Goal: Use online tool/utility: Utilize a website feature to perform a specific function

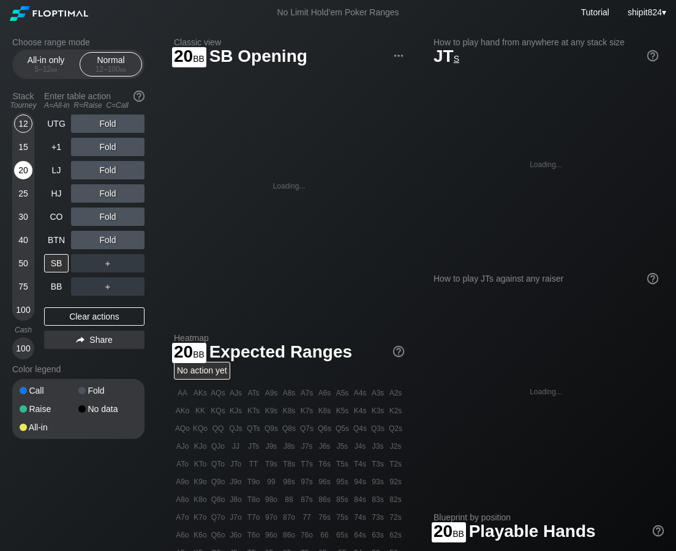
click at [24, 174] on div "20" at bounding box center [23, 170] width 18 height 18
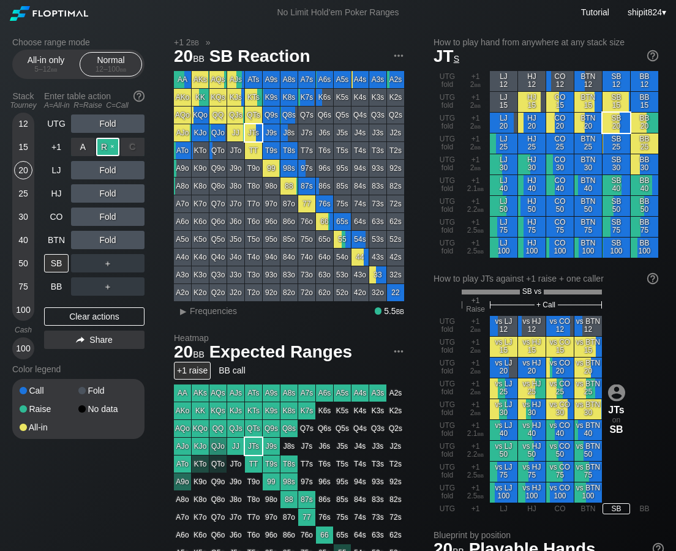
click at [108, 149] on div "R ✕" at bounding box center [108, 147] width 24 height 18
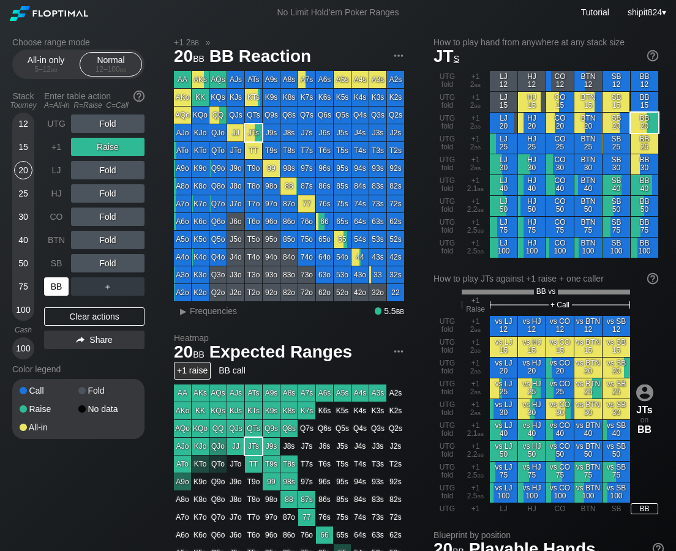
click at [61, 282] on div "BB" at bounding box center [56, 286] width 24 height 18
click at [69, 310] on div "Clear actions" at bounding box center [94, 316] width 100 height 18
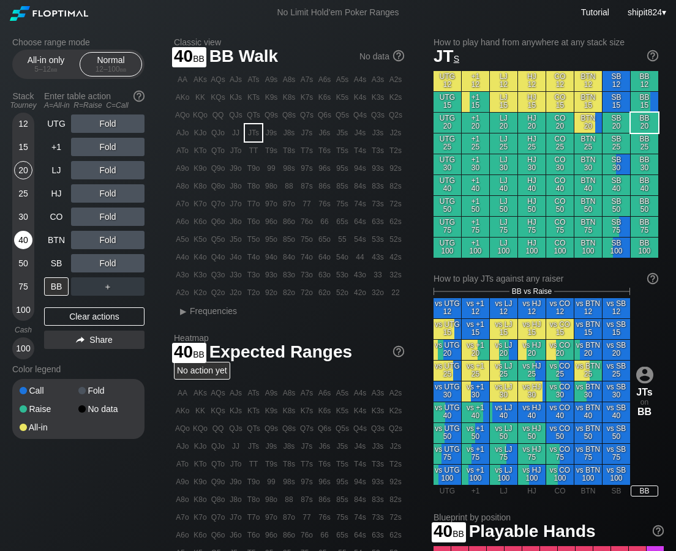
click at [24, 239] on div "40" at bounding box center [23, 240] width 18 height 18
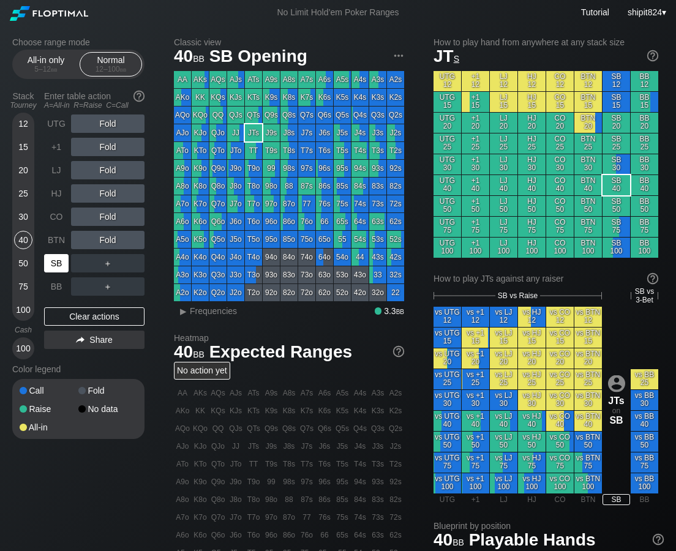
drag, startPoint x: 57, startPoint y: 264, endPoint x: 7, endPoint y: 222, distance: 65.1
click at [58, 263] on div "SB" at bounding box center [56, 263] width 24 height 18
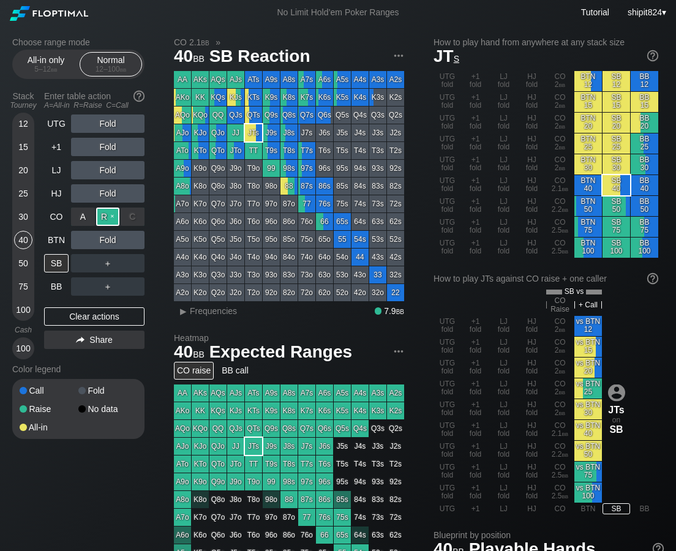
click at [102, 223] on div "R ✕" at bounding box center [108, 216] width 24 height 18
click at [61, 315] on div "Clear actions" at bounding box center [94, 316] width 100 height 18
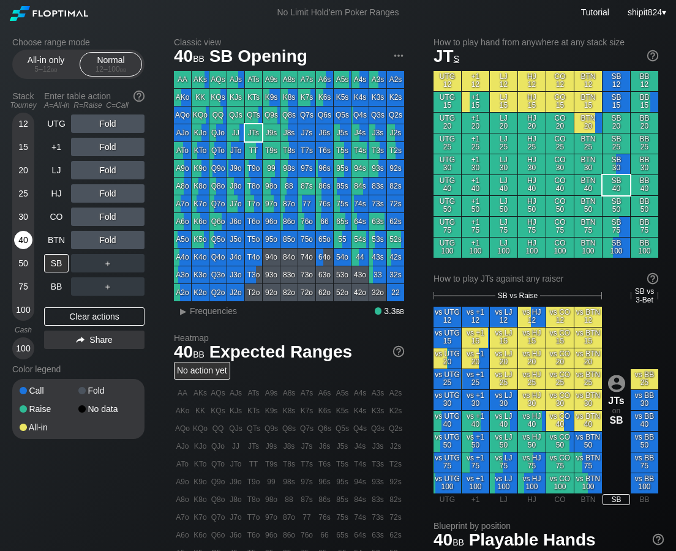
click at [23, 233] on div "40" at bounding box center [23, 240] width 18 height 18
click at [24, 234] on div "40" at bounding box center [23, 240] width 18 height 18
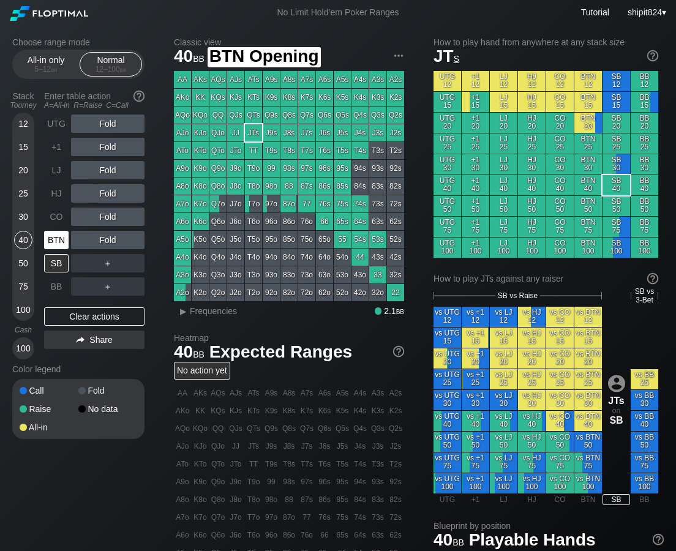
drag, startPoint x: 55, startPoint y: 242, endPoint x: 34, endPoint y: 235, distance: 22.1
click at [56, 242] on div "BTN" at bounding box center [56, 240] width 24 height 18
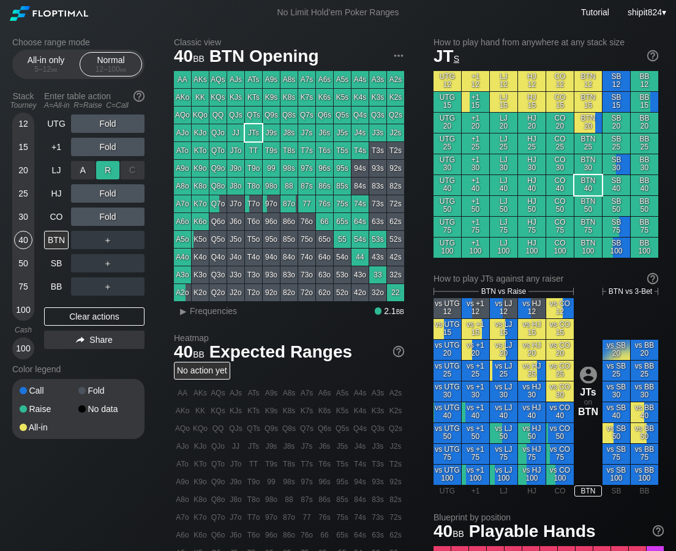
click at [108, 170] on div "R ✕" at bounding box center [108, 170] width 24 height 18
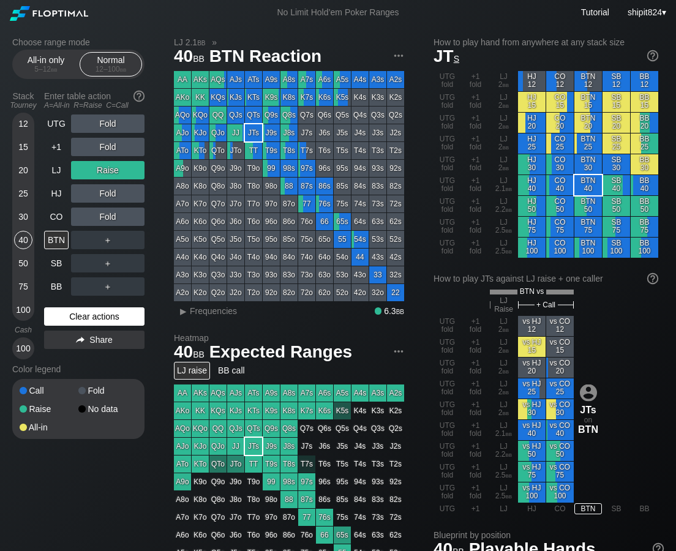
click at [114, 314] on div "Clear actions" at bounding box center [94, 316] width 100 height 18
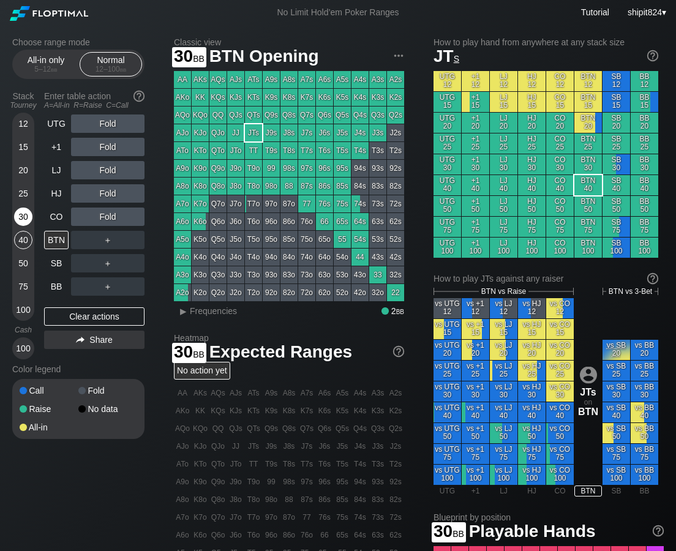
click at [20, 212] on div "30" at bounding box center [23, 216] width 18 height 18
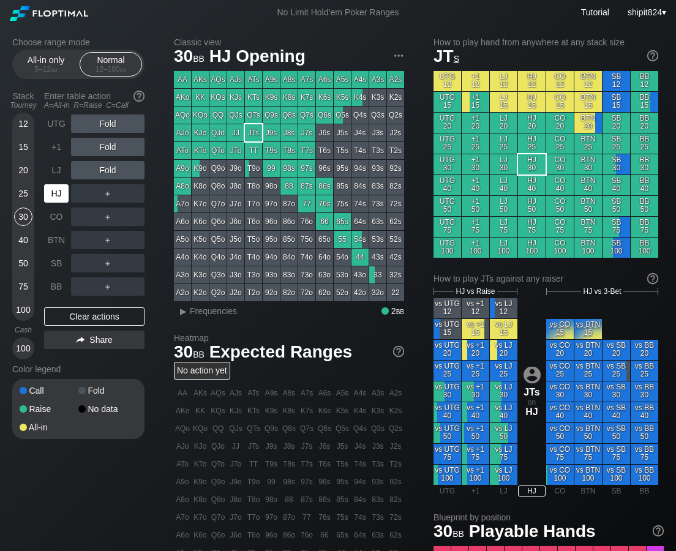
click at [54, 189] on div "HJ" at bounding box center [56, 193] width 24 height 18
click at [79, 316] on div "Clear actions" at bounding box center [94, 316] width 100 height 18
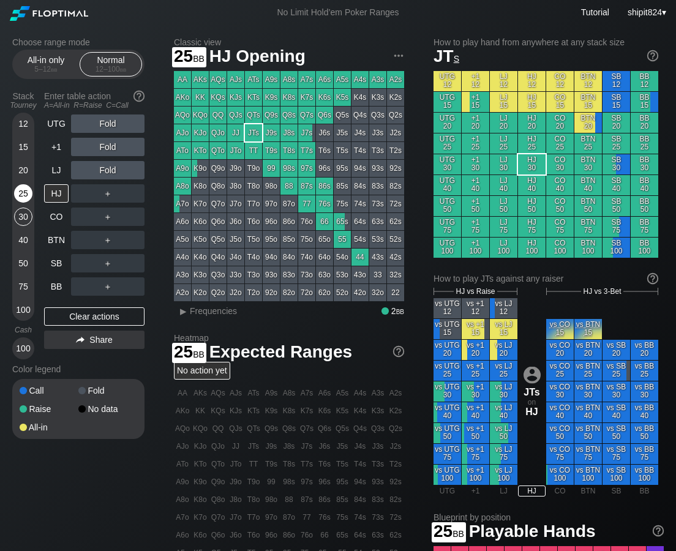
click at [29, 191] on div "25" at bounding box center [23, 193] width 18 height 18
click at [29, 192] on div "25" at bounding box center [23, 193] width 18 height 18
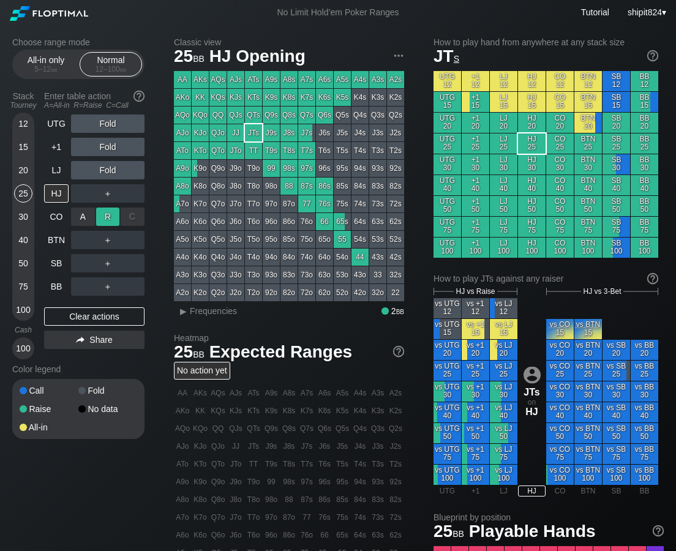
drag, startPoint x: 104, startPoint y: 207, endPoint x: 114, endPoint y: 221, distance: 17.5
click at [114, 221] on div "R ✕" at bounding box center [108, 216] width 24 height 18
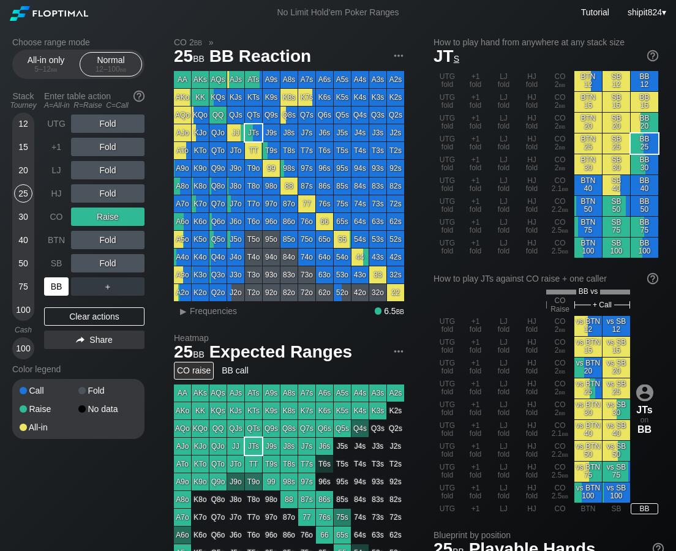
click at [59, 294] on div "BB" at bounding box center [56, 286] width 24 height 18
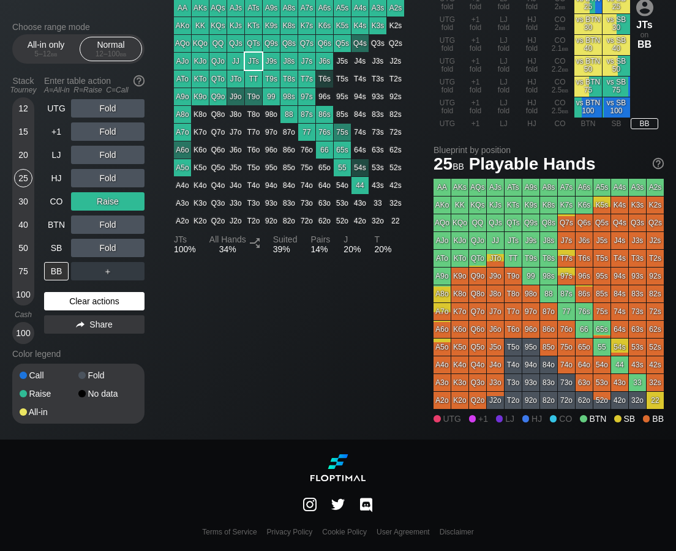
click at [78, 301] on div "Clear actions" at bounding box center [94, 301] width 100 height 18
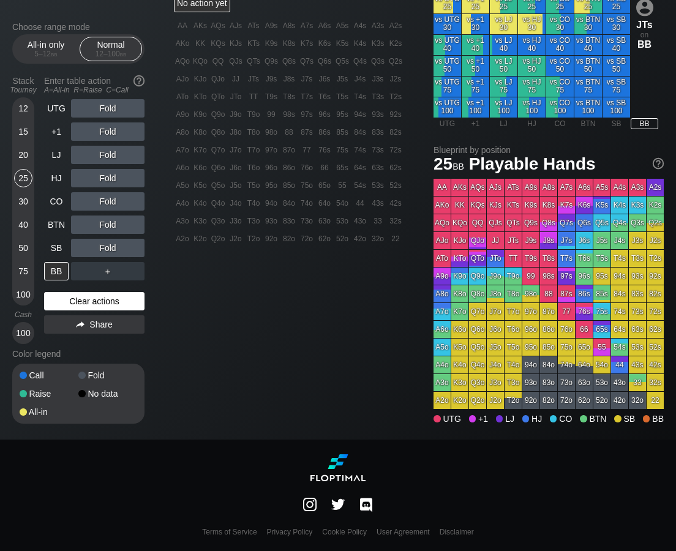
click at [78, 302] on div "Clear actions" at bounding box center [94, 301] width 100 height 18
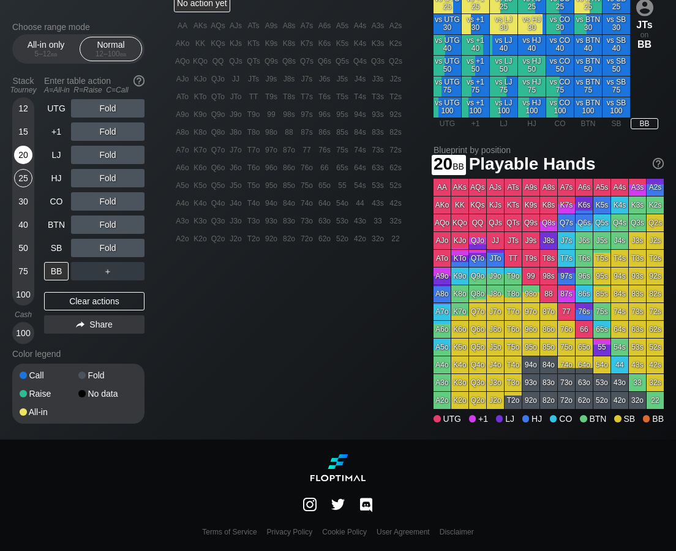
click at [13, 154] on div "Choose range mode All-in only 5 – 12 bb Normal 12 – 100 bb Stack Tourney Enter …" at bounding box center [337, 48] width 671 height 781
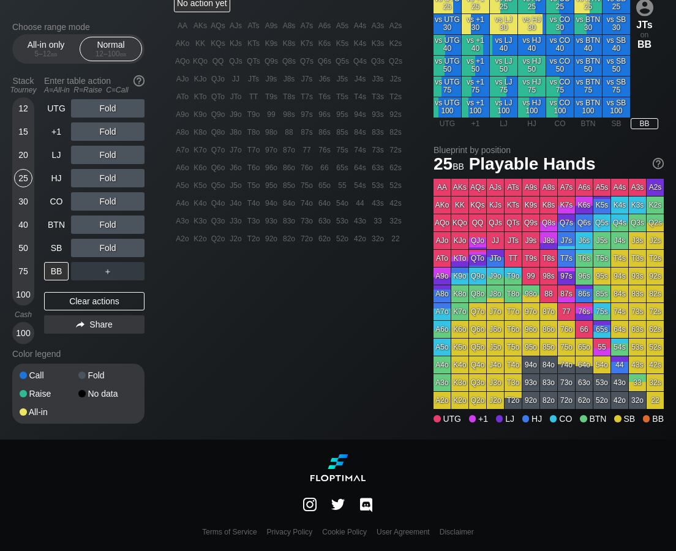
click at [32, 160] on div "12 15 20 25 30 40 50 75 100" at bounding box center [23, 201] width 22 height 208
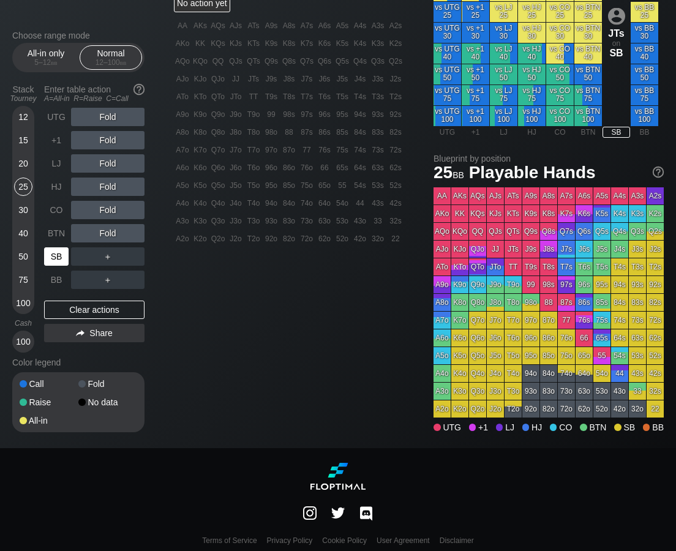
scroll to position [376, 0]
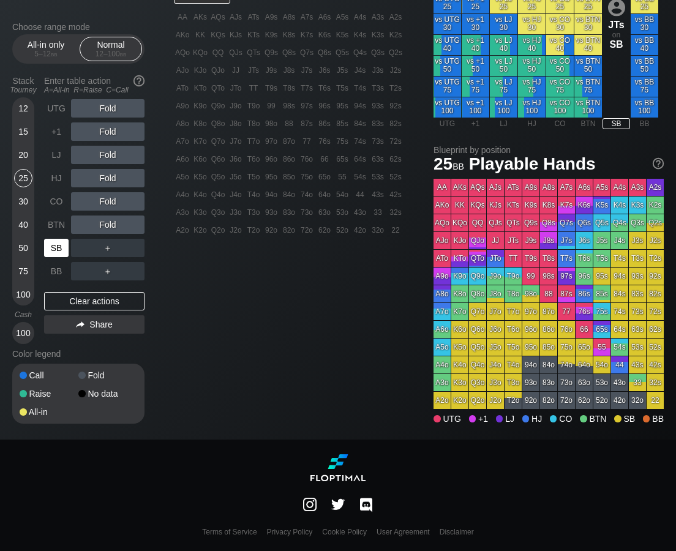
click at [57, 255] on div "SB" at bounding box center [56, 248] width 24 height 18
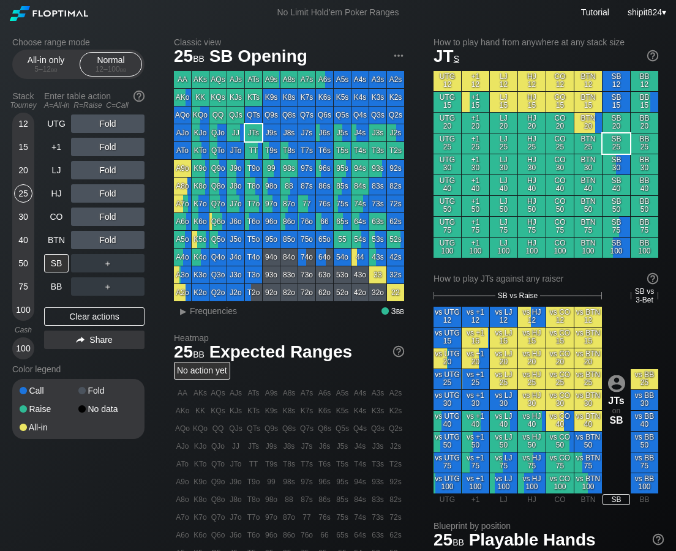
click at [32, 171] on div "12 15 20 25 30 40 50 75 100" at bounding box center [23, 217] width 22 height 208
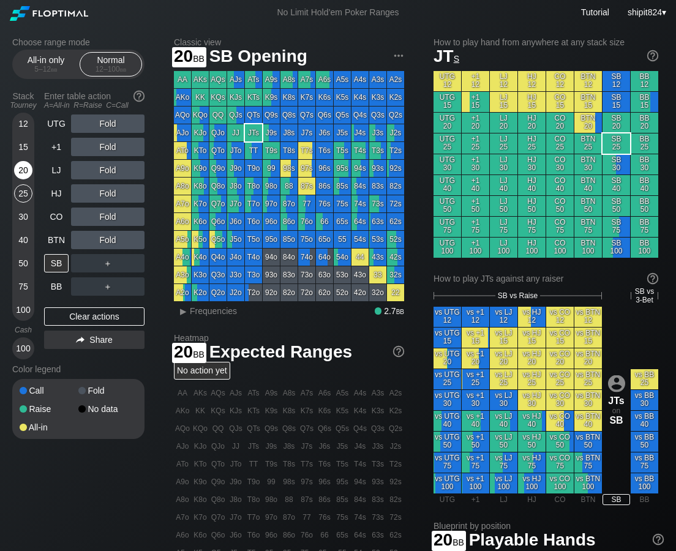
click at [24, 168] on div "20" at bounding box center [23, 170] width 18 height 18
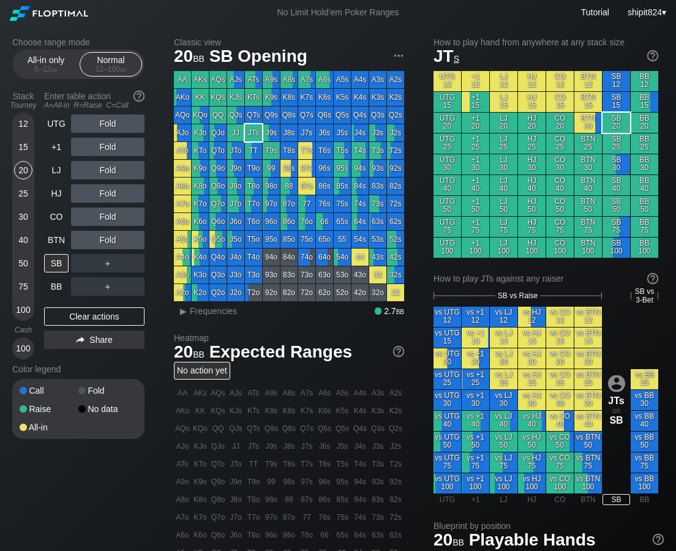
click at [132, 259] on div "＋" at bounding box center [107, 263] width 73 height 18
click at [133, 259] on div "C ✕" at bounding box center [133, 263] width 24 height 18
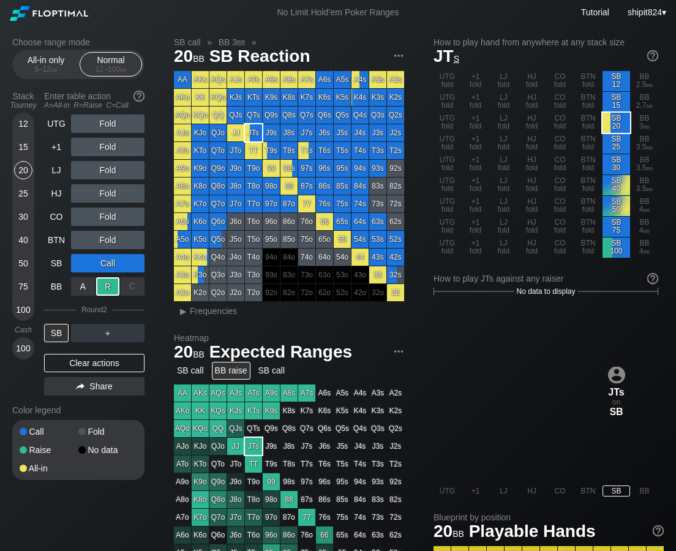
drag, startPoint x: 110, startPoint y: 283, endPoint x: 7, endPoint y: 229, distance: 116.3
click at [110, 283] on div "R ✕" at bounding box center [108, 286] width 24 height 18
click at [64, 360] on div "Clear actions" at bounding box center [94, 363] width 100 height 18
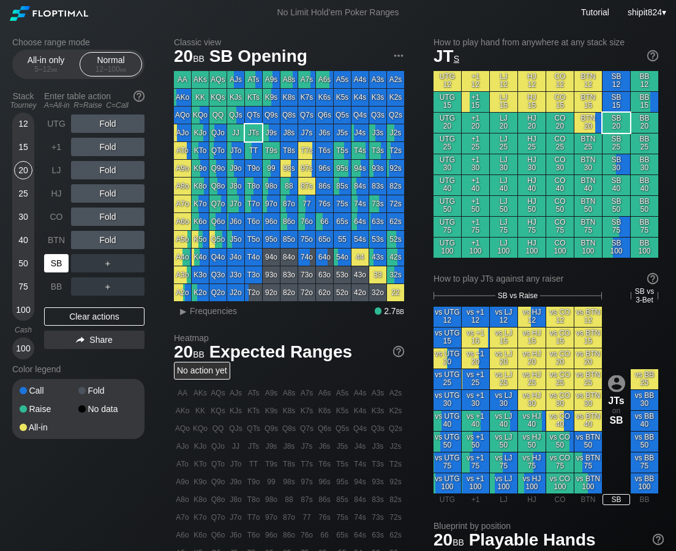
click at [59, 252] on div "SB" at bounding box center [57, 263] width 27 height 23
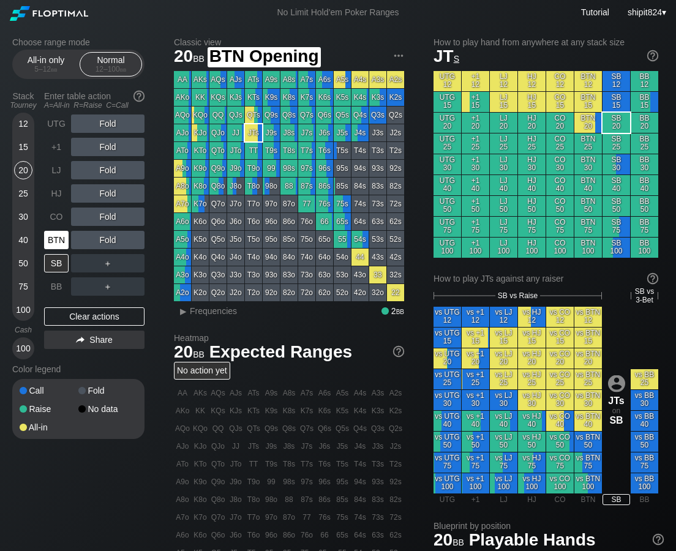
drag, startPoint x: 58, startPoint y: 236, endPoint x: 65, endPoint y: 238, distance: 7.0
click at [59, 237] on div "BTN" at bounding box center [56, 240] width 24 height 18
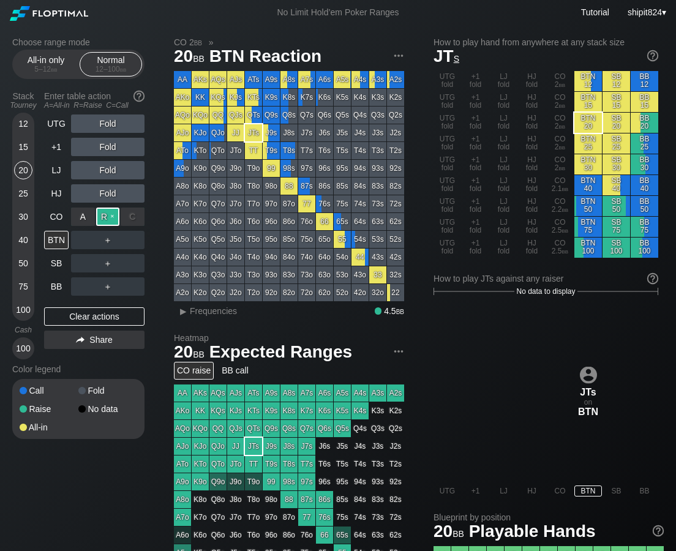
click at [112, 217] on div "R ✕" at bounding box center [108, 216] width 24 height 18
drag, startPoint x: 85, startPoint y: 313, endPoint x: 92, endPoint y: 295, distance: 19.2
click at [85, 313] on div "Clear actions" at bounding box center [94, 316] width 100 height 18
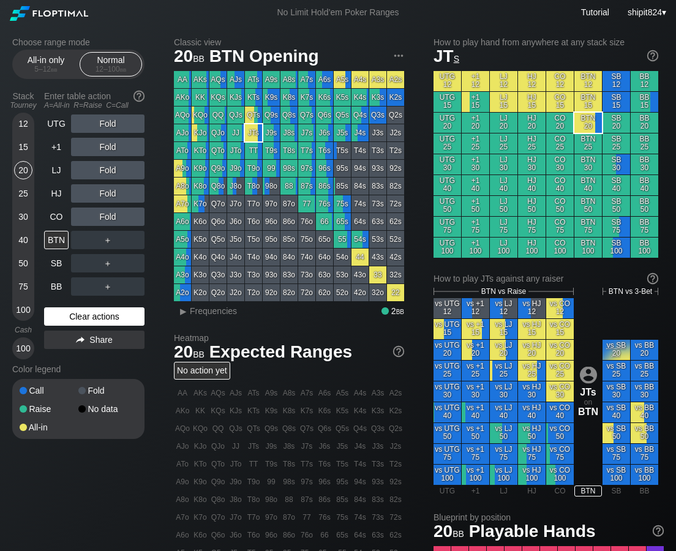
click at [60, 318] on div "Clear actions" at bounding box center [94, 316] width 100 height 18
click at [63, 296] on div "UTG Fold +1 Fold LJ Fold HJ Fold CO Fold BTN ＋ SB ＋ BB ＋ Clear actions Share" at bounding box center [94, 236] width 100 height 245
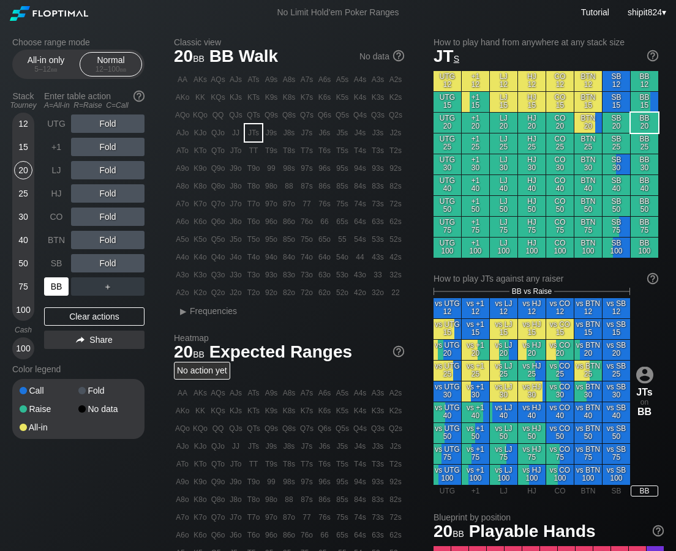
click at [56, 285] on div "BB" at bounding box center [56, 286] width 24 height 18
click at [56, 286] on div "BB" at bounding box center [56, 286] width 24 height 18
click at [32, 214] on div "12 15 20 25 30 40 50 75 100" at bounding box center [23, 217] width 22 height 208
drag, startPoint x: 97, startPoint y: 316, endPoint x: 86, endPoint y: 304, distance: 15.6
click at [97, 316] on div "Clear actions" at bounding box center [94, 316] width 100 height 18
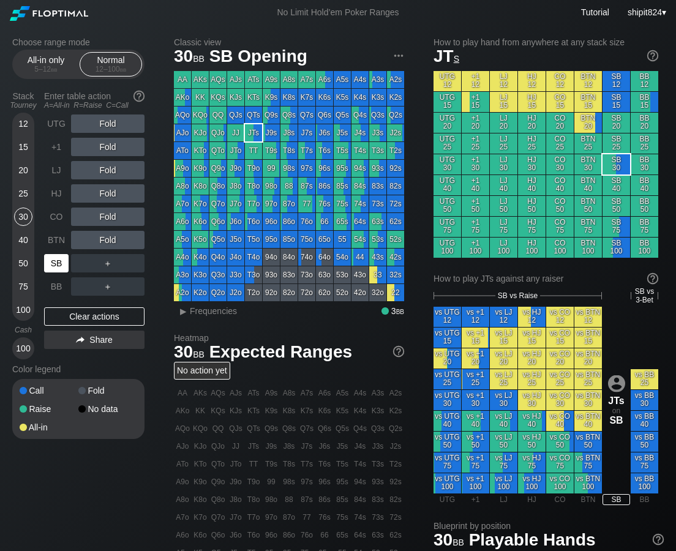
click at [60, 263] on div "SB" at bounding box center [56, 263] width 24 height 18
click at [100, 241] on div "A ✕ R ✕ C ✕ Fold" at bounding box center [107, 240] width 73 height 18
click at [54, 242] on div "BTN" at bounding box center [56, 240] width 24 height 18
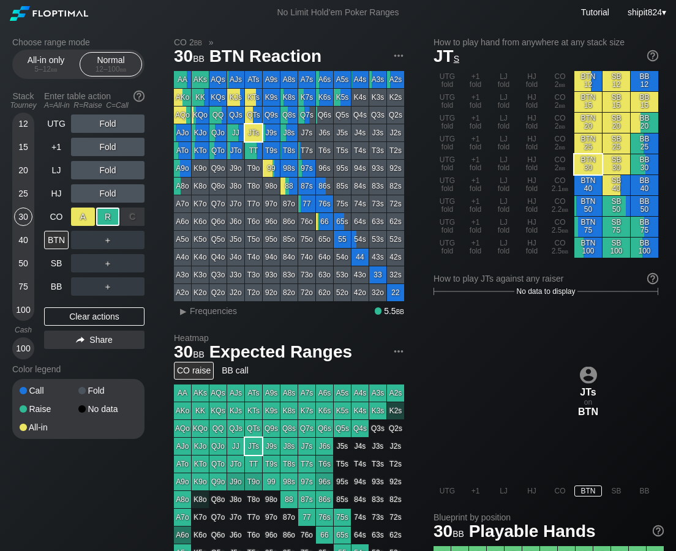
click at [103, 221] on div "R ✕" at bounding box center [108, 216] width 24 height 18
click at [82, 311] on div "Clear actions" at bounding box center [94, 316] width 100 height 18
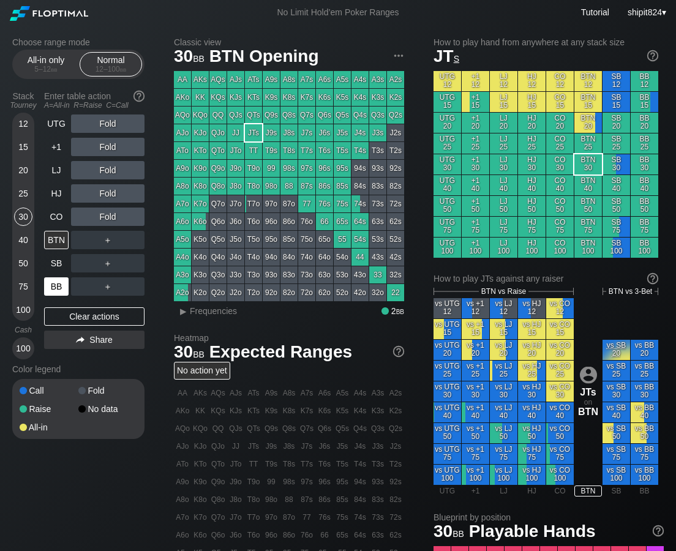
drag, startPoint x: 70, startPoint y: 310, endPoint x: 62, endPoint y: 288, distance: 23.4
click at [70, 311] on div "Clear actions" at bounding box center [94, 316] width 100 height 18
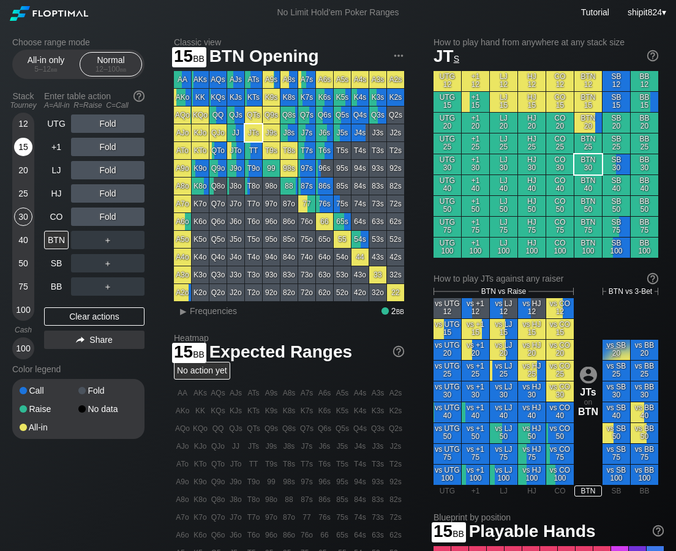
drag, startPoint x: 26, startPoint y: 142, endPoint x: 27, endPoint y: 148, distance: 6.2
click at [26, 142] on div "15" at bounding box center [23, 147] width 18 height 18
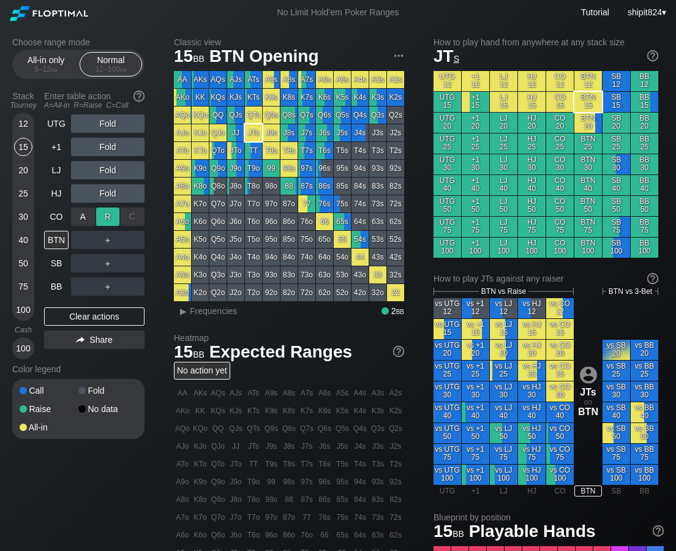
click at [115, 212] on div "R ✕" at bounding box center [108, 216] width 24 height 18
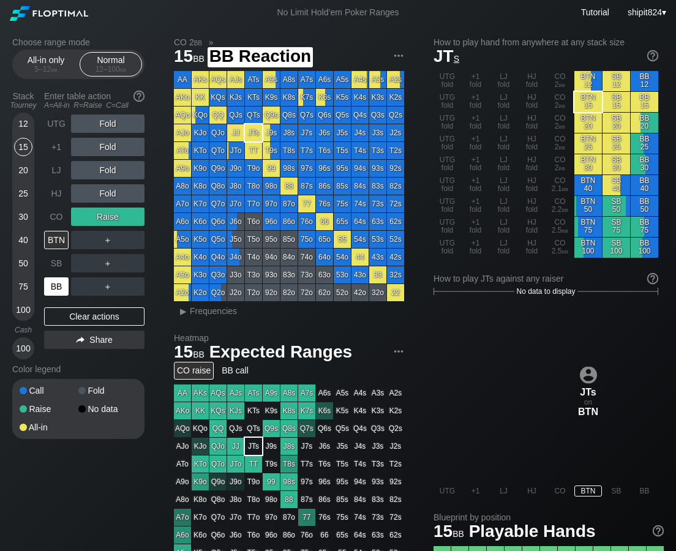
click at [60, 283] on div "BB" at bounding box center [56, 286] width 24 height 18
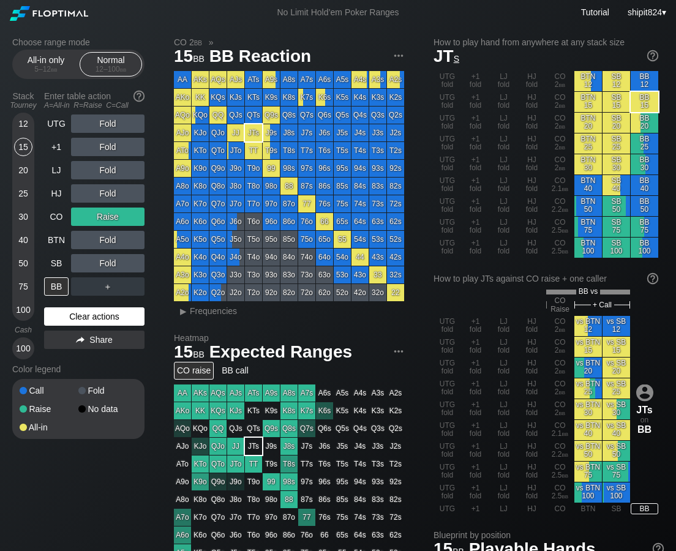
click at [96, 321] on div "Clear actions" at bounding box center [94, 316] width 100 height 18
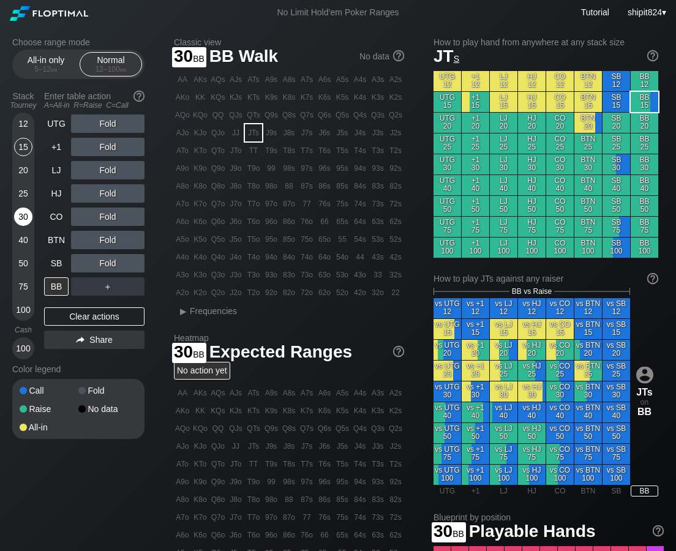
click at [23, 217] on div "30" at bounding box center [23, 216] width 18 height 18
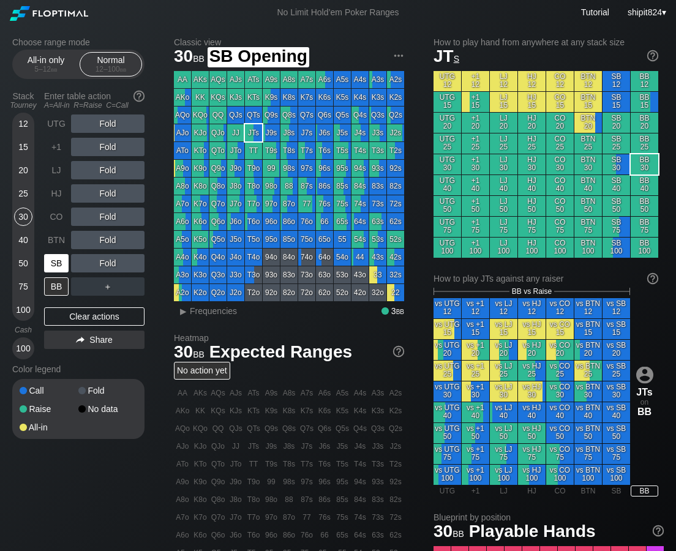
drag, startPoint x: 54, startPoint y: 265, endPoint x: 4, endPoint y: 272, distance: 50.6
click at [54, 264] on div "SB" at bounding box center [56, 263] width 24 height 18
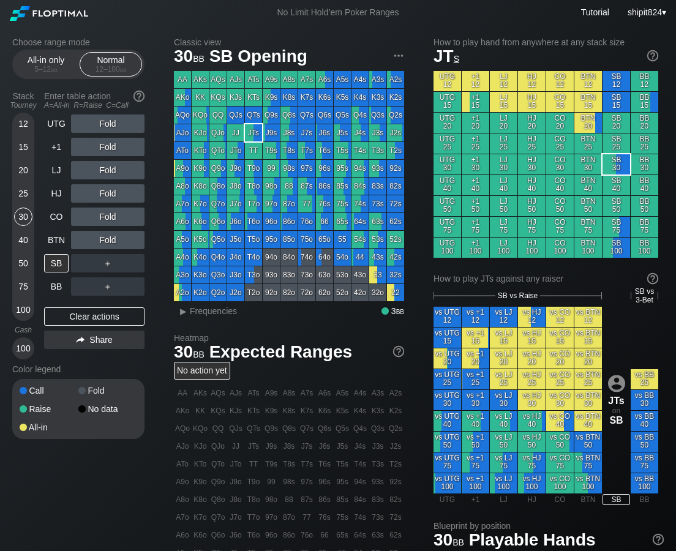
click at [132, 269] on div "＋" at bounding box center [107, 263] width 73 height 18
click at [132, 269] on div "C ✕" at bounding box center [133, 263] width 24 height 18
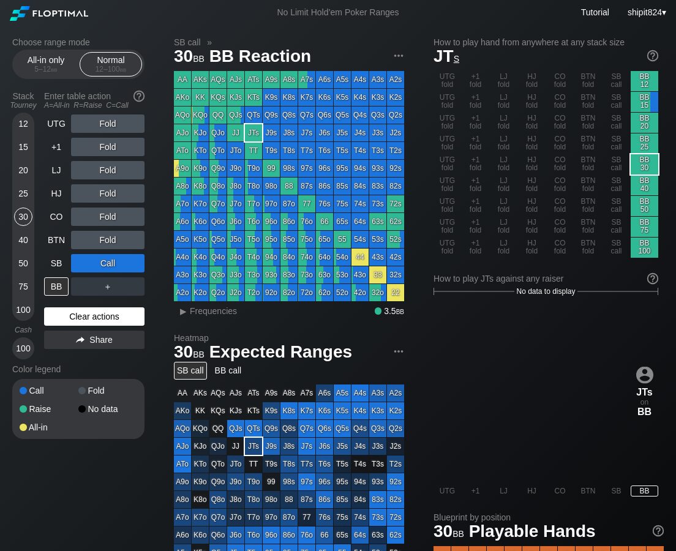
click at [114, 316] on div "Clear actions" at bounding box center [94, 316] width 100 height 18
click at [114, 315] on div "Clear actions" at bounding box center [94, 316] width 100 height 18
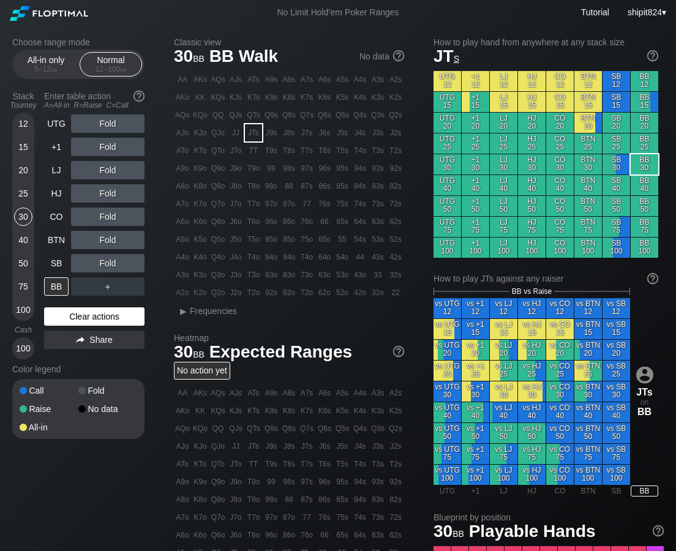
click at [114, 315] on div "Clear actions" at bounding box center [94, 316] width 100 height 18
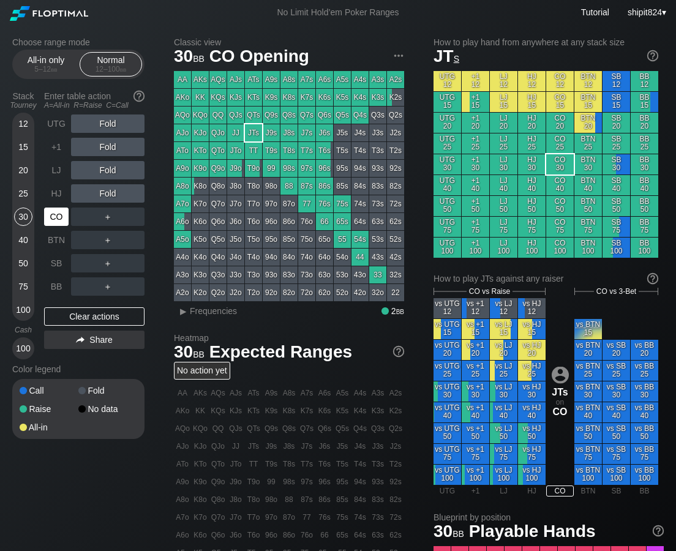
click at [60, 209] on div "CO" at bounding box center [56, 216] width 24 height 18
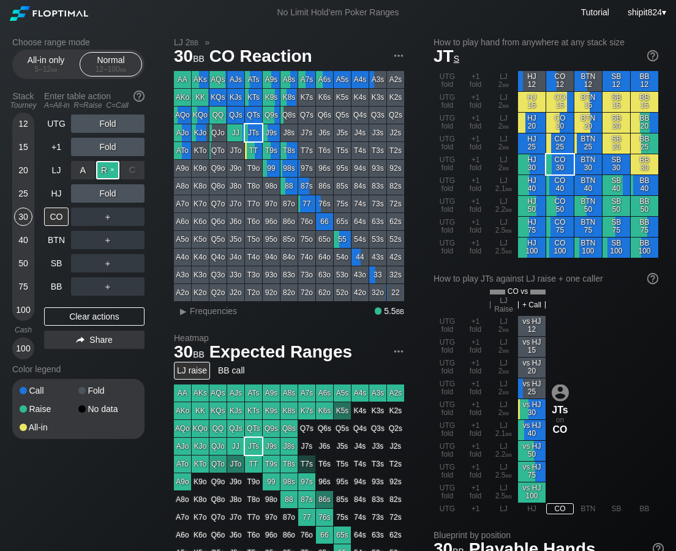
click at [106, 168] on div "R ✕" at bounding box center [108, 170] width 24 height 18
click at [57, 316] on div "Clear actions" at bounding box center [94, 316] width 100 height 18
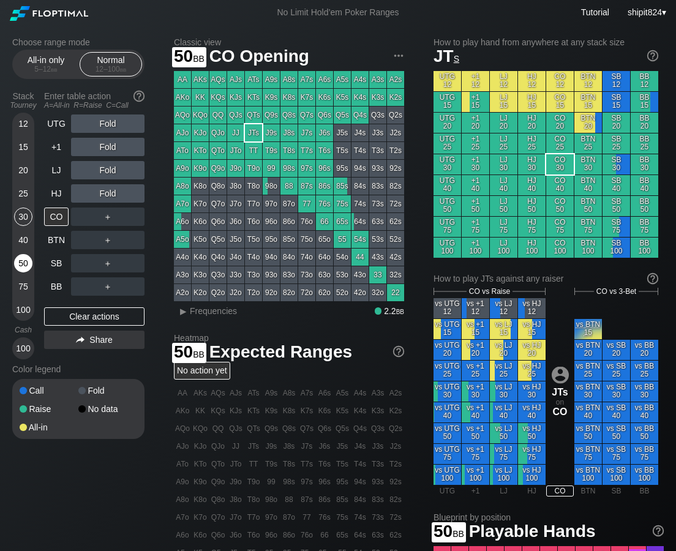
click at [20, 261] on div "50" at bounding box center [23, 263] width 18 height 18
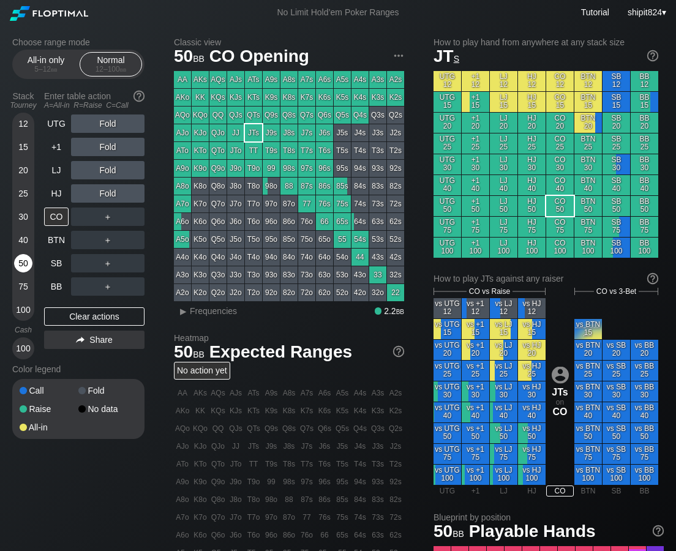
click at [21, 261] on div "50" at bounding box center [23, 263] width 18 height 18
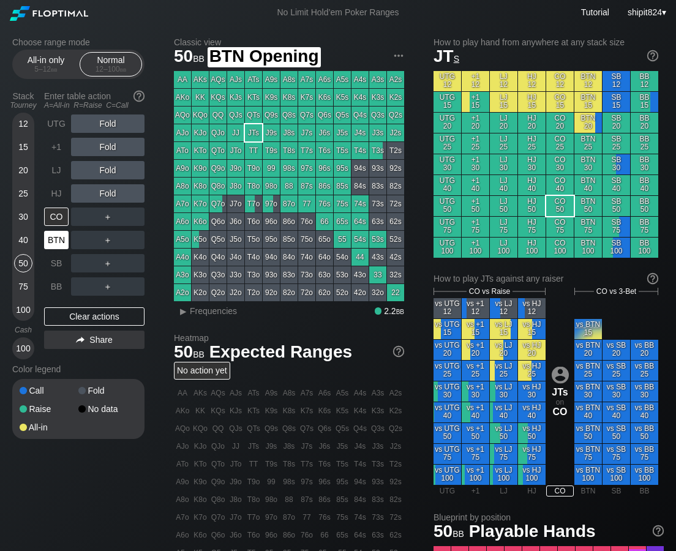
click at [51, 242] on div "BTN" at bounding box center [56, 240] width 24 height 18
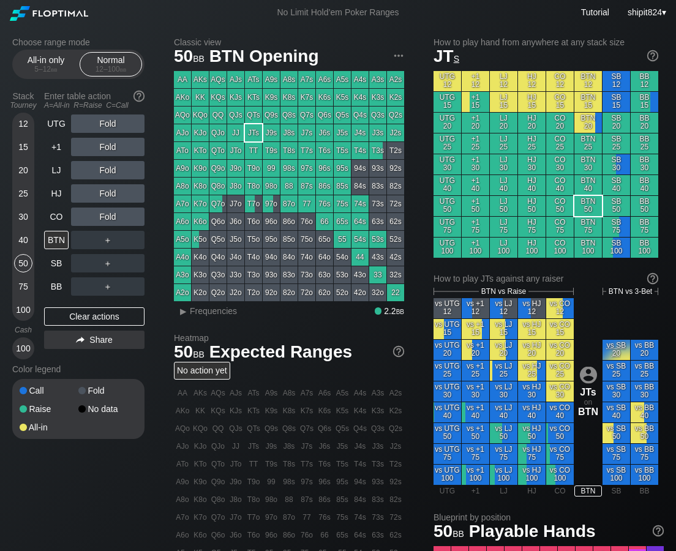
click at [112, 170] on div "Fold" at bounding box center [107, 170] width 73 height 18
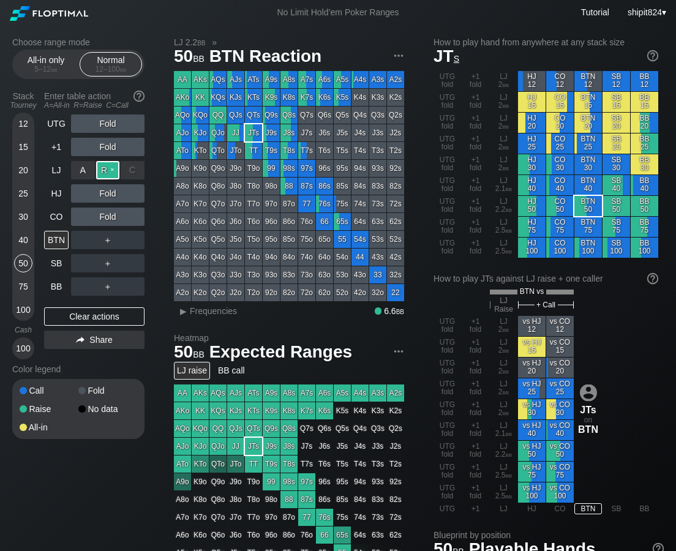
click at [103, 166] on div "R ✕" at bounding box center [108, 170] width 24 height 18
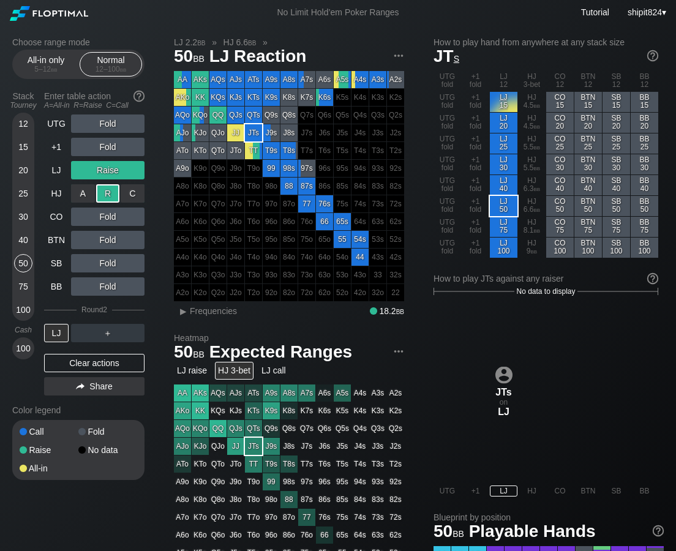
click at [111, 196] on div "R ✕" at bounding box center [108, 193] width 24 height 18
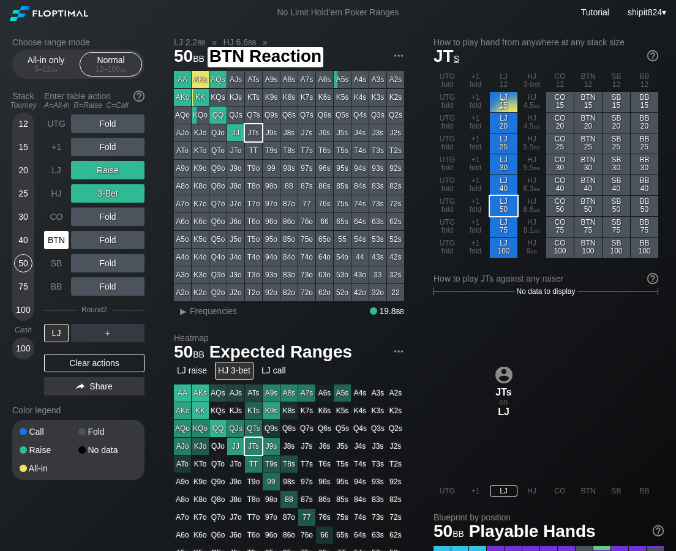
click at [59, 237] on div "BTN" at bounding box center [56, 240] width 24 height 18
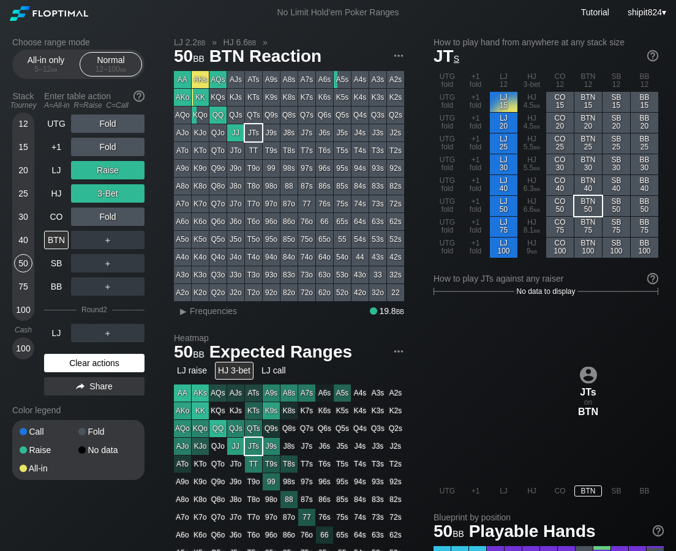
click at [85, 361] on div "Clear actions" at bounding box center [94, 363] width 100 height 18
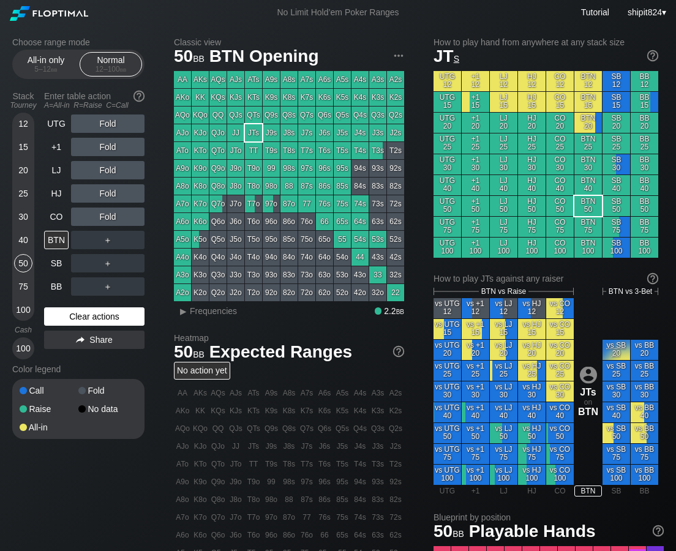
click at [104, 314] on div "Clear actions" at bounding box center [94, 316] width 100 height 18
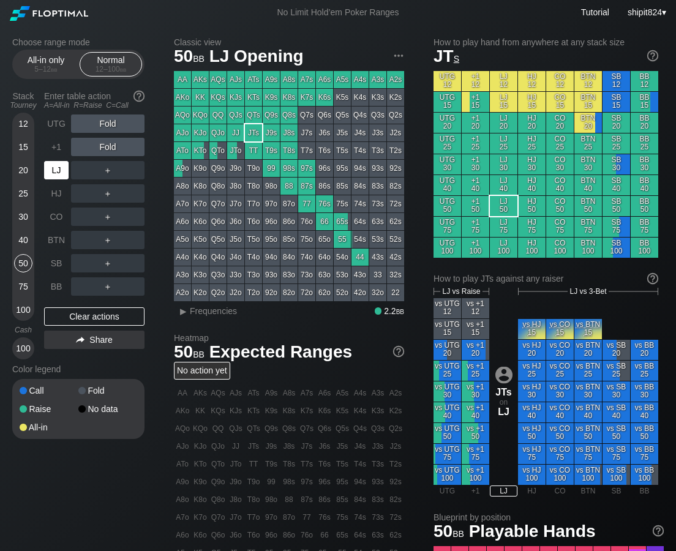
click at [53, 165] on div "LJ" at bounding box center [56, 170] width 24 height 18
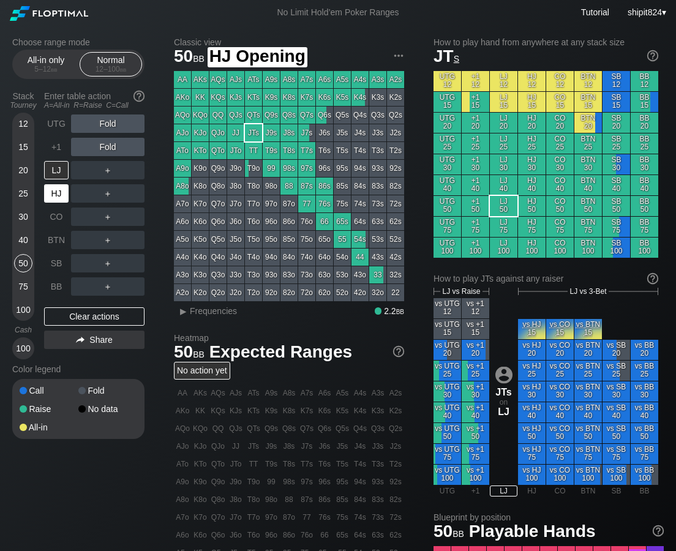
click at [56, 186] on div "HJ" at bounding box center [56, 193] width 24 height 18
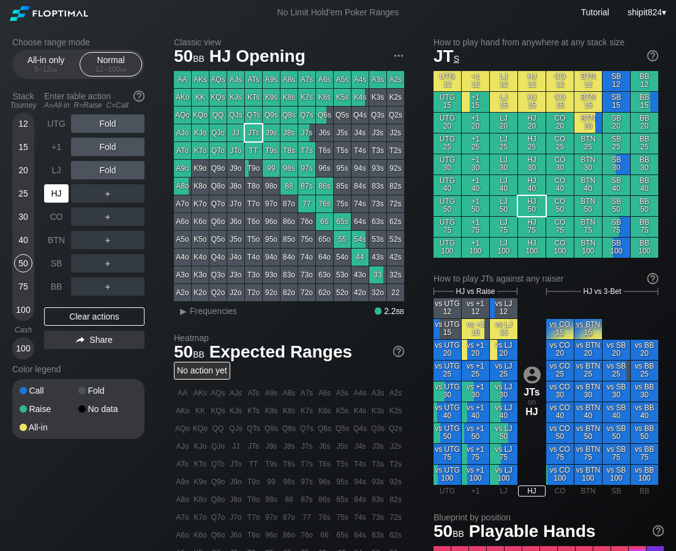
click at [56, 186] on div "HJ" at bounding box center [56, 193] width 24 height 18
drag, startPoint x: 56, startPoint y: 186, endPoint x: 37, endPoint y: 187, distance: 19.0
click at [54, 186] on div "HJ" at bounding box center [56, 193] width 24 height 18
drag, startPoint x: 121, startPoint y: 324, endPoint x: 94, endPoint y: 291, distance: 42.2
click at [121, 324] on div "Clear actions" at bounding box center [94, 316] width 100 height 18
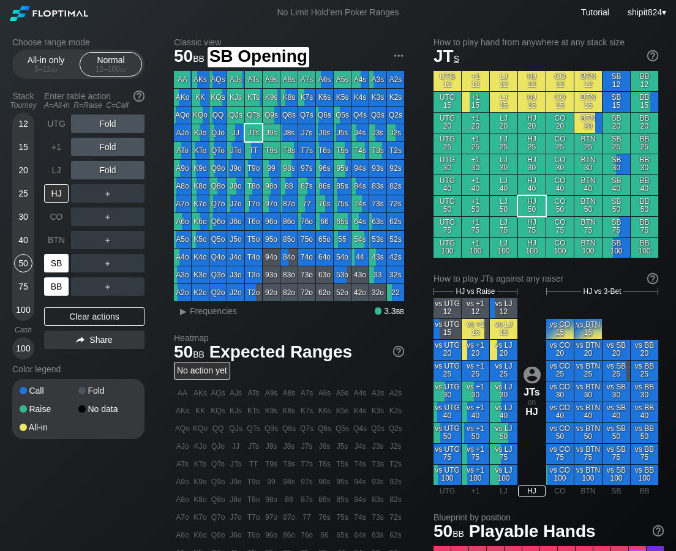
drag, startPoint x: 48, startPoint y: 281, endPoint x: 56, endPoint y: 266, distance: 16.4
click at [48, 280] on div "BB" at bounding box center [56, 286] width 24 height 18
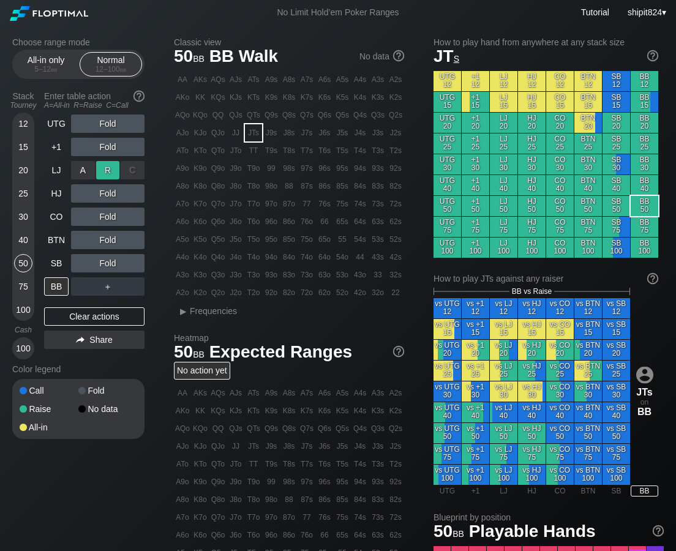
click at [103, 176] on div "R ✕" at bounding box center [108, 170] width 24 height 18
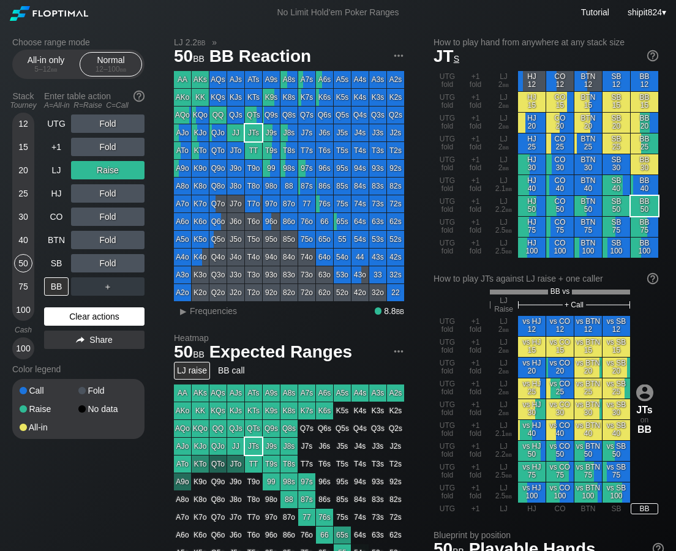
click at [64, 312] on div "Clear actions" at bounding box center [94, 316] width 100 height 18
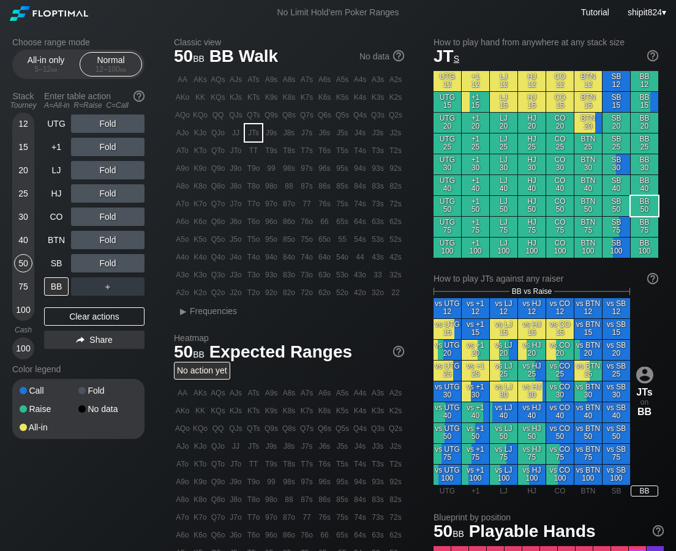
scroll to position [367, 0]
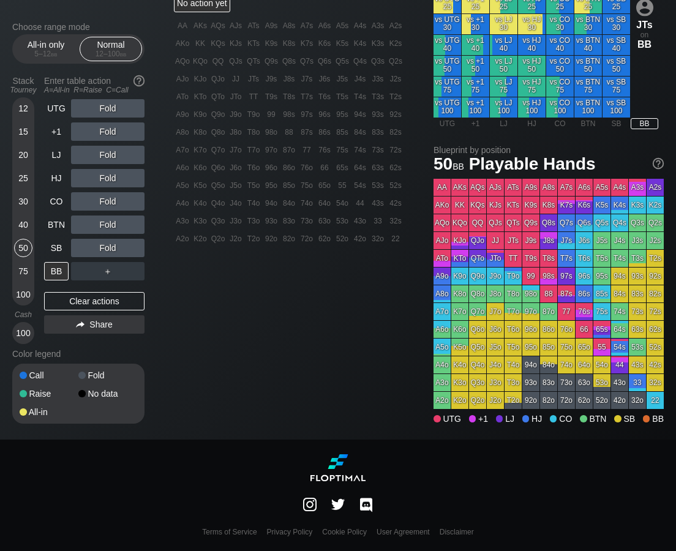
click at [72, 140] on div "UTG Fold +1 Fold LJ Fold HJ Fold CO Fold BTN Fold SB Fold BB ＋" at bounding box center [94, 189] width 100 height 181
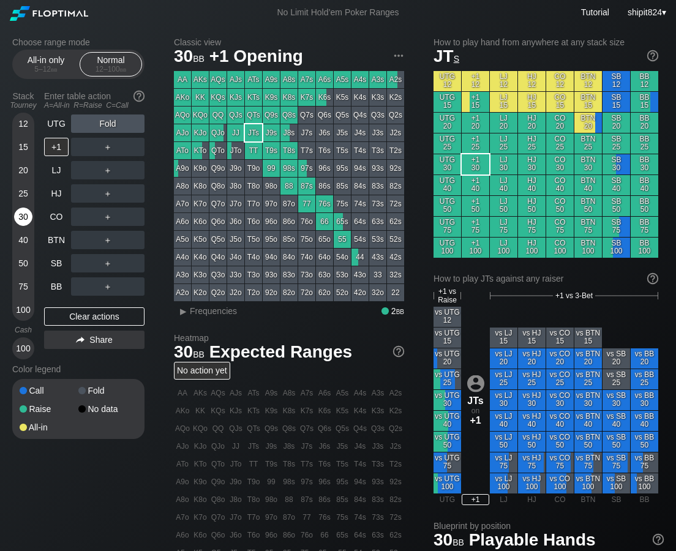
click at [29, 217] on div "30" at bounding box center [23, 216] width 18 height 18
drag, startPoint x: 99, startPoint y: 311, endPoint x: 88, endPoint y: 294, distance: 20.0
click at [99, 315] on div "Clear actions" at bounding box center [94, 316] width 100 height 18
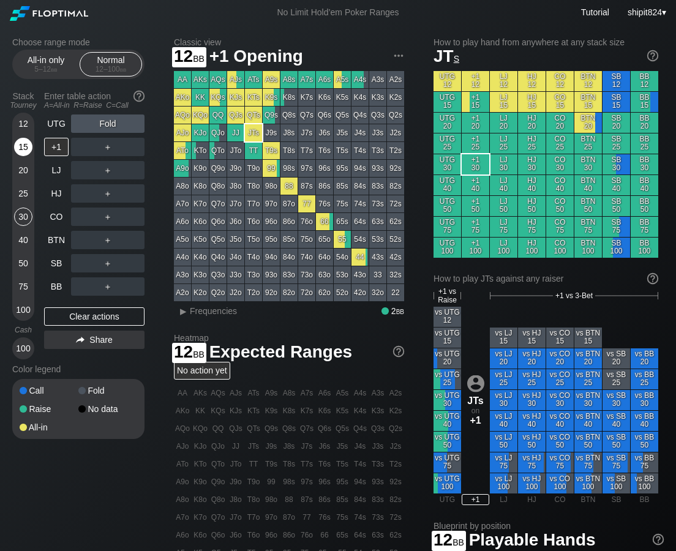
click at [20, 140] on div "15" at bounding box center [23, 147] width 18 height 18
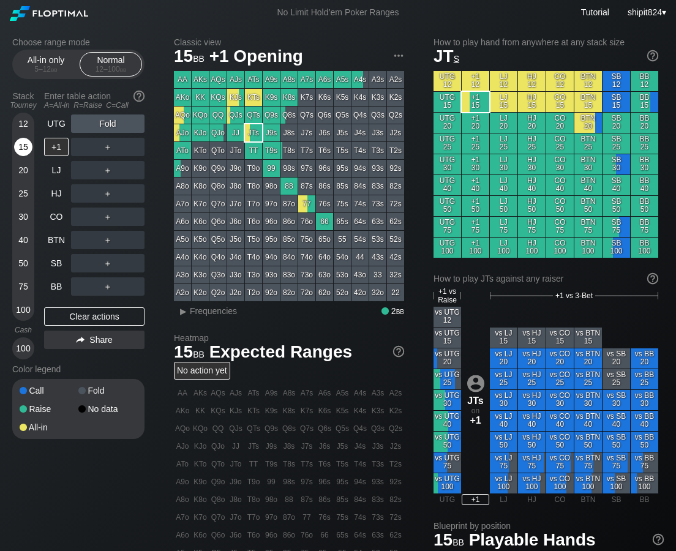
click at [21, 142] on div "15" at bounding box center [23, 147] width 18 height 18
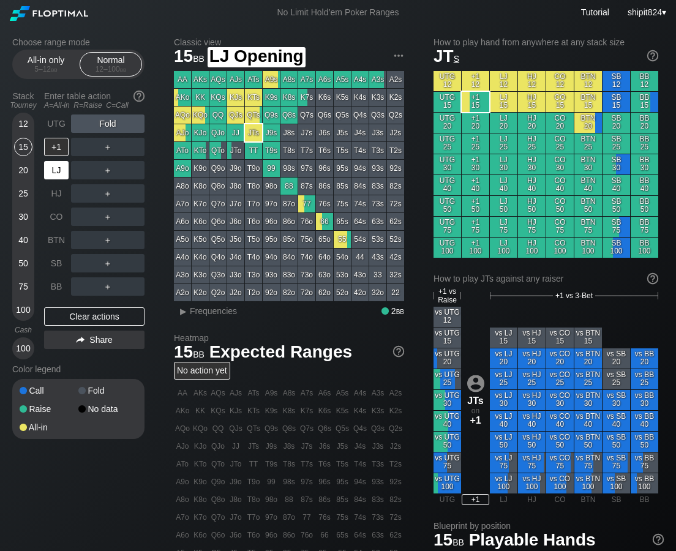
click at [50, 176] on div "LJ" at bounding box center [56, 170] width 24 height 18
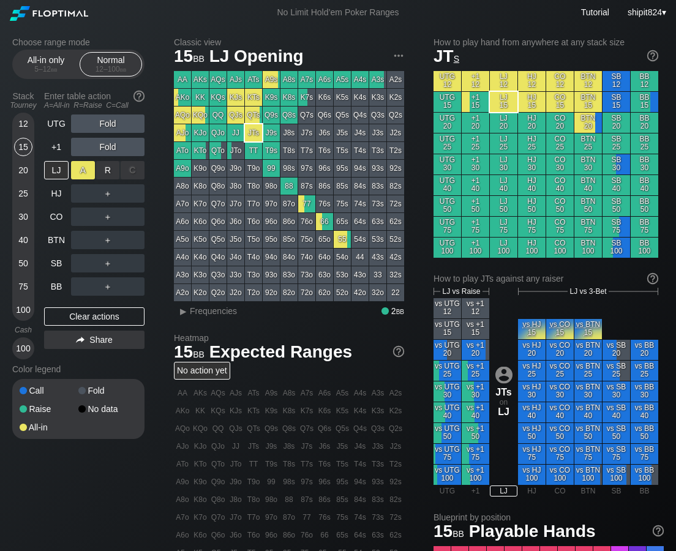
click at [86, 172] on div "A ✕" at bounding box center [83, 170] width 24 height 18
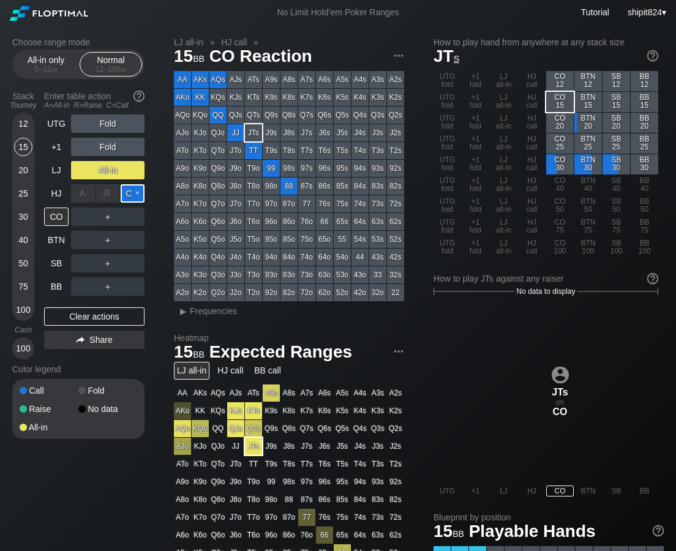
click at [125, 194] on div "C ✕" at bounding box center [133, 193] width 24 height 18
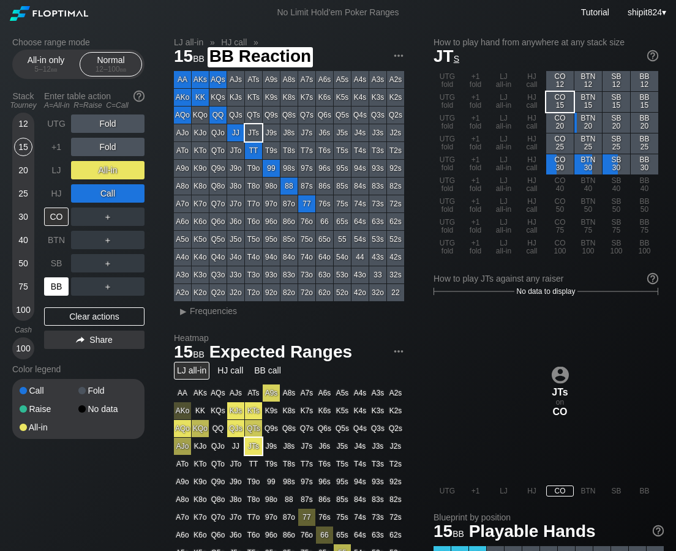
click at [58, 284] on div "BB" at bounding box center [56, 286] width 24 height 18
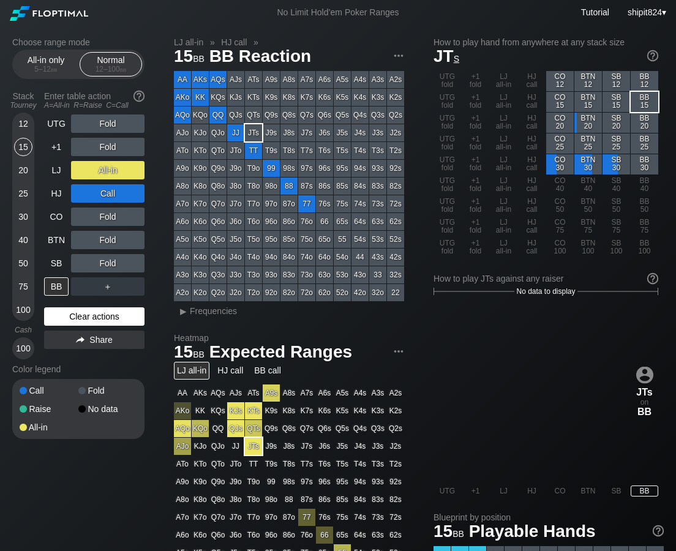
click at [95, 308] on div "Clear actions" at bounding box center [94, 316] width 100 height 18
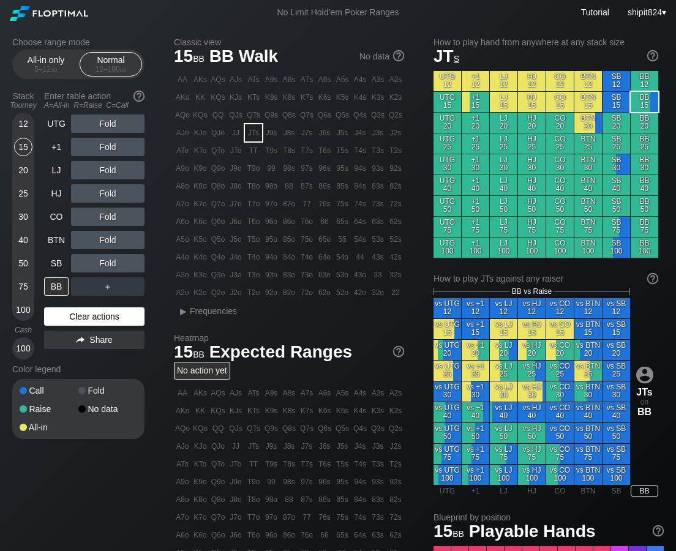
click at [95, 308] on div "Clear actions" at bounding box center [94, 316] width 100 height 18
click at [95, 307] on div "Clear actions" at bounding box center [94, 316] width 100 height 18
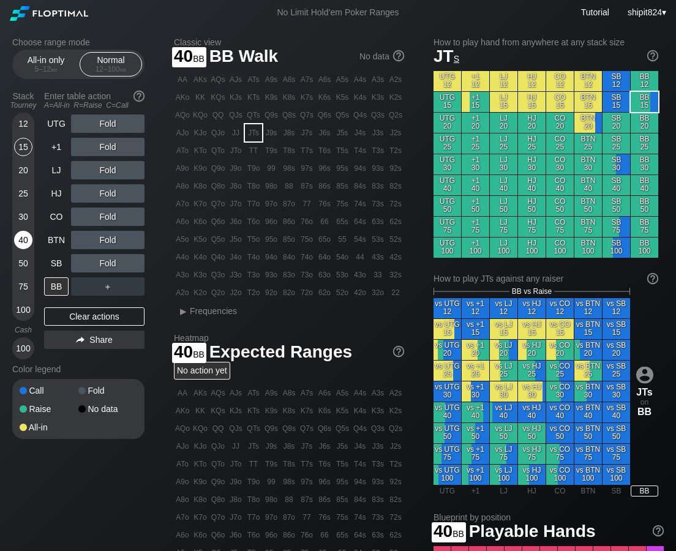
click at [24, 236] on div "40" at bounding box center [23, 240] width 18 height 18
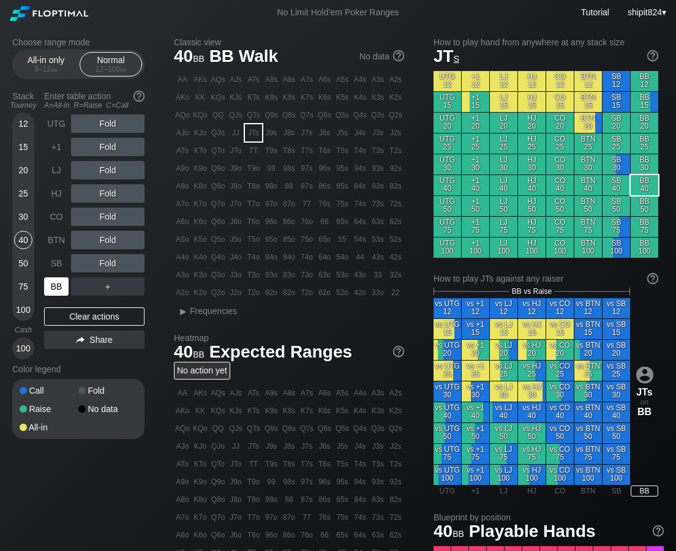
click at [57, 285] on div "BB" at bounding box center [56, 286] width 24 height 18
click at [110, 151] on div "R ✕" at bounding box center [108, 147] width 24 height 18
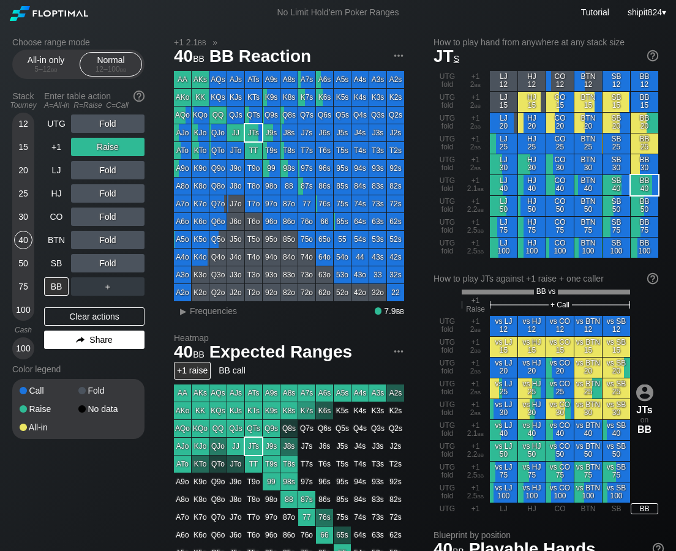
scroll to position [385, 0]
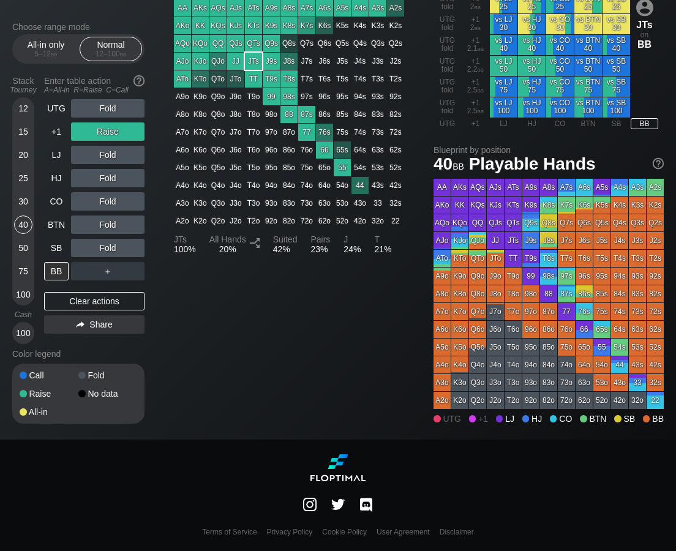
drag, startPoint x: 109, startPoint y: 299, endPoint x: 110, endPoint y: 276, distance: 22.7
click at [114, 299] on div "Clear actions" at bounding box center [94, 301] width 100 height 18
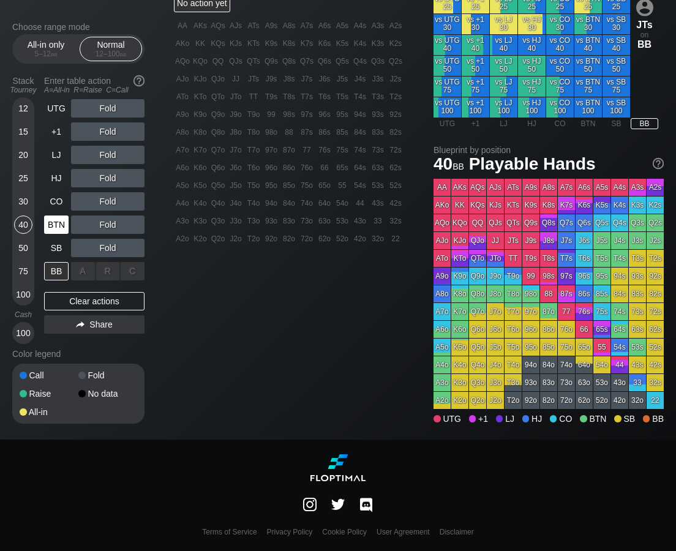
scroll to position [367, 0]
drag, startPoint x: 174, startPoint y: 269, endPoint x: 42, endPoint y: 241, distance: 135.1
click at [174, 270] on div "Classic view 40 bb BB Walk No data AA AKs AQs AJs ATs A9s A8s A7s A6s A5s A4s A…" at bounding box center [419, 54] width 490 height 769
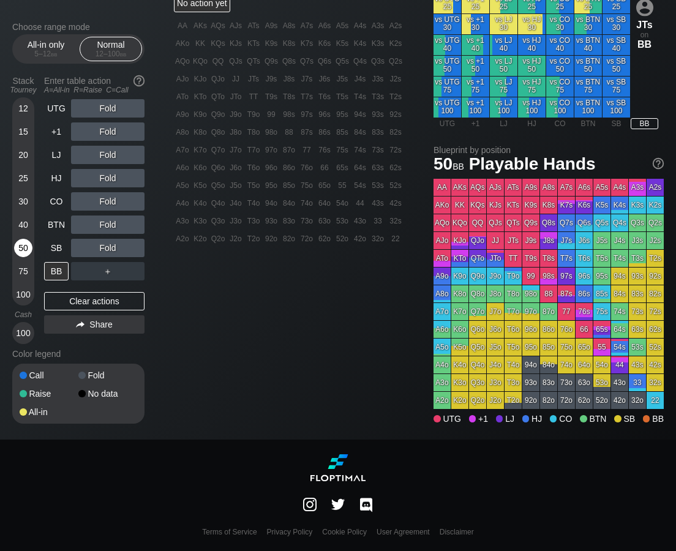
click at [16, 245] on div "50" at bounding box center [23, 248] width 18 height 18
click at [59, 273] on div "BB" at bounding box center [56, 271] width 24 height 18
drag, startPoint x: 103, startPoint y: 198, endPoint x: 121, endPoint y: 234, distance: 40.0
click at [103, 199] on div "R ✕" at bounding box center [108, 201] width 24 height 18
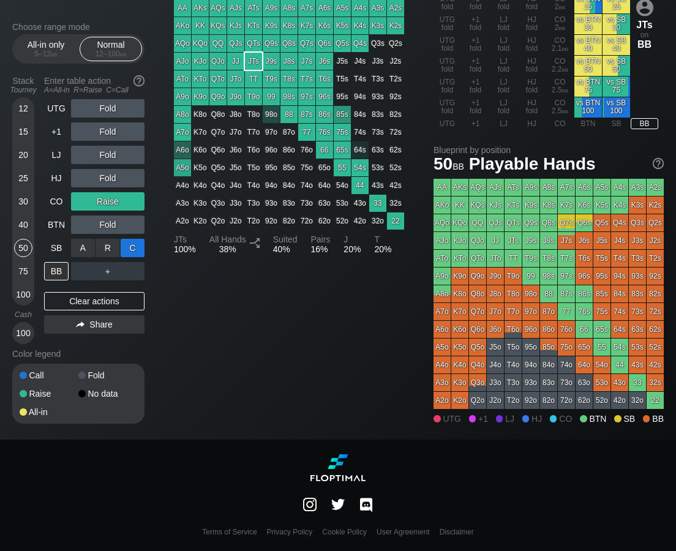
click at [133, 250] on div "C ✕" at bounding box center [133, 248] width 24 height 18
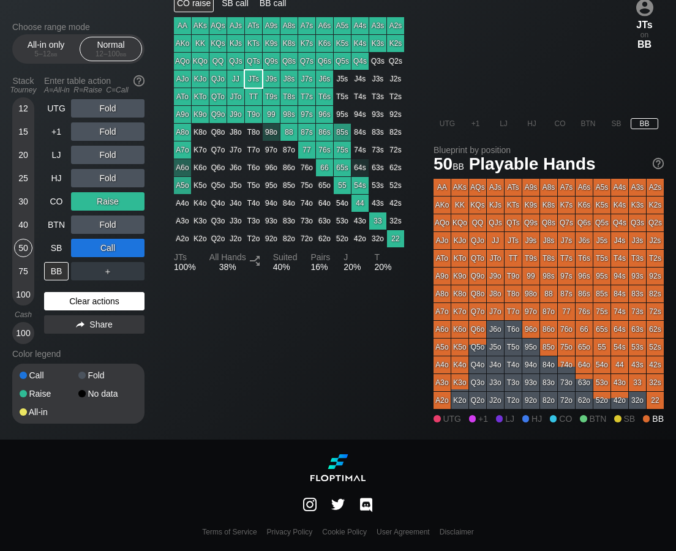
click at [90, 296] on div "Clear actions" at bounding box center [94, 301] width 100 height 18
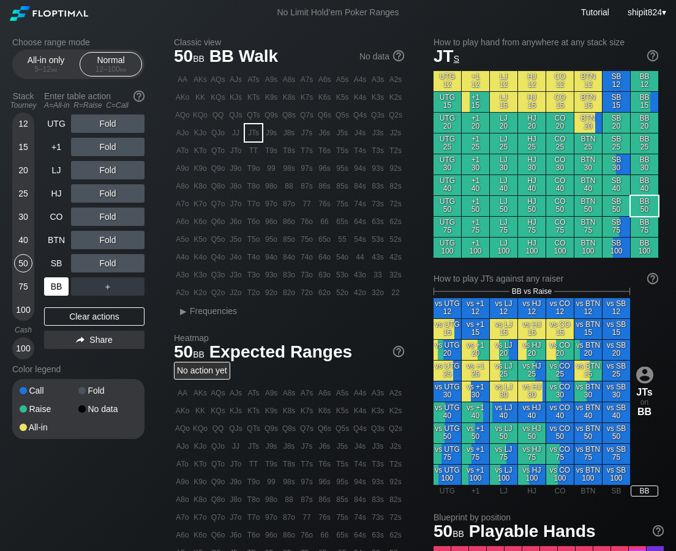
drag, startPoint x: 104, startPoint y: 315, endPoint x: 68, endPoint y: 286, distance: 45.8
click at [104, 315] on div "Clear actions" at bounding box center [94, 316] width 100 height 18
click at [26, 240] on div "40" at bounding box center [23, 240] width 18 height 18
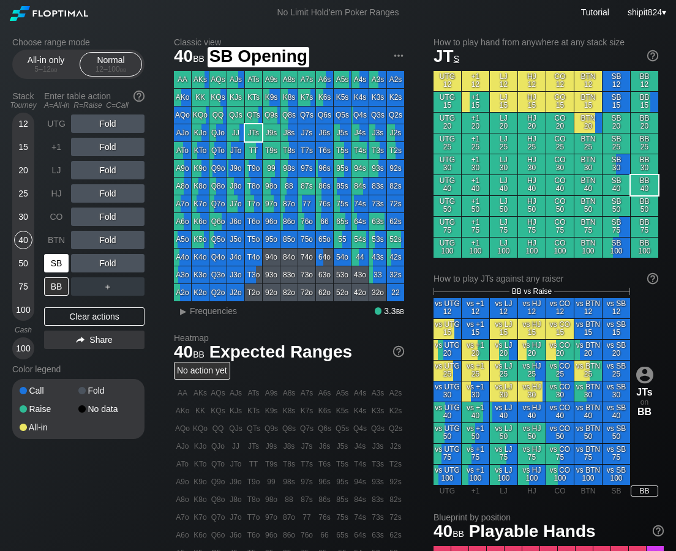
click at [56, 261] on div "SB" at bounding box center [56, 263] width 24 height 18
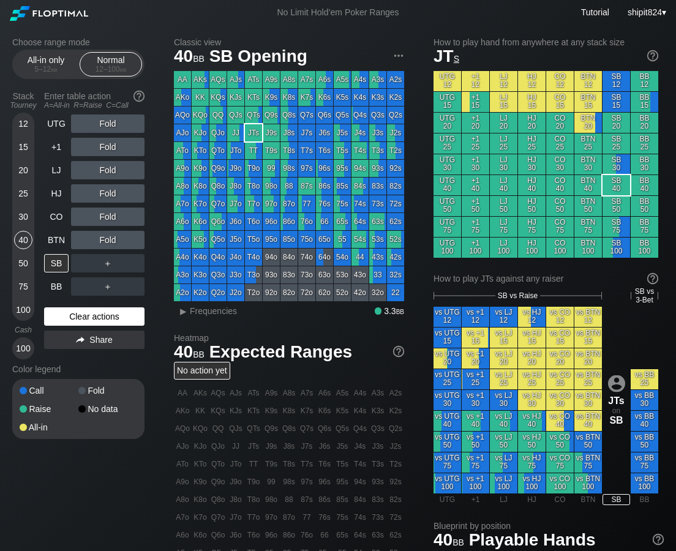
click at [69, 321] on div "Clear actions" at bounding box center [94, 316] width 100 height 18
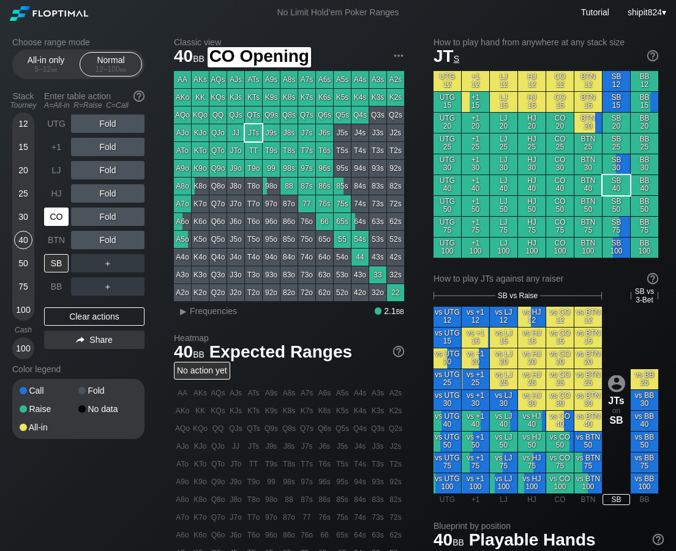
click at [59, 210] on div "CO" at bounding box center [56, 216] width 24 height 18
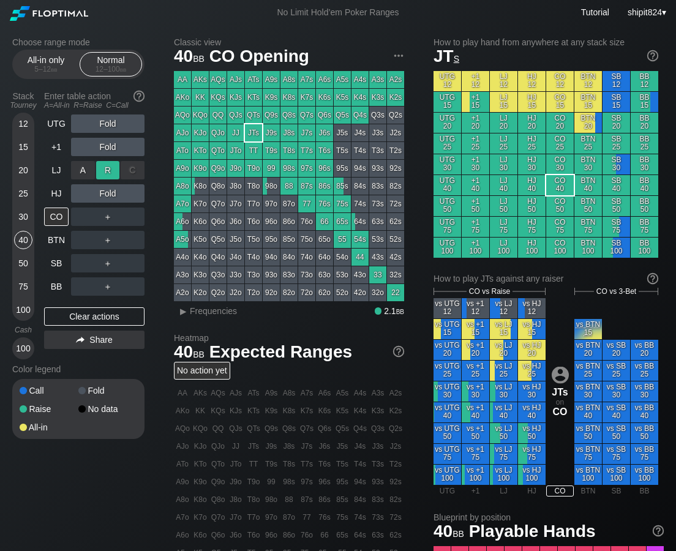
click at [104, 170] on div "R ✕" at bounding box center [108, 170] width 24 height 18
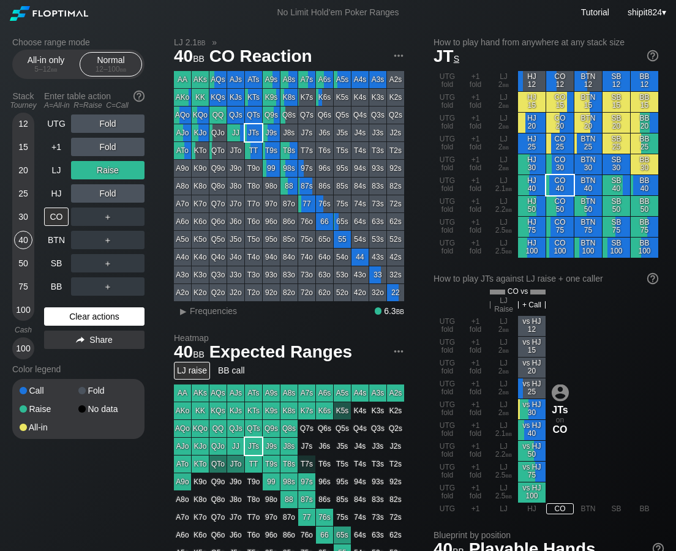
click at [56, 316] on div "Clear actions" at bounding box center [94, 316] width 100 height 18
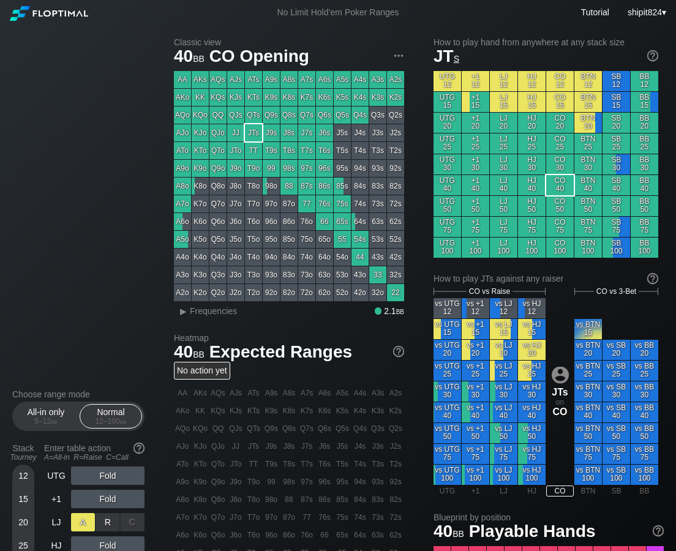
scroll to position [367, 0]
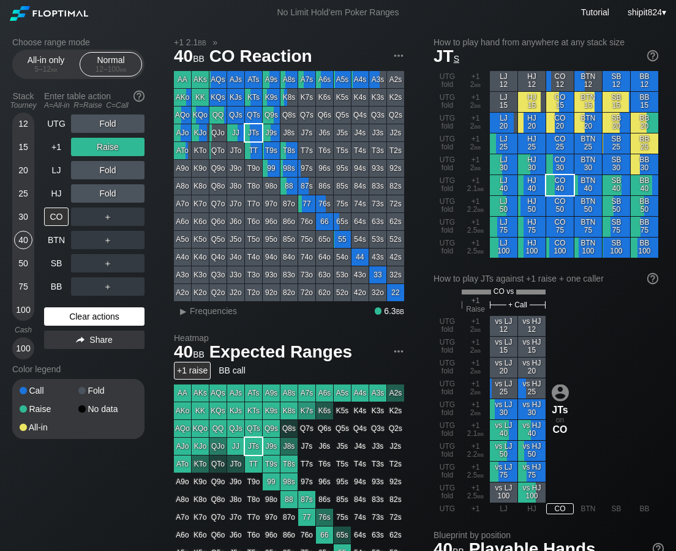
click at [91, 322] on div "Clear actions" at bounding box center [94, 316] width 100 height 18
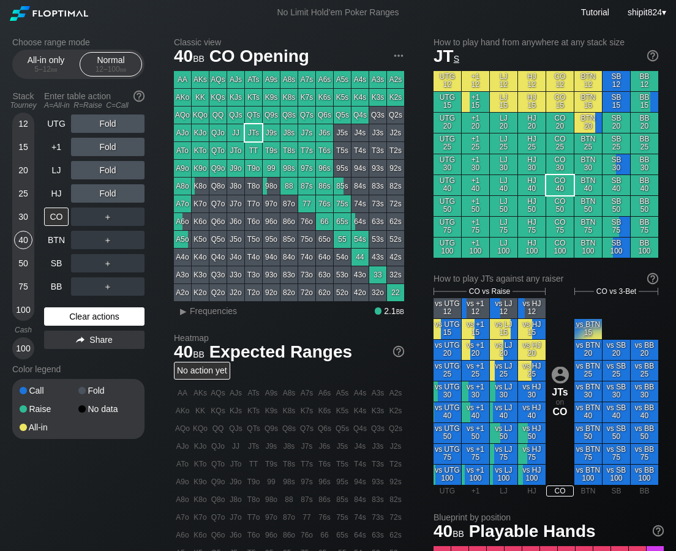
click at [91, 321] on div "Clear actions" at bounding box center [94, 316] width 100 height 18
click at [88, 314] on div "Clear actions" at bounding box center [94, 316] width 100 height 18
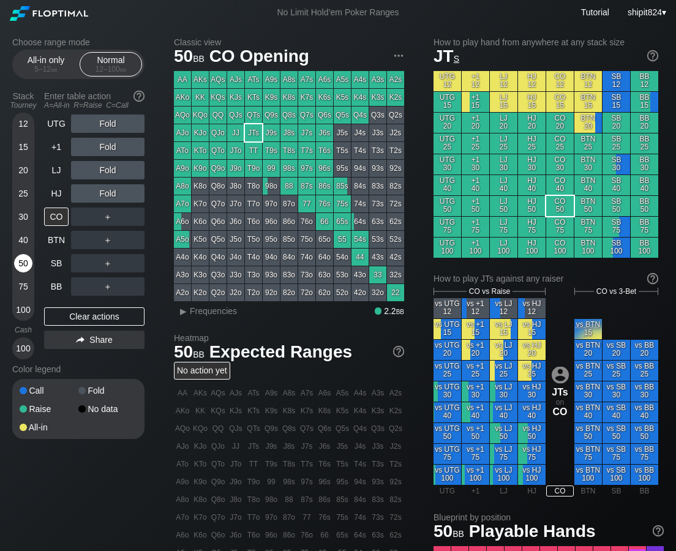
drag, startPoint x: 21, startPoint y: 258, endPoint x: 37, endPoint y: 266, distance: 17.8
click at [22, 258] on div "50" at bounding box center [23, 263] width 18 height 18
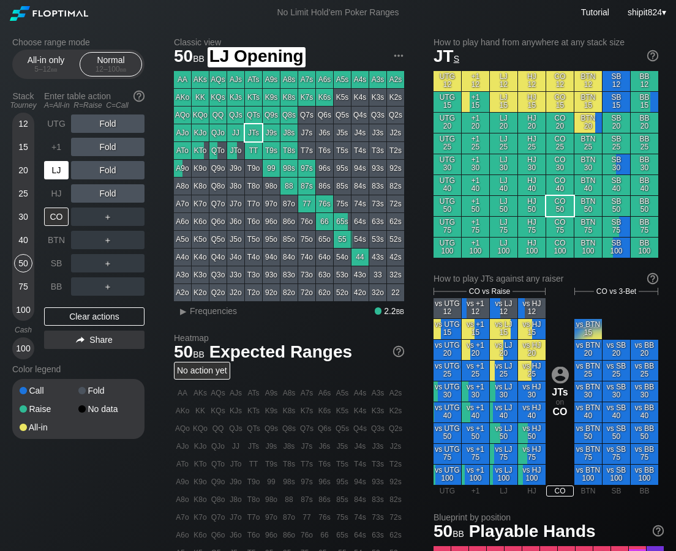
click at [53, 166] on div "LJ" at bounding box center [56, 170] width 24 height 18
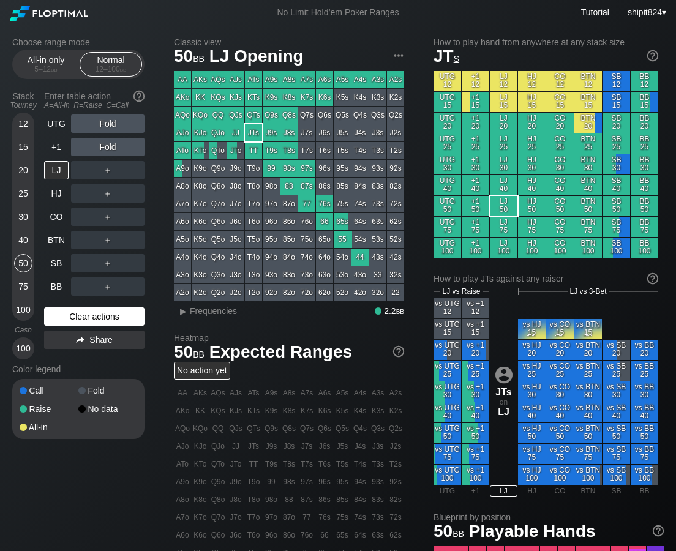
click at [70, 309] on div "Clear actions" at bounding box center [94, 316] width 100 height 18
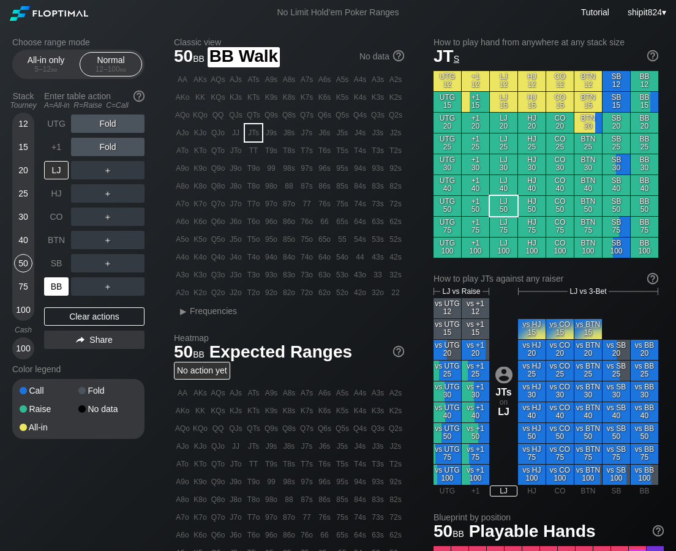
click at [66, 283] on div "BB" at bounding box center [56, 286] width 24 height 18
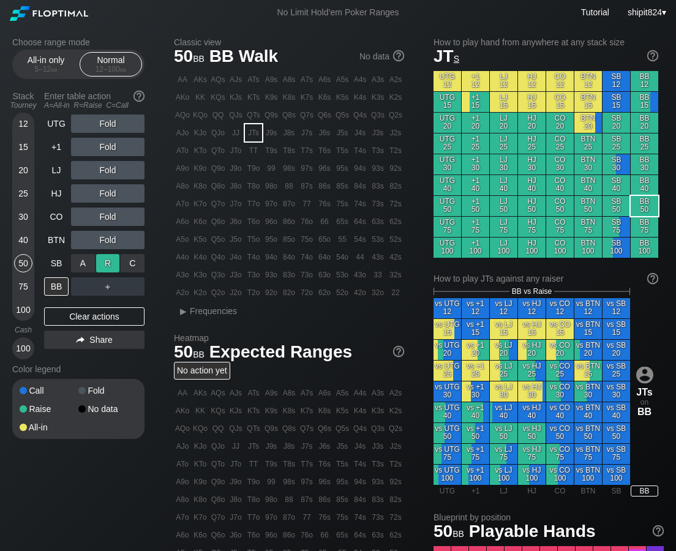
click at [105, 264] on div "R ✕" at bounding box center [108, 263] width 24 height 18
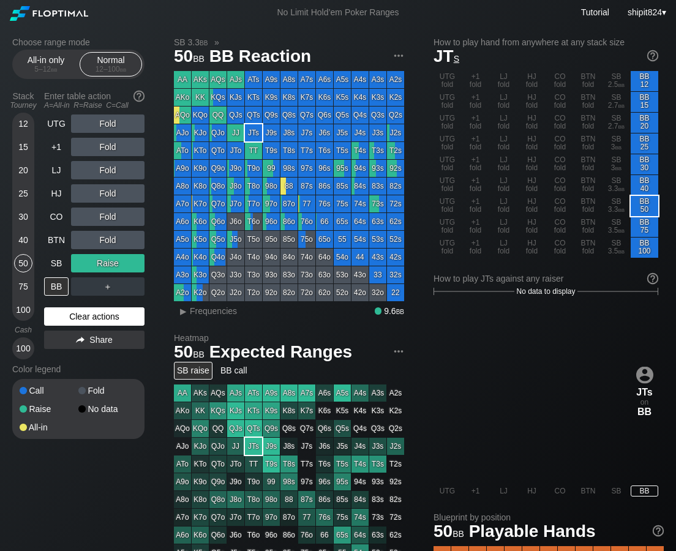
click at [63, 318] on div "Clear actions" at bounding box center [94, 316] width 100 height 18
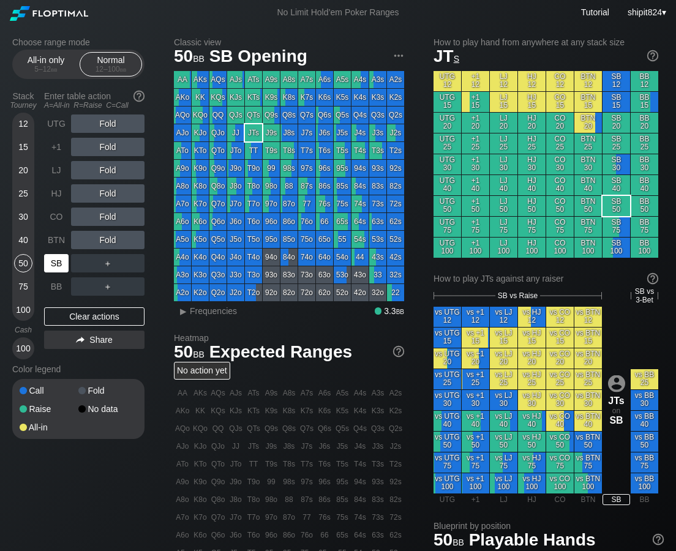
click at [54, 259] on div "SB" at bounding box center [56, 263] width 24 height 18
click at [54, 260] on div "SB" at bounding box center [56, 263] width 24 height 18
click at [51, 262] on div "SB" at bounding box center [56, 263] width 24 height 18
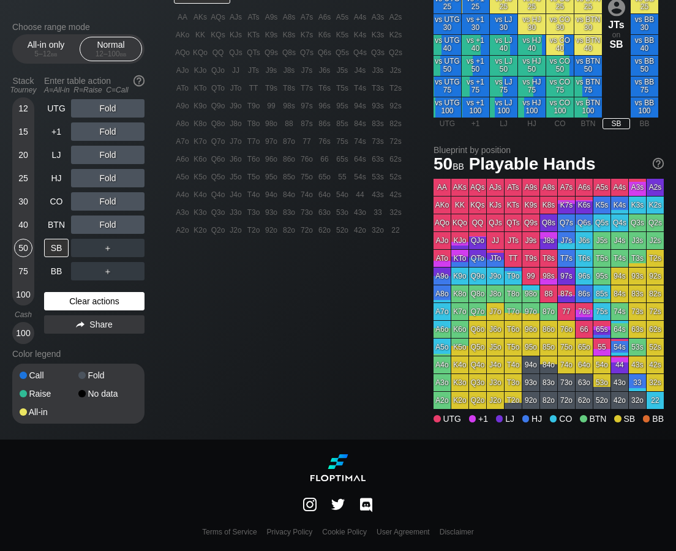
click at [95, 299] on div "Clear actions" at bounding box center [94, 301] width 100 height 18
click at [51, 270] on div "BB" at bounding box center [56, 271] width 24 height 18
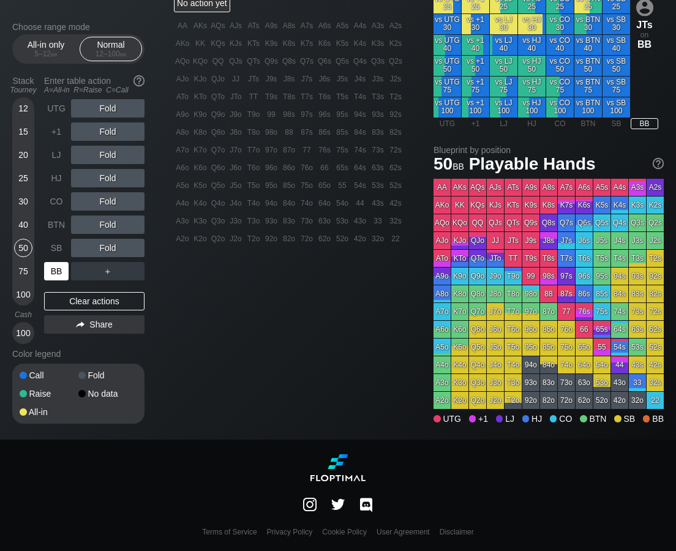
click at [51, 269] on div "BB" at bounding box center [56, 271] width 24 height 18
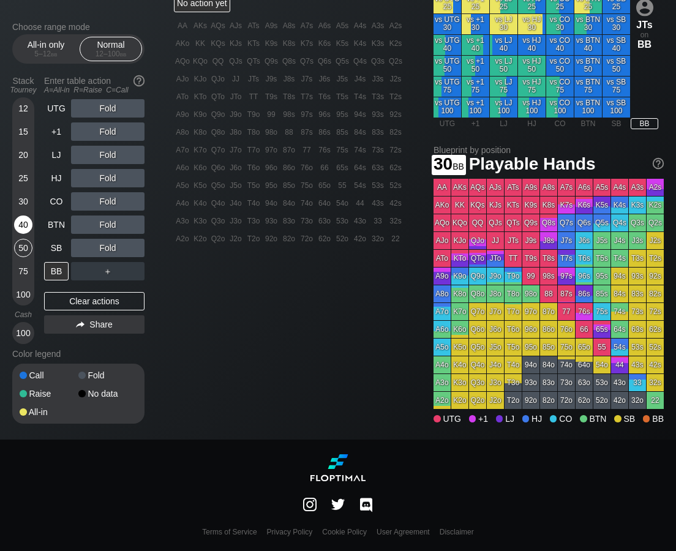
click at [27, 223] on div "40" at bounding box center [23, 224] width 18 height 18
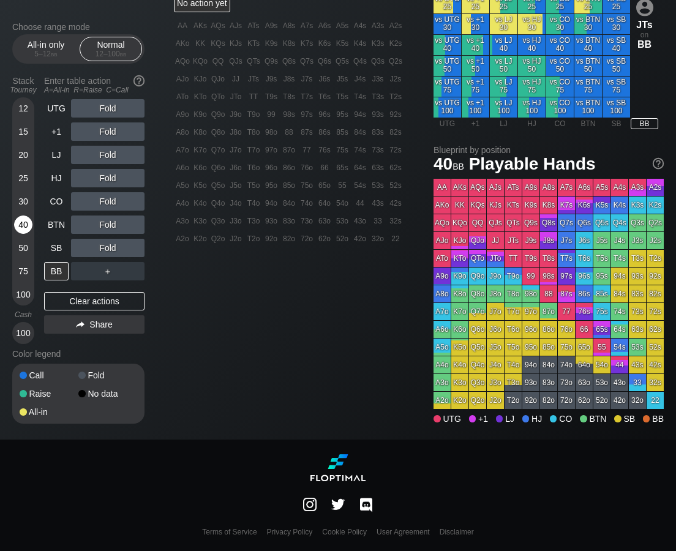
click at [27, 223] on div "40" at bounding box center [23, 224] width 18 height 18
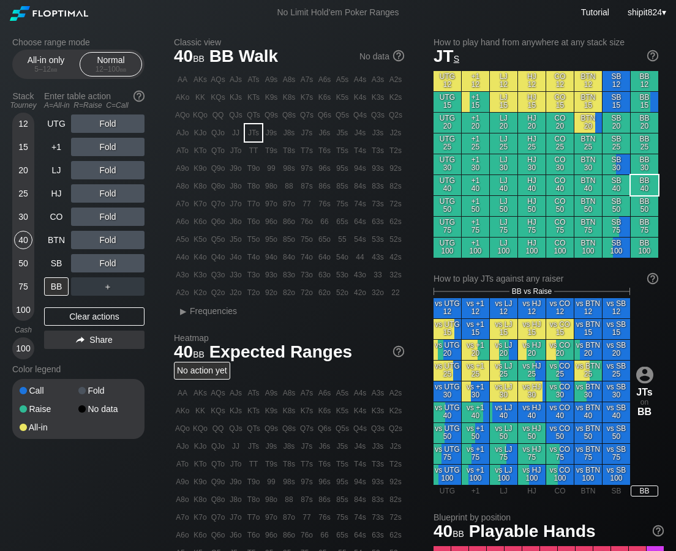
click at [107, 238] on div "Fold" at bounding box center [107, 240] width 73 height 18
click at [107, 238] on div "R ✕" at bounding box center [108, 240] width 24 height 18
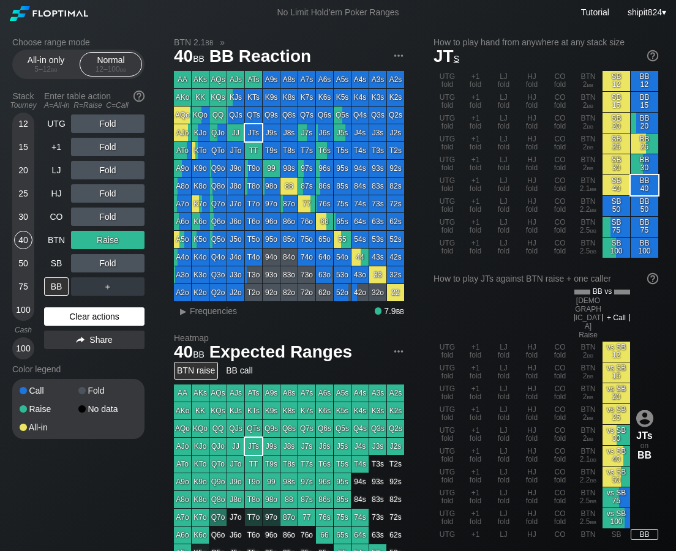
click at [109, 315] on div "Clear actions" at bounding box center [94, 316] width 100 height 18
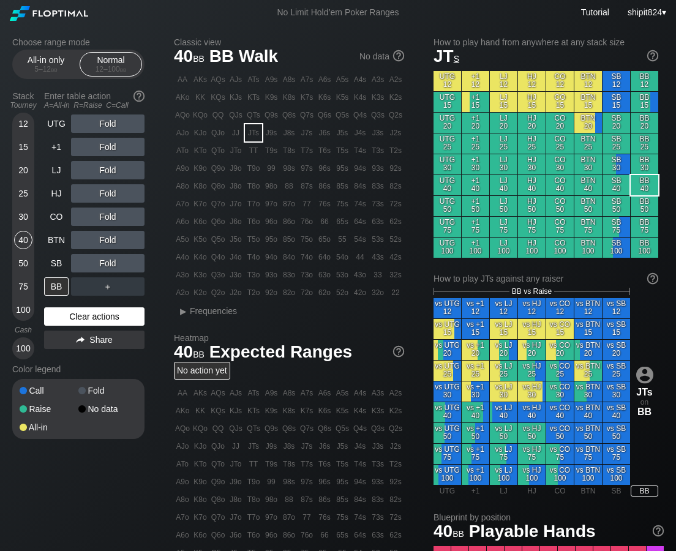
click at [109, 315] on div "Clear actions" at bounding box center [94, 316] width 100 height 18
click at [23, 213] on div "30" at bounding box center [23, 216] width 18 height 18
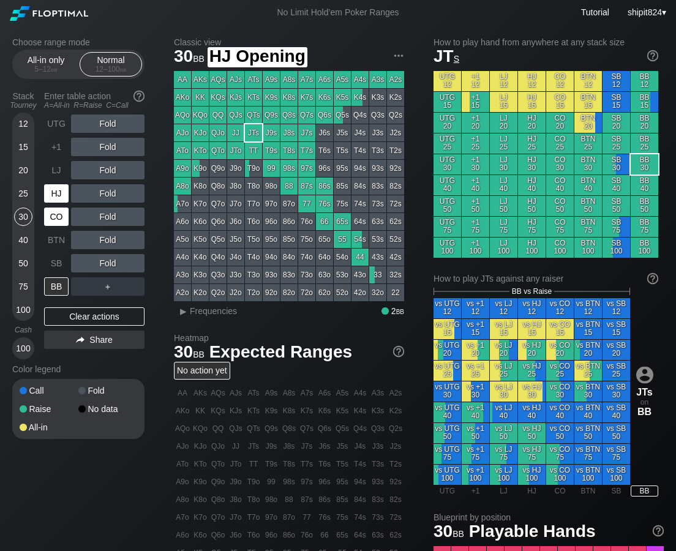
click at [53, 215] on div "CO" at bounding box center [56, 216] width 24 height 18
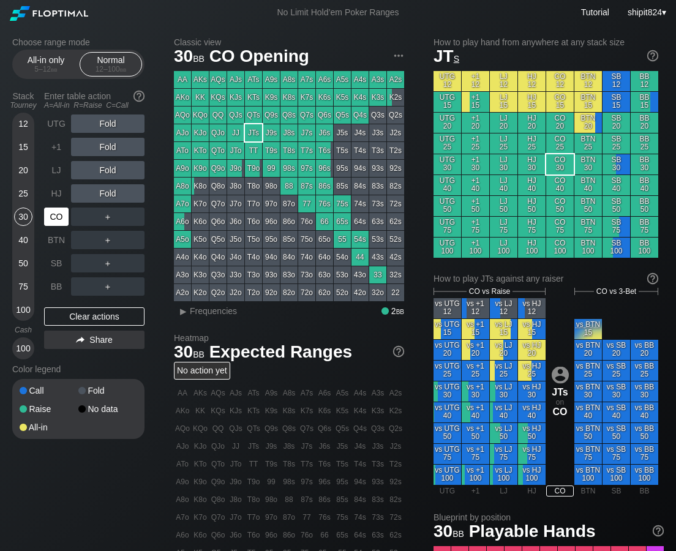
drag, startPoint x: 54, startPoint y: 215, endPoint x: 34, endPoint y: 194, distance: 29.4
click at [54, 215] on div "CO" at bounding box center [56, 216] width 24 height 18
click at [71, 311] on div "Clear actions" at bounding box center [94, 316] width 100 height 18
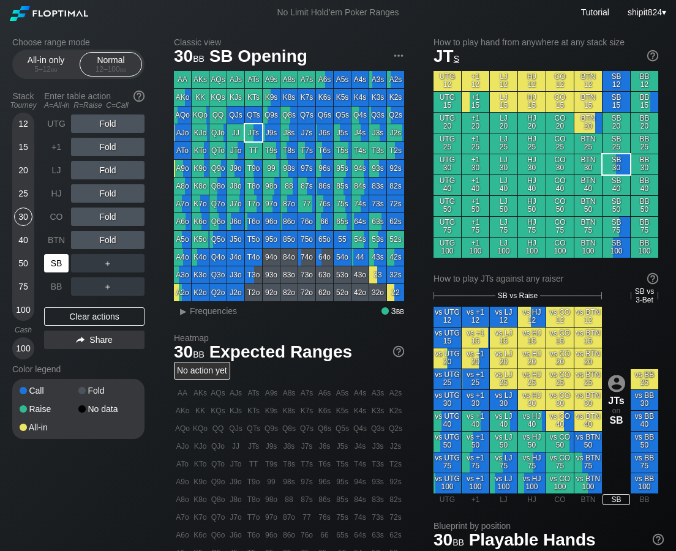
click at [55, 255] on div "SB" at bounding box center [56, 263] width 24 height 18
click at [56, 255] on div "SB" at bounding box center [56, 263] width 24 height 18
click at [119, 92] on div "Enter table action A=All-in R=Raise C=Call" at bounding box center [94, 100] width 100 height 28
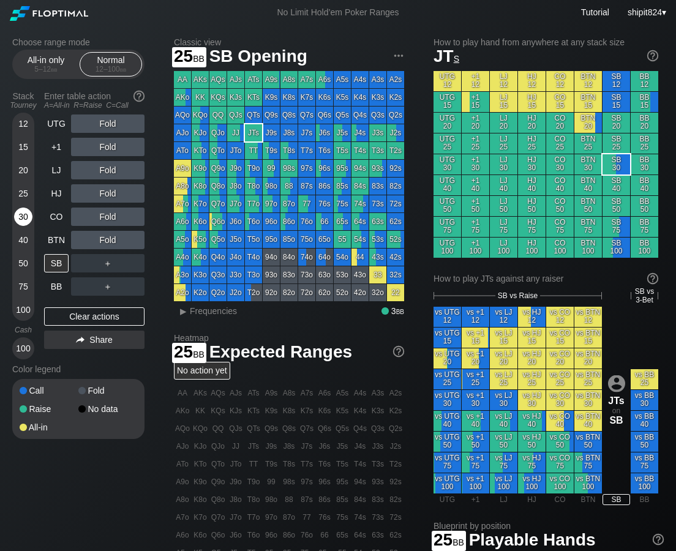
click at [21, 212] on div "30" at bounding box center [23, 216] width 18 height 18
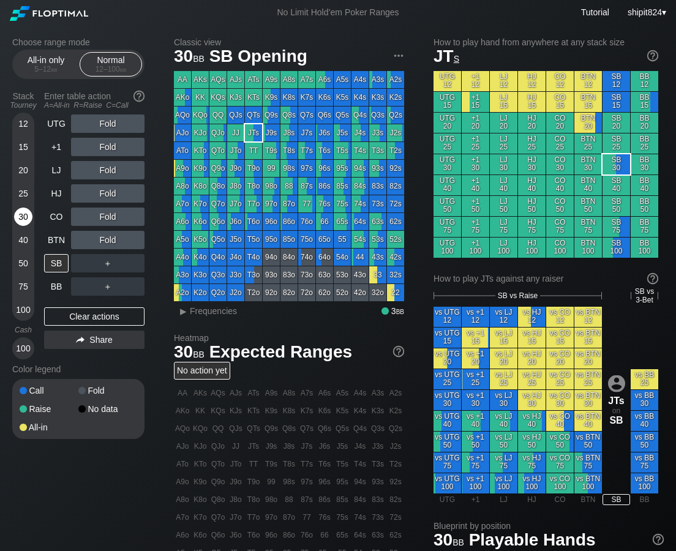
click at [21, 212] on div "30" at bounding box center [23, 216] width 18 height 18
click at [64, 276] on div "BB" at bounding box center [57, 286] width 27 height 23
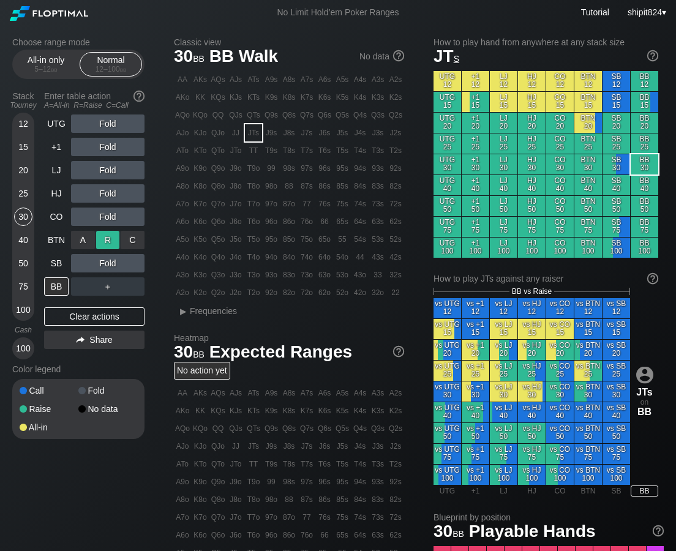
click at [102, 237] on div "R ✕" at bounding box center [108, 240] width 24 height 18
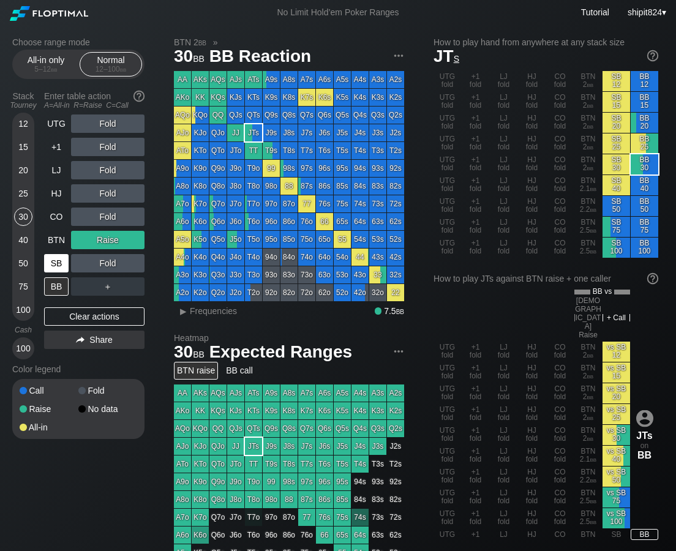
drag, startPoint x: 108, startPoint y: 318, endPoint x: 63, endPoint y: 272, distance: 64.0
click at [108, 318] on div "Clear actions" at bounding box center [94, 316] width 100 height 18
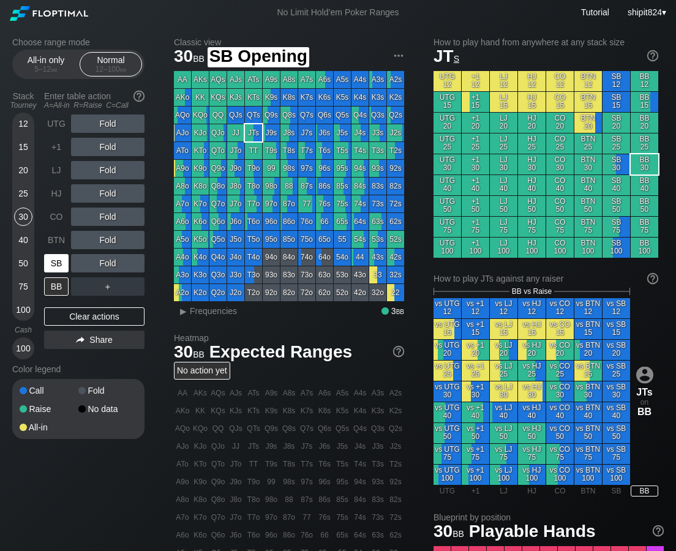
click at [54, 255] on div "SB" at bounding box center [56, 263] width 24 height 18
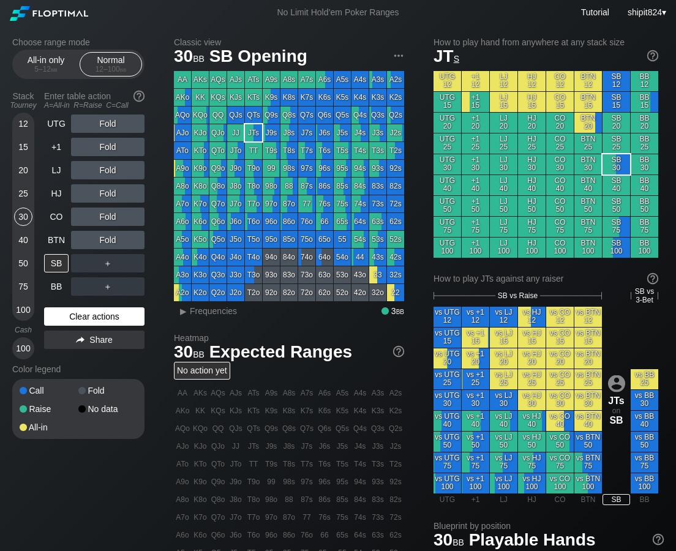
click at [133, 310] on div "Clear actions" at bounding box center [94, 316] width 100 height 18
click at [127, 312] on div "Clear actions" at bounding box center [94, 316] width 100 height 18
drag, startPoint x: 154, startPoint y: 258, endPoint x: 135, endPoint y: 249, distance: 20.8
click at [155, 258] on div "Choose range mode All-in only 5 – 12 bb Normal 12 – 100 bb Stack Tourney Enter …" at bounding box center [88, 245] width 152 height 417
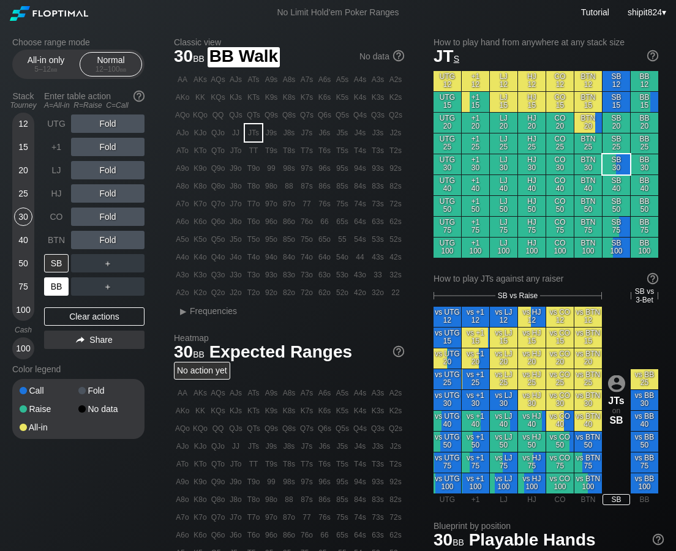
click at [56, 281] on div "BB" at bounding box center [56, 286] width 24 height 18
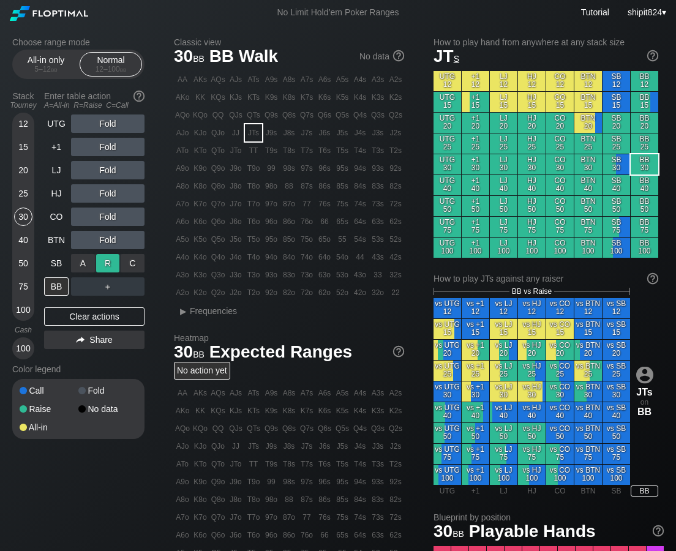
click at [102, 267] on div "R ✕" at bounding box center [108, 263] width 24 height 18
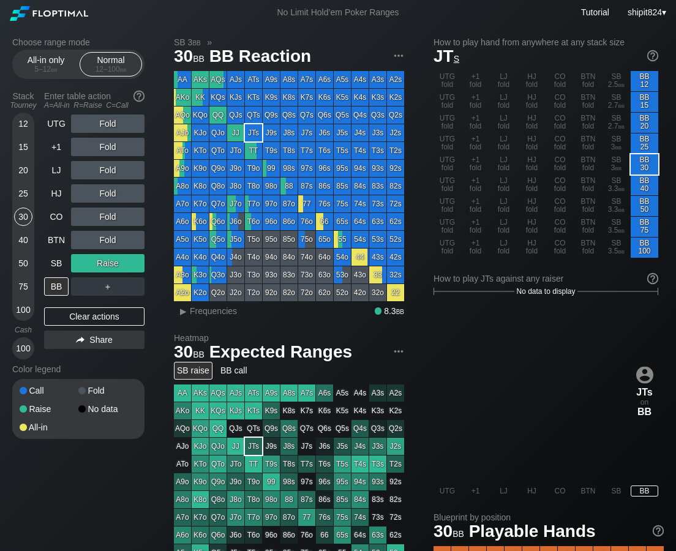
drag, startPoint x: 69, startPoint y: 313, endPoint x: 77, endPoint y: 300, distance: 15.4
click at [69, 313] on div "Clear actions" at bounding box center [94, 316] width 100 height 18
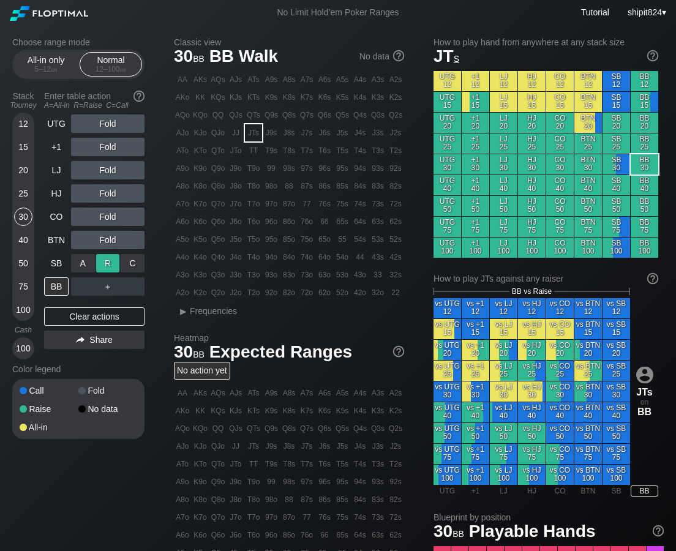
click at [111, 266] on div "R ✕" at bounding box center [108, 263] width 24 height 18
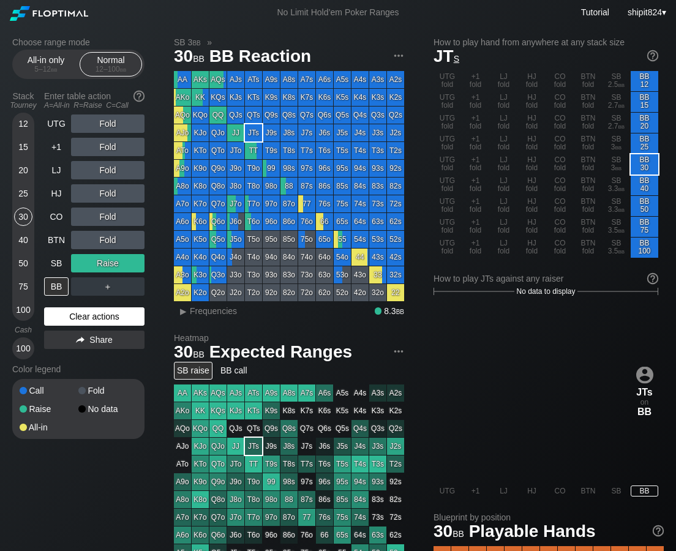
click at [92, 312] on div "Clear actions" at bounding box center [94, 316] width 100 height 18
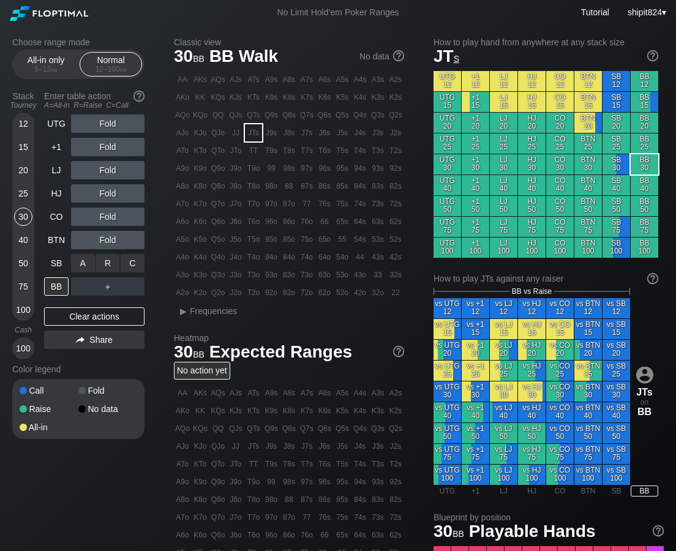
click at [130, 262] on div "C ✕" at bounding box center [133, 263] width 24 height 18
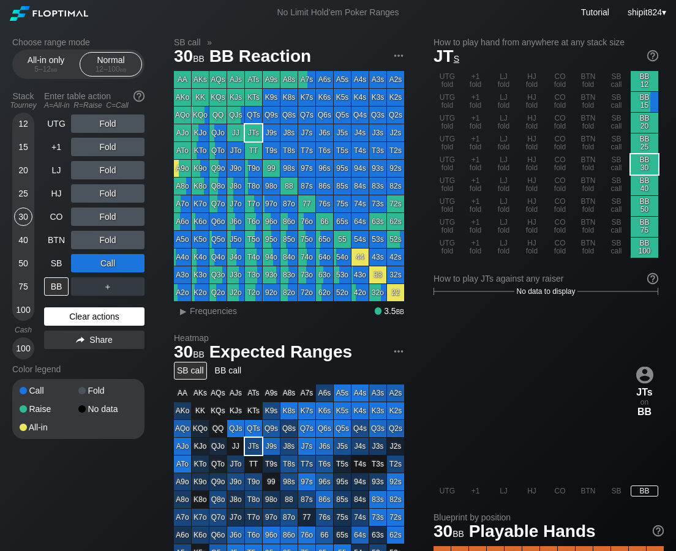
click at [74, 317] on div "Clear actions" at bounding box center [94, 316] width 100 height 18
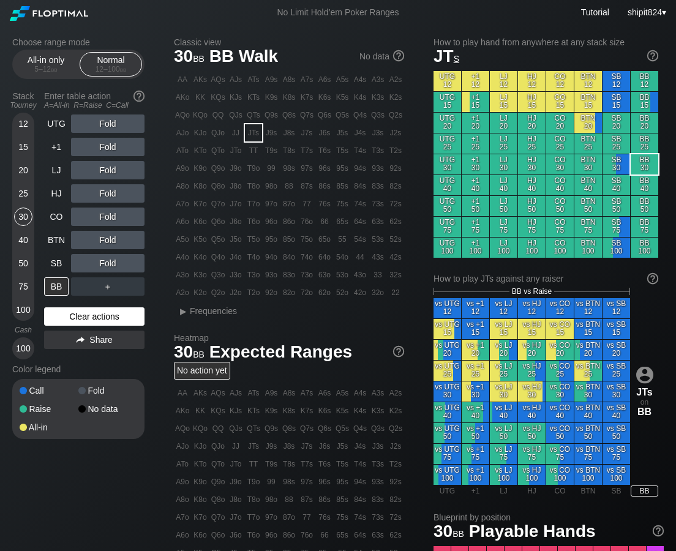
click at [74, 317] on div "Clear actions" at bounding box center [94, 316] width 100 height 18
drag, startPoint x: 106, startPoint y: 311, endPoint x: 77, endPoint y: 272, distance: 49.0
click at [106, 312] on div "Clear actions" at bounding box center [94, 316] width 100 height 18
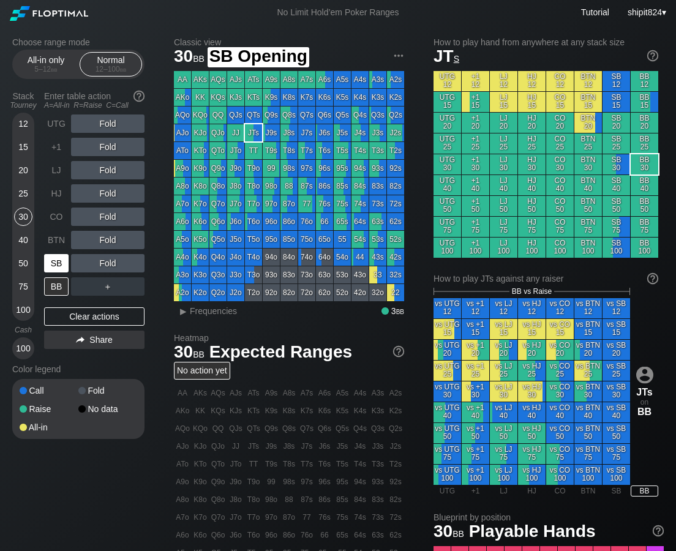
click at [62, 265] on div "SB" at bounding box center [56, 263] width 24 height 18
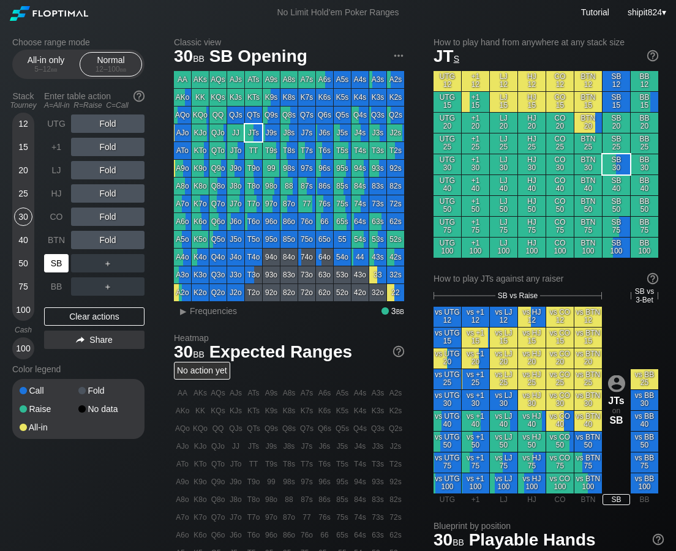
click at [62, 269] on div "SB" at bounding box center [56, 263] width 24 height 18
click at [61, 269] on div "SB" at bounding box center [56, 263] width 24 height 18
click at [103, 317] on div "Clear actions" at bounding box center [94, 316] width 100 height 18
drag, startPoint x: 103, startPoint y: 317, endPoint x: 99, endPoint y: 307, distance: 10.7
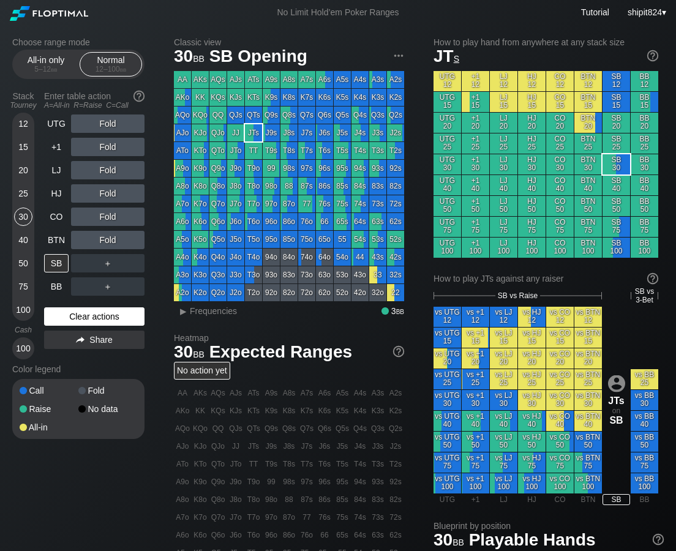
click at [103, 316] on div "Clear actions" at bounding box center [94, 316] width 100 height 18
click at [83, 316] on div "Clear actions" at bounding box center [94, 316] width 100 height 18
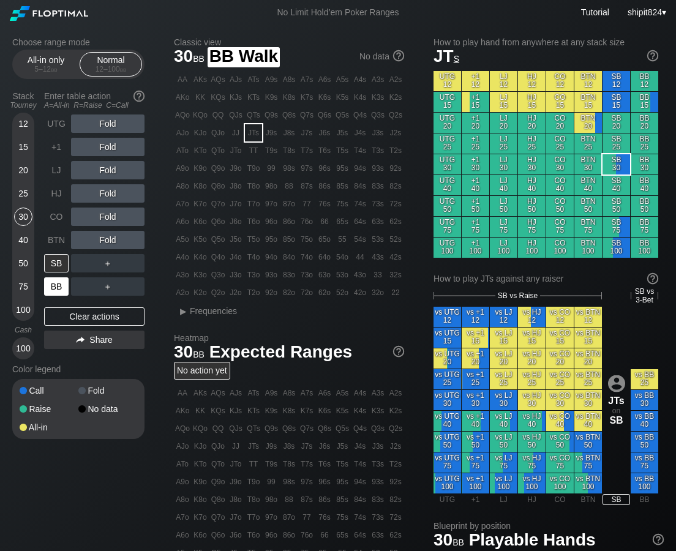
click at [61, 283] on div "BB" at bounding box center [56, 286] width 24 height 18
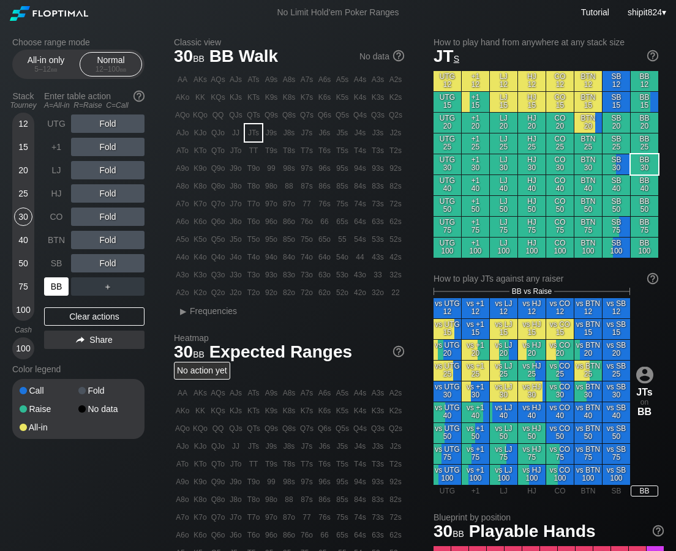
click at [61, 282] on div "BB" at bounding box center [56, 286] width 24 height 18
click at [61, 281] on div "BB" at bounding box center [56, 286] width 24 height 18
click at [104, 217] on div "R ✕" at bounding box center [108, 216] width 24 height 18
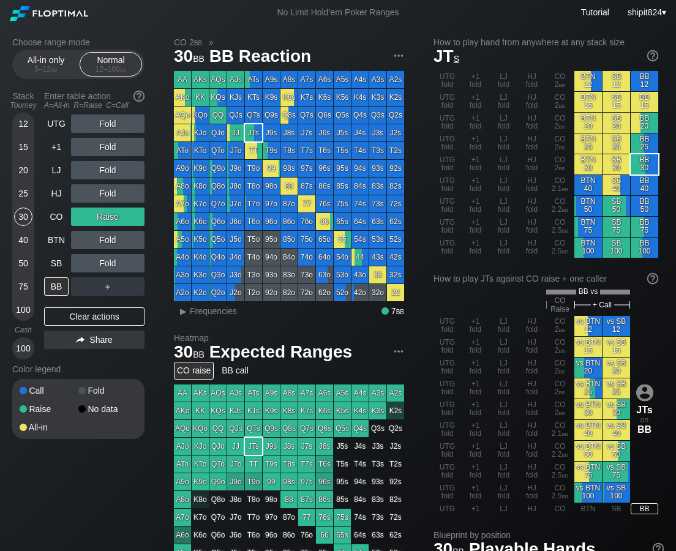
drag, startPoint x: 126, startPoint y: 318, endPoint x: 76, endPoint y: 295, distance: 54.5
click at [126, 318] on div "Clear actions" at bounding box center [94, 316] width 100 height 18
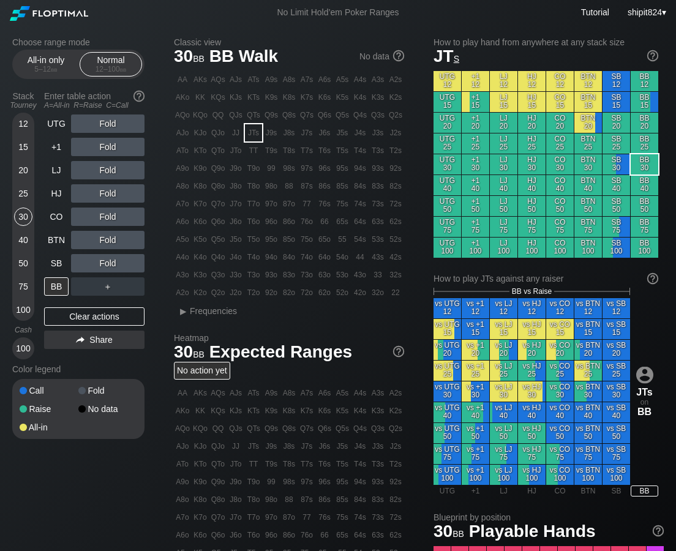
click at [65, 327] on div "UTG Fold +1 Fold LJ Fold HJ Fold CO Fold BTN Fold SB Fold BB ＋ Clear actions Sh…" at bounding box center [94, 236] width 100 height 245
drag, startPoint x: 65, startPoint y: 319, endPoint x: 61, endPoint y: 302, distance: 18.1
click at [65, 320] on div "Clear actions" at bounding box center [94, 316] width 100 height 18
click at [27, 238] on div "40" at bounding box center [23, 240] width 18 height 18
click at [27, 239] on div "40" at bounding box center [23, 240] width 18 height 18
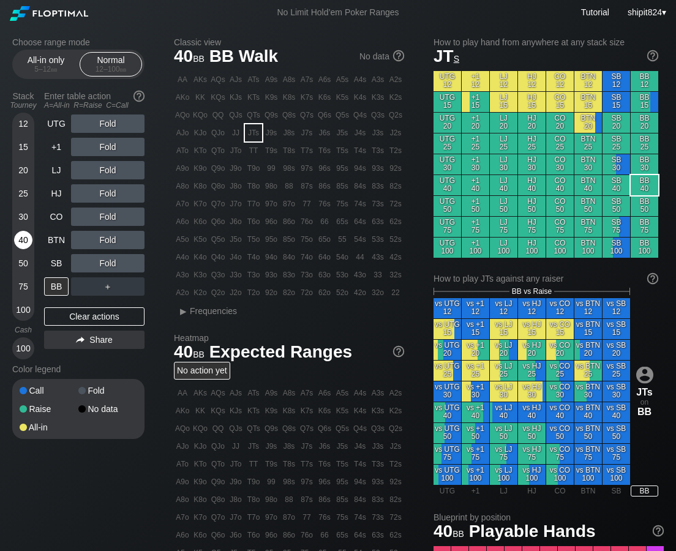
click at [26, 239] on div "40" at bounding box center [23, 240] width 18 height 18
click at [58, 314] on div "Clear actions" at bounding box center [94, 316] width 100 height 18
drag, startPoint x: 23, startPoint y: 194, endPoint x: 45, endPoint y: 234, distance: 45.2
click at [24, 195] on div "25" at bounding box center [23, 193] width 18 height 18
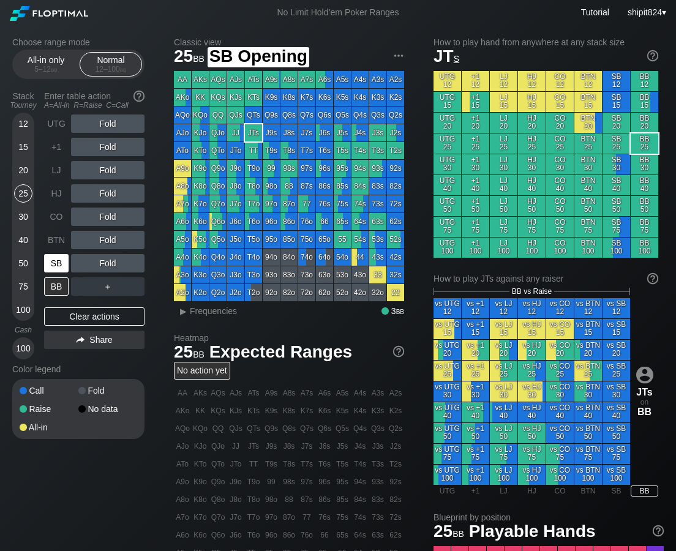
click at [65, 272] on div "SB" at bounding box center [56, 263] width 24 height 18
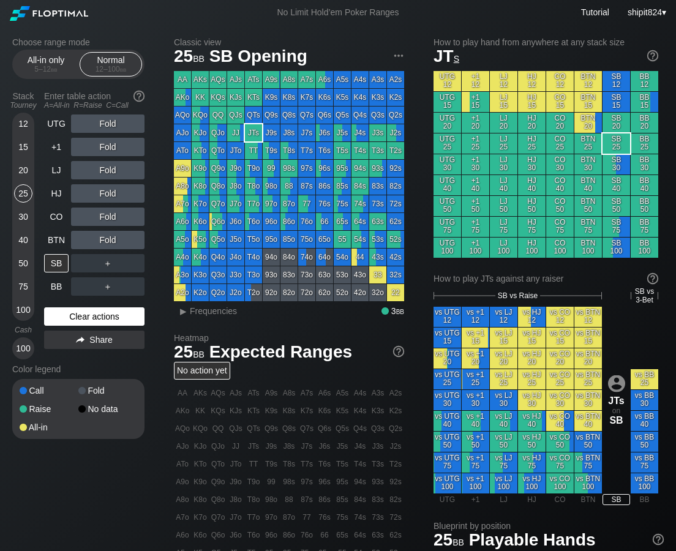
click at [70, 318] on div "Clear actions" at bounding box center [94, 316] width 100 height 18
click at [69, 317] on div "Clear actions" at bounding box center [94, 316] width 100 height 18
click at [66, 316] on div "Clear actions" at bounding box center [94, 316] width 100 height 18
click at [64, 315] on div "Clear actions" at bounding box center [94, 316] width 100 height 18
click at [62, 314] on div "Clear actions" at bounding box center [94, 316] width 100 height 18
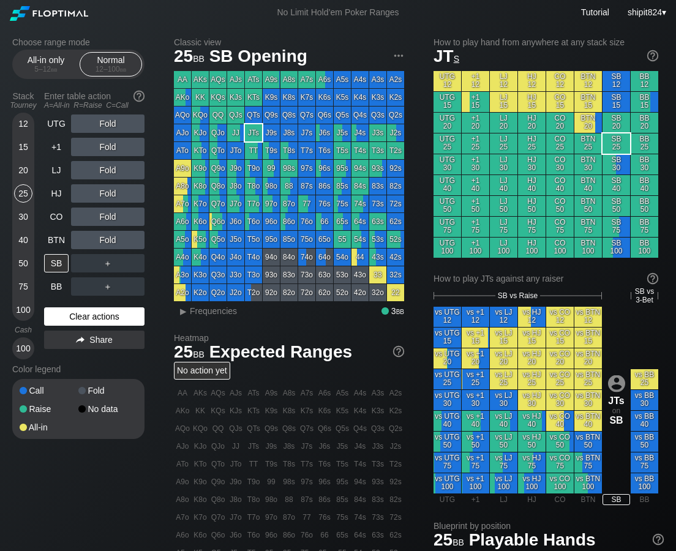
click at [61, 313] on div "Clear actions" at bounding box center [94, 316] width 100 height 18
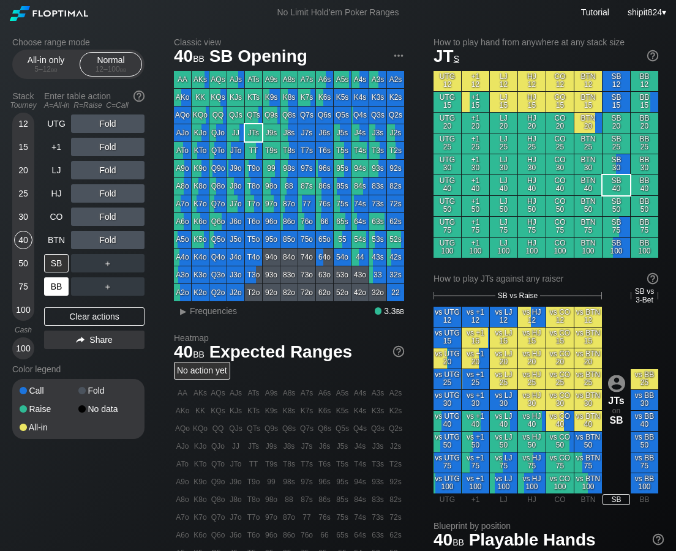
drag, startPoint x: 19, startPoint y: 239, endPoint x: 47, endPoint y: 275, distance: 46.3
click at [25, 244] on div "40" at bounding box center [23, 240] width 18 height 18
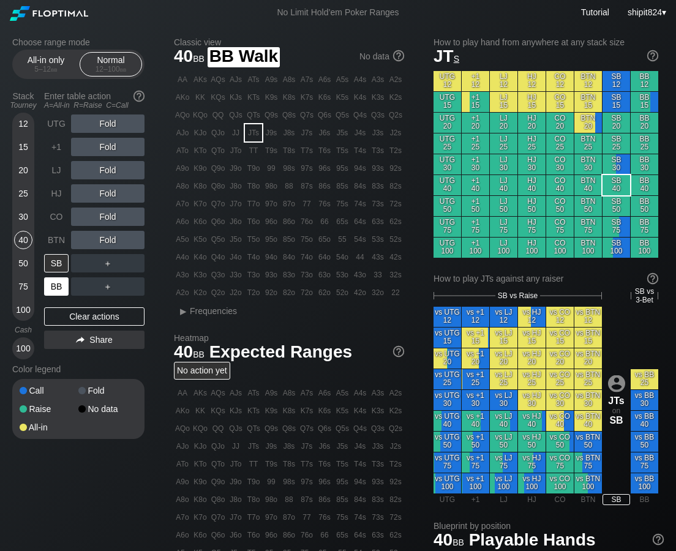
click at [49, 283] on div "BB" at bounding box center [56, 286] width 24 height 18
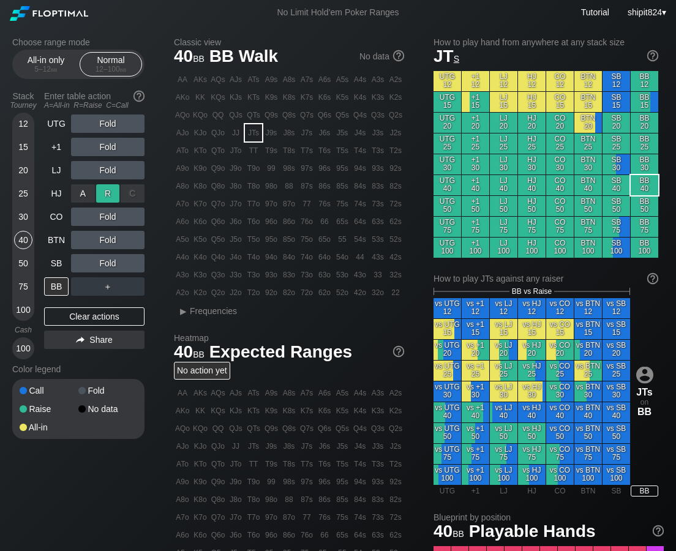
click at [106, 197] on div "R ✕" at bounding box center [108, 193] width 24 height 18
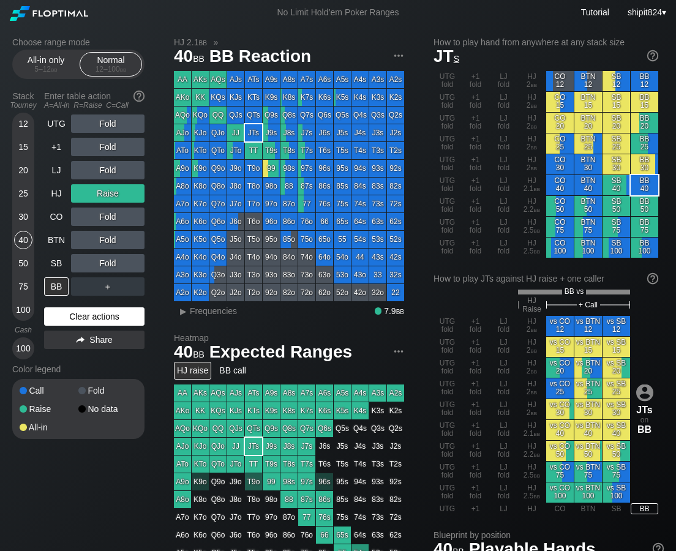
click at [102, 321] on div "Clear actions" at bounding box center [94, 316] width 100 height 18
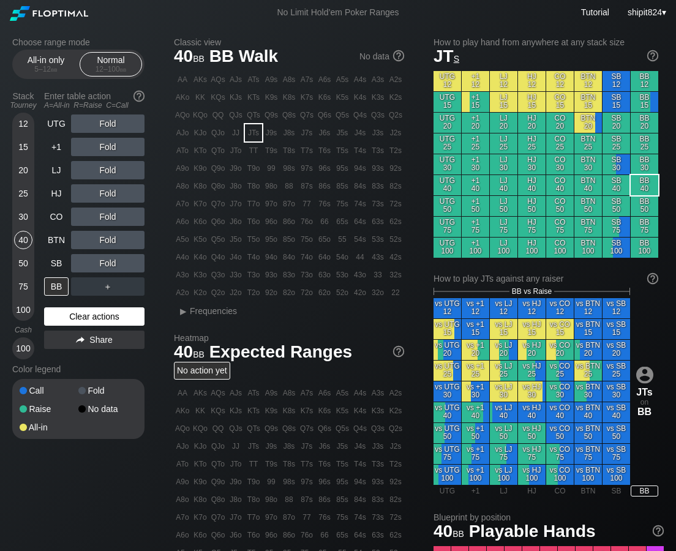
click at [94, 313] on div "Clear actions" at bounding box center [94, 316] width 100 height 18
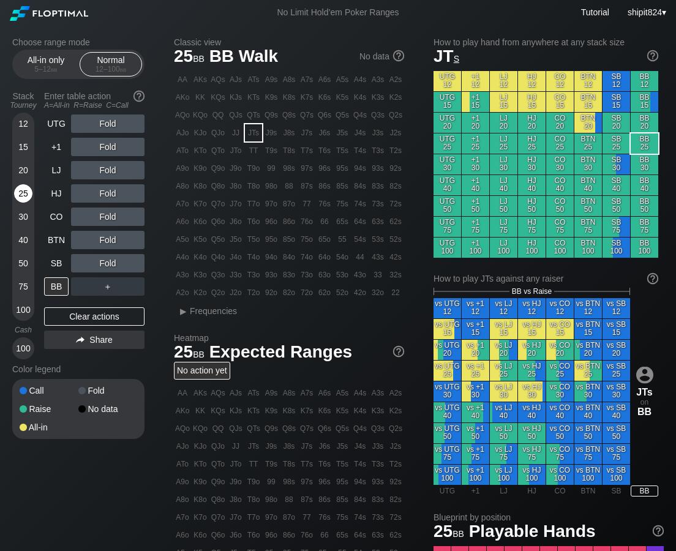
drag, startPoint x: 26, startPoint y: 192, endPoint x: 54, endPoint y: 242, distance: 57.0
click at [26, 194] on div "25" at bounding box center [23, 193] width 18 height 18
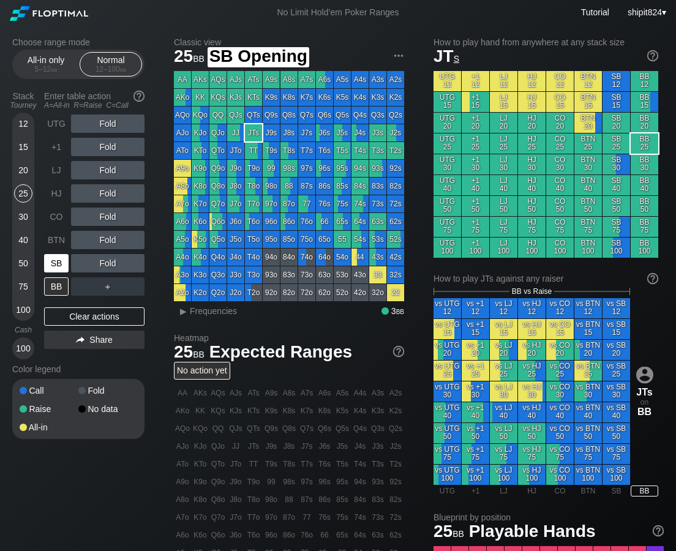
click at [56, 263] on div "SB" at bounding box center [56, 263] width 24 height 18
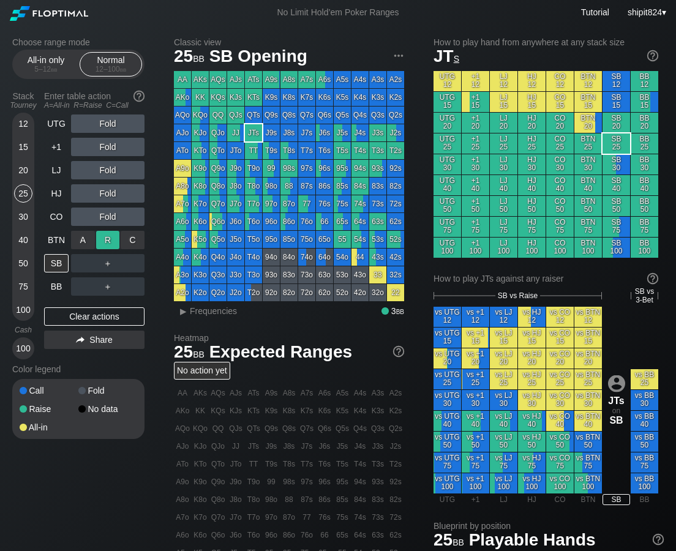
click at [117, 237] on div "R ✕" at bounding box center [108, 240] width 24 height 18
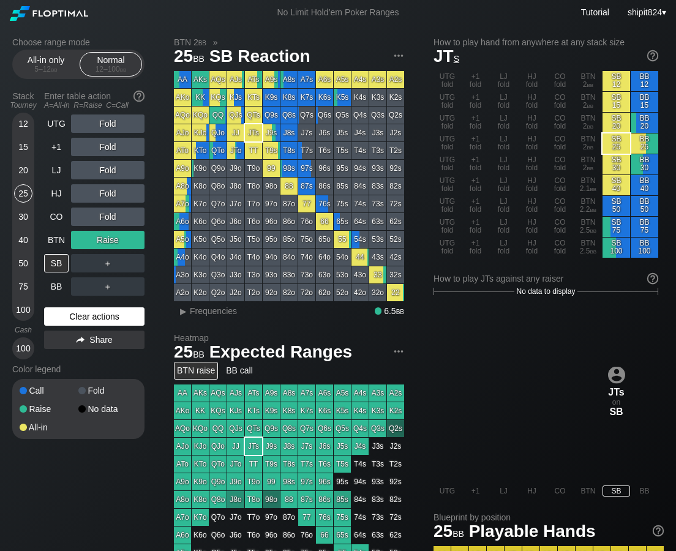
click at [109, 318] on div "Clear actions" at bounding box center [94, 316] width 100 height 18
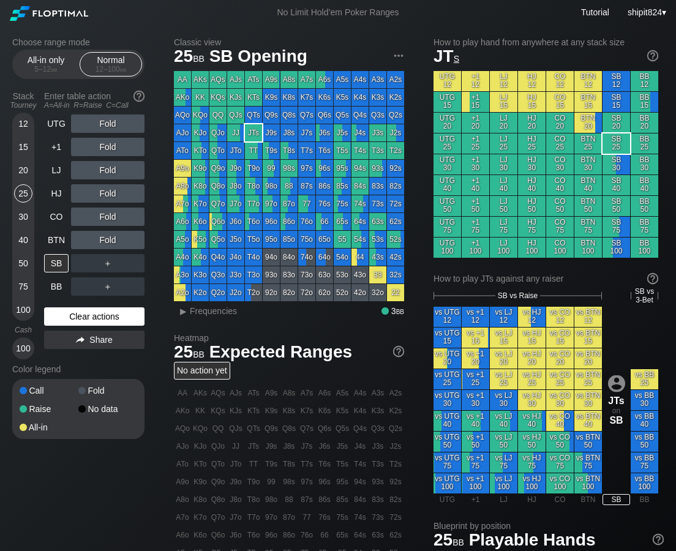
click at [108, 317] on div "Clear actions" at bounding box center [94, 316] width 100 height 18
click at [111, 313] on div "Clear actions" at bounding box center [94, 316] width 100 height 18
click at [33, 284] on div "12 15 20 25 30 40 50 75 100" at bounding box center [23, 217] width 22 height 208
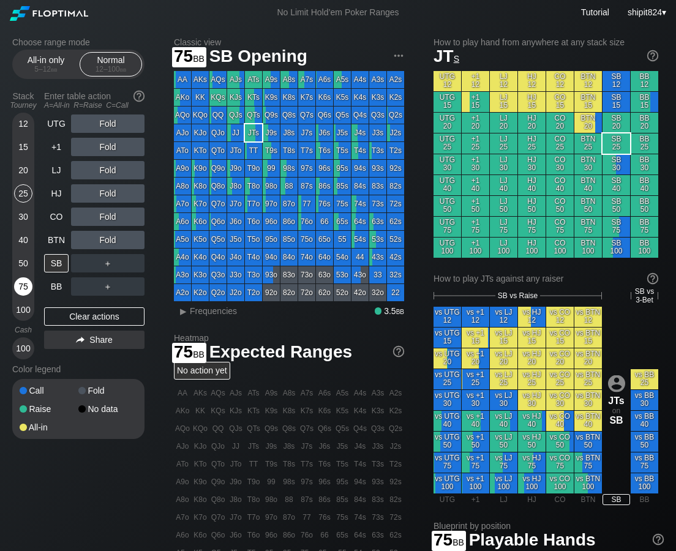
click at [20, 291] on div "75" at bounding box center [23, 286] width 18 height 18
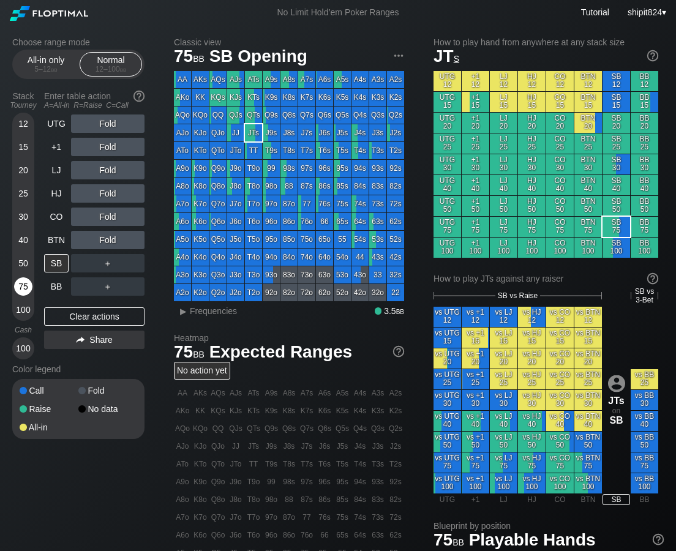
click at [20, 290] on div "75" at bounding box center [23, 286] width 18 height 18
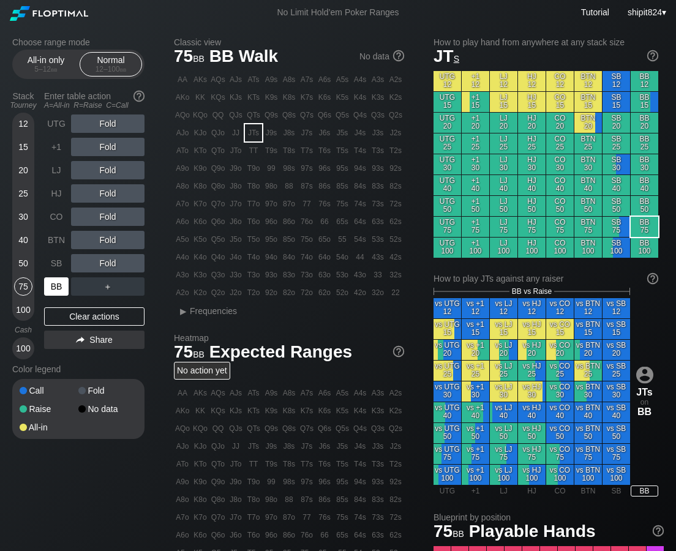
click at [62, 291] on div "BB" at bounding box center [56, 286] width 24 height 18
click at [61, 294] on div "BB" at bounding box center [56, 286] width 24 height 18
click at [60, 294] on div "BB" at bounding box center [56, 286] width 24 height 18
click at [118, 320] on div "Clear actions" at bounding box center [94, 316] width 100 height 18
click at [116, 318] on div "Clear actions" at bounding box center [94, 316] width 100 height 18
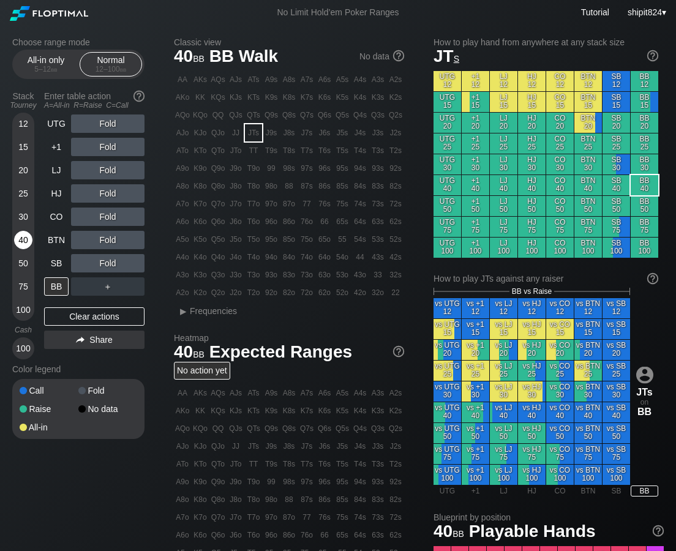
click at [21, 242] on div "40" at bounding box center [23, 240] width 18 height 18
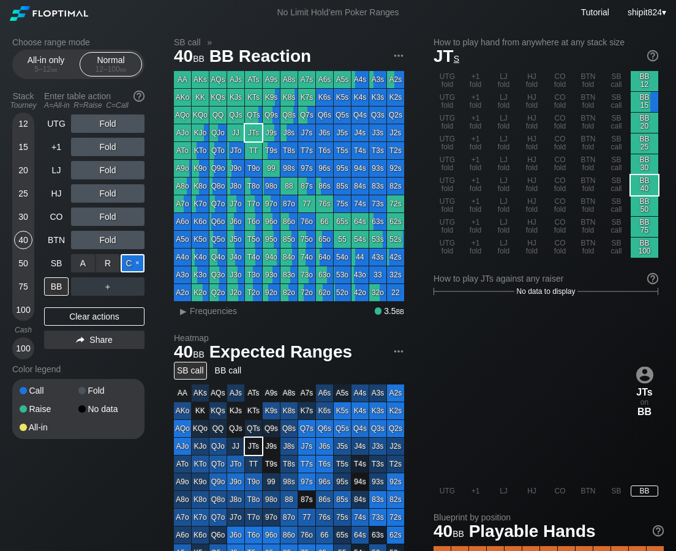
click at [131, 265] on div "C ✕" at bounding box center [133, 263] width 24 height 18
click at [81, 321] on div "Clear actions" at bounding box center [94, 316] width 100 height 18
click at [80, 322] on div "Clear actions" at bounding box center [94, 316] width 100 height 18
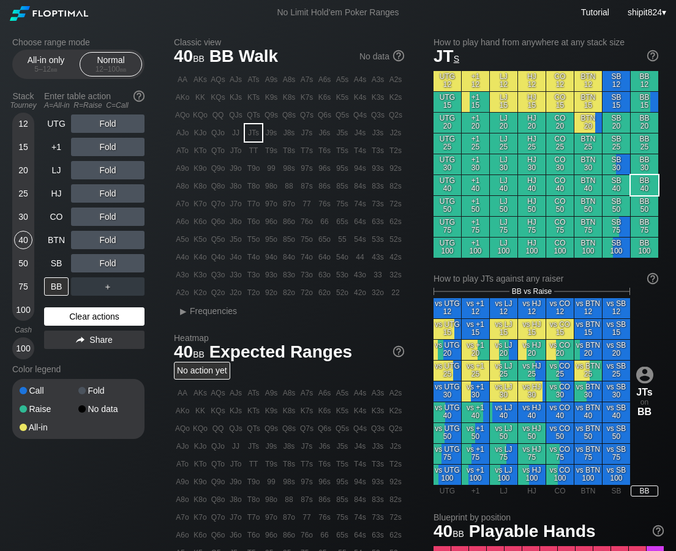
click at [80, 322] on div "Clear actions" at bounding box center [94, 316] width 100 height 18
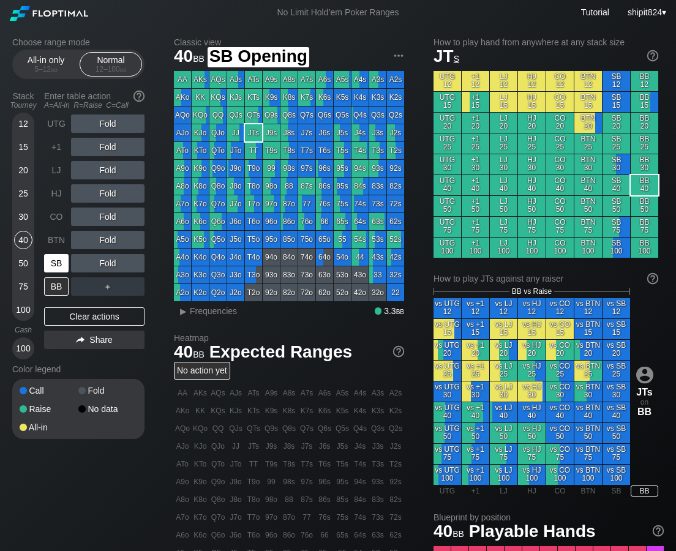
click at [55, 263] on div "SB" at bounding box center [56, 263] width 24 height 18
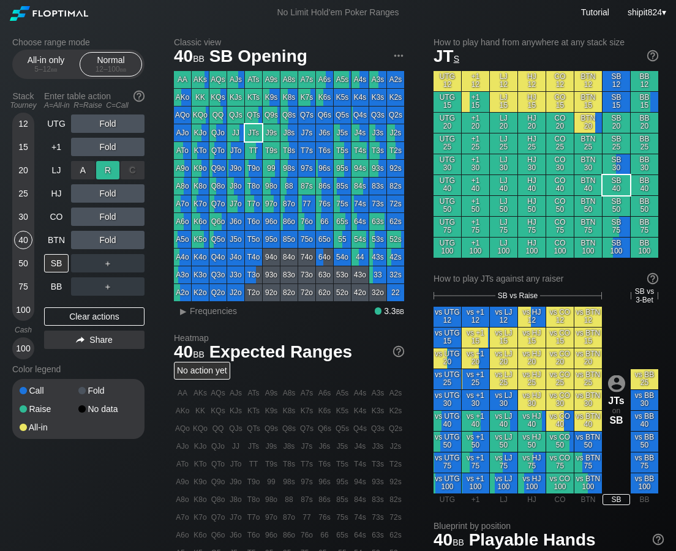
click at [108, 167] on div "R ✕" at bounding box center [108, 170] width 24 height 18
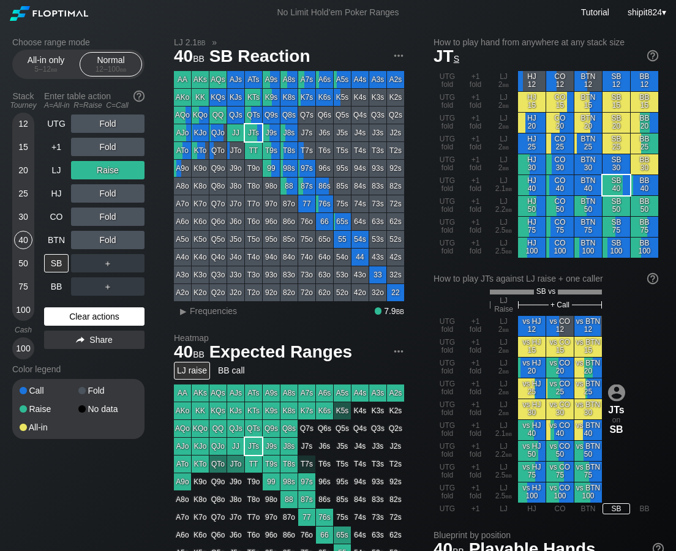
click at [89, 318] on div "Clear actions" at bounding box center [94, 316] width 100 height 18
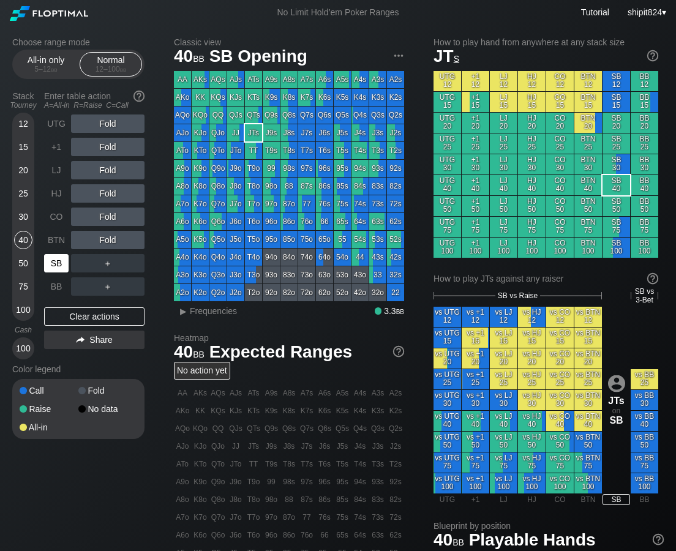
click at [50, 260] on div "SB" at bounding box center [56, 263] width 24 height 18
click at [58, 242] on div "BTN" at bounding box center [56, 240] width 24 height 18
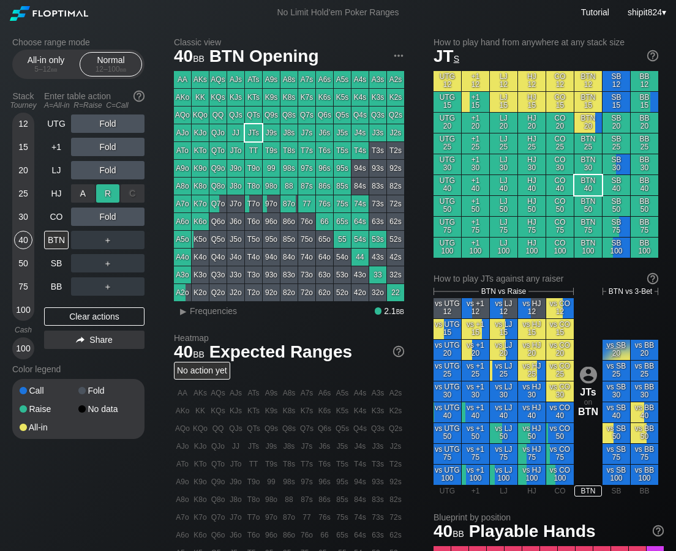
click at [106, 194] on div "R ✕" at bounding box center [108, 193] width 24 height 18
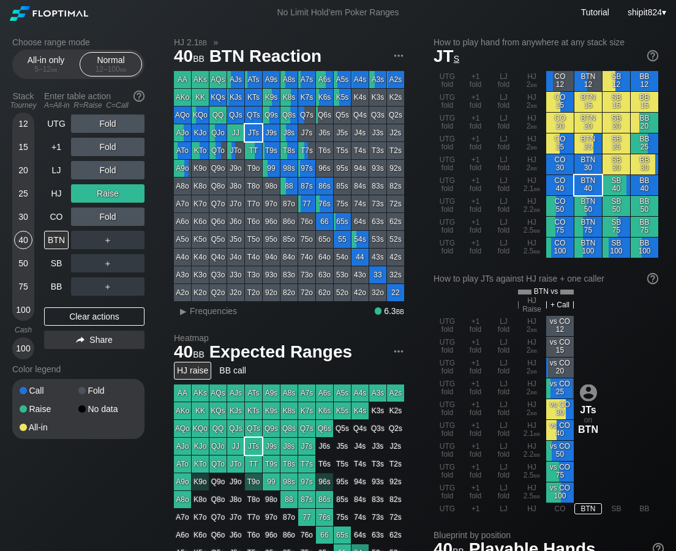
click at [140, 482] on div "Choose range mode All-in only 5 – 12 bb Normal 12 – 100 bb Stack Tourney Enter …" at bounding box center [337, 424] width 671 height 799
click at [106, 305] on div "UTG Fold +1 Fold LJ Fold HJ Raise CO Fold BTN ＋ SB ＋ BB ＋ Clear actions Share" at bounding box center [94, 236] width 100 height 245
click at [102, 312] on div "Clear actions" at bounding box center [94, 316] width 100 height 18
click at [100, 314] on div "Clear actions" at bounding box center [94, 316] width 100 height 18
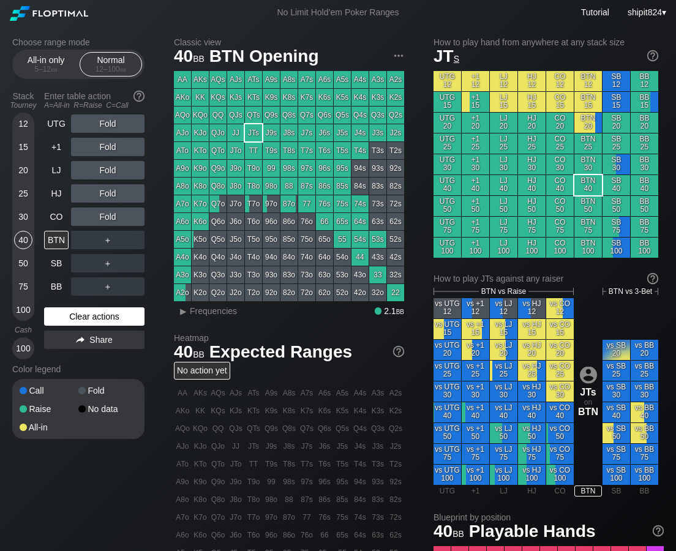
click at [99, 314] on div "Clear actions" at bounding box center [94, 316] width 100 height 18
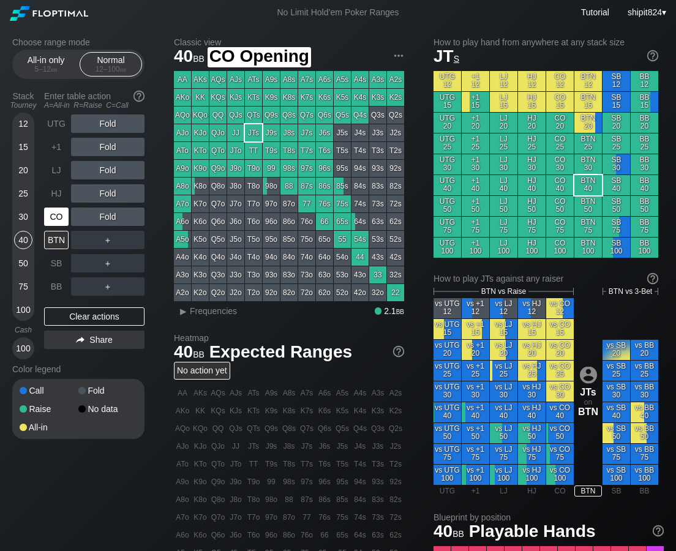
click at [52, 215] on div "CO" at bounding box center [56, 216] width 24 height 18
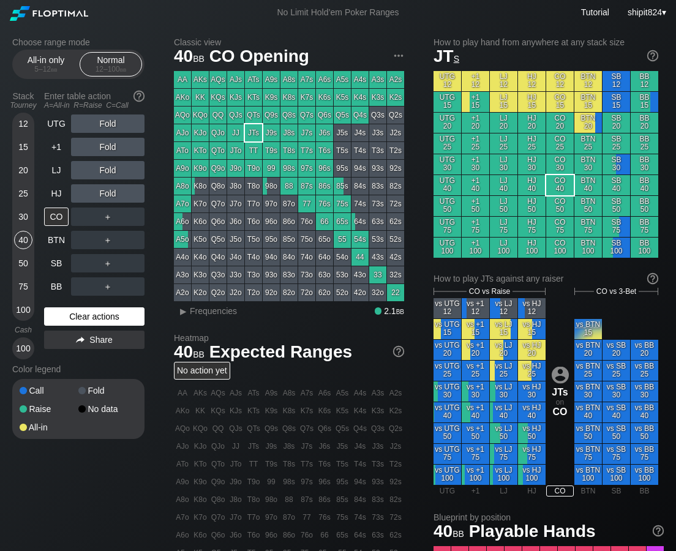
click at [73, 313] on div "Clear actions" at bounding box center [94, 316] width 100 height 18
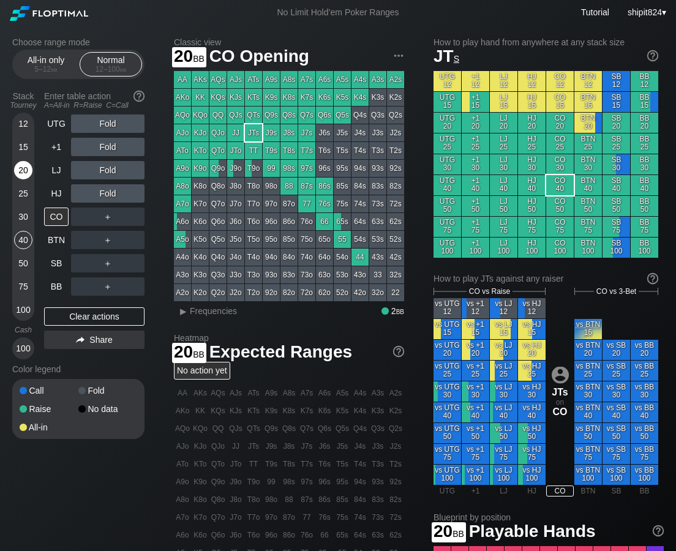
click at [22, 165] on div "20" at bounding box center [23, 170] width 18 height 18
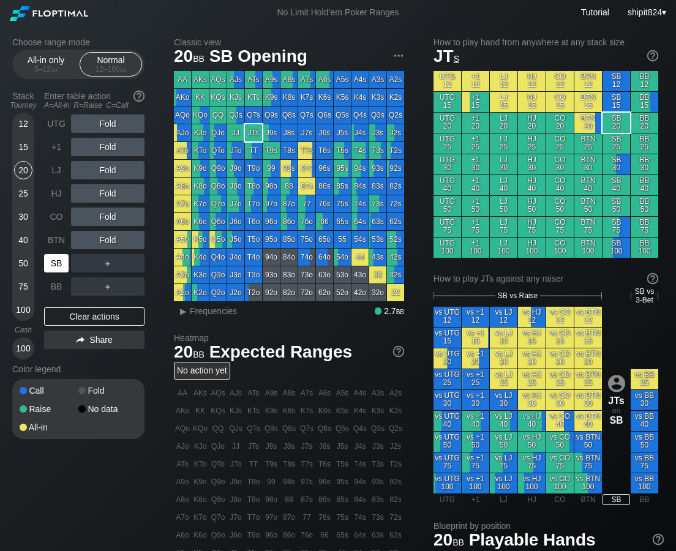
click at [61, 258] on div "SB" at bounding box center [56, 263] width 24 height 18
click at [79, 315] on div "Clear actions" at bounding box center [94, 316] width 100 height 18
drag, startPoint x: 79, startPoint y: 315, endPoint x: 69, endPoint y: 298, distance: 19.2
click at [79, 315] on div "Clear actions" at bounding box center [94, 316] width 100 height 18
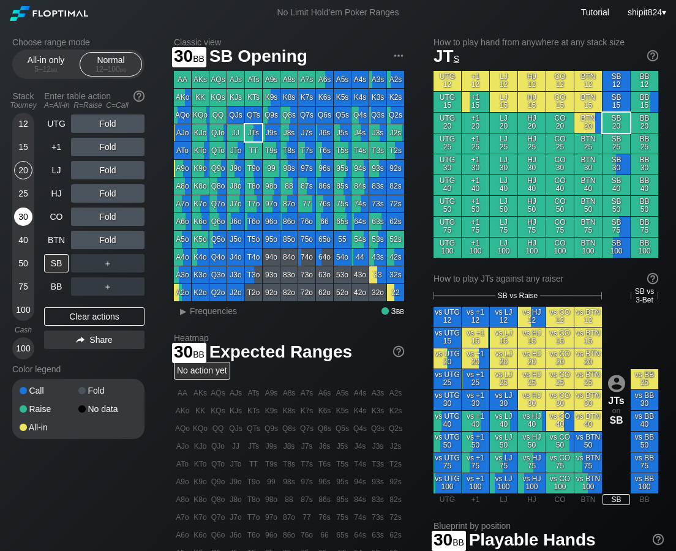
click at [23, 214] on div "30" at bounding box center [23, 216] width 18 height 18
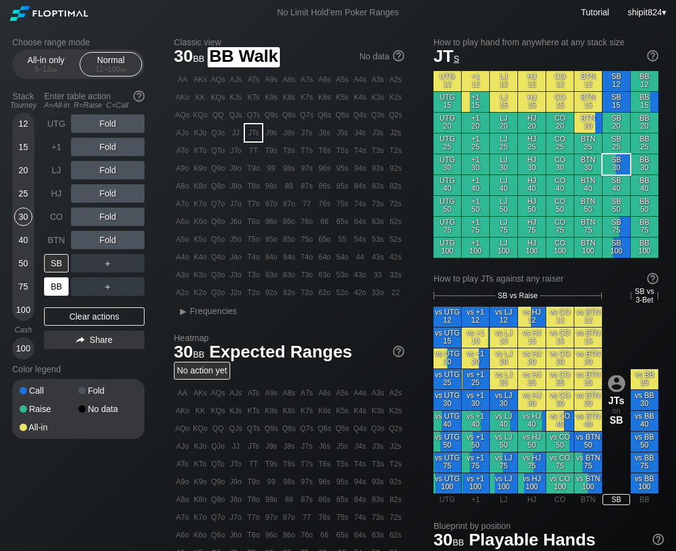
drag, startPoint x: 56, startPoint y: 290, endPoint x: 79, endPoint y: 267, distance: 32.5
click at [59, 288] on div "BB" at bounding box center [56, 286] width 24 height 18
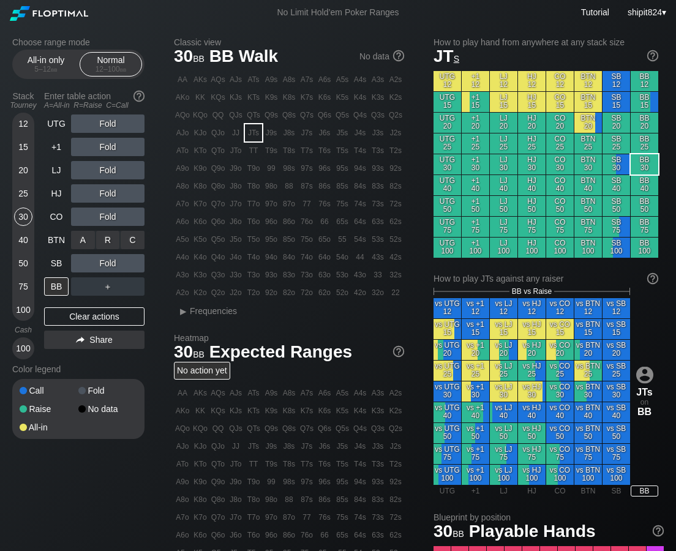
drag, startPoint x: 115, startPoint y: 248, endPoint x: 42, endPoint y: 218, distance: 79.3
click at [110, 239] on div "R ✕" at bounding box center [108, 240] width 24 height 18
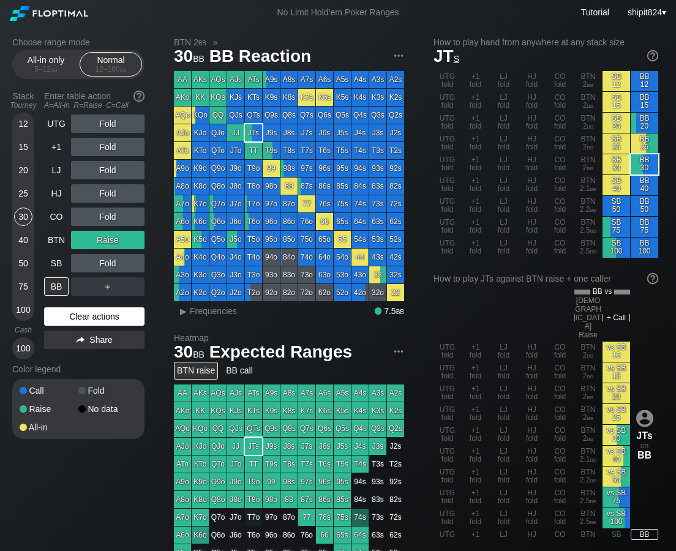
click at [94, 321] on div "Clear actions" at bounding box center [94, 316] width 100 height 18
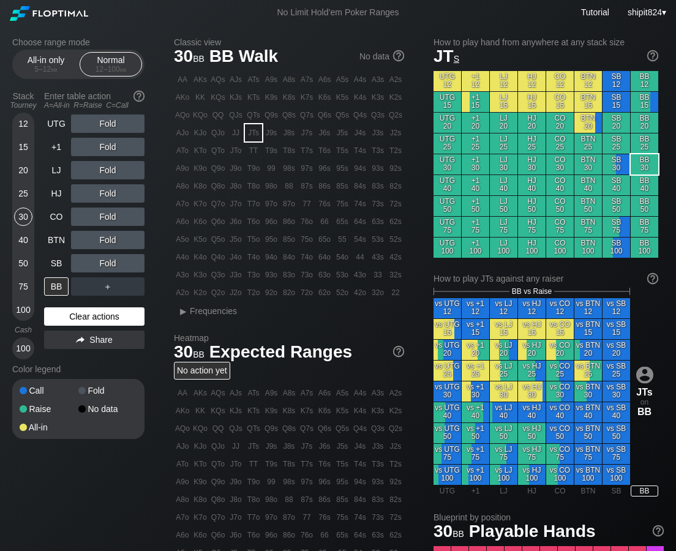
drag, startPoint x: 94, startPoint y: 315, endPoint x: 76, endPoint y: 291, distance: 29.7
click at [93, 315] on div "Clear actions" at bounding box center [94, 316] width 100 height 18
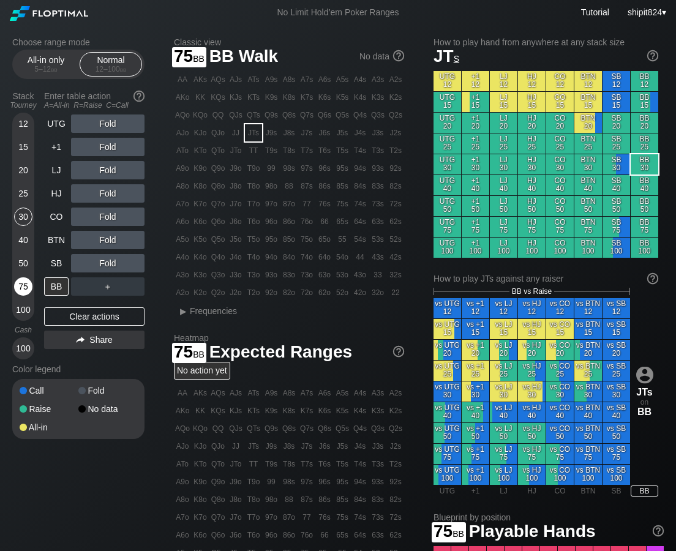
click at [18, 278] on div "75" at bounding box center [23, 286] width 18 height 18
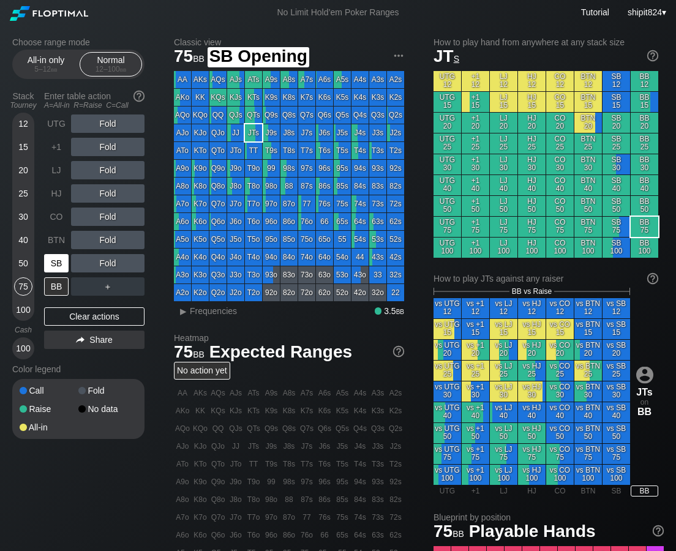
click at [51, 269] on div "SB" at bounding box center [56, 263] width 24 height 18
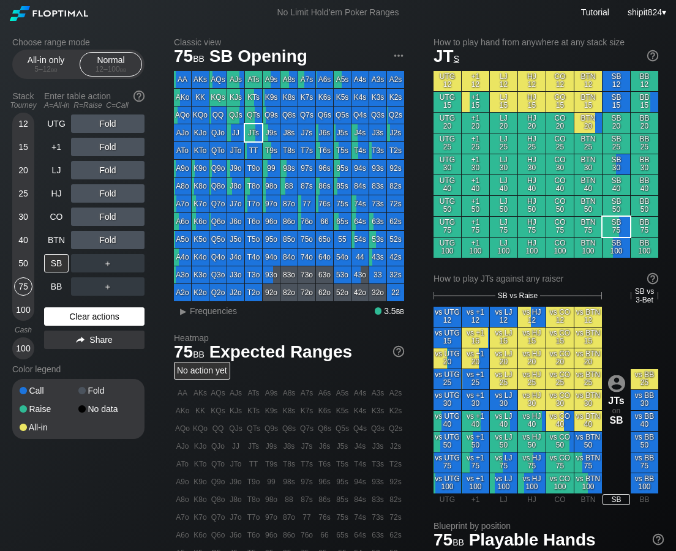
click at [83, 311] on div "Clear actions" at bounding box center [94, 316] width 100 height 18
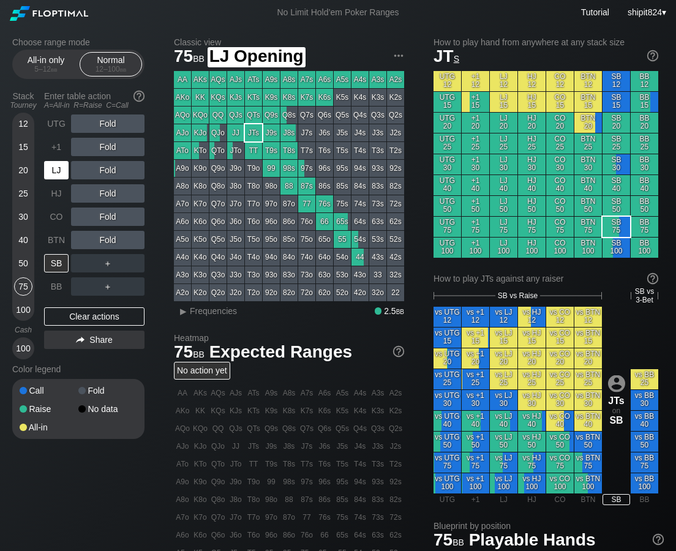
click at [51, 167] on div "LJ" at bounding box center [56, 170] width 24 height 18
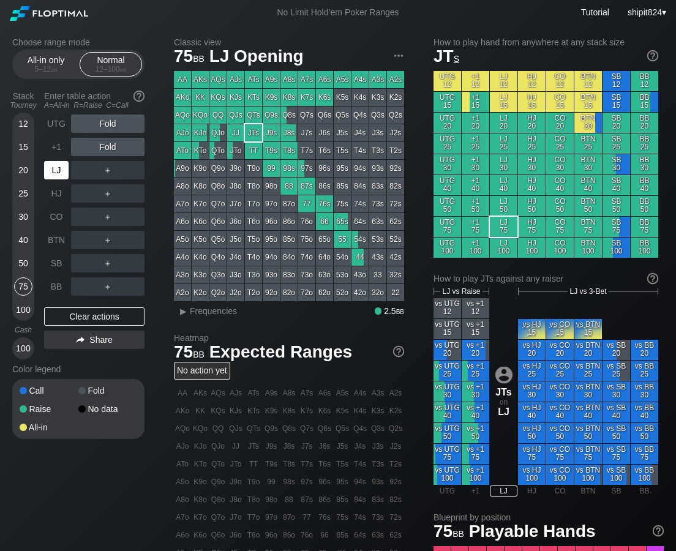
click at [51, 167] on div "LJ" at bounding box center [56, 170] width 24 height 18
click at [97, 327] on div "UTG Fold +1 Fold LJ ＋ HJ ＋ CO ＋ BTN ＋ SB ＋ BB ＋ Clear actions Share" at bounding box center [94, 236] width 100 height 245
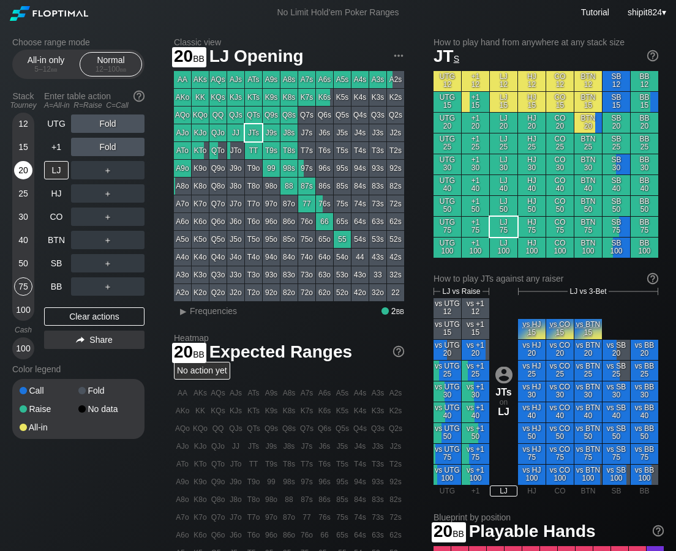
click at [19, 171] on div "20" at bounding box center [23, 170] width 18 height 18
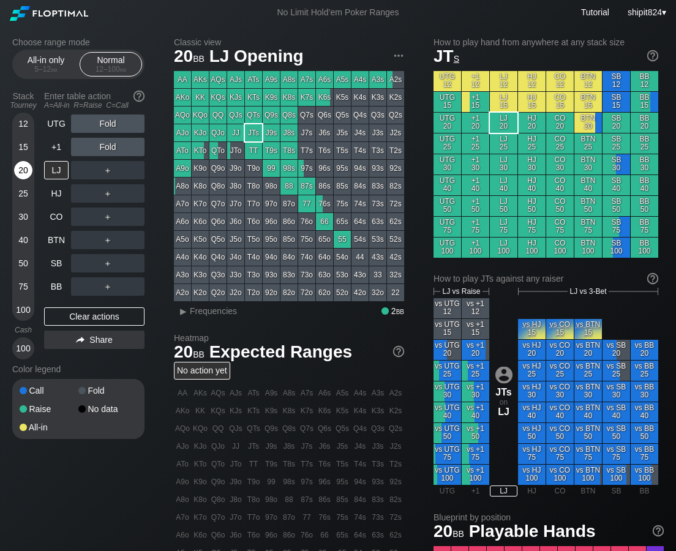
click at [18, 171] on div "20" at bounding box center [23, 170] width 18 height 18
click at [18, 174] on div "20" at bounding box center [23, 170] width 18 height 18
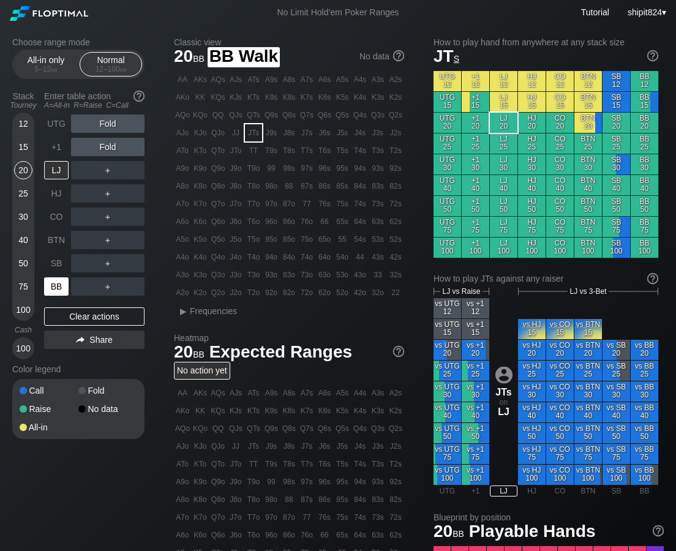
click at [55, 283] on div "BB" at bounding box center [56, 286] width 24 height 18
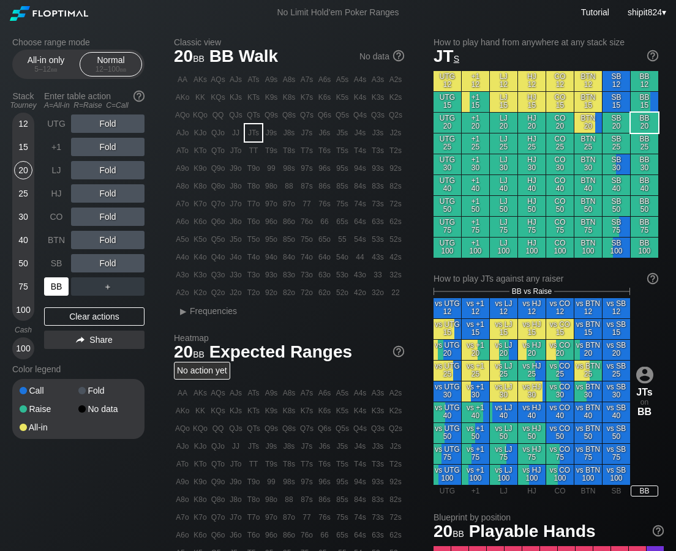
click at [55, 282] on div "BB" at bounding box center [56, 286] width 24 height 18
click at [109, 190] on div "Fold" at bounding box center [107, 193] width 73 height 18
click at [109, 192] on div "R ✕" at bounding box center [108, 193] width 24 height 18
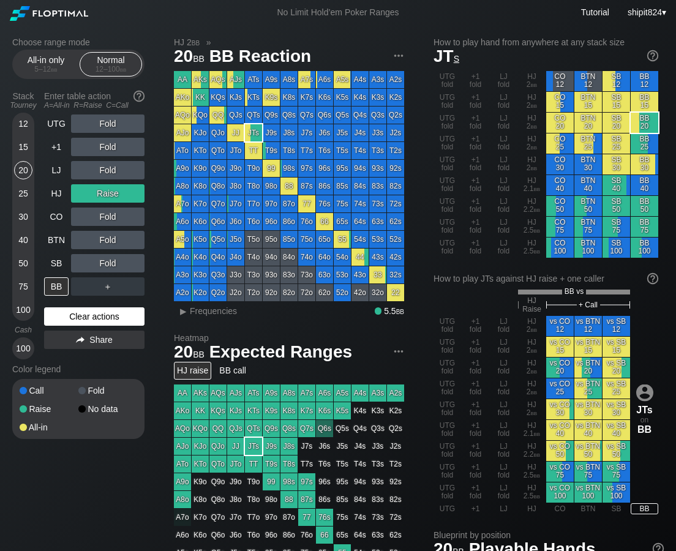
click at [62, 315] on div "Clear actions" at bounding box center [94, 316] width 100 height 18
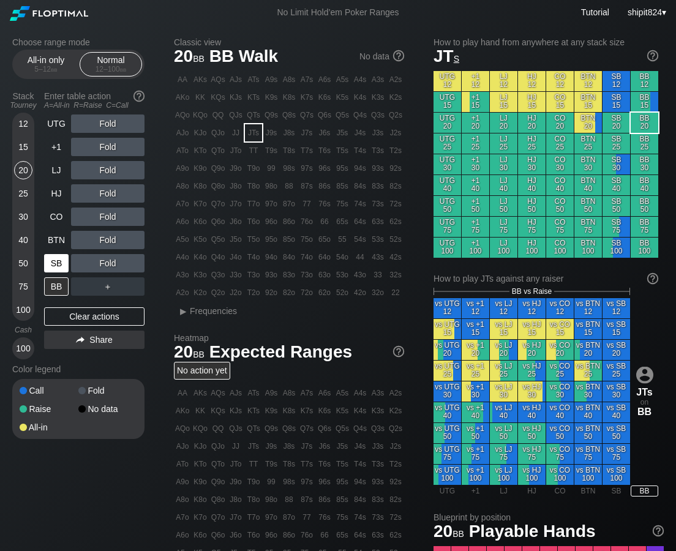
click at [65, 272] on div "SB" at bounding box center [56, 263] width 24 height 18
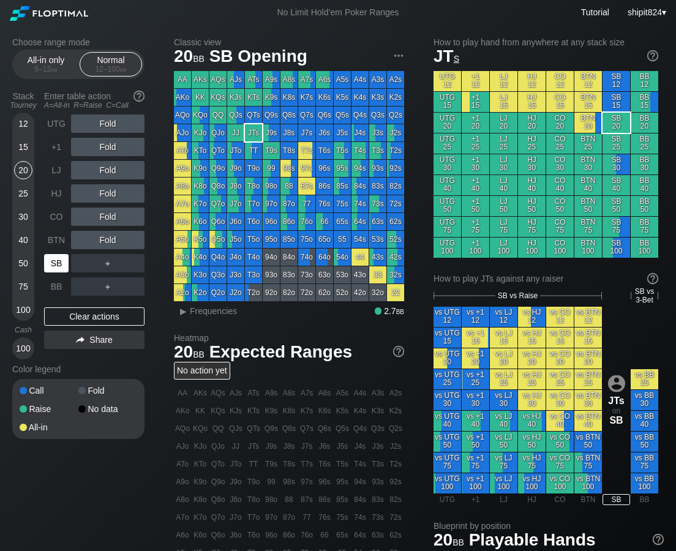
click at [63, 267] on div "SB" at bounding box center [56, 263] width 24 height 18
click at [81, 322] on div "Clear actions" at bounding box center [94, 316] width 100 height 18
click at [81, 321] on div "Clear actions" at bounding box center [94, 316] width 100 height 18
click at [81, 319] on div "Clear actions" at bounding box center [94, 316] width 100 height 18
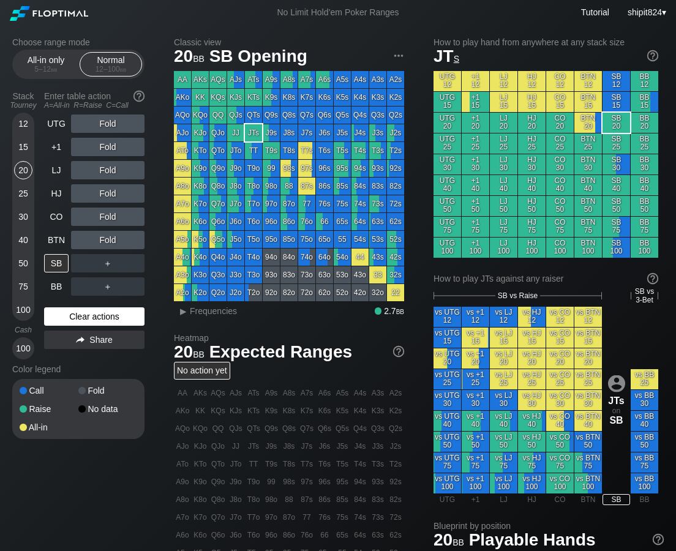
click at [81, 319] on div "Clear actions" at bounding box center [94, 316] width 100 height 18
click at [99, 319] on div "Clear actions" at bounding box center [94, 316] width 100 height 18
click at [98, 319] on div "Clear actions" at bounding box center [94, 316] width 100 height 18
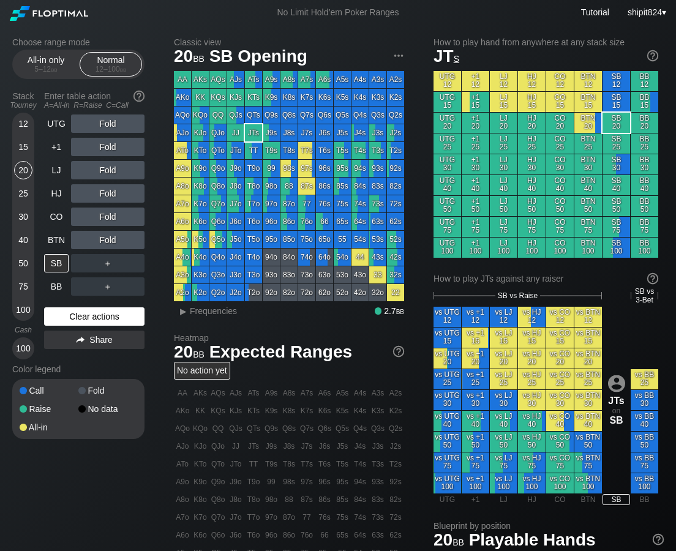
click at [97, 319] on div "Clear actions" at bounding box center [94, 316] width 100 height 18
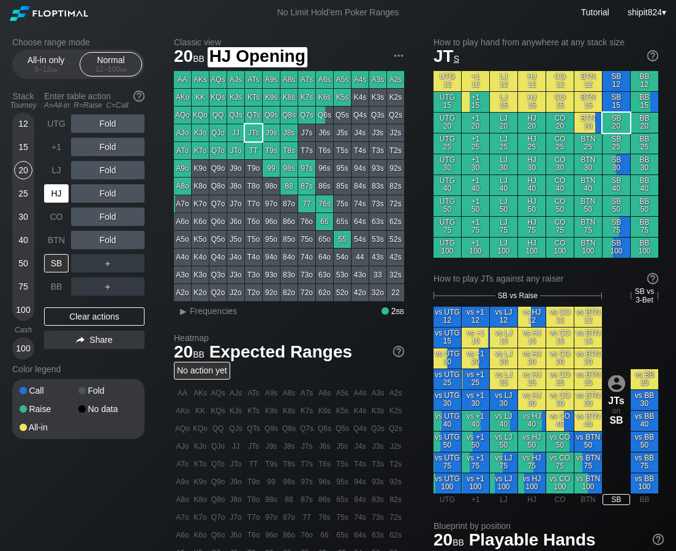
click at [55, 196] on div "HJ" at bounding box center [56, 193] width 24 height 18
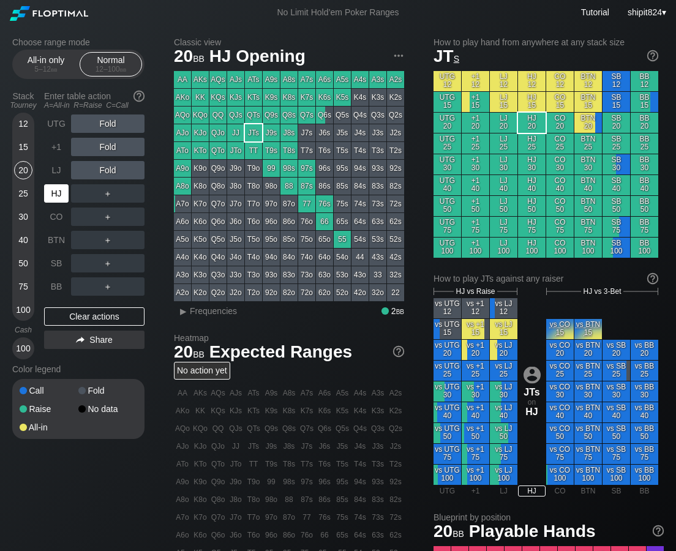
click at [55, 196] on div "HJ" at bounding box center [56, 193] width 24 height 18
drag, startPoint x: 54, startPoint y: 195, endPoint x: 38, endPoint y: 192, distance: 16.7
click at [54, 195] on div "HJ" at bounding box center [56, 193] width 24 height 18
click at [21, 169] on div "20" at bounding box center [23, 170] width 18 height 18
click at [21, 168] on div "20" at bounding box center [23, 170] width 18 height 18
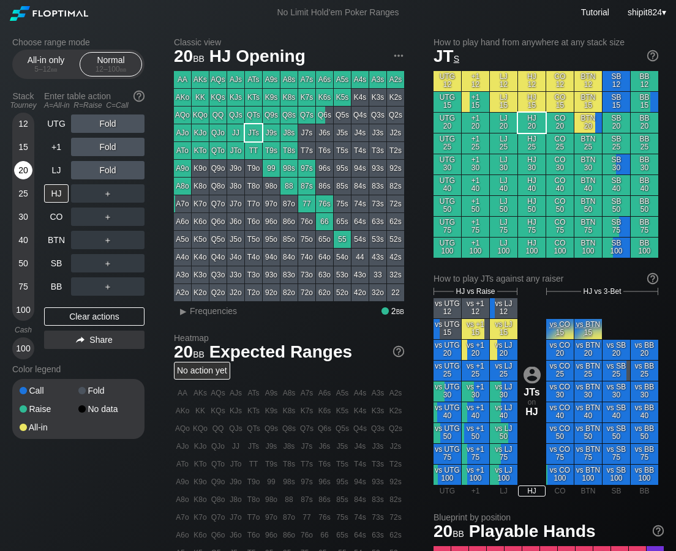
click at [21, 168] on div "20" at bounding box center [23, 170] width 18 height 18
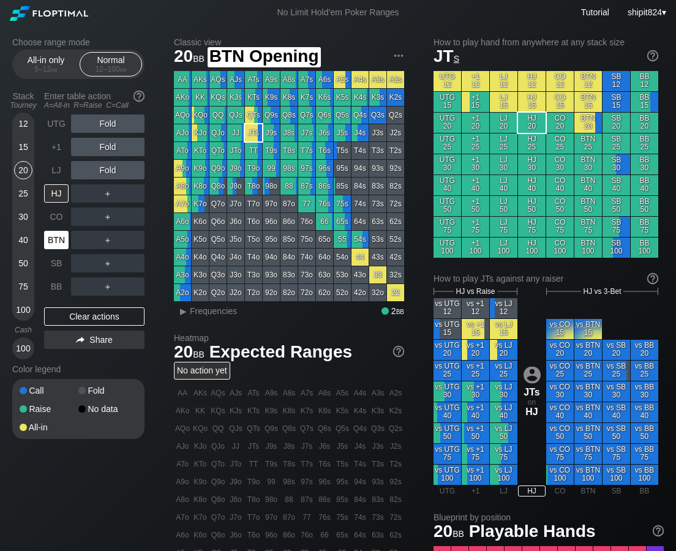
click at [62, 244] on div "BTN" at bounding box center [56, 240] width 24 height 18
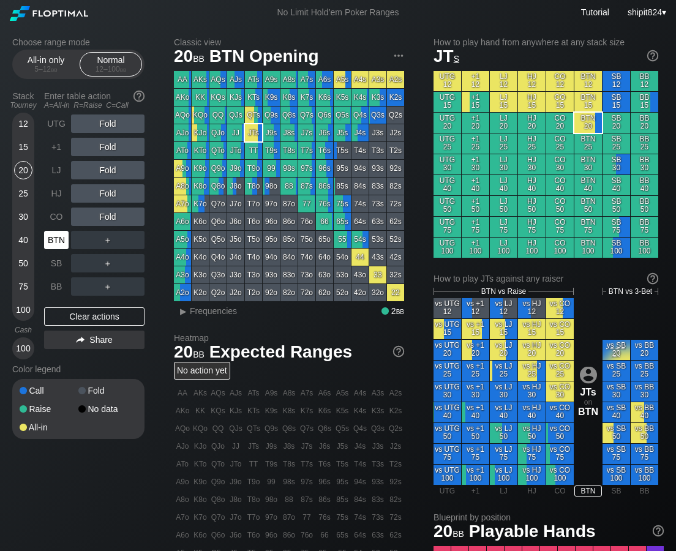
click at [62, 242] on div "BTN" at bounding box center [56, 240] width 24 height 18
click at [61, 242] on div "BTN" at bounding box center [56, 240] width 24 height 18
click at [108, 195] on div "R ✕" at bounding box center [108, 193] width 24 height 18
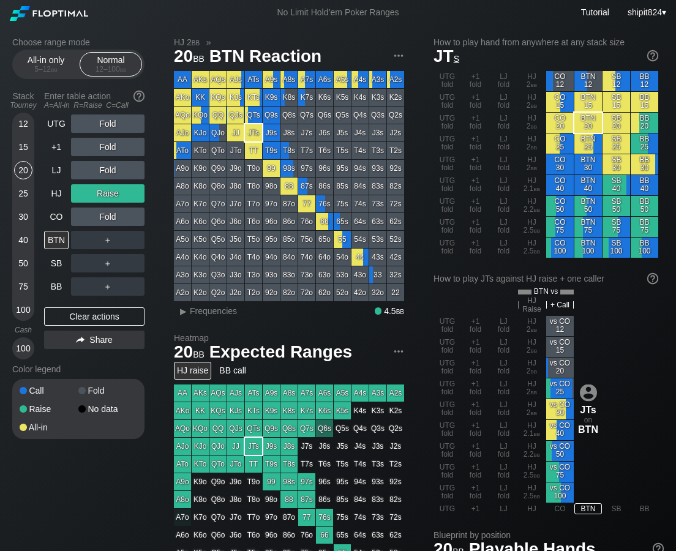
drag, startPoint x: 84, startPoint y: 318, endPoint x: 72, endPoint y: 299, distance: 22.1
click at [84, 318] on div "Clear actions" at bounding box center [94, 316] width 100 height 18
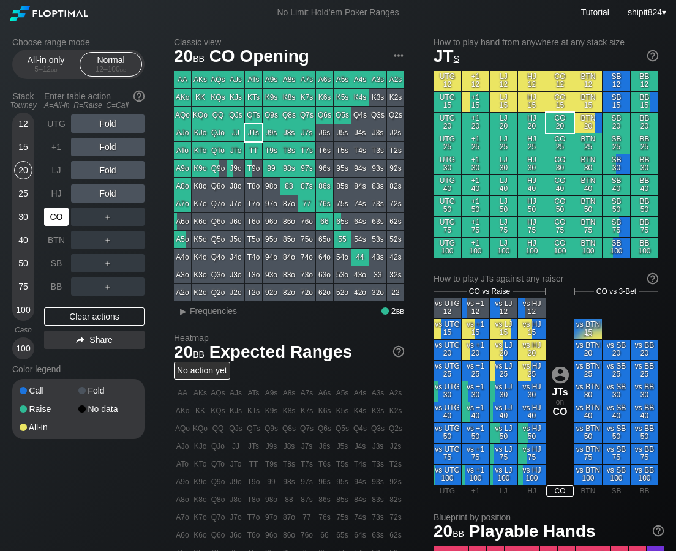
click at [55, 212] on div "CO" at bounding box center [56, 216] width 24 height 18
click at [55, 214] on div "CO" at bounding box center [56, 216] width 24 height 18
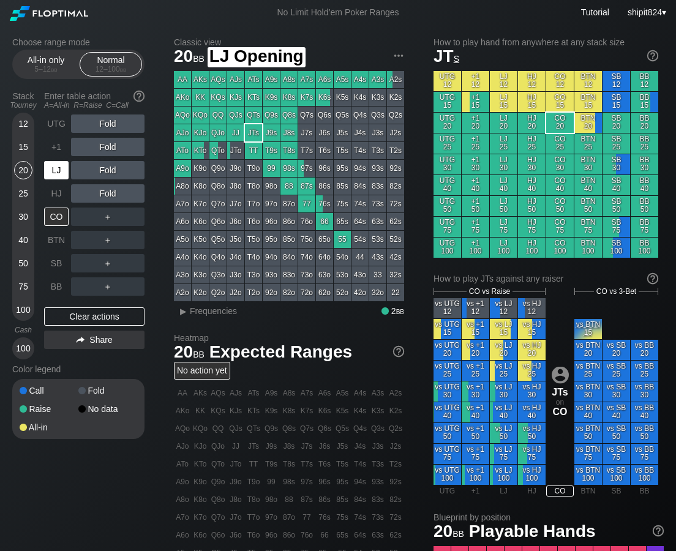
click at [52, 181] on div "LJ" at bounding box center [57, 169] width 27 height 23
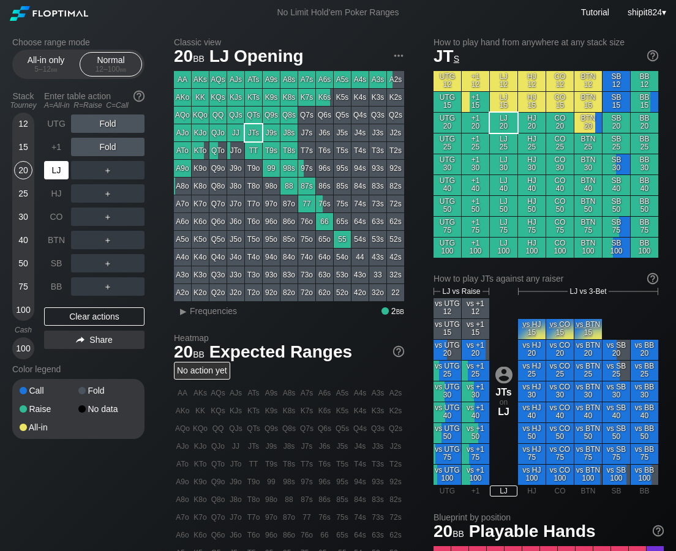
click at [53, 180] on div "LJ" at bounding box center [57, 169] width 27 height 23
click at [53, 179] on div "LJ" at bounding box center [57, 169] width 27 height 23
click at [53, 178] on div "LJ" at bounding box center [56, 170] width 24 height 18
click at [20, 240] on div "40" at bounding box center [23, 240] width 18 height 18
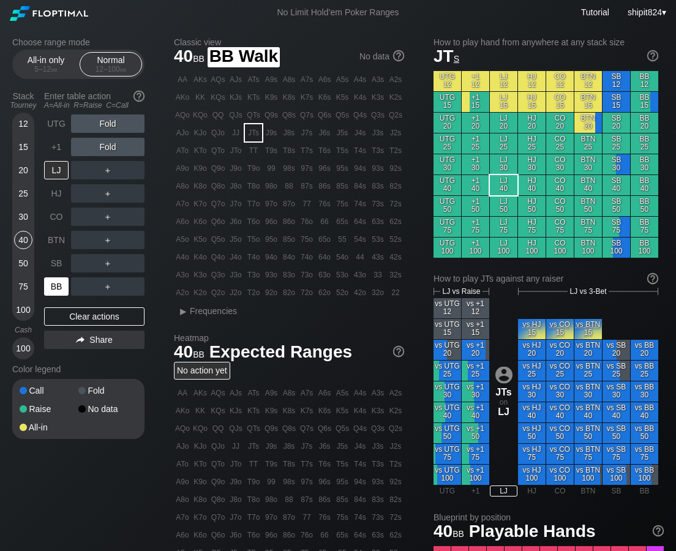
click at [61, 291] on div "BB" at bounding box center [56, 286] width 24 height 18
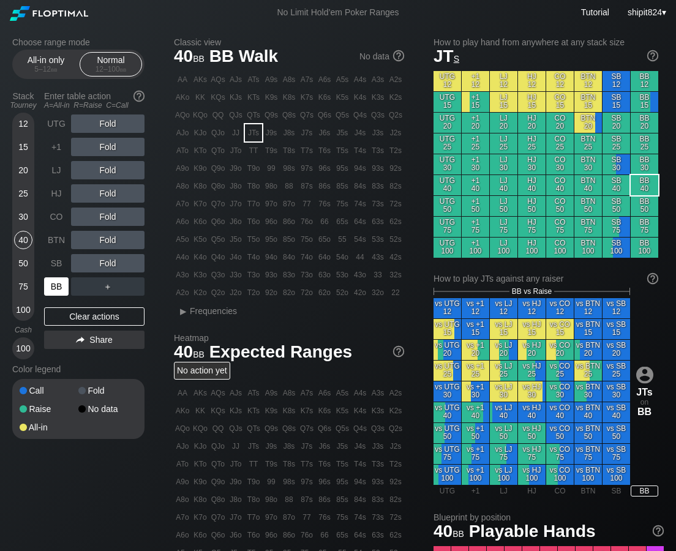
click at [62, 289] on div "BB" at bounding box center [56, 286] width 24 height 18
click at [62, 288] on div "BB" at bounding box center [56, 286] width 24 height 18
click at [62, 286] on div "BB" at bounding box center [56, 286] width 24 height 18
click at [111, 124] on div "R ✕" at bounding box center [108, 123] width 24 height 18
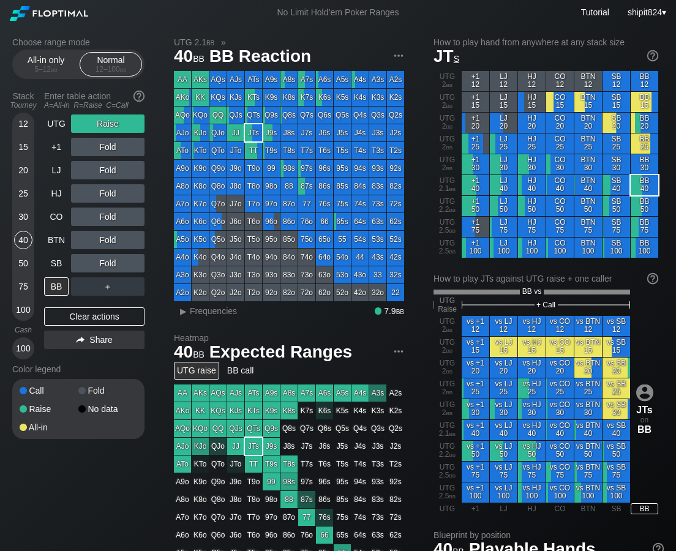
drag, startPoint x: 116, startPoint y: 314, endPoint x: 75, endPoint y: 305, distance: 42.0
click at [116, 313] on div "Clear actions" at bounding box center [94, 316] width 100 height 18
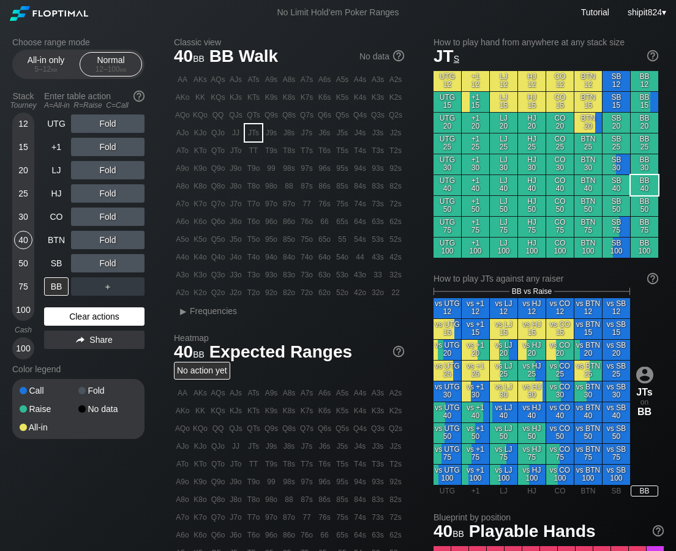
click at [95, 317] on div "Clear actions" at bounding box center [94, 316] width 100 height 18
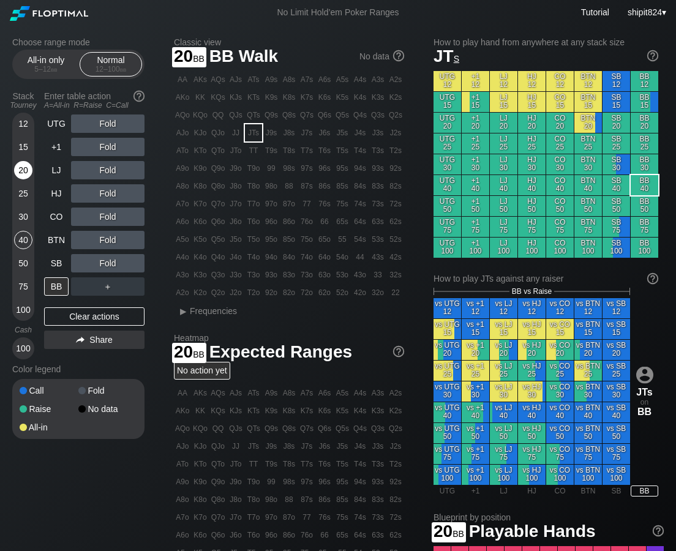
click at [25, 173] on div "20" at bounding box center [23, 170] width 18 height 18
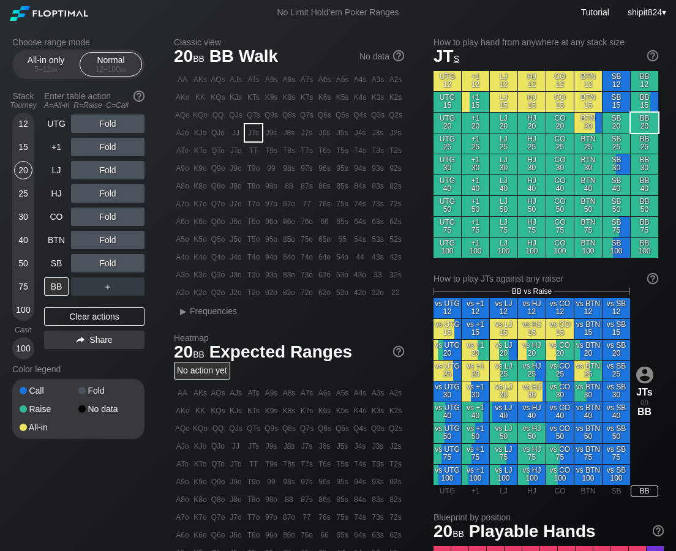
drag, startPoint x: 25, startPoint y: 173, endPoint x: 73, endPoint y: 189, distance: 50.5
click at [26, 172] on div "20" at bounding box center [23, 170] width 18 height 18
click at [133, 264] on div "C ✕" at bounding box center [133, 263] width 24 height 18
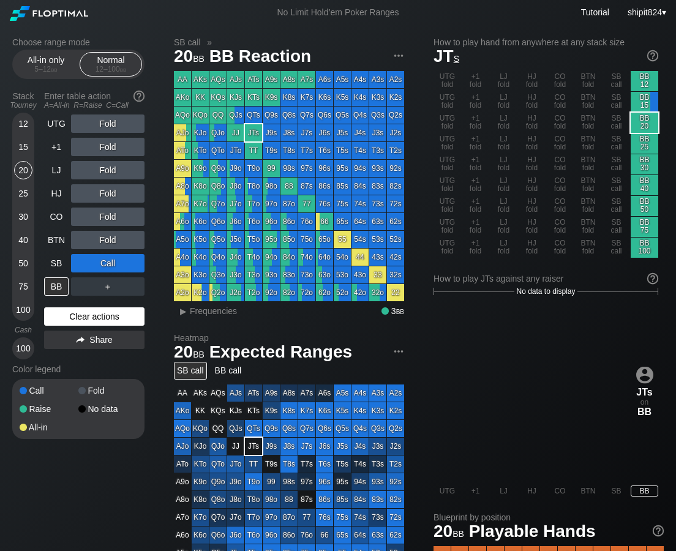
drag, startPoint x: 87, startPoint y: 324, endPoint x: 97, endPoint y: 315, distance: 13.8
click at [88, 324] on div "Clear actions" at bounding box center [94, 316] width 100 height 18
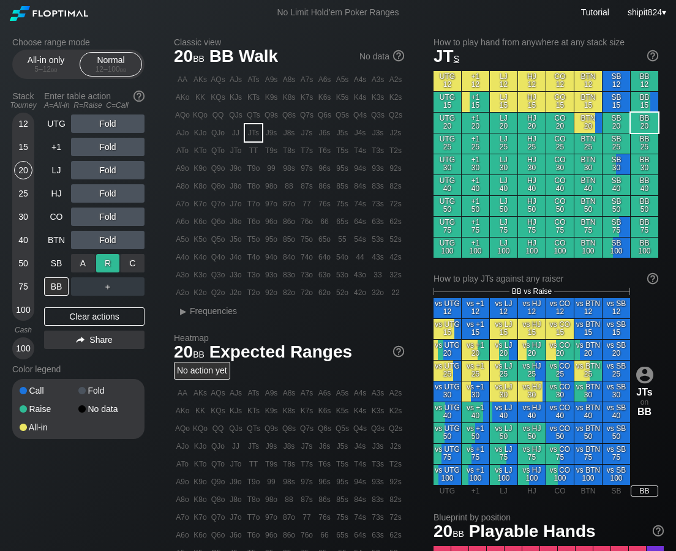
click at [113, 257] on div "R ✕" at bounding box center [108, 263] width 24 height 18
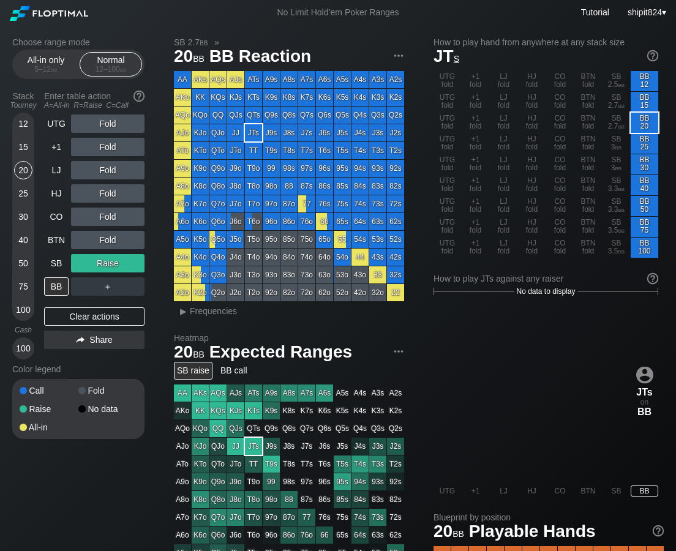
drag, startPoint x: 92, startPoint y: 313, endPoint x: 95, endPoint y: 294, distance: 19.1
click at [93, 312] on div "Clear actions" at bounding box center [94, 316] width 100 height 18
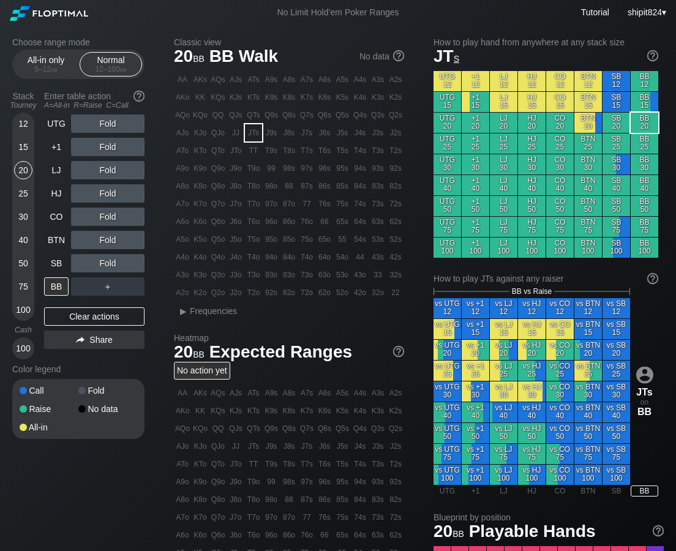
drag, startPoint x: 70, startPoint y: 307, endPoint x: 70, endPoint y: 272, distance: 34.9
click at [70, 306] on div "UTG Fold +1 Fold LJ Fold HJ Fold CO Fold BTN Fold SB Fold BB ＋ Clear actions Sh…" at bounding box center [94, 236] width 100 height 245
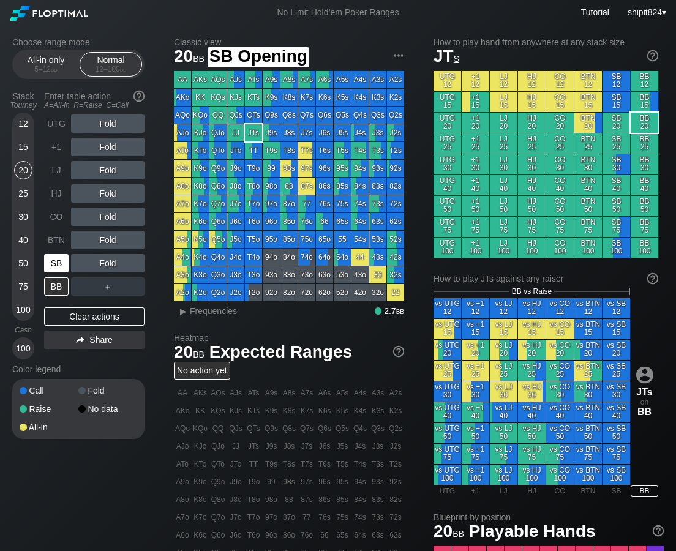
click at [64, 256] on div "SB" at bounding box center [56, 263] width 24 height 18
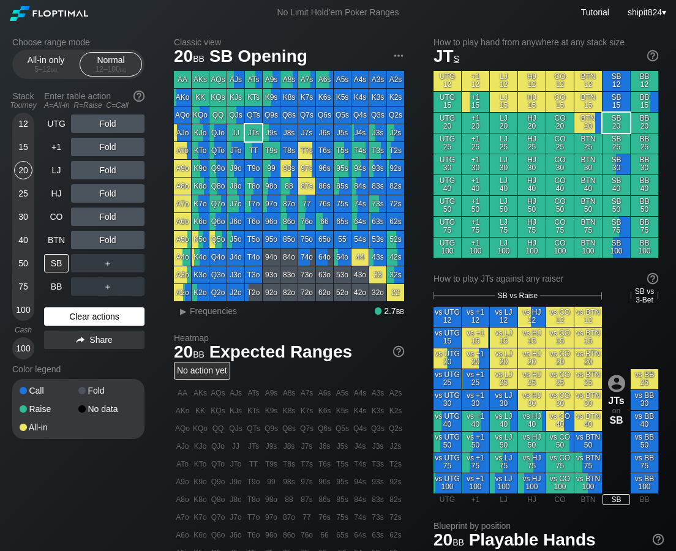
click at [84, 317] on div "Clear actions" at bounding box center [94, 316] width 100 height 18
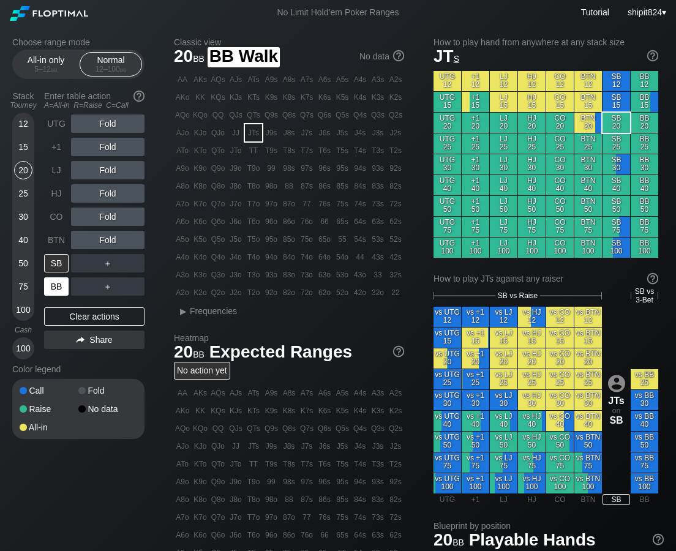
click at [52, 292] on div "BB" at bounding box center [56, 286] width 24 height 18
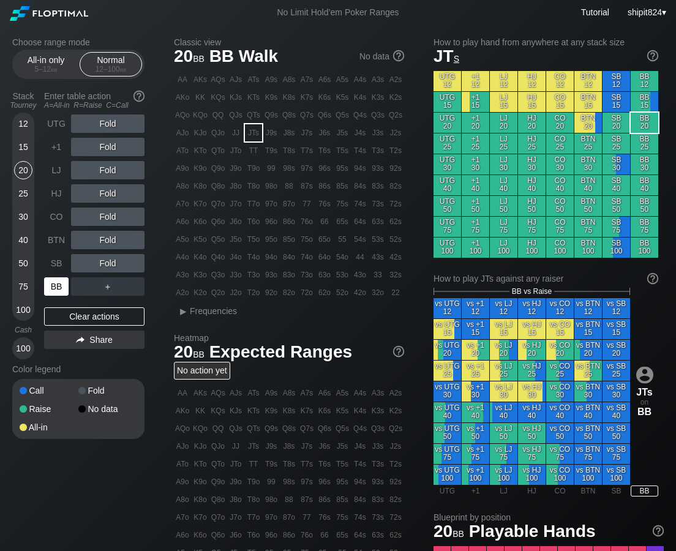
click at [52, 292] on div "BB" at bounding box center [56, 286] width 24 height 18
drag, startPoint x: 117, startPoint y: 232, endPoint x: 108, endPoint y: 218, distance: 16.3
click at [108, 218] on div "R ✕" at bounding box center [108, 216] width 24 height 18
click at [104, 241] on div "R ✕" at bounding box center [108, 240] width 24 height 18
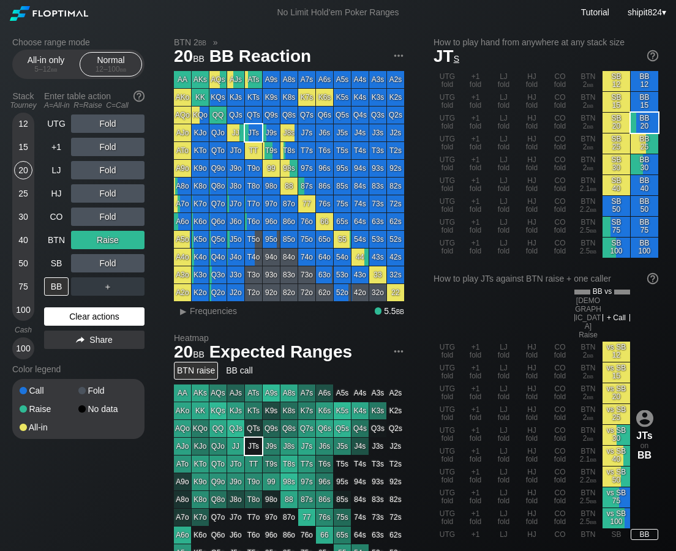
click at [100, 322] on div "Clear actions" at bounding box center [94, 316] width 100 height 18
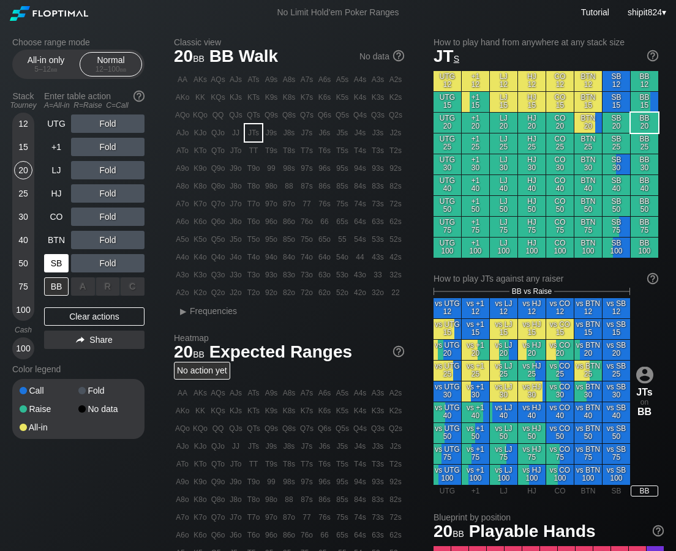
click at [64, 269] on div "SB" at bounding box center [56, 263] width 24 height 18
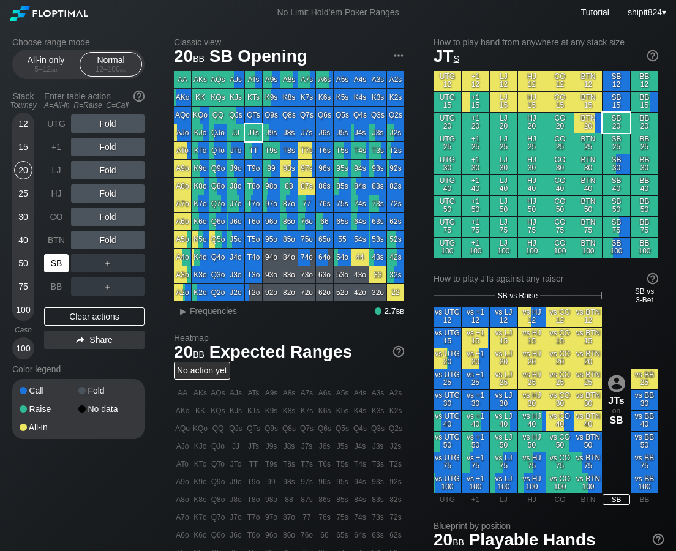
click at [64, 268] on div "SB" at bounding box center [56, 263] width 24 height 18
click at [125, 312] on div "Clear actions" at bounding box center [94, 316] width 100 height 18
drag, startPoint x: 125, startPoint y: 312, endPoint x: 175, endPoint y: 131, distance: 187.8
click at [127, 310] on div "Clear actions" at bounding box center [94, 316] width 100 height 18
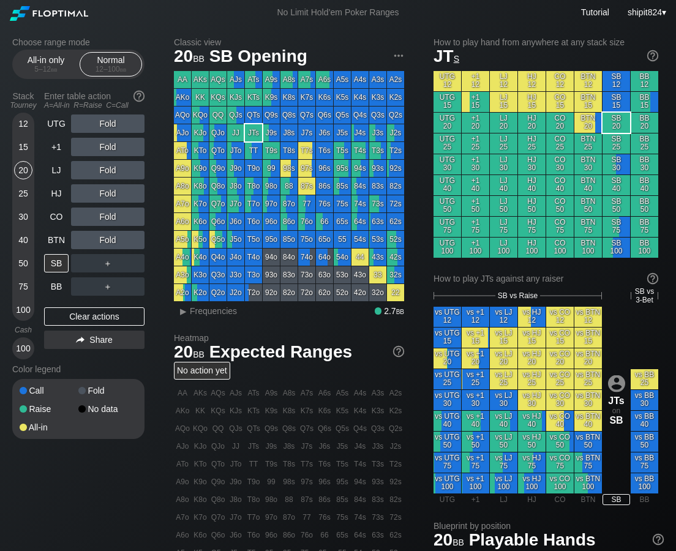
click at [69, 315] on div "Clear actions" at bounding box center [94, 316] width 100 height 18
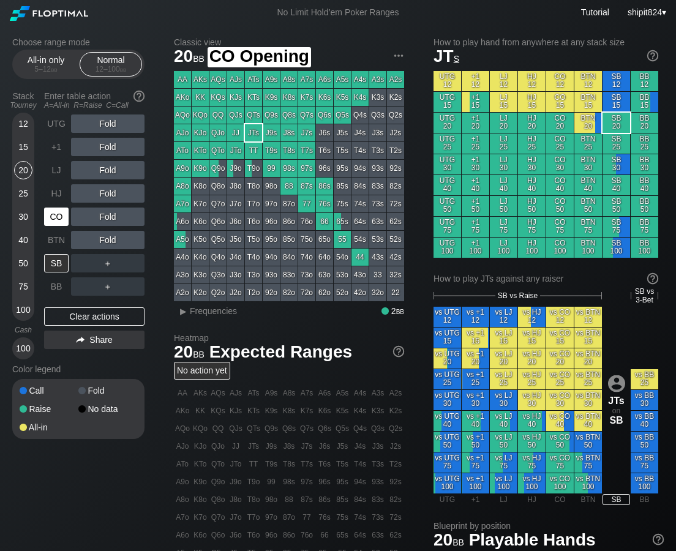
click at [56, 212] on div "CO" at bounding box center [56, 216] width 24 height 18
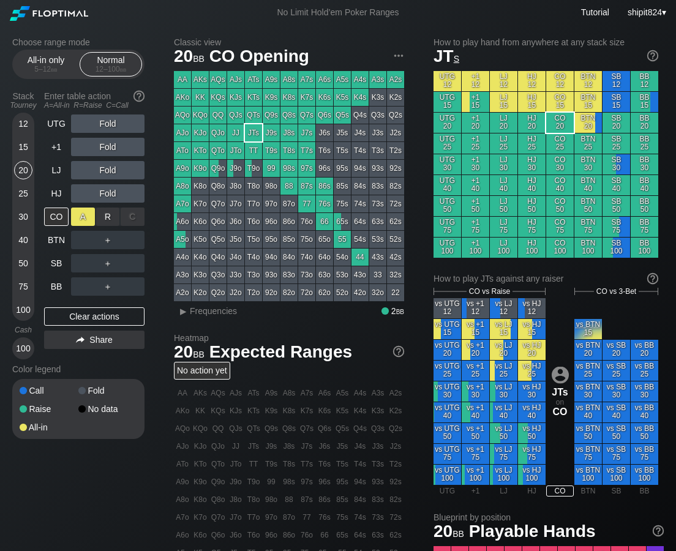
click at [92, 213] on div "A ✕" at bounding box center [83, 216] width 24 height 18
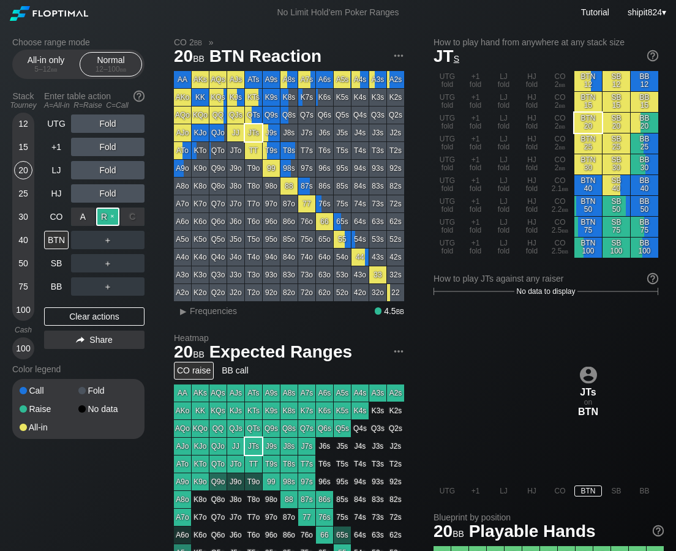
click at [105, 214] on div "R ✕" at bounding box center [108, 216] width 24 height 18
click at [117, 317] on div "Clear actions" at bounding box center [94, 316] width 100 height 18
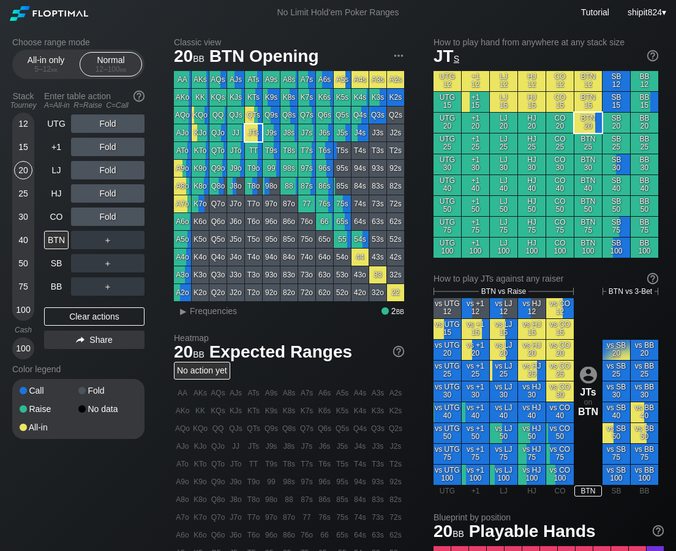
drag, startPoint x: 102, startPoint y: 308, endPoint x: 80, endPoint y: 249, distance: 63.5
click at [102, 307] on div "Clear actions" at bounding box center [94, 316] width 100 height 18
drag, startPoint x: 52, startPoint y: 234, endPoint x: 73, endPoint y: 225, distance: 23.0
click at [52, 234] on div "BTN" at bounding box center [56, 240] width 24 height 18
click at [109, 196] on div "R ✕" at bounding box center [108, 193] width 24 height 18
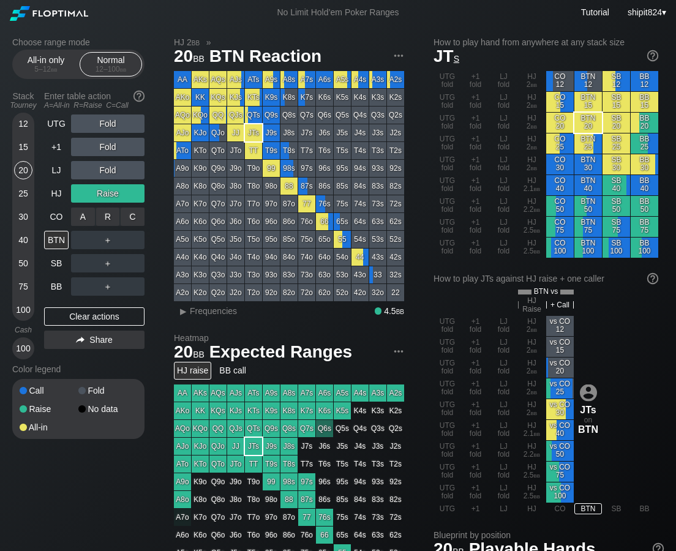
drag, startPoint x: 135, startPoint y: 212, endPoint x: 97, endPoint y: 198, distance: 40.5
click at [135, 212] on div "C ✕" at bounding box center [133, 216] width 24 height 18
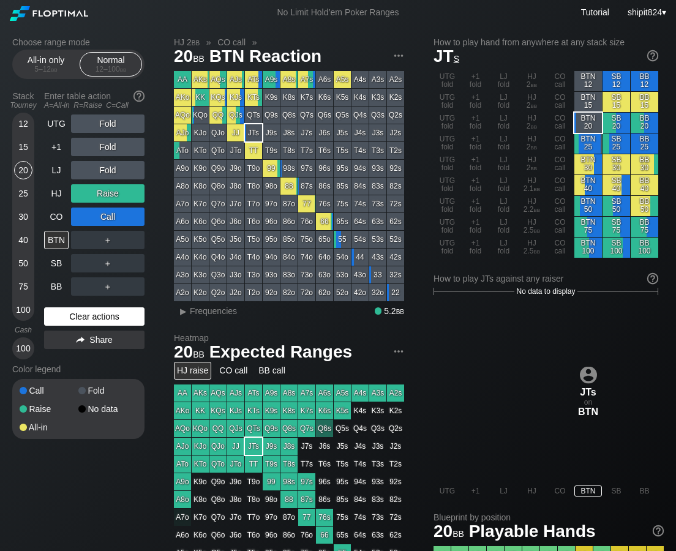
click at [107, 320] on div "Clear actions" at bounding box center [94, 316] width 100 height 18
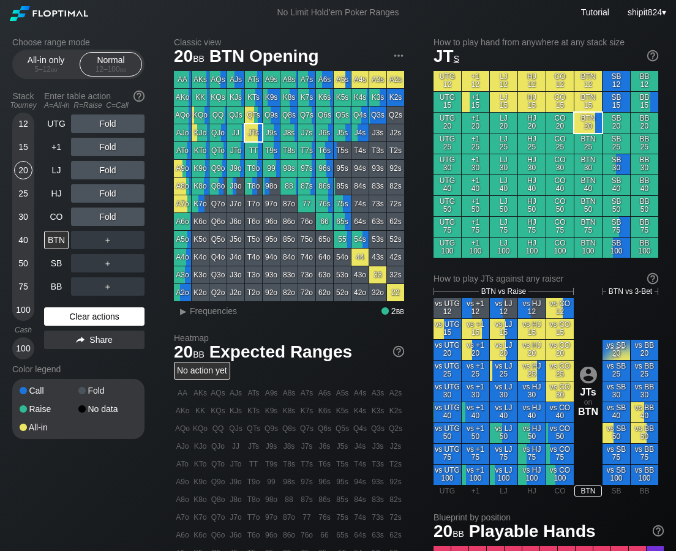
click at [122, 310] on div "Clear actions" at bounding box center [94, 316] width 100 height 18
click at [123, 309] on div "Clear actions" at bounding box center [94, 316] width 100 height 18
click at [124, 304] on div "UTG Fold +1 Fold LJ Fold HJ Fold CO Fold BTN ＋ SB ＋ BB ＋ Clear actions Share" at bounding box center [94, 236] width 100 height 245
click at [91, 321] on div "Clear actions" at bounding box center [94, 316] width 100 height 18
click at [91, 319] on div "Clear actions" at bounding box center [94, 316] width 100 height 18
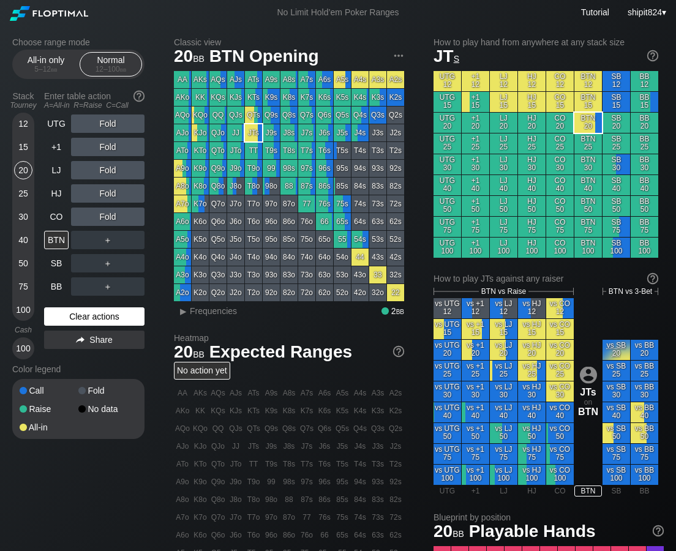
click at [91, 319] on div "Clear actions" at bounding box center [94, 316] width 100 height 18
click at [91, 320] on div "Clear actions" at bounding box center [94, 316] width 100 height 18
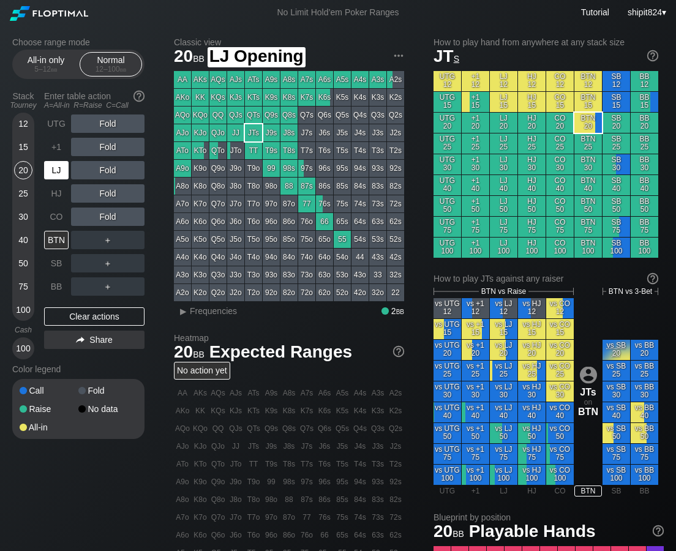
click at [54, 171] on div "LJ" at bounding box center [56, 170] width 24 height 18
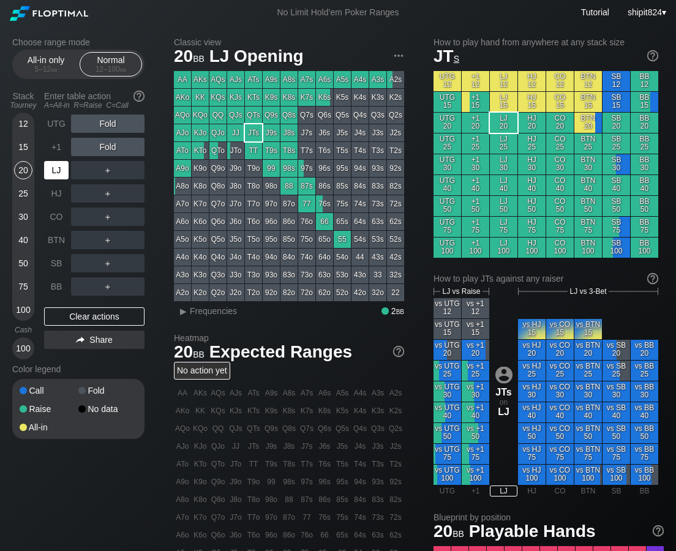
drag, startPoint x: 54, startPoint y: 171, endPoint x: 48, endPoint y: 163, distance: 9.6
click at [54, 171] on div "LJ" at bounding box center [56, 170] width 24 height 18
click at [53, 170] on div "UTG Fold +1 Fold LJ ＋ HJ ＋ CO ＋ BTN ＋ SB ＋ BB ＋" at bounding box center [94, 204] width 100 height 181
click at [21, 158] on div "15" at bounding box center [23, 149] width 18 height 23
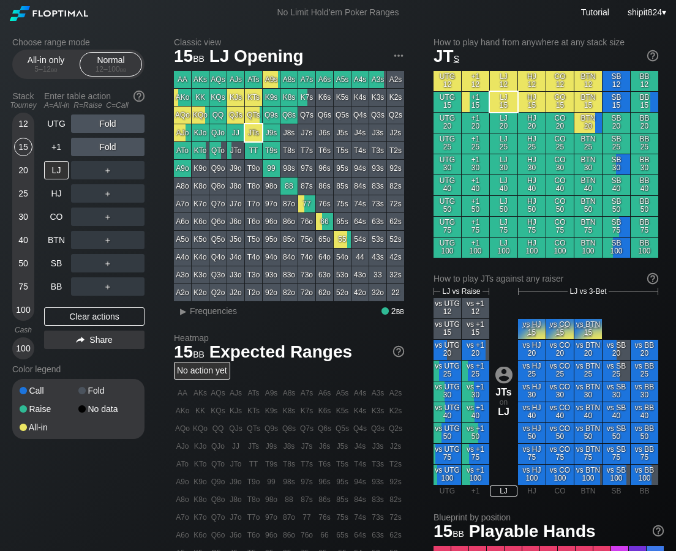
click at [32, 143] on div "12 15 20 25 30 40 50 75 100" at bounding box center [23, 217] width 22 height 208
click at [133, 313] on div "Clear actions" at bounding box center [94, 316] width 100 height 18
click at [133, 312] on div "Clear actions" at bounding box center [94, 316] width 100 height 18
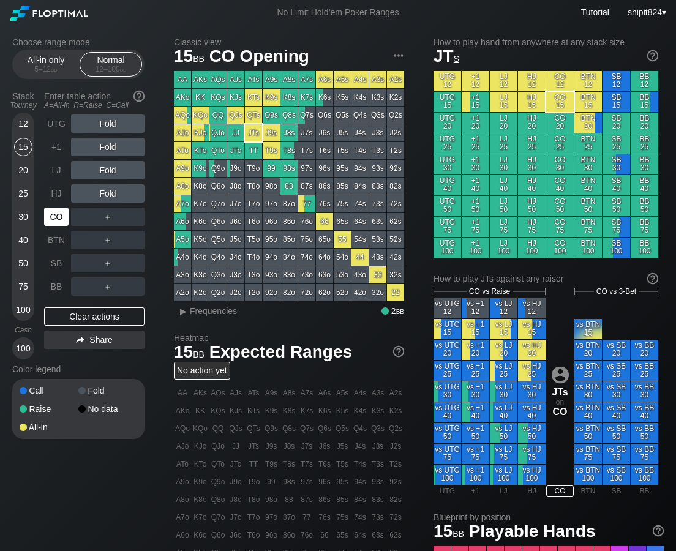
click at [56, 213] on div "CO" at bounding box center [56, 216] width 24 height 18
click at [56, 212] on div "CO" at bounding box center [56, 216] width 24 height 18
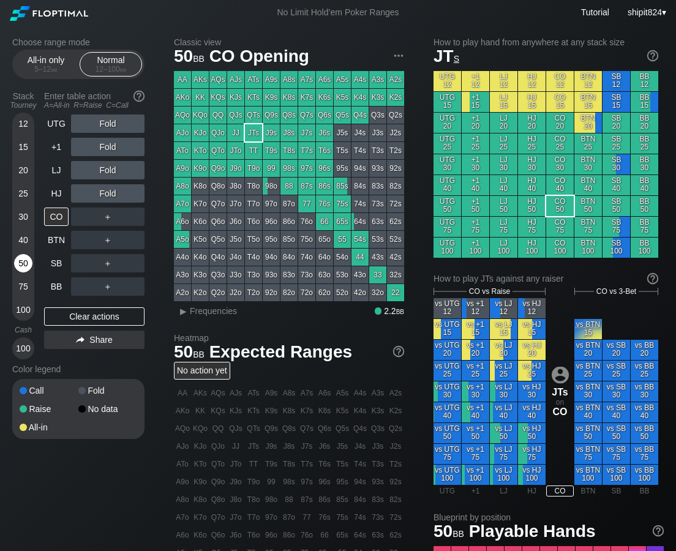
click at [29, 277] on div "50" at bounding box center [23, 265] width 18 height 23
click at [28, 277] on div "50" at bounding box center [23, 265] width 18 height 23
click at [26, 275] on div "50" at bounding box center [23, 265] width 18 height 23
click at [114, 326] on div "UTG Fold +1 Fold LJ Fold HJ Fold CO ＋ BTN ＋ SB ＋ BB ＋ Clear actions Share" at bounding box center [94, 236] width 100 height 245
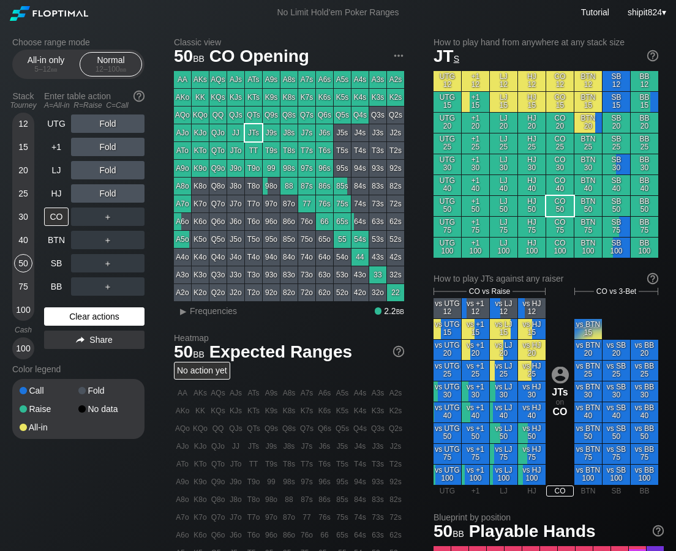
click at [111, 325] on div "Clear actions" at bounding box center [94, 316] width 100 height 18
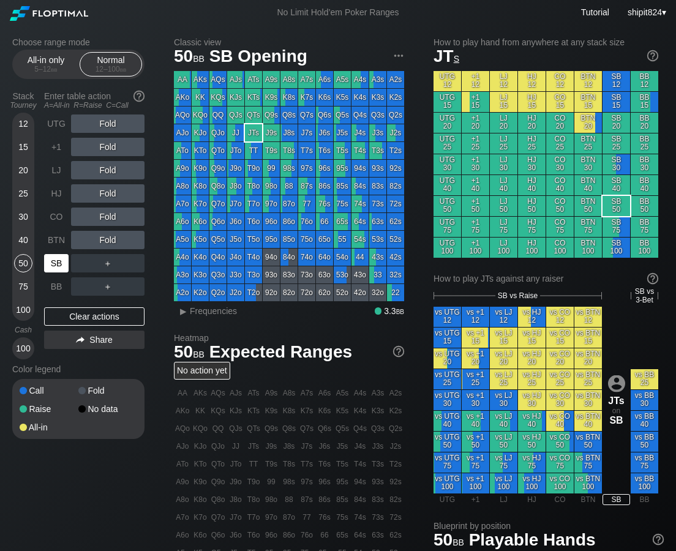
click at [62, 264] on div "SB" at bounding box center [56, 263] width 24 height 18
click at [116, 319] on div "Clear actions" at bounding box center [94, 316] width 100 height 18
click at [60, 255] on div "SB" at bounding box center [56, 263] width 24 height 18
click at [59, 255] on div "SB" at bounding box center [56, 263] width 24 height 18
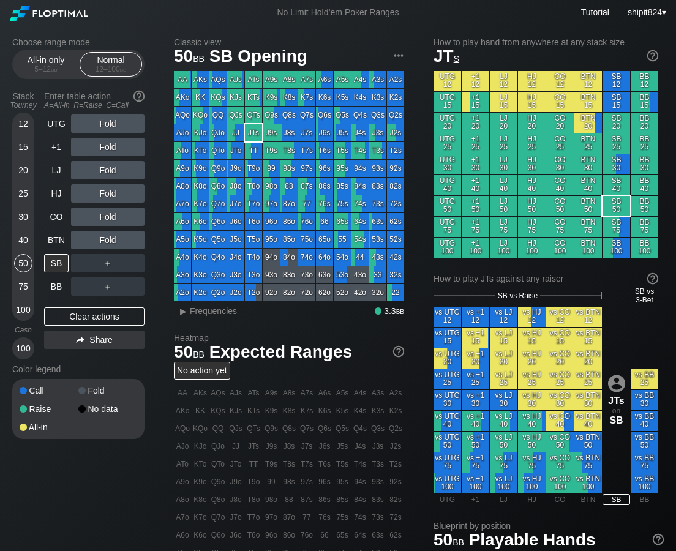
click at [24, 124] on div "12" at bounding box center [23, 123] width 18 height 18
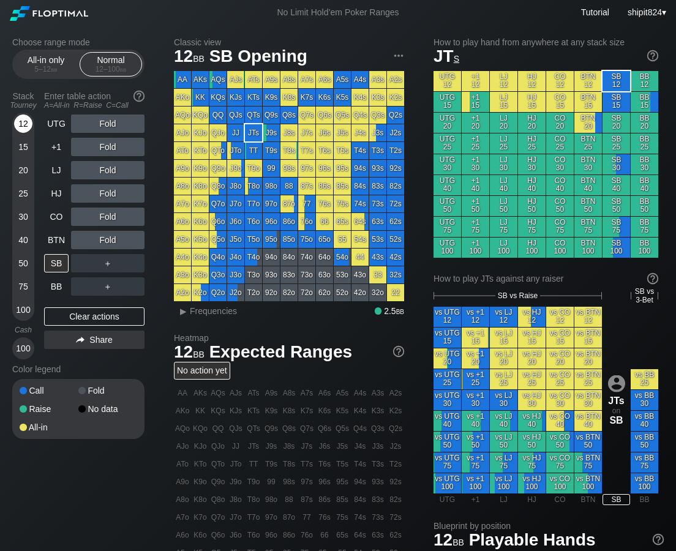
click at [24, 124] on div "12" at bounding box center [23, 123] width 18 height 18
click at [62, 318] on div "Clear actions" at bounding box center [94, 316] width 100 height 18
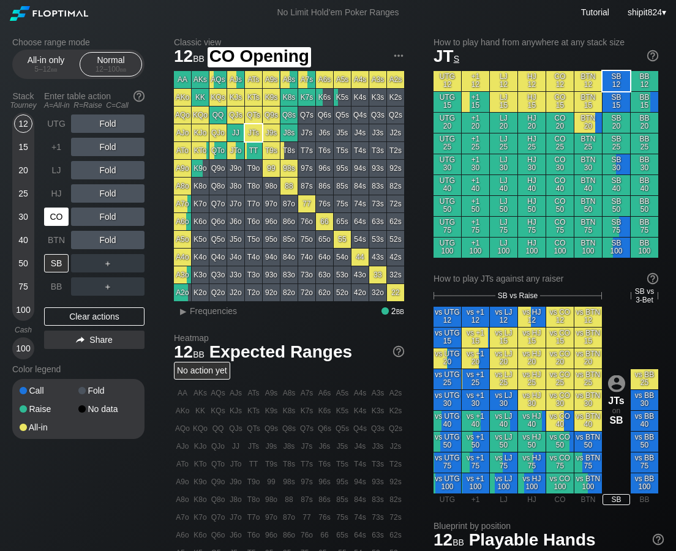
click at [62, 215] on div "CO" at bounding box center [56, 216] width 24 height 18
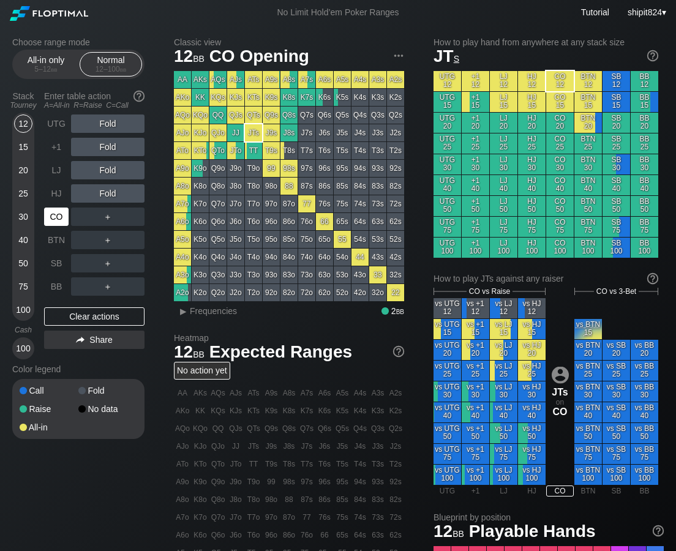
click at [62, 215] on div "CO" at bounding box center [56, 216] width 24 height 18
click at [117, 213] on div "R ✕" at bounding box center [108, 216] width 24 height 18
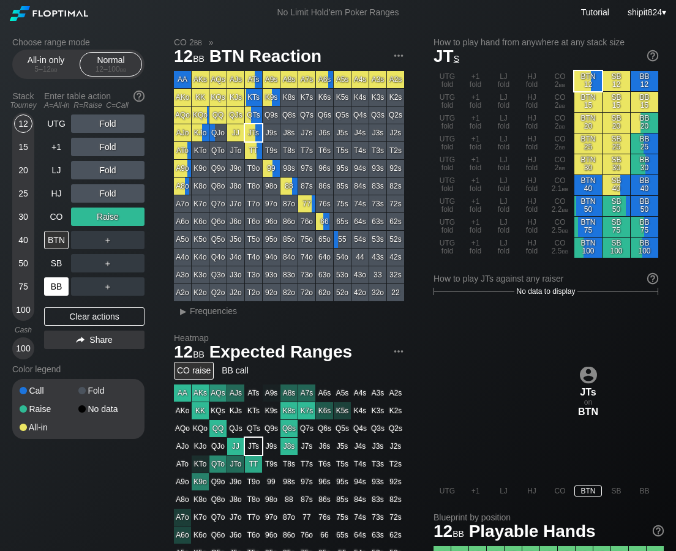
drag, startPoint x: 65, startPoint y: 317, endPoint x: 64, endPoint y: 285, distance: 32.5
click at [65, 317] on div "Clear actions" at bounding box center [94, 316] width 100 height 18
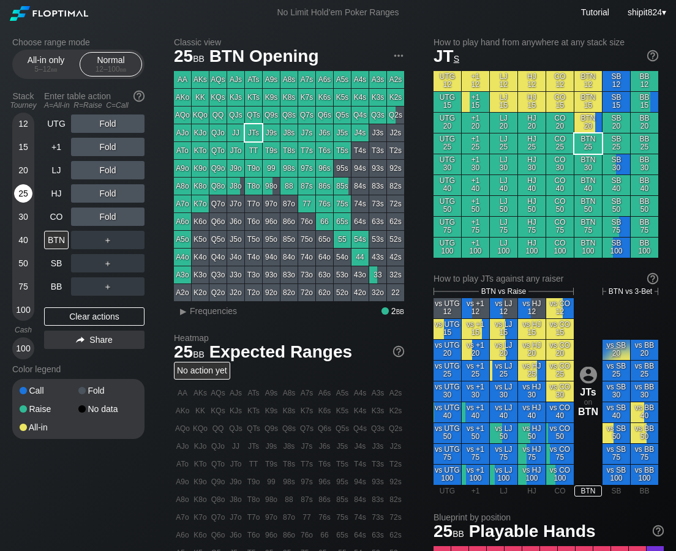
click at [22, 193] on div "25" at bounding box center [23, 193] width 18 height 18
click at [51, 239] on div "BTN" at bounding box center [56, 240] width 24 height 18
click at [65, 319] on div "Clear actions" at bounding box center [94, 316] width 100 height 18
drag, startPoint x: 65, startPoint y: 319, endPoint x: 62, endPoint y: 248, distance: 71.1
click at [67, 319] on div "Clear actions" at bounding box center [94, 316] width 100 height 18
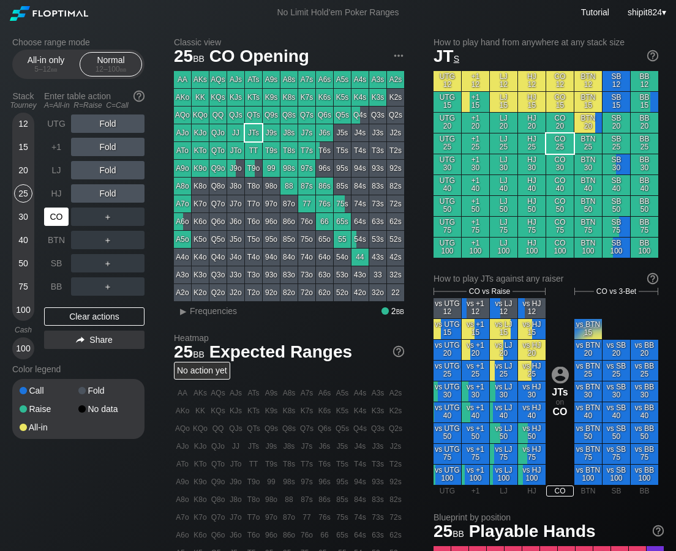
click at [56, 216] on div "CO" at bounding box center [56, 216] width 24 height 18
click at [56, 215] on div "CO" at bounding box center [56, 216] width 24 height 18
click at [55, 215] on div "CO" at bounding box center [56, 216] width 24 height 18
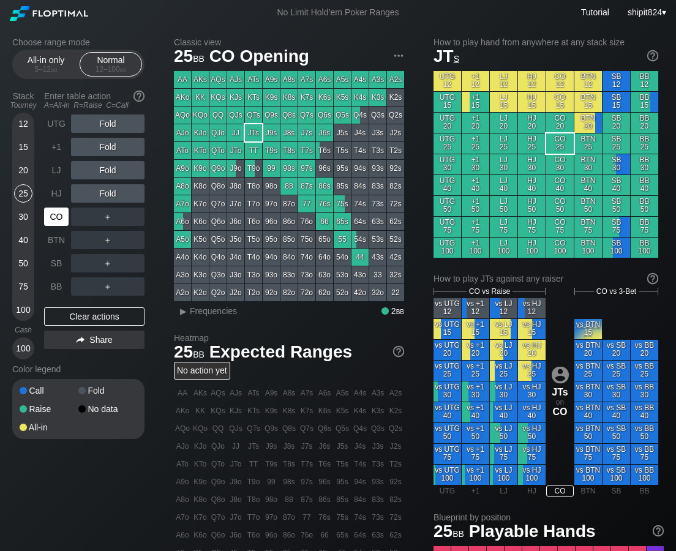
click at [54, 214] on div "CO" at bounding box center [56, 216] width 24 height 18
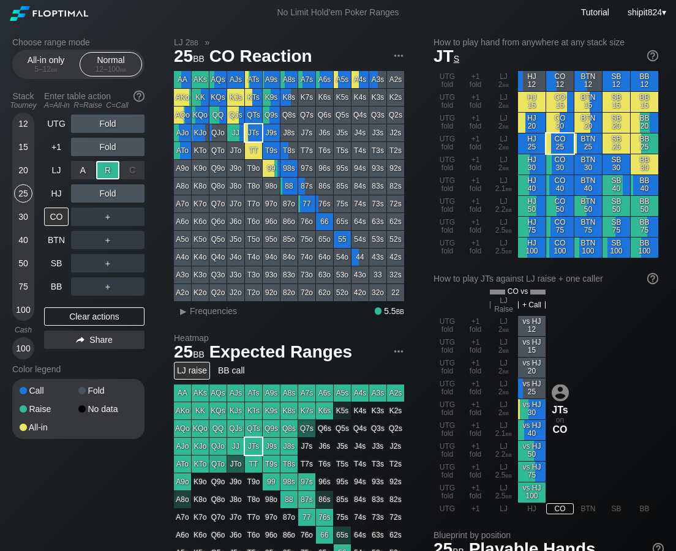
drag, startPoint x: 110, startPoint y: 166, endPoint x: 11, endPoint y: 166, distance: 98.5
click at [109, 166] on div "R ✕" at bounding box center [108, 170] width 24 height 18
click at [69, 316] on div "Clear actions" at bounding box center [94, 316] width 100 height 18
click at [70, 316] on div "Clear actions" at bounding box center [94, 316] width 100 height 18
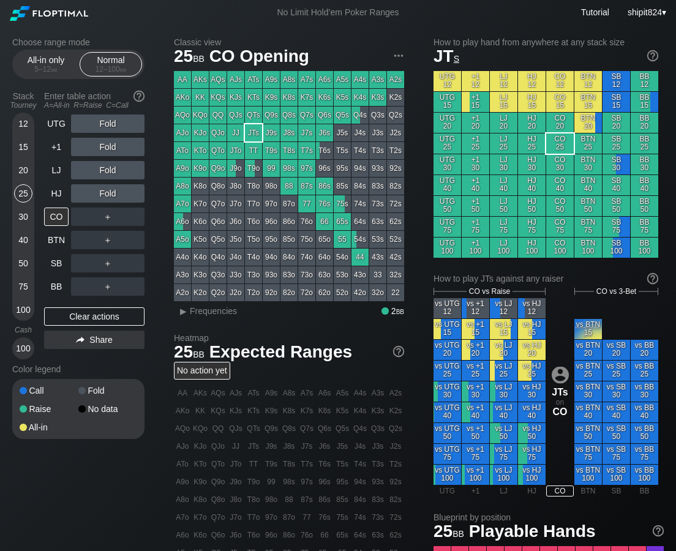
drag, startPoint x: 70, startPoint y: 316, endPoint x: 72, endPoint y: 292, distance: 24.5
click at [70, 315] on div "Clear actions" at bounding box center [94, 316] width 100 height 18
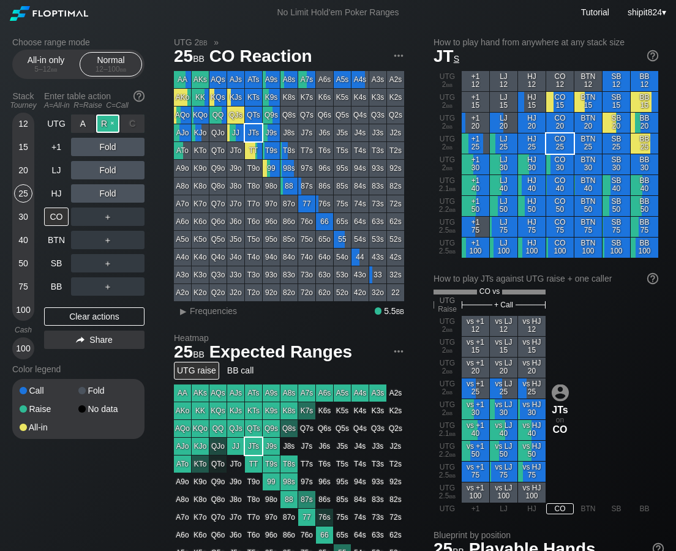
click at [104, 119] on div "R ✕" at bounding box center [108, 123] width 24 height 18
click at [88, 171] on div "A ✕" at bounding box center [83, 170] width 24 height 18
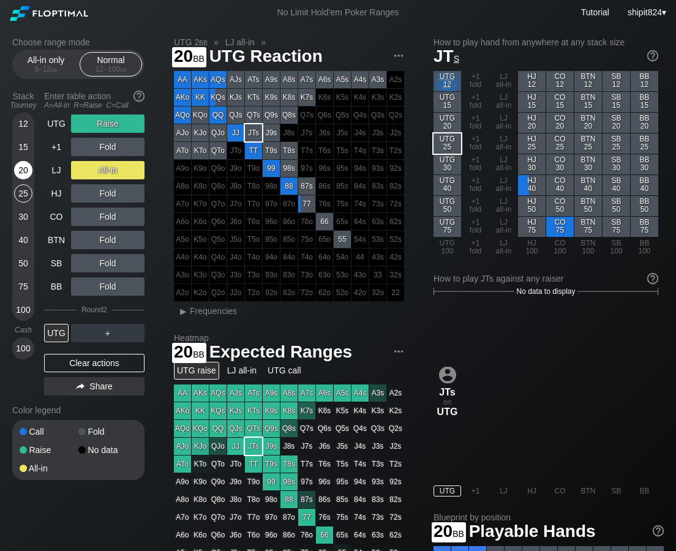
click at [29, 169] on div "20" at bounding box center [23, 170] width 18 height 18
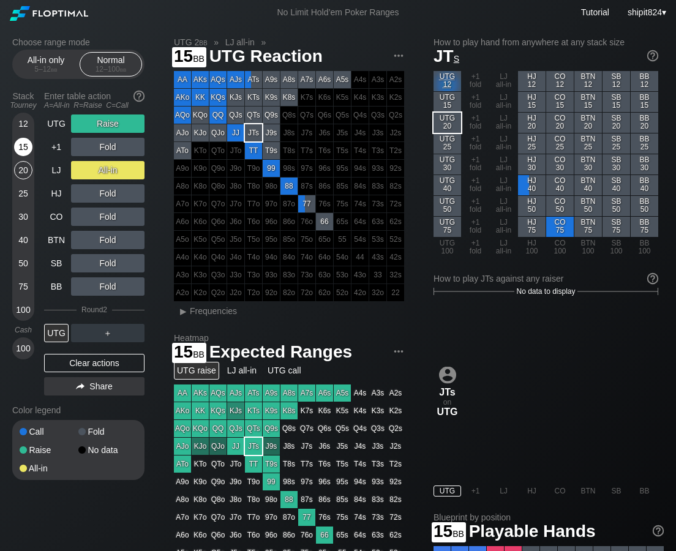
click at [29, 146] on div "15" at bounding box center [23, 147] width 18 height 18
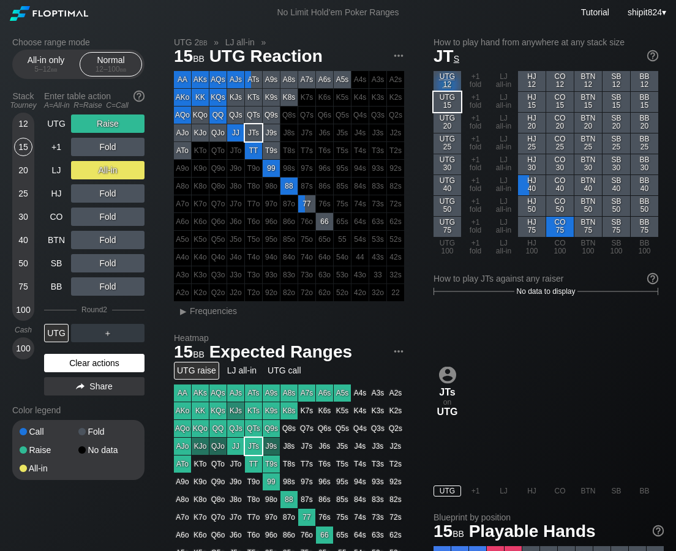
click at [70, 364] on div "Clear actions" at bounding box center [94, 363] width 100 height 18
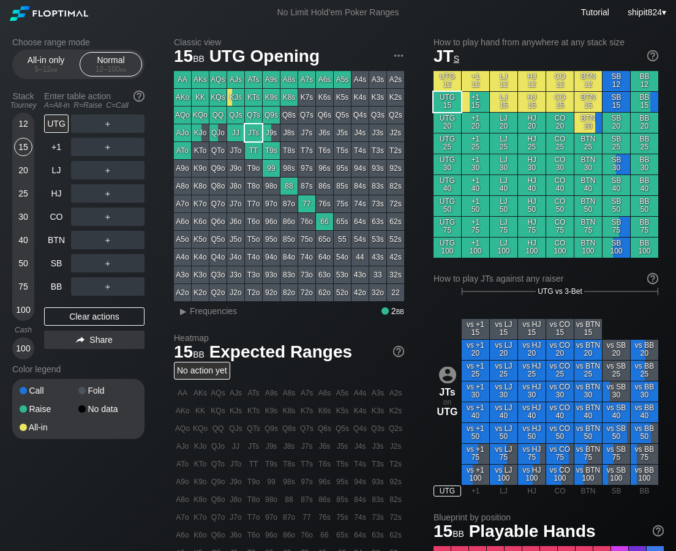
click at [70, 364] on div "Color legend" at bounding box center [78, 369] width 132 height 20
click at [70, 363] on div "Color legend" at bounding box center [78, 369] width 132 height 20
click at [54, 286] on div "BB" at bounding box center [56, 286] width 24 height 18
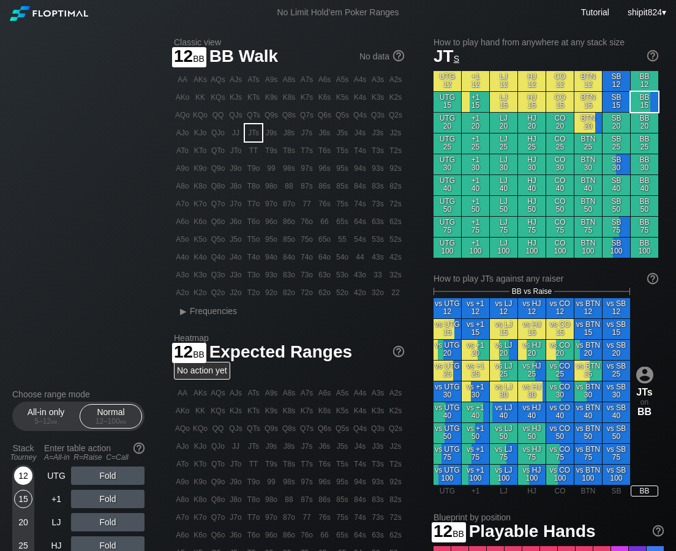
scroll to position [367, 0]
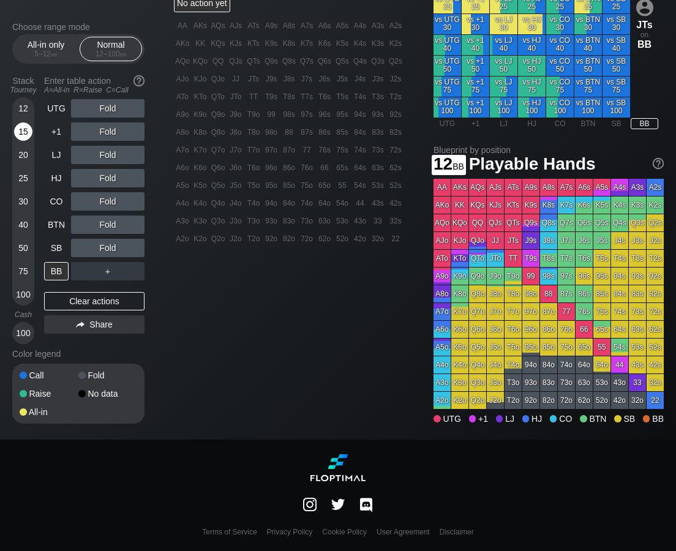
click at [24, 128] on div "15" at bounding box center [23, 131] width 18 height 18
click at [25, 107] on div "12" at bounding box center [23, 108] width 18 height 18
click at [131, 248] on div "C ✕" at bounding box center [133, 248] width 24 height 18
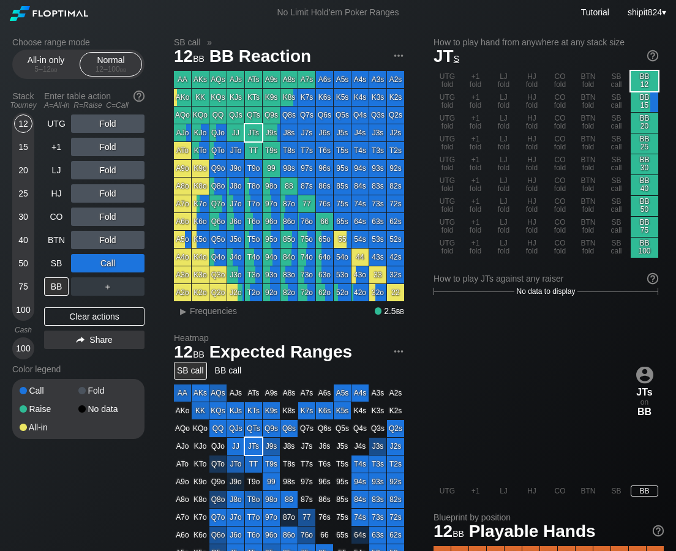
click at [62, 327] on div "UTG Fold +1 Fold LJ Fold HJ Fold CO Fold BTN Fold SB Call BB ＋ Clear actions Sh…" at bounding box center [94, 236] width 100 height 245
drag, startPoint x: 60, startPoint y: 315, endPoint x: 52, endPoint y: 306, distance: 11.7
click at [61, 316] on div "Clear actions" at bounding box center [94, 316] width 100 height 18
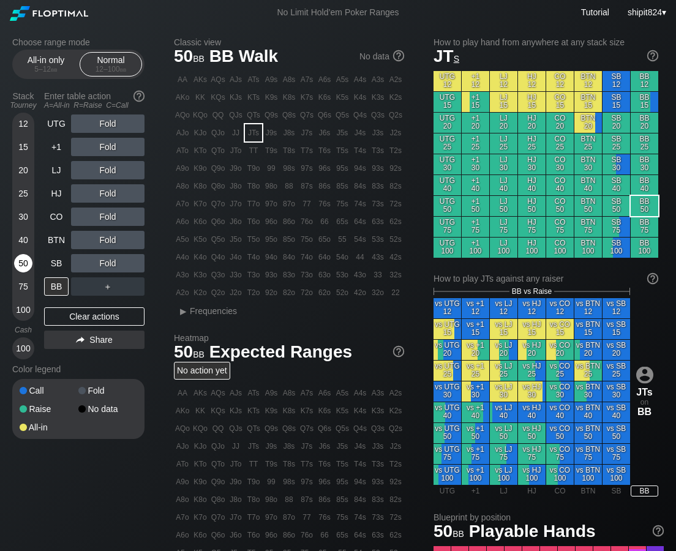
click at [18, 270] on div "50" at bounding box center [23, 263] width 18 height 18
click at [18, 269] on div "50" at bounding box center [23, 263] width 18 height 18
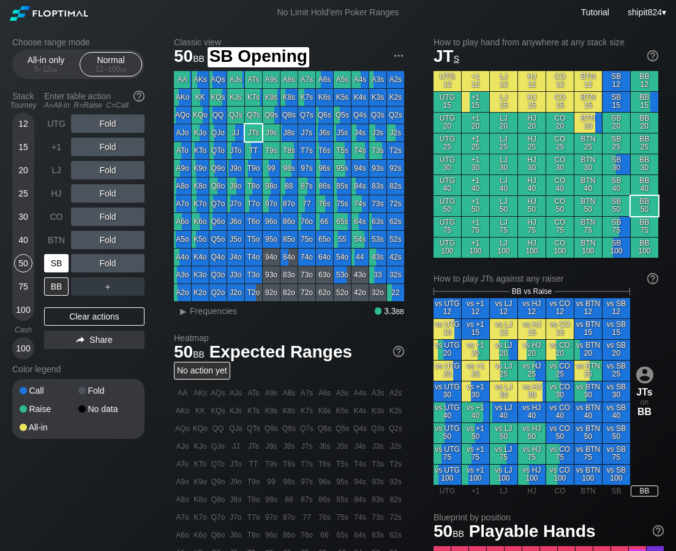
click at [53, 262] on div "SB" at bounding box center [56, 263] width 24 height 18
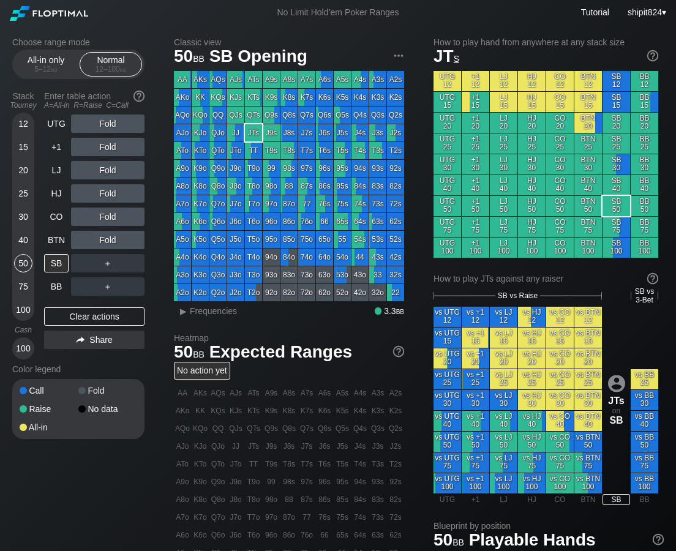
drag, startPoint x: 118, startPoint y: 321, endPoint x: 110, endPoint y: 295, distance: 27.7
click at [118, 321] on div "Clear actions" at bounding box center [94, 316] width 100 height 18
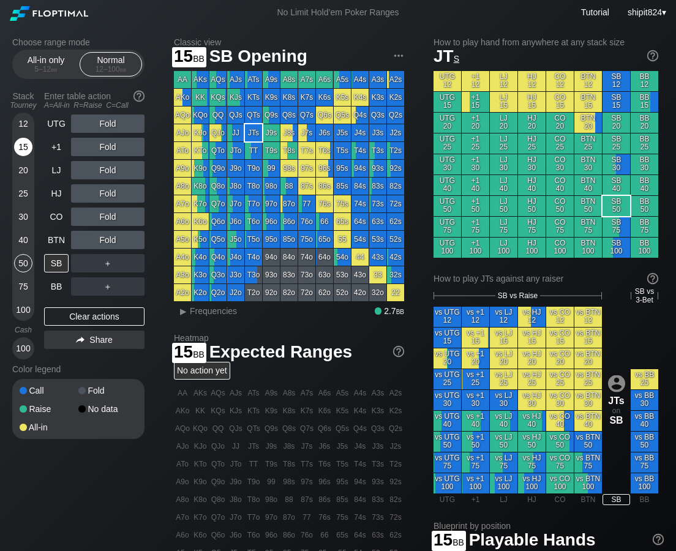
click at [19, 139] on div "15" at bounding box center [23, 147] width 18 height 18
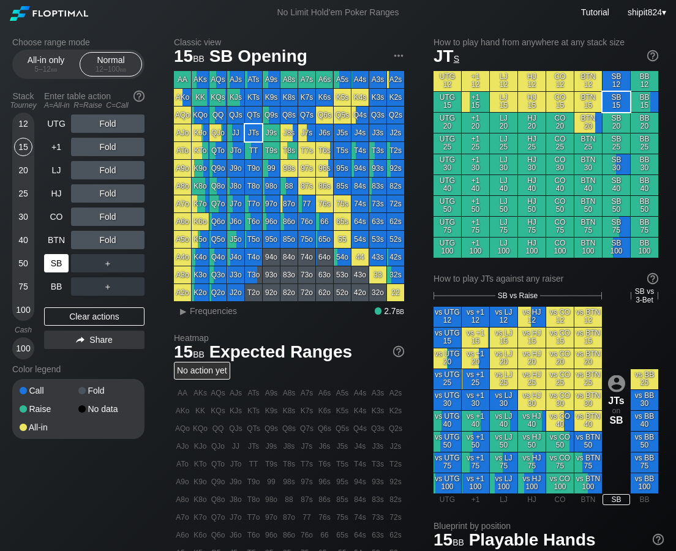
click at [55, 261] on div "SB" at bounding box center [56, 263] width 24 height 18
click at [56, 261] on div "SB" at bounding box center [56, 263] width 24 height 18
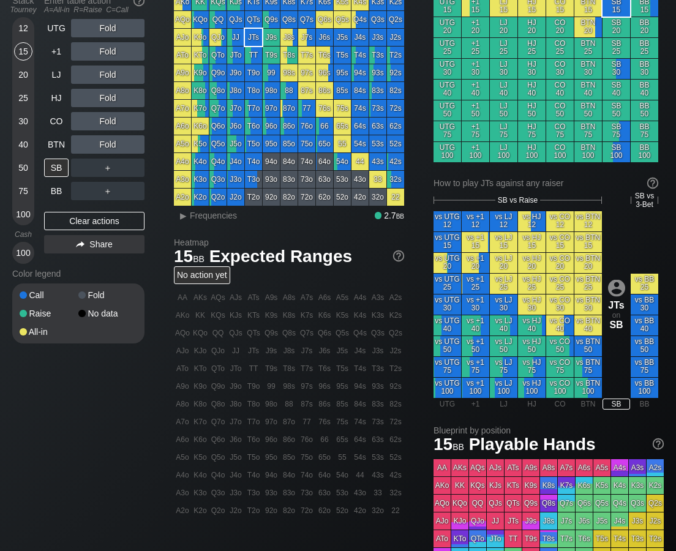
scroll to position [376, 0]
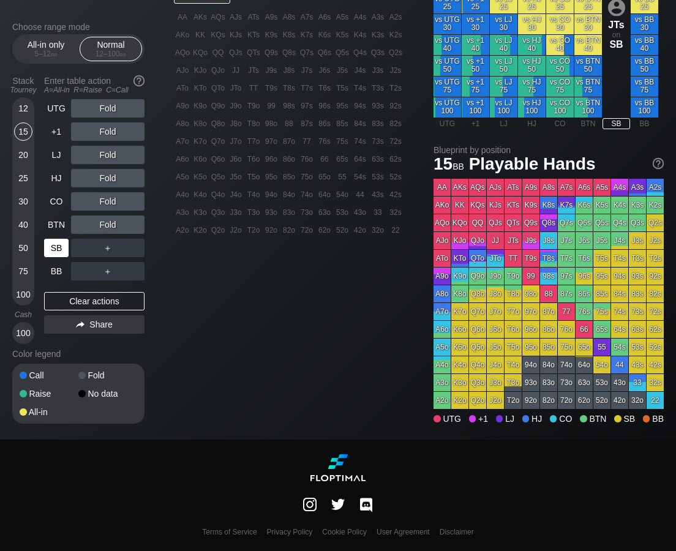
drag, startPoint x: 58, startPoint y: 307, endPoint x: 66, endPoint y: 245, distance: 61.8
click at [59, 307] on div "Clear actions" at bounding box center [94, 301] width 100 height 18
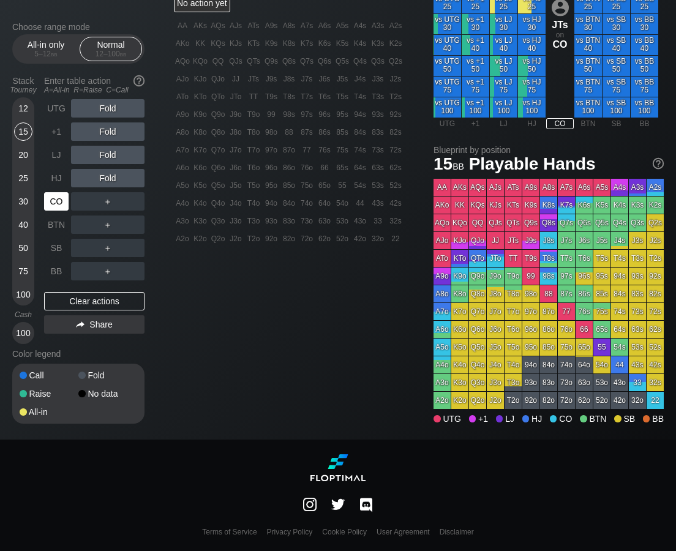
click at [58, 199] on div "CO" at bounding box center [56, 201] width 24 height 18
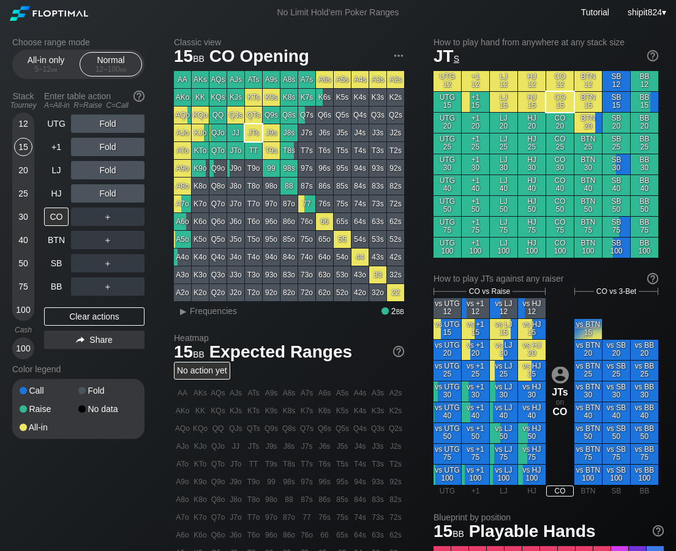
click at [17, 122] on div "12" at bounding box center [23, 123] width 18 height 18
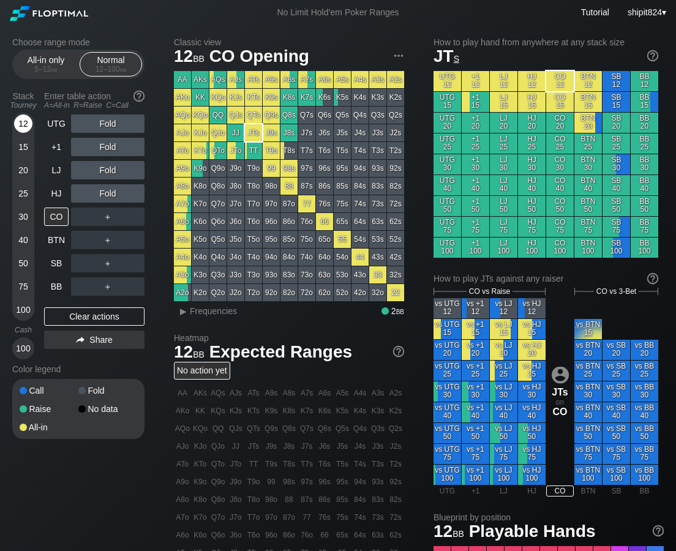
click at [19, 120] on div "12" at bounding box center [23, 123] width 18 height 18
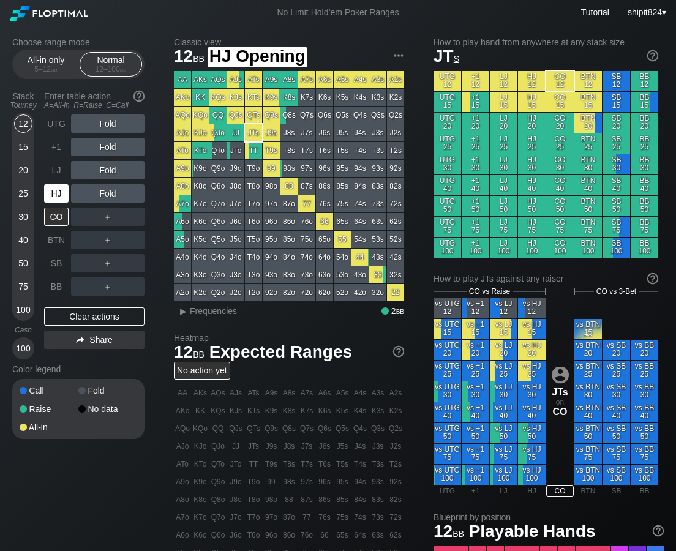
click at [62, 192] on div "HJ" at bounding box center [56, 193] width 24 height 18
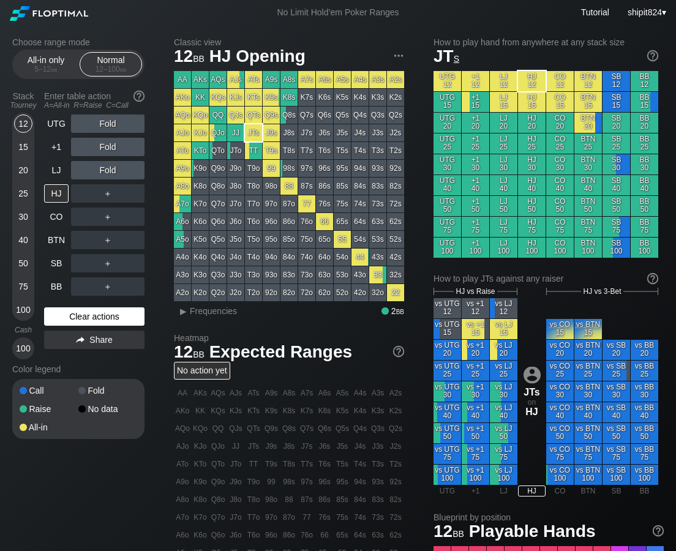
click at [63, 319] on div "Clear actions" at bounding box center [94, 316] width 100 height 18
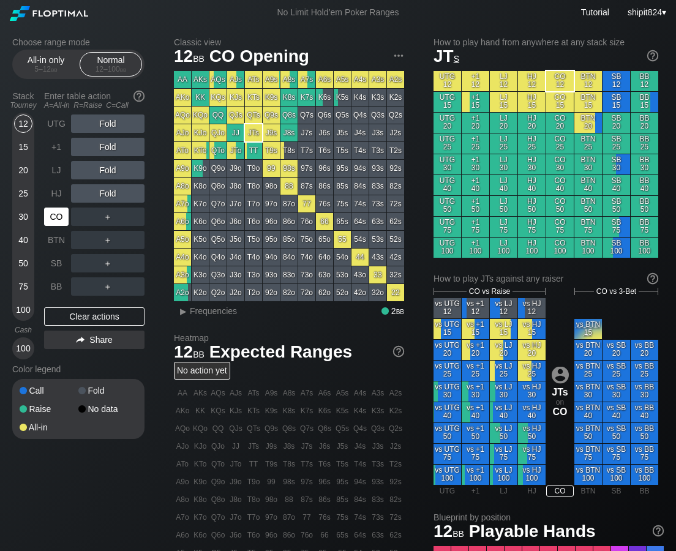
click at [58, 221] on div "CO" at bounding box center [56, 216] width 24 height 18
click at [114, 317] on div "Clear actions" at bounding box center [94, 316] width 100 height 18
click at [115, 315] on div "Clear actions" at bounding box center [94, 316] width 100 height 18
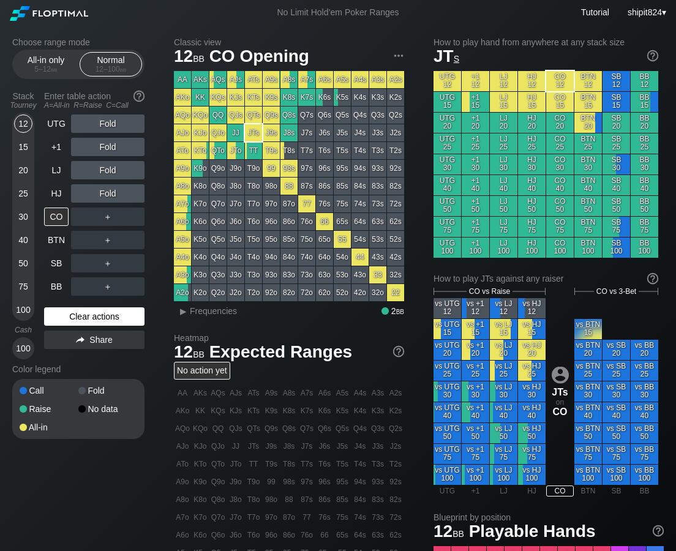
click at [115, 315] on div "Clear actions" at bounding box center [94, 316] width 100 height 18
click at [115, 314] on div "Clear actions" at bounding box center [94, 316] width 100 height 18
click at [104, 198] on div "R ✕" at bounding box center [108, 193] width 24 height 18
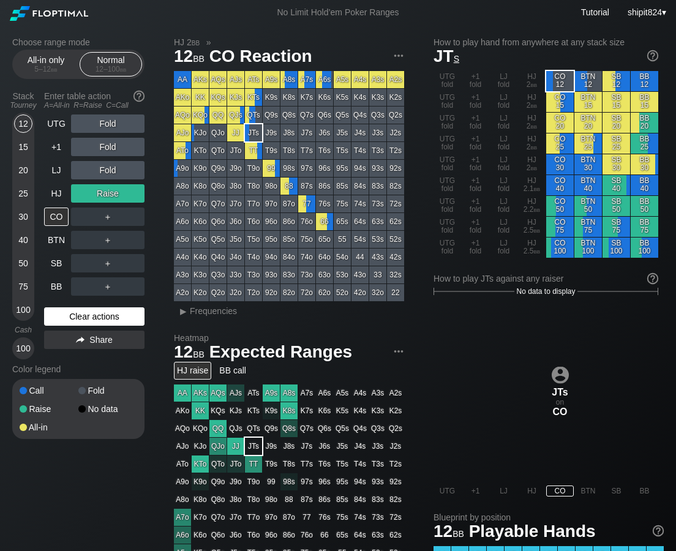
click at [69, 316] on div "Clear actions" at bounding box center [94, 316] width 100 height 18
click at [70, 314] on div "Clear actions" at bounding box center [94, 316] width 100 height 18
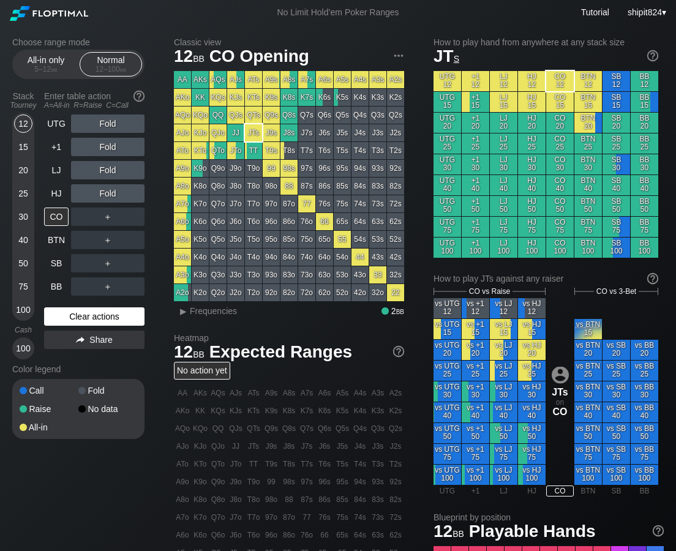
click at [72, 318] on div "Clear actions" at bounding box center [94, 316] width 100 height 18
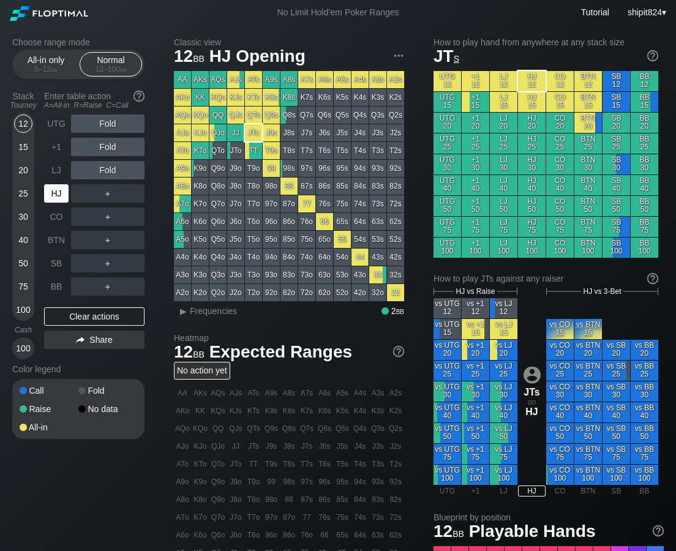
click at [61, 196] on div "HJ" at bounding box center [56, 193] width 24 height 18
click at [63, 195] on div "HJ" at bounding box center [56, 193] width 24 height 18
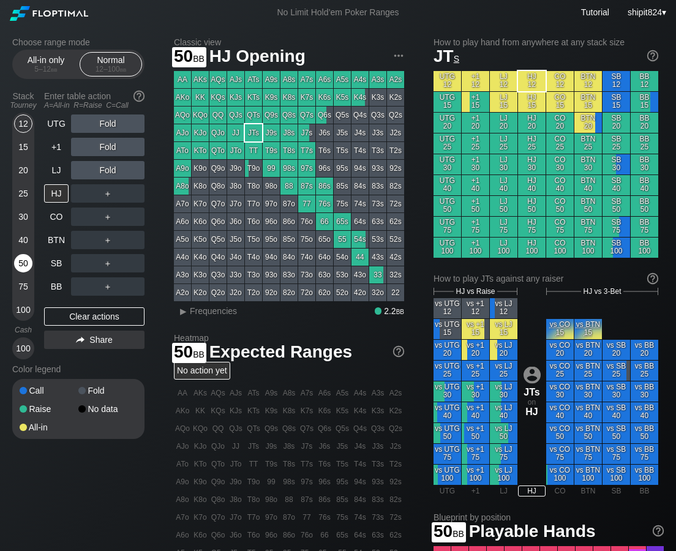
click at [25, 266] on div "50" at bounding box center [23, 263] width 18 height 18
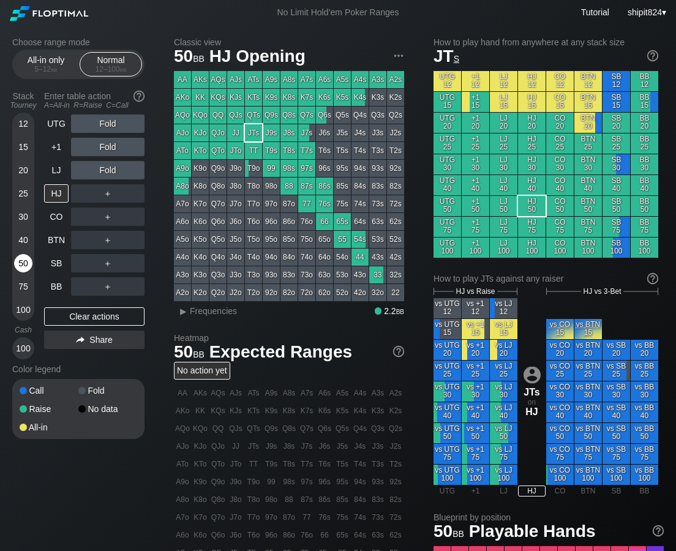
click at [25, 266] on div "50" at bounding box center [23, 263] width 18 height 18
click at [37, 69] on div "5 – 12 bb" at bounding box center [45, 69] width 51 height 9
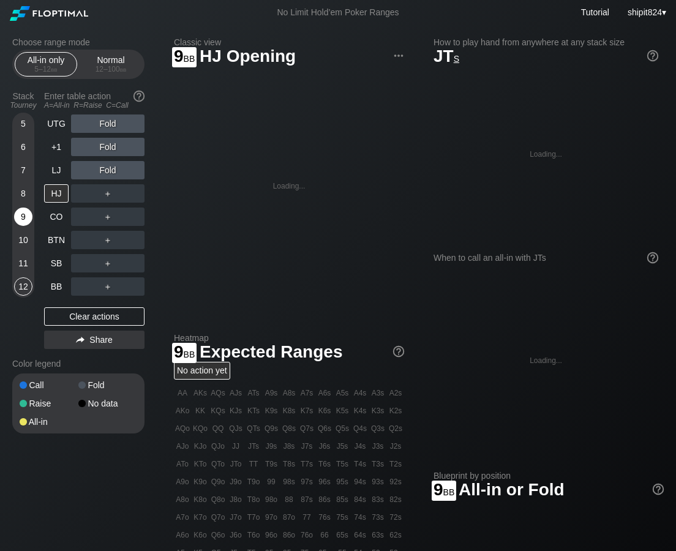
click at [22, 218] on div "9" at bounding box center [23, 216] width 18 height 18
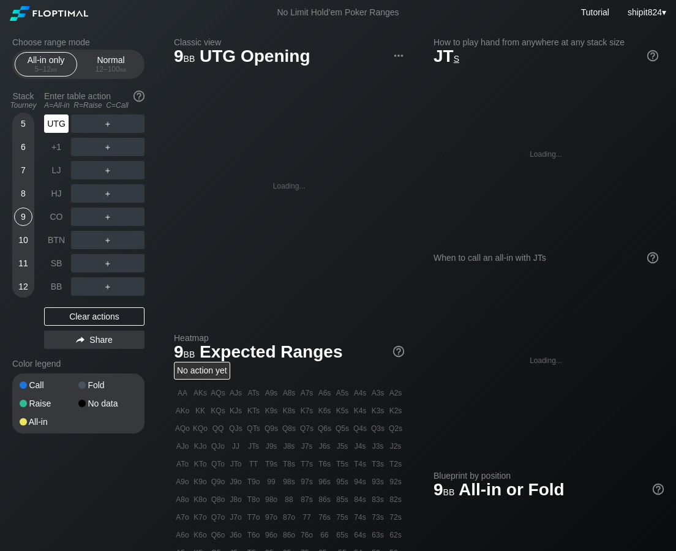
drag, startPoint x: 61, startPoint y: 126, endPoint x: 202, endPoint y: 160, distance: 144.9
click at [61, 126] on div "UTG" at bounding box center [56, 123] width 24 height 18
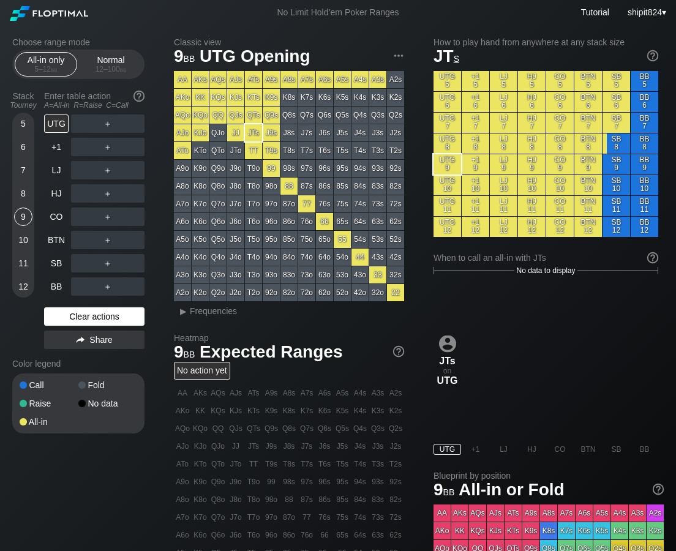
click at [81, 324] on div "Clear actions" at bounding box center [94, 316] width 100 height 18
drag, startPoint x: 81, startPoint y: 324, endPoint x: 81, endPoint y: 160, distance: 164.0
click at [81, 324] on div "Clear actions" at bounding box center [94, 316] width 100 height 18
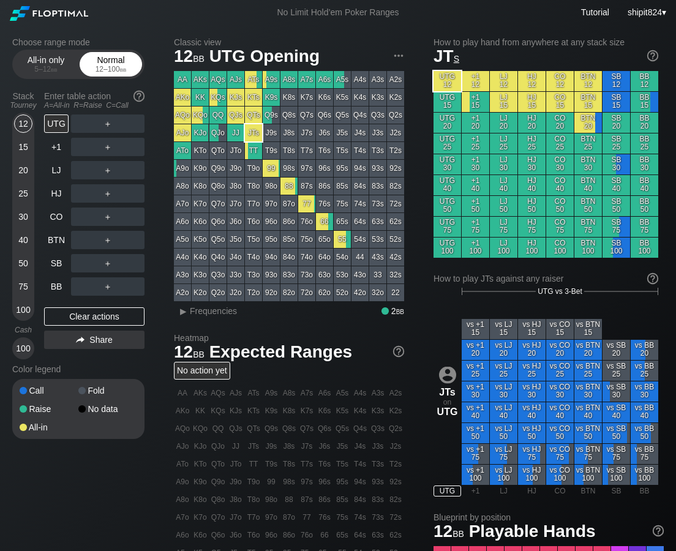
click at [109, 70] on div "12 – 100 bb" at bounding box center [110, 69] width 51 height 9
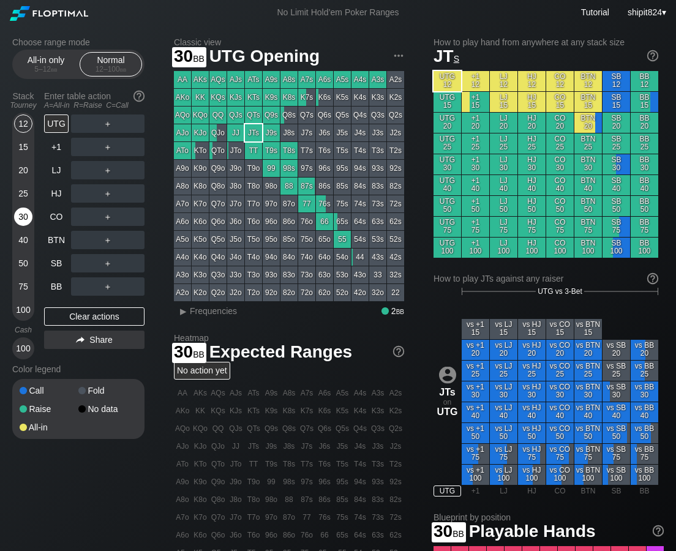
click at [24, 226] on div "30" at bounding box center [23, 218] width 18 height 23
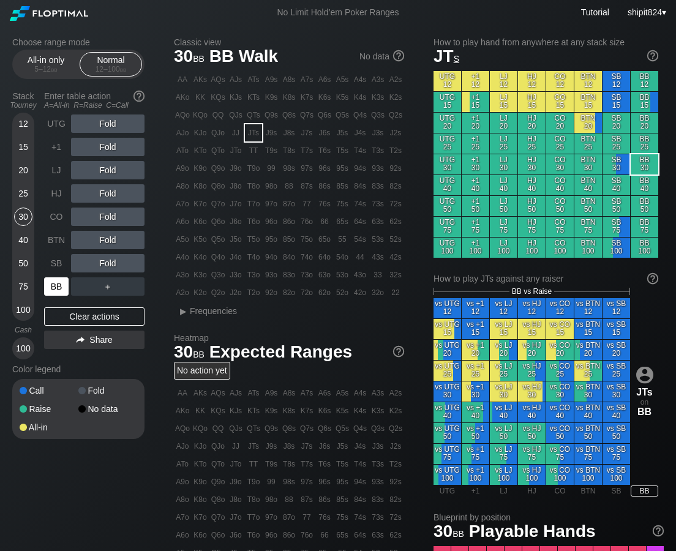
click at [59, 288] on div "BB" at bounding box center [56, 286] width 24 height 18
click at [111, 125] on div "R ✕" at bounding box center [108, 123] width 24 height 18
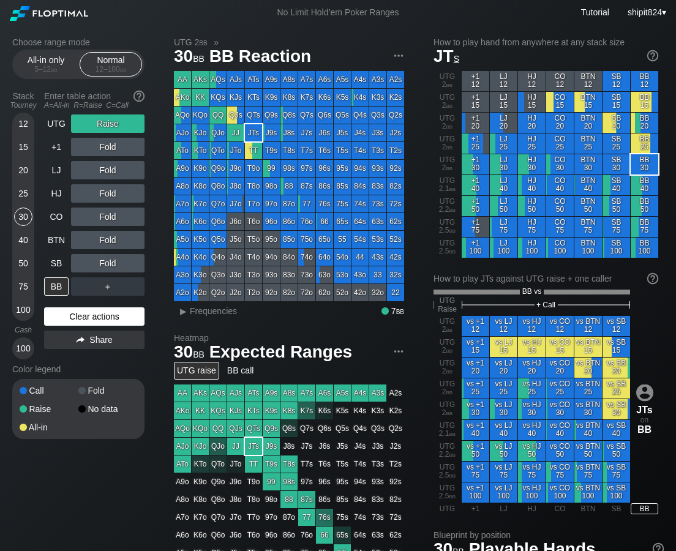
click at [103, 315] on div "Clear actions" at bounding box center [94, 316] width 100 height 18
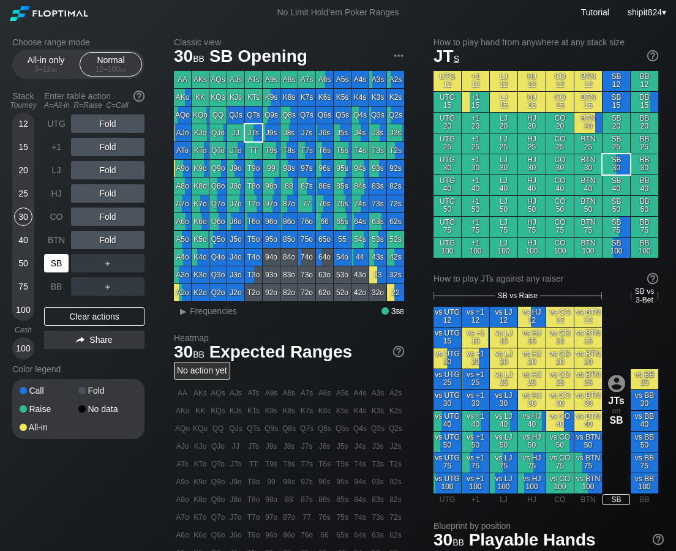
click at [58, 257] on div "SB" at bounding box center [56, 263] width 24 height 18
click at [33, 61] on div "All-in only 5 – 12 bb" at bounding box center [46, 64] width 56 height 23
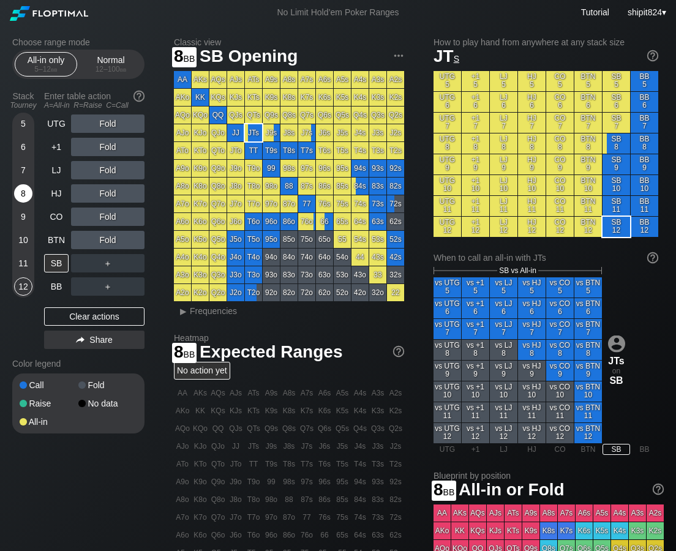
click at [28, 195] on div "8" at bounding box center [23, 193] width 18 height 18
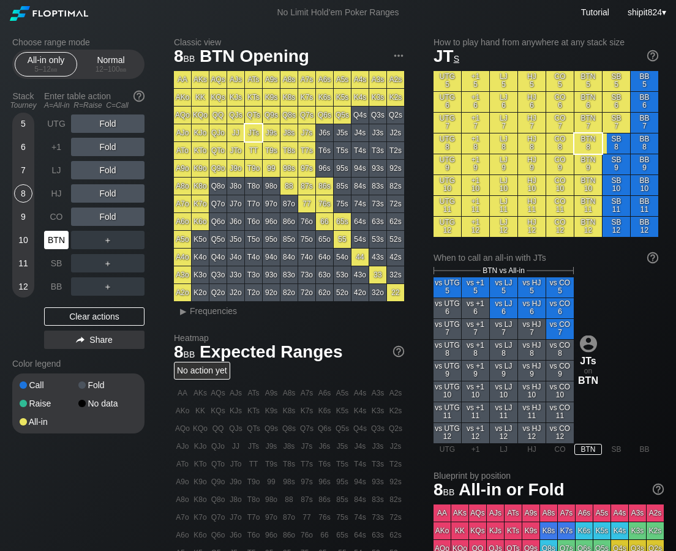
click at [58, 238] on div "BTN" at bounding box center [56, 240] width 24 height 18
drag, startPoint x: 62, startPoint y: 222, endPoint x: 72, endPoint y: 220, distance: 10.5
click at [63, 222] on div "CO" at bounding box center [56, 216] width 24 height 18
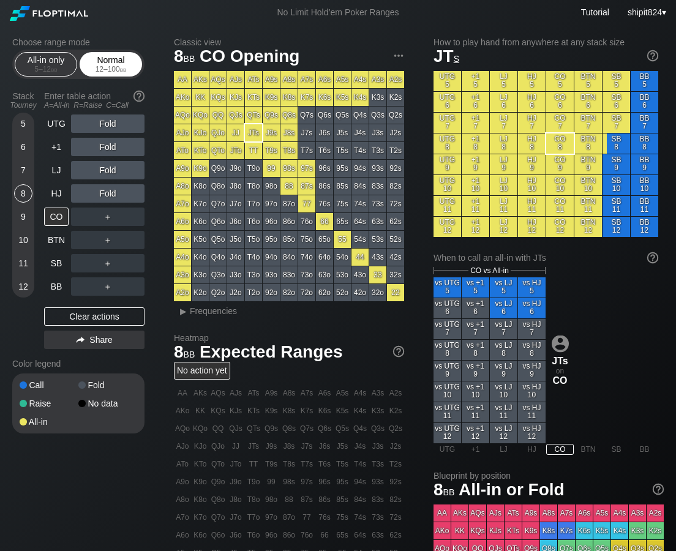
click at [97, 62] on div "Normal 12 – 100 bb" at bounding box center [111, 64] width 56 height 23
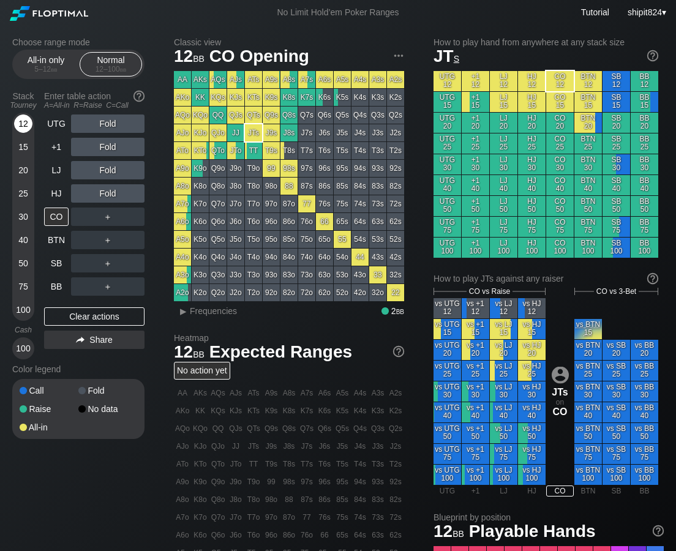
click at [24, 126] on div "12" at bounding box center [23, 123] width 18 height 18
click at [23, 126] on div "12" at bounding box center [23, 123] width 18 height 18
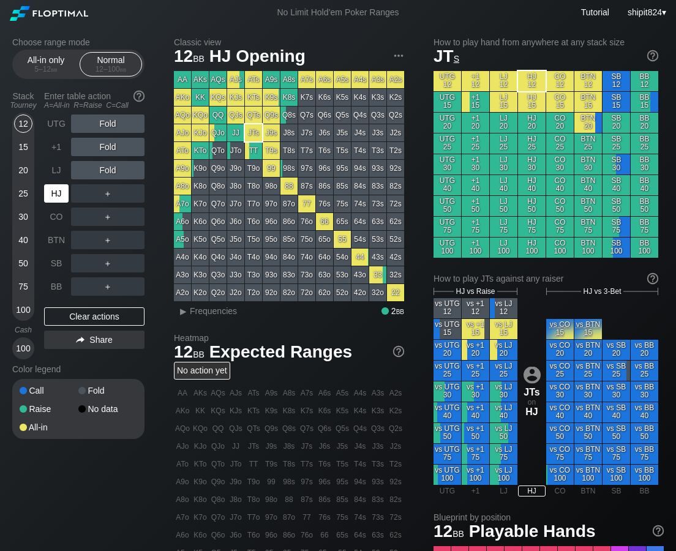
click at [64, 188] on div "HJ" at bounding box center [56, 193] width 24 height 18
click at [52, 285] on div "BB" at bounding box center [56, 286] width 24 height 18
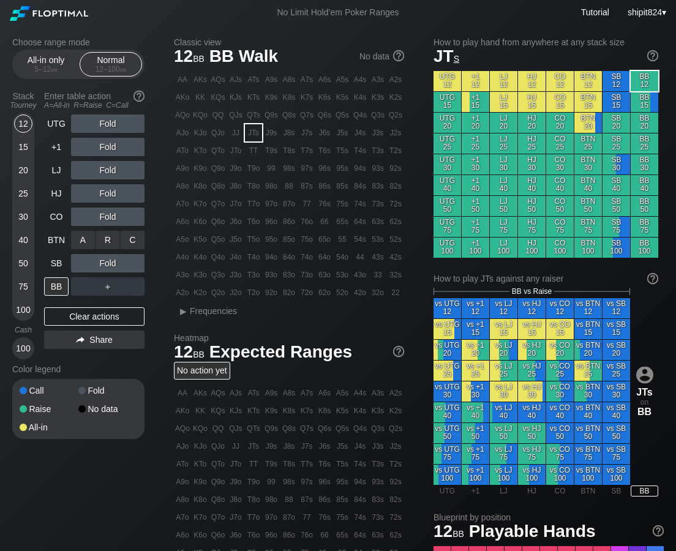
drag, startPoint x: 97, startPoint y: 248, endPoint x: 119, endPoint y: 256, distance: 23.2
click at [103, 245] on div "R ✕" at bounding box center [108, 240] width 24 height 18
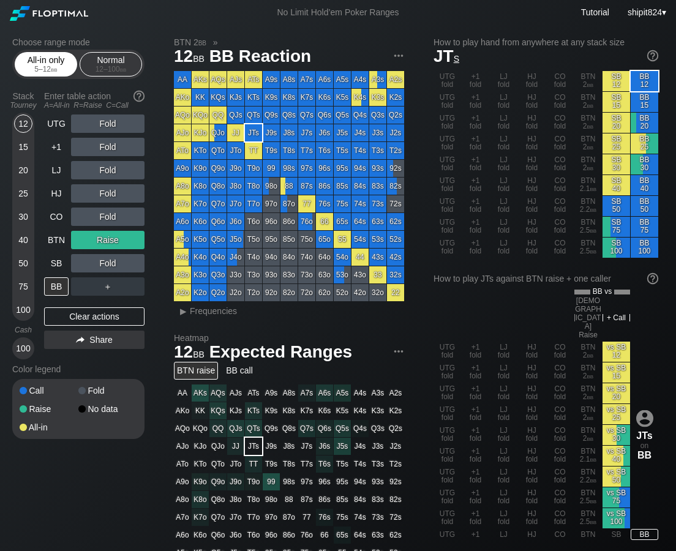
click at [53, 58] on div "All-in only 5 – 12 bb" at bounding box center [46, 64] width 56 height 23
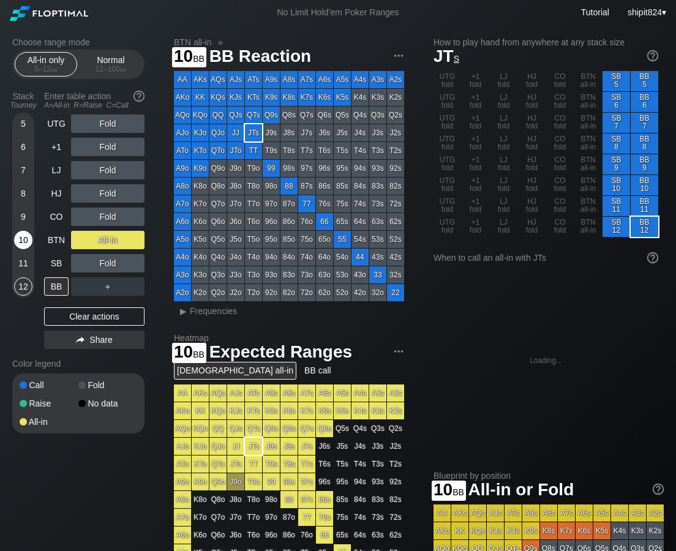
click at [26, 244] on div "10" at bounding box center [23, 240] width 18 height 18
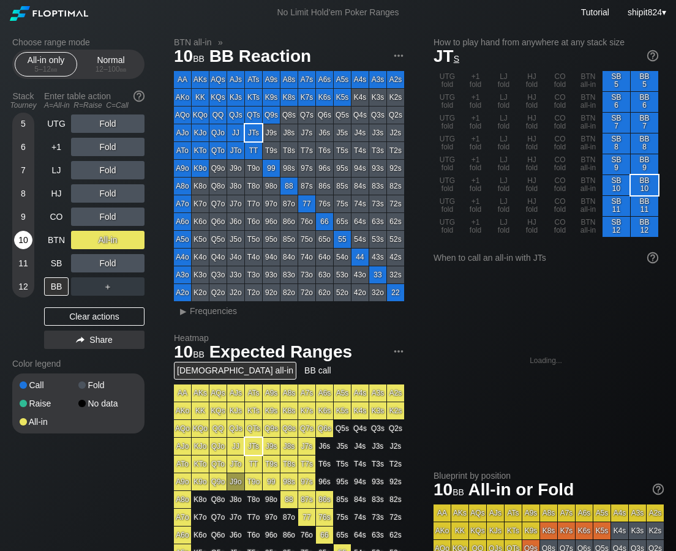
click at [26, 243] on div "10" at bounding box center [23, 240] width 18 height 18
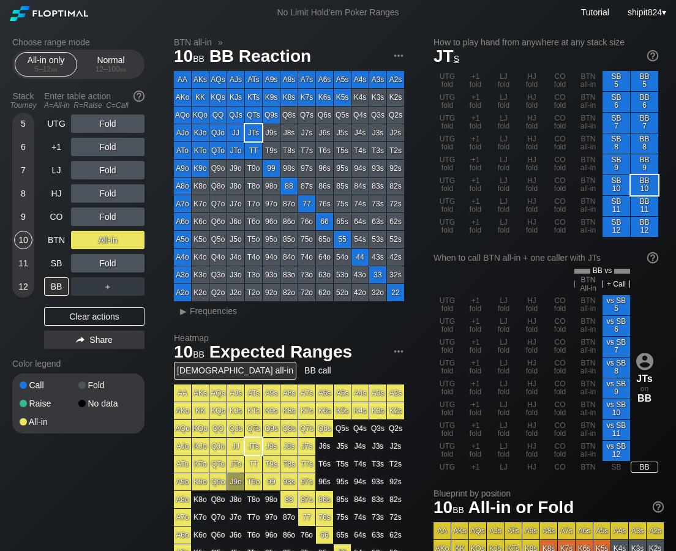
drag, startPoint x: 91, startPoint y: 313, endPoint x: 88, endPoint y: 294, distance: 19.2
click at [91, 311] on div "Clear actions" at bounding box center [94, 316] width 100 height 18
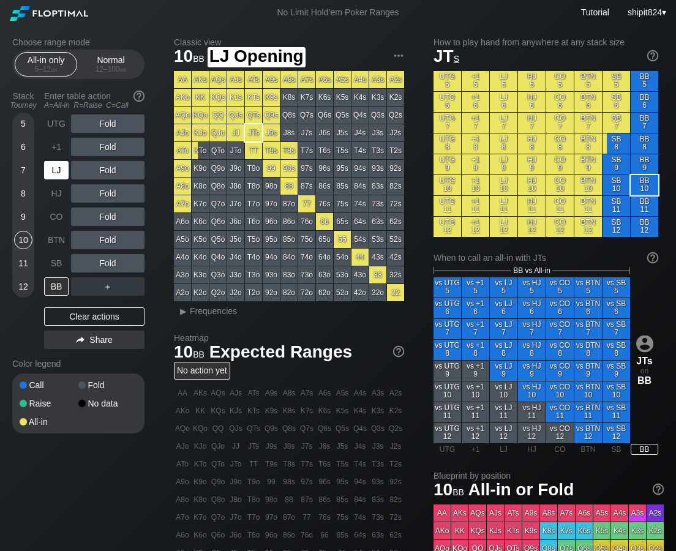
click at [59, 169] on div "LJ" at bounding box center [56, 170] width 24 height 18
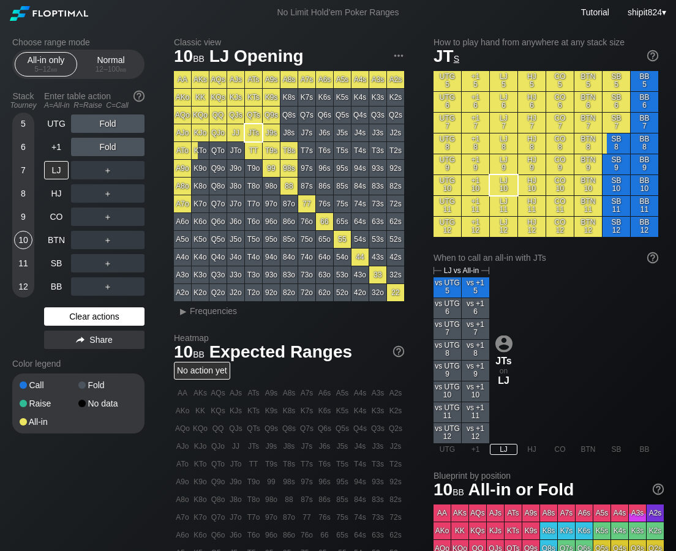
click at [109, 307] on div "Clear actions" at bounding box center [94, 316] width 100 height 18
drag, startPoint x: 109, startPoint y: 307, endPoint x: 127, endPoint y: 300, distance: 19.0
click at [110, 307] on div "Clear actions" at bounding box center [94, 316] width 100 height 18
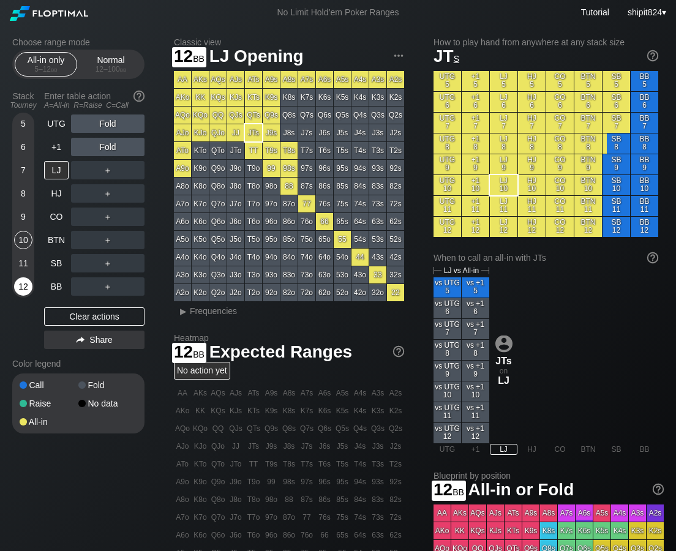
click at [24, 285] on div "12" at bounding box center [23, 286] width 18 height 18
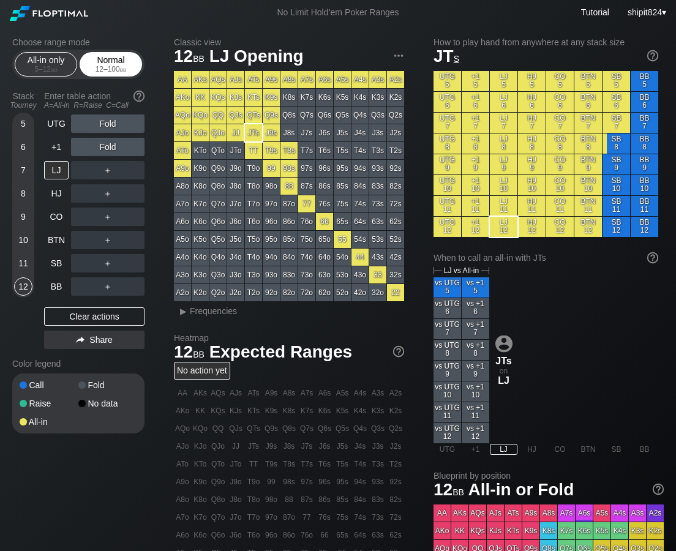
click at [97, 61] on div "Normal 12 – 100 bb" at bounding box center [111, 64] width 56 height 23
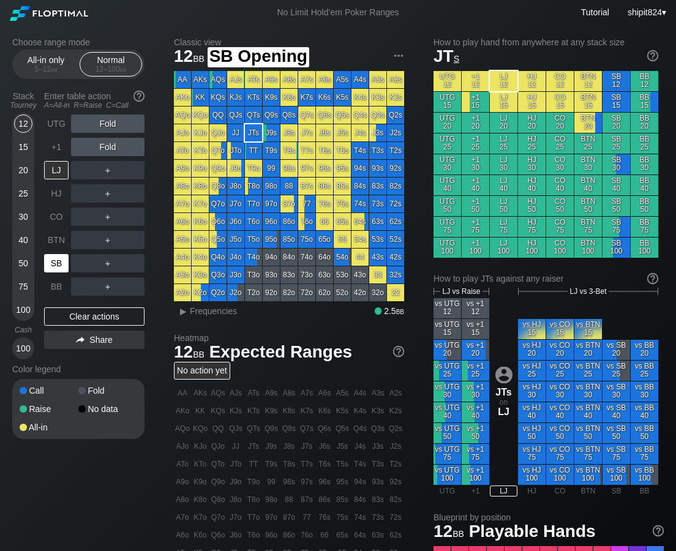
click at [48, 259] on div "SB" at bounding box center [56, 263] width 24 height 18
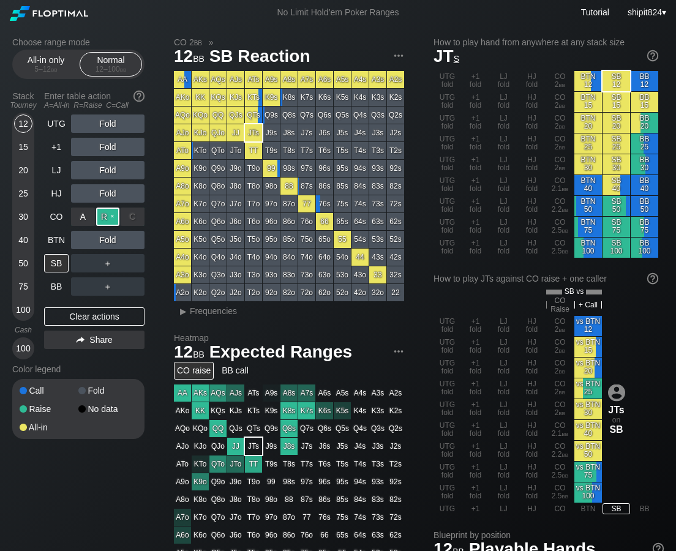
click at [110, 217] on div "R ✕" at bounding box center [108, 216] width 24 height 18
click at [98, 311] on div "Clear actions" at bounding box center [94, 316] width 100 height 18
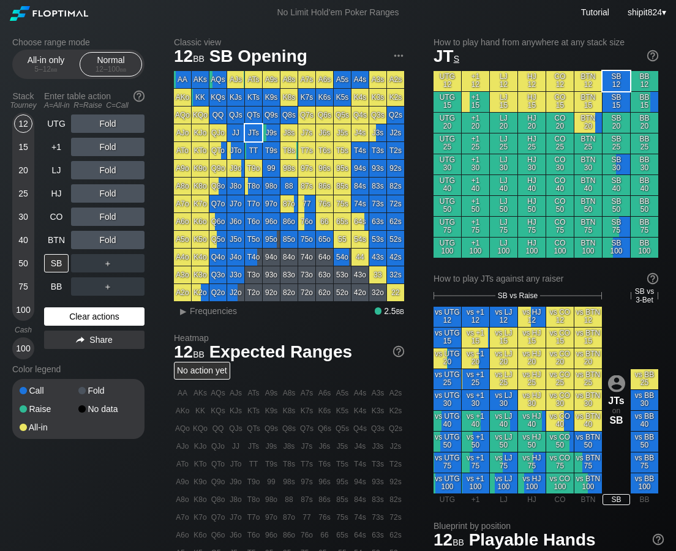
click at [98, 311] on div "Clear actions" at bounding box center [94, 316] width 100 height 18
click at [110, 313] on div "Clear actions" at bounding box center [94, 316] width 100 height 18
click at [110, 312] on div "Clear actions" at bounding box center [94, 316] width 100 height 18
click at [32, 66] on div "5 – 12 bb" at bounding box center [45, 69] width 51 height 9
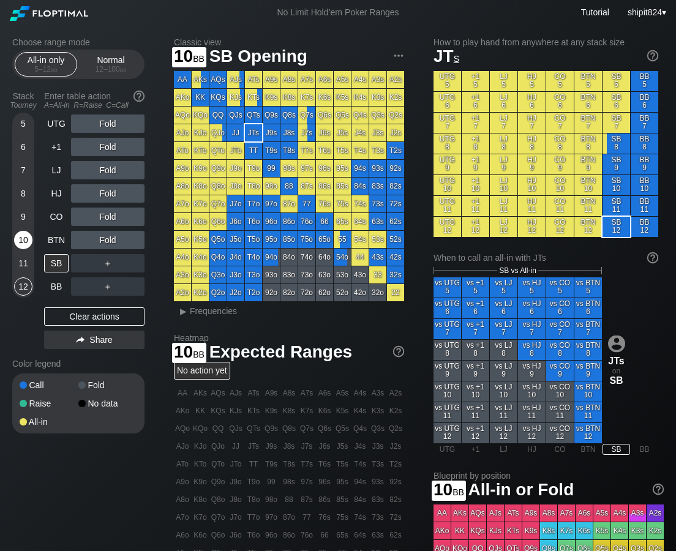
click at [22, 236] on div "10" at bounding box center [23, 240] width 18 height 18
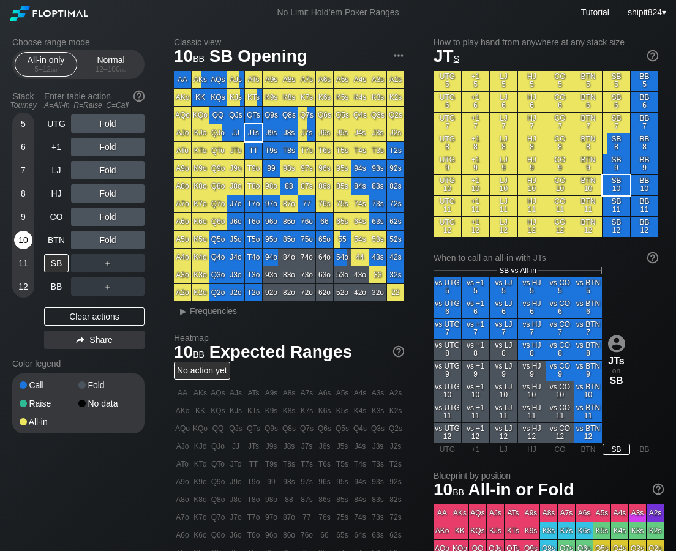
click at [21, 236] on div "10" at bounding box center [23, 240] width 18 height 18
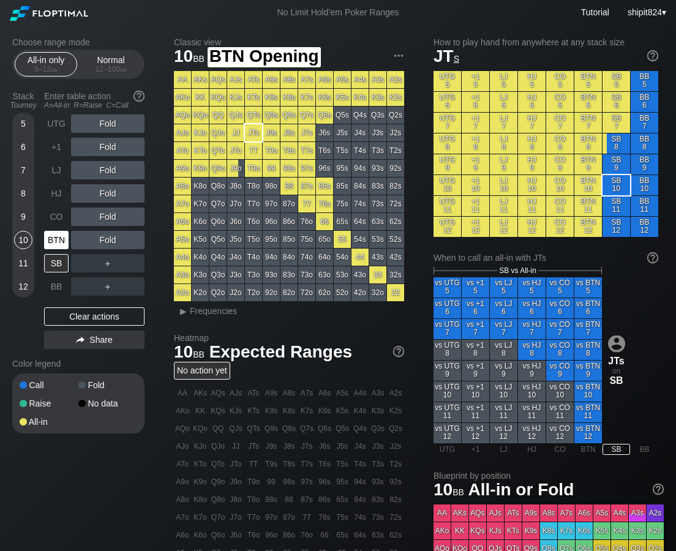
click at [60, 240] on div "BTN" at bounding box center [56, 240] width 24 height 18
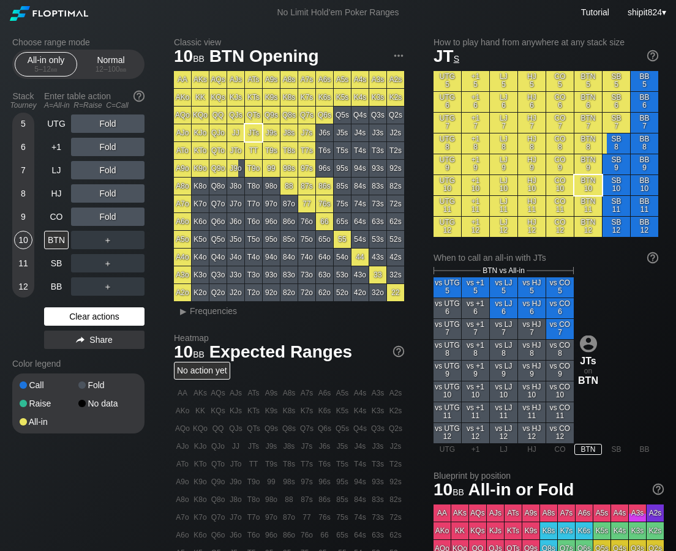
click at [83, 318] on div "Clear actions" at bounding box center [94, 316] width 100 height 18
drag, startPoint x: 83, startPoint y: 318, endPoint x: 70, endPoint y: 286, distance: 35.1
click at [83, 319] on div "Clear actions" at bounding box center [94, 316] width 100 height 18
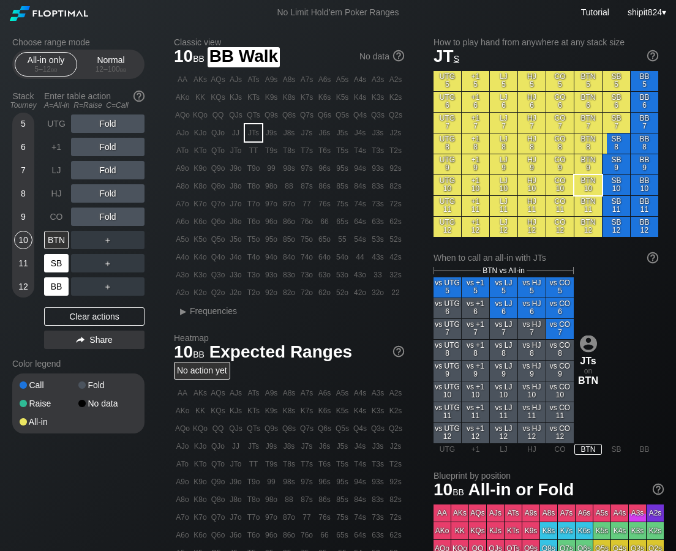
click at [62, 268] on div "SB" at bounding box center [56, 263] width 24 height 18
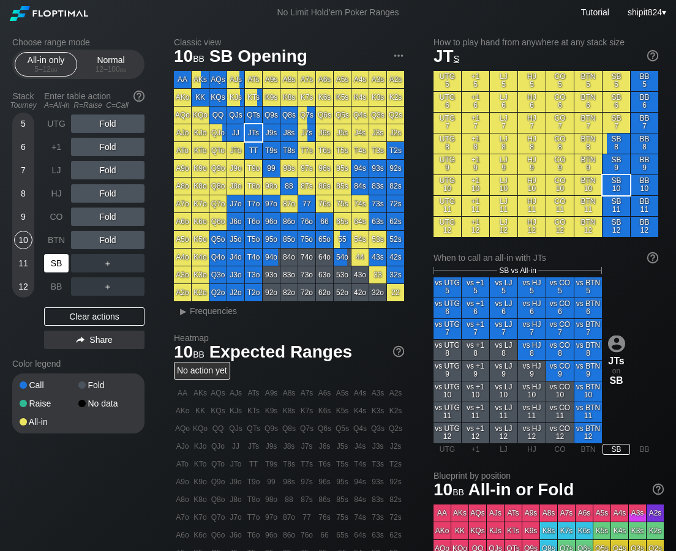
click at [62, 268] on div "SB" at bounding box center [56, 263] width 24 height 18
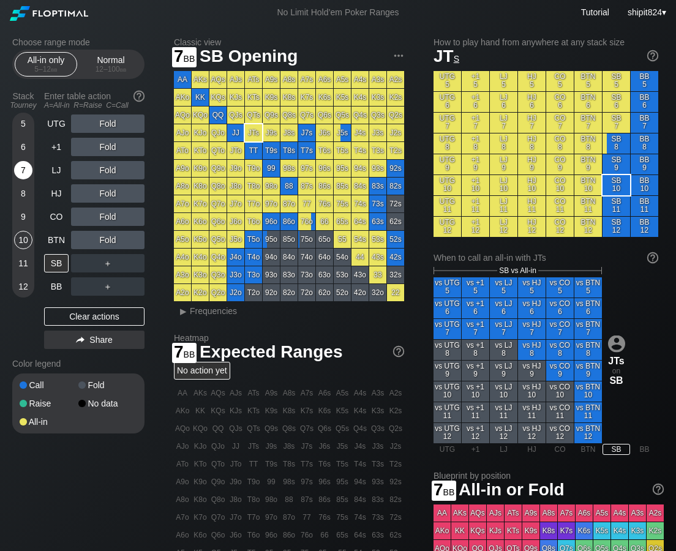
click at [24, 171] on div "7" at bounding box center [23, 170] width 18 height 18
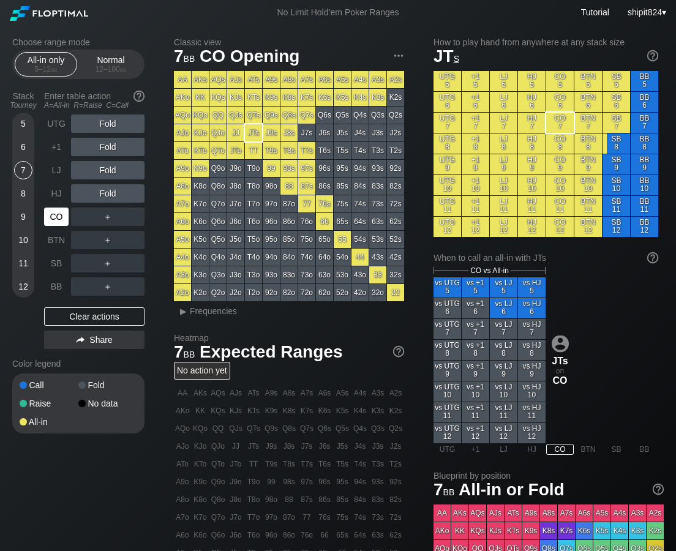
click at [58, 218] on div "CO" at bounding box center [56, 216] width 24 height 18
click at [58, 217] on div "CO" at bounding box center [56, 216] width 24 height 18
click at [87, 321] on div "Clear actions" at bounding box center [94, 316] width 100 height 18
click at [27, 298] on div "5 6 7 8 9 10 11 12" at bounding box center [23, 233] width 22 height 239
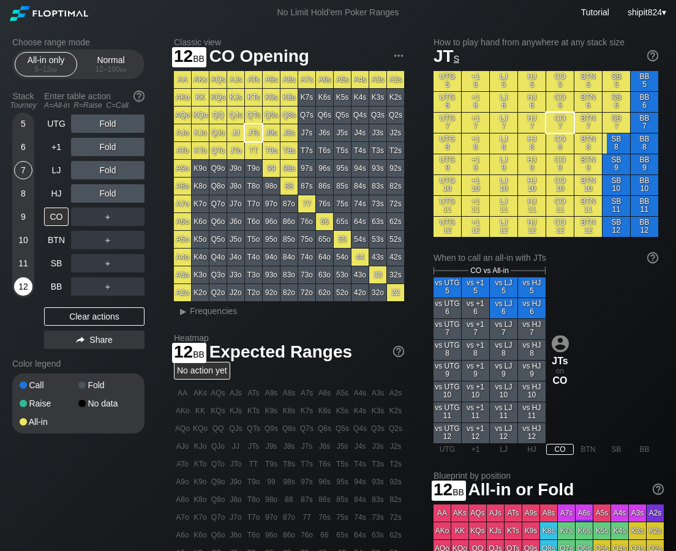
click at [26, 293] on div "12" at bounding box center [23, 286] width 18 height 18
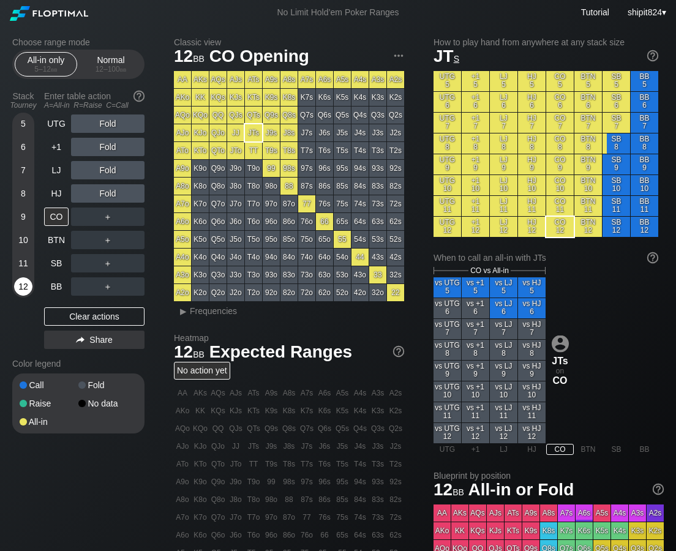
click at [25, 293] on div "12" at bounding box center [23, 286] width 18 height 18
click at [24, 289] on div "12" at bounding box center [23, 286] width 18 height 18
click at [24, 288] on div "12" at bounding box center [23, 286] width 18 height 18
click at [24, 285] on div "12" at bounding box center [23, 286] width 18 height 18
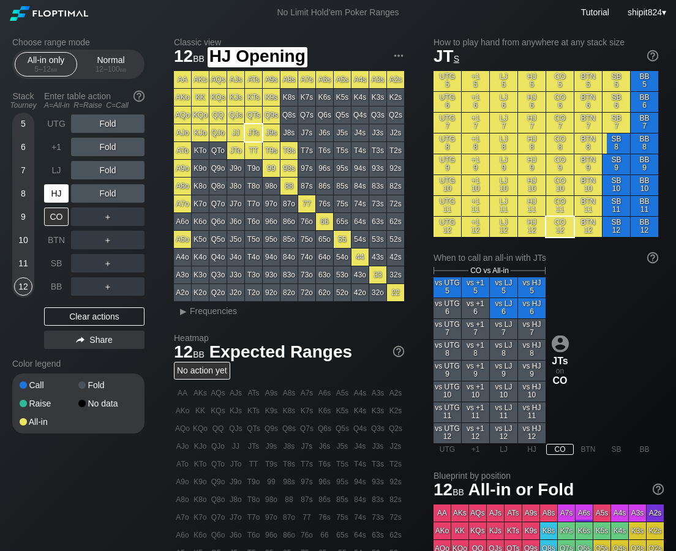
click at [59, 192] on div "HJ" at bounding box center [56, 193] width 24 height 18
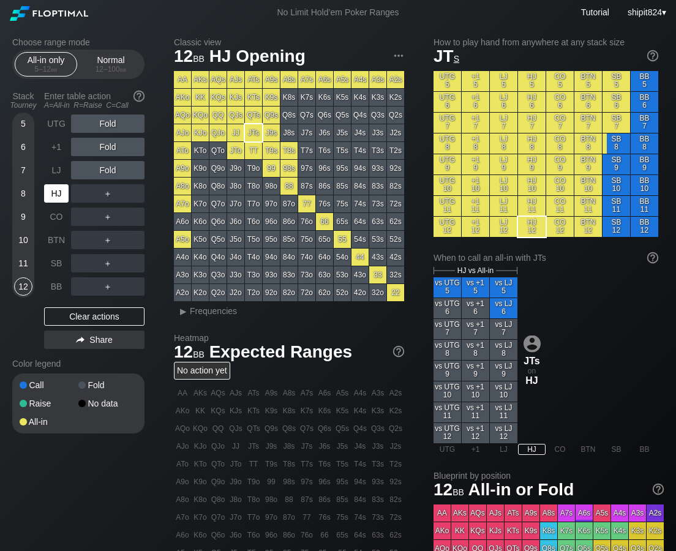
click at [58, 192] on div "HJ" at bounding box center [56, 193] width 24 height 18
click at [20, 127] on div "5" at bounding box center [23, 123] width 18 height 18
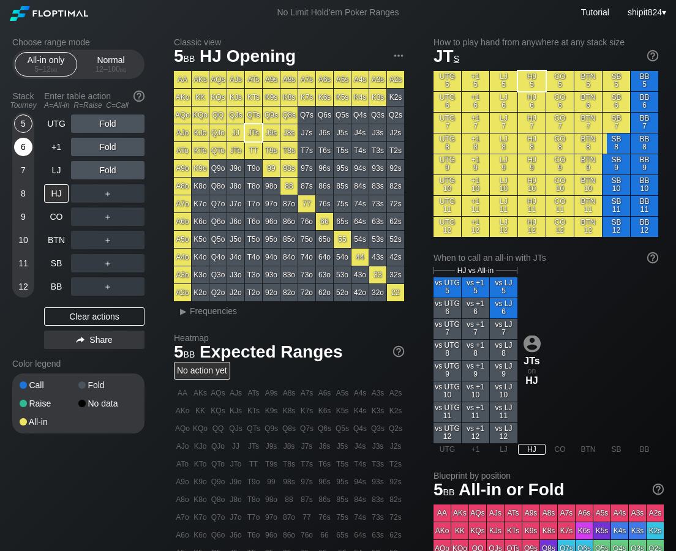
click at [22, 152] on div "6" at bounding box center [23, 147] width 18 height 18
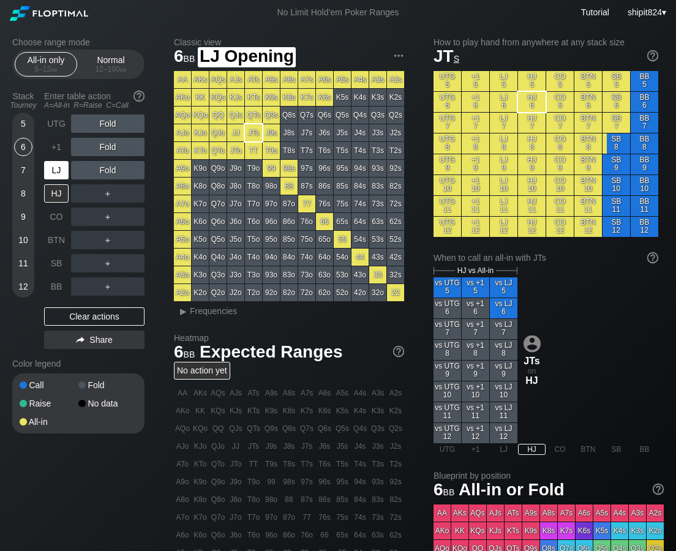
click at [56, 165] on div "LJ" at bounding box center [56, 170] width 24 height 18
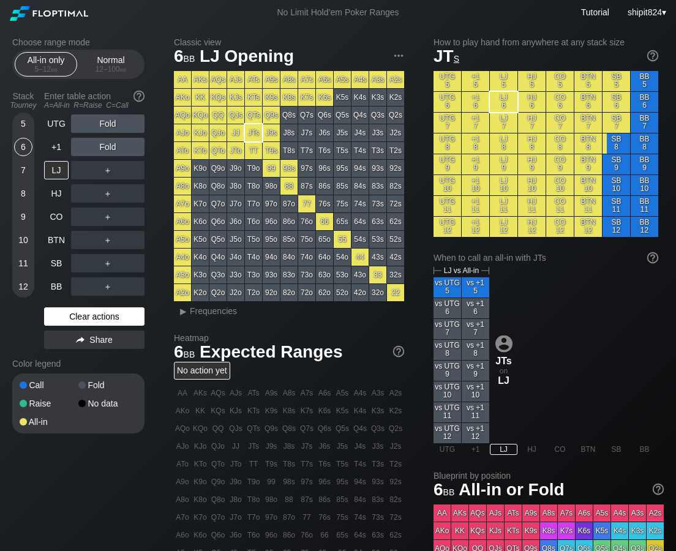
click at [70, 313] on div "Clear actions" at bounding box center [94, 316] width 100 height 18
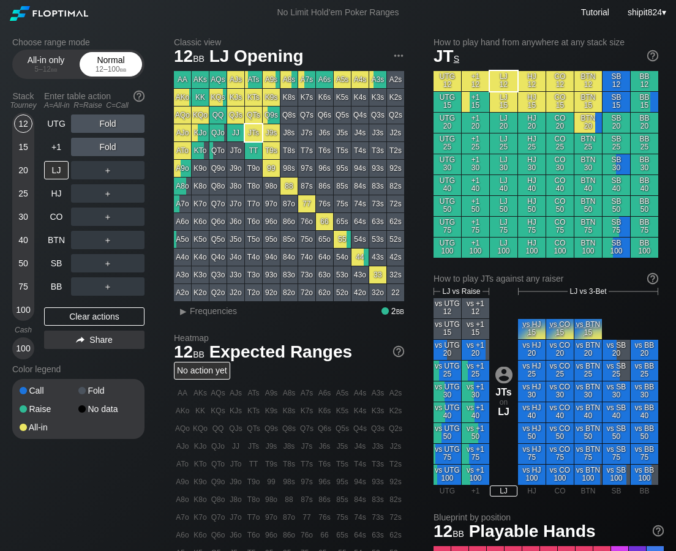
click at [111, 59] on div "Normal 12 – 100 bb" at bounding box center [111, 64] width 56 height 23
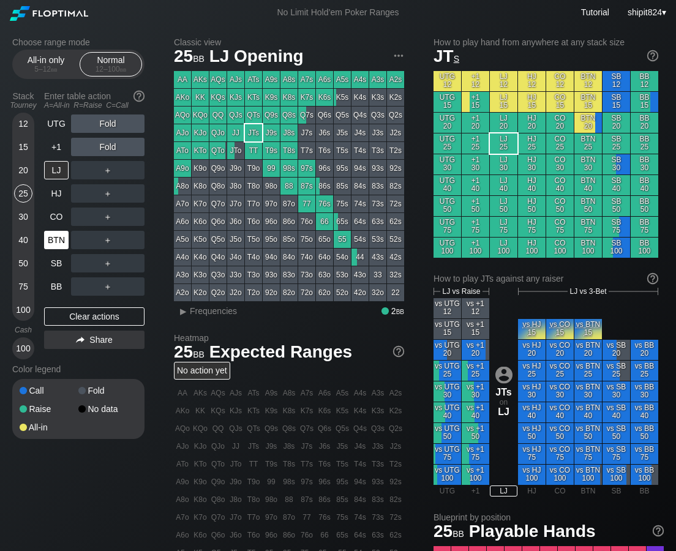
drag, startPoint x: 16, startPoint y: 196, endPoint x: 49, endPoint y: 242, distance: 56.6
click at [17, 196] on div "25" at bounding box center [23, 193] width 18 height 18
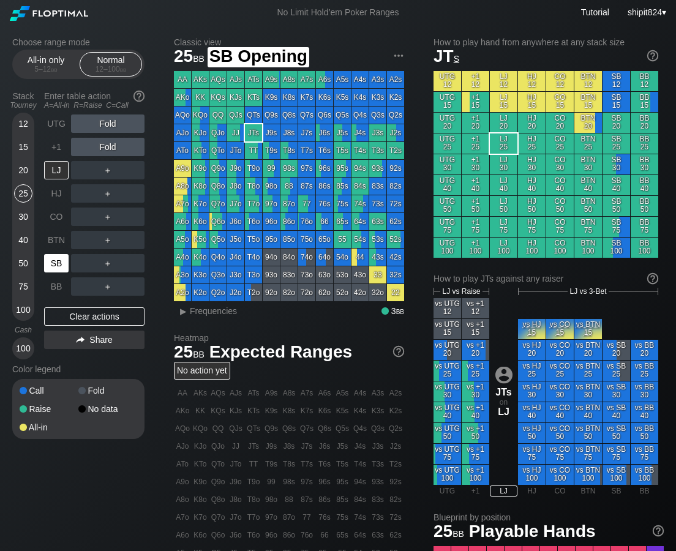
click at [62, 270] on div "SB" at bounding box center [56, 263] width 24 height 18
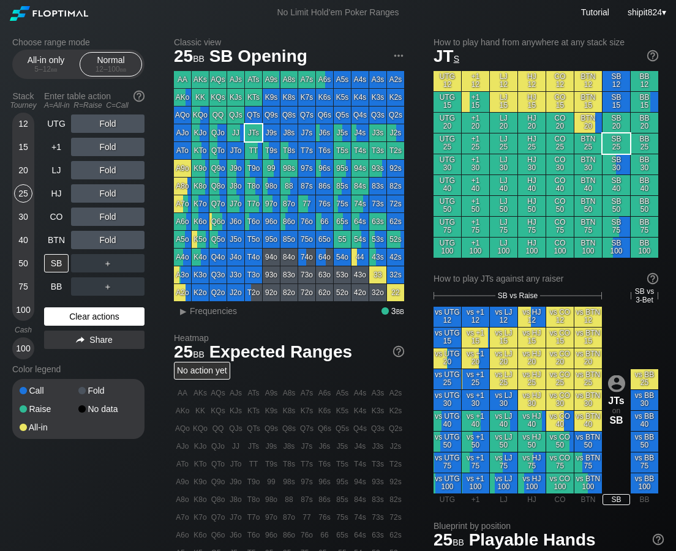
click at [60, 322] on div "Clear actions" at bounding box center [94, 316] width 100 height 18
click at [60, 320] on div "Clear actions" at bounding box center [94, 316] width 100 height 18
click at [65, 315] on div "Clear actions" at bounding box center [94, 316] width 100 height 18
click at [130, 263] on div "C ✕" at bounding box center [133, 263] width 24 height 18
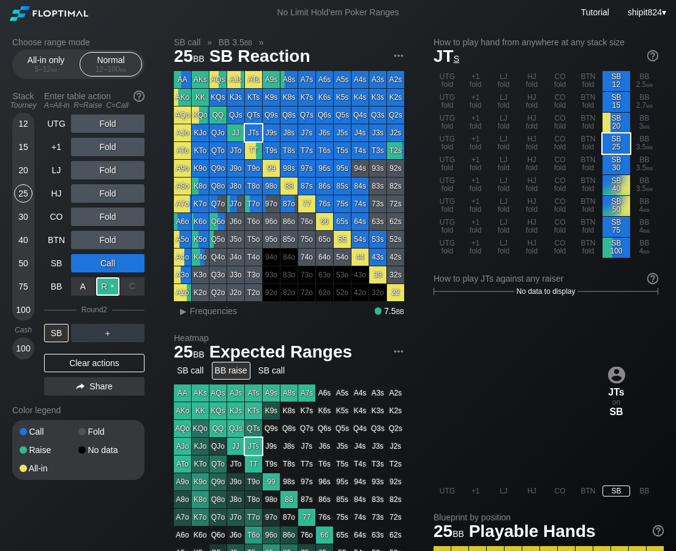
click at [103, 281] on div "R ✕" at bounding box center [108, 286] width 24 height 18
click at [38, 68] on div "5 – 12 bb" at bounding box center [45, 69] width 51 height 9
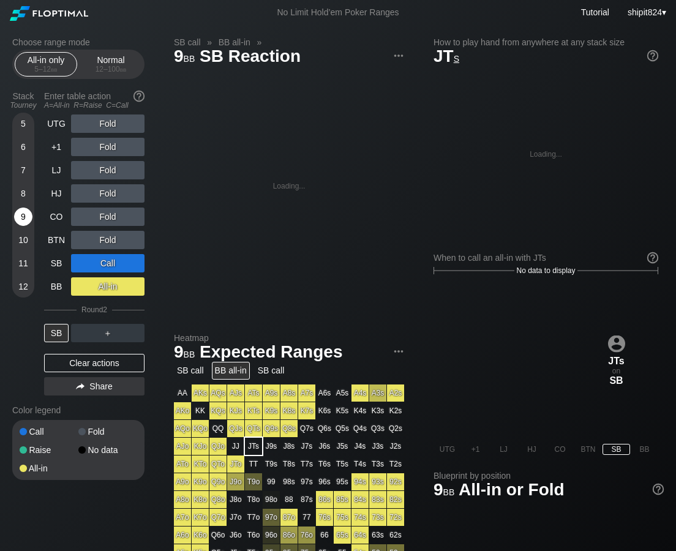
click at [23, 220] on div "9" at bounding box center [23, 216] width 18 height 18
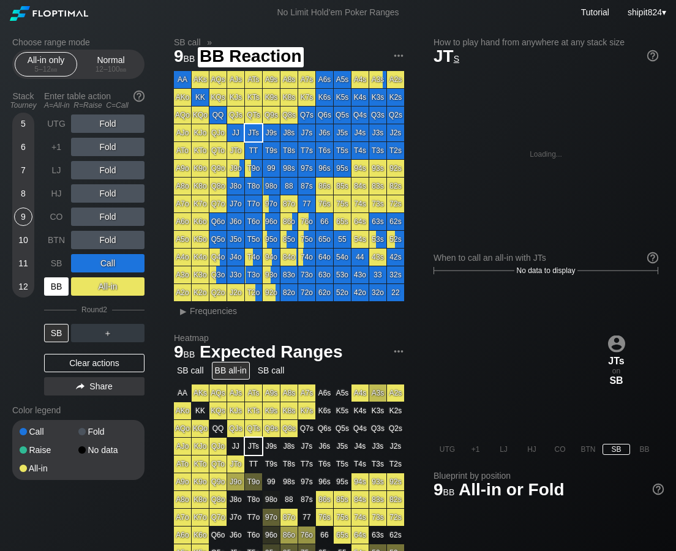
click at [54, 280] on div "BB" at bounding box center [56, 286] width 24 height 18
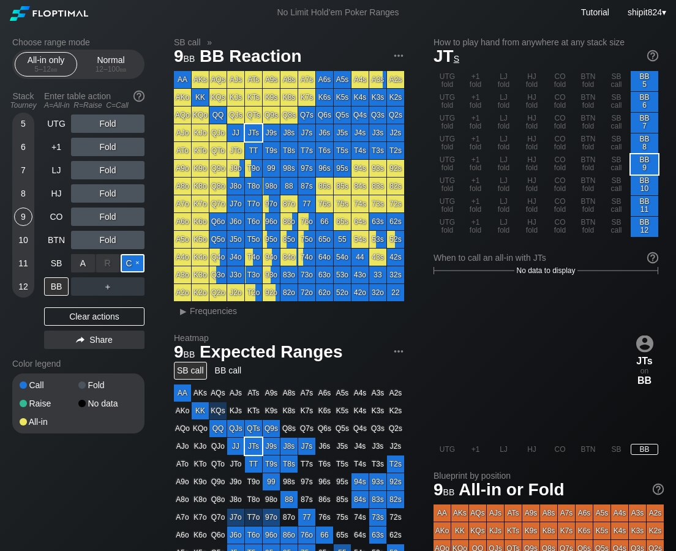
click at [126, 261] on div "C ✕" at bounding box center [133, 263] width 24 height 18
click at [141, 263] on div "C ✕" at bounding box center [133, 263] width 24 height 18
click at [93, 318] on div "Clear actions" at bounding box center [94, 316] width 100 height 18
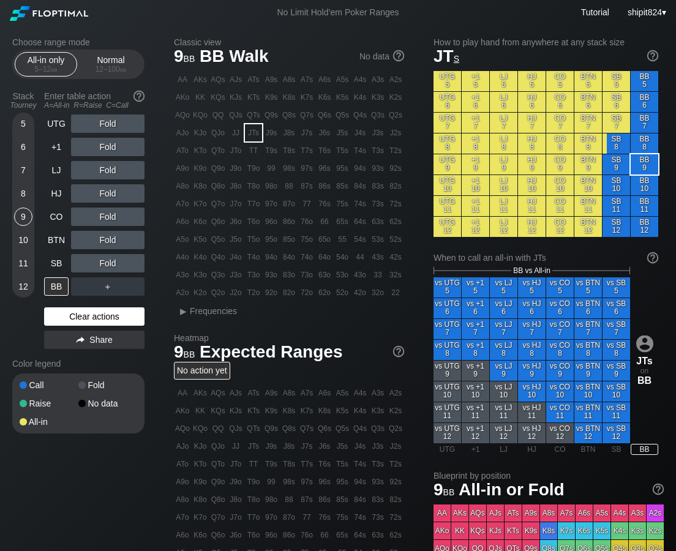
click at [92, 318] on div "Clear actions" at bounding box center [94, 316] width 100 height 18
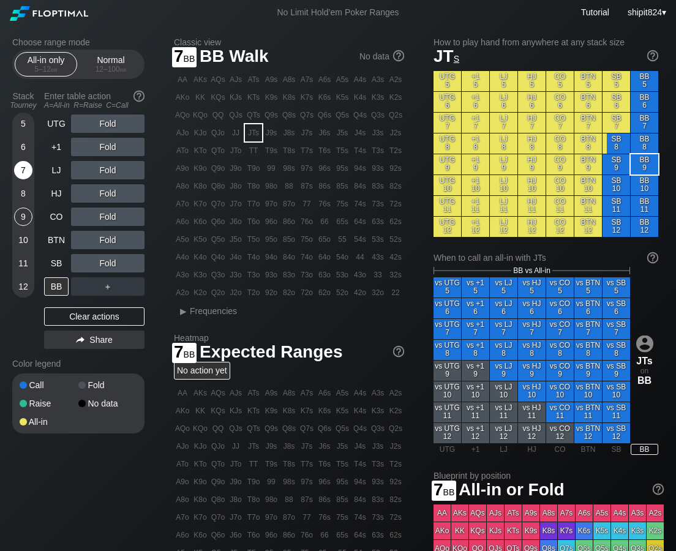
click at [21, 173] on div "7" at bounding box center [23, 170] width 18 height 18
click at [21, 174] on div "7" at bounding box center [23, 170] width 18 height 18
drag, startPoint x: 21, startPoint y: 174, endPoint x: 26, endPoint y: 182, distance: 9.9
click at [21, 174] on div "7" at bounding box center [23, 170] width 18 height 18
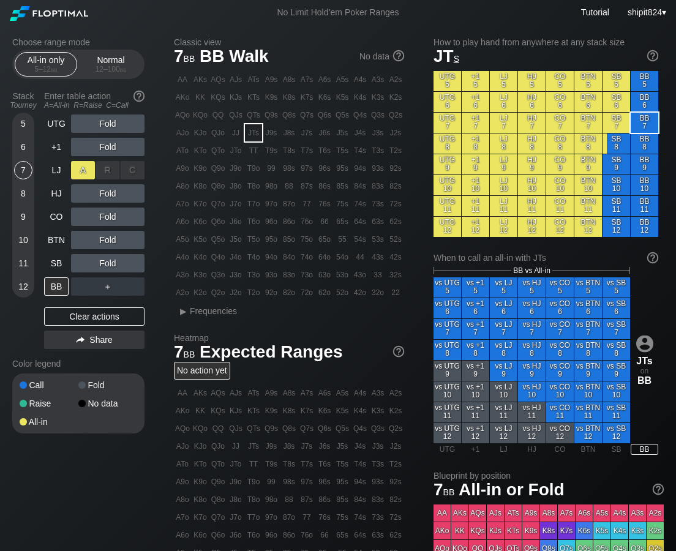
click at [81, 168] on div "A ✕" at bounding box center [83, 170] width 24 height 18
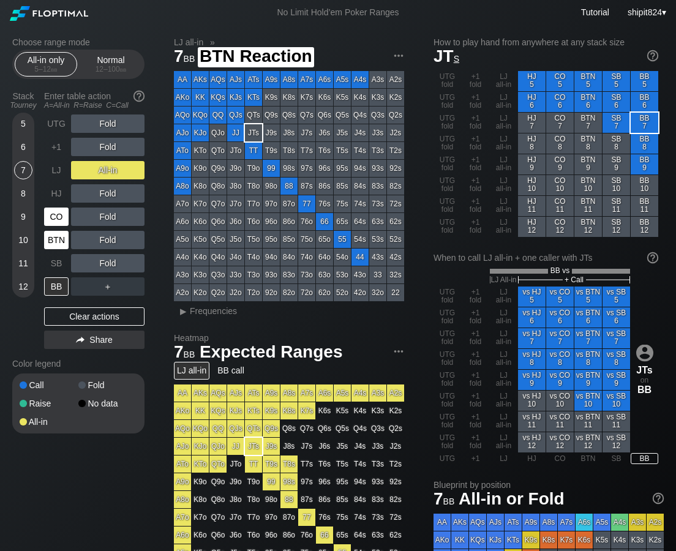
drag, startPoint x: 60, startPoint y: 234, endPoint x: 60, endPoint y: 224, distance: 9.8
click at [60, 232] on div "BTN" at bounding box center [56, 240] width 24 height 18
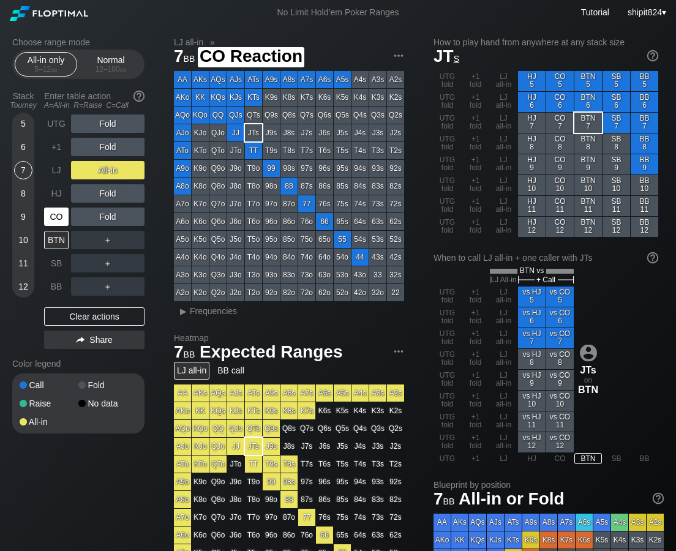
click at [60, 224] on div "CO" at bounding box center [56, 216] width 24 height 18
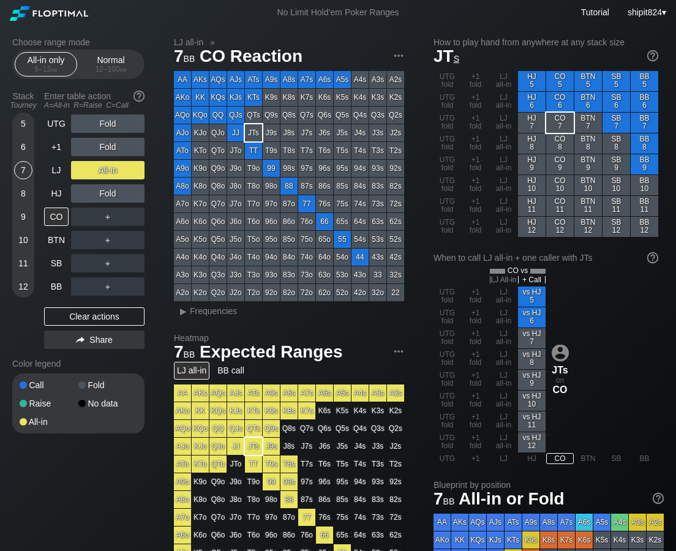
drag, startPoint x: 72, startPoint y: 310, endPoint x: 51, endPoint y: 328, distance: 27.3
click at [72, 310] on div "Clear actions" at bounding box center [94, 316] width 100 height 18
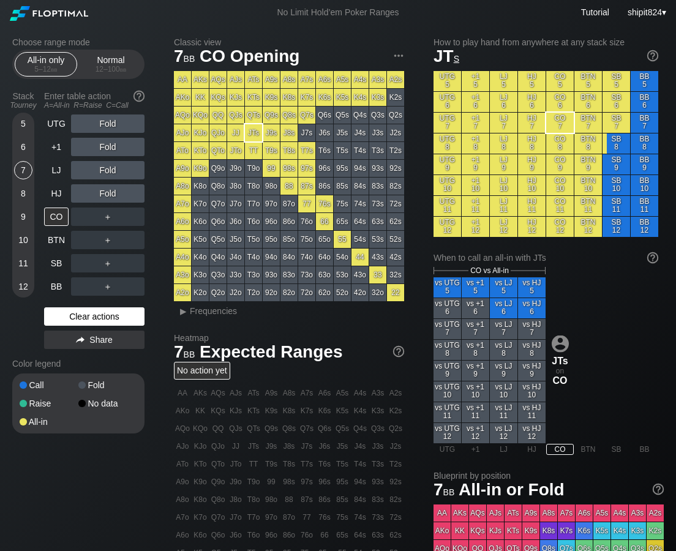
click at [96, 310] on div "Clear actions" at bounding box center [94, 316] width 100 height 18
click at [101, 68] on div "12 – 100 bb" at bounding box center [110, 69] width 51 height 9
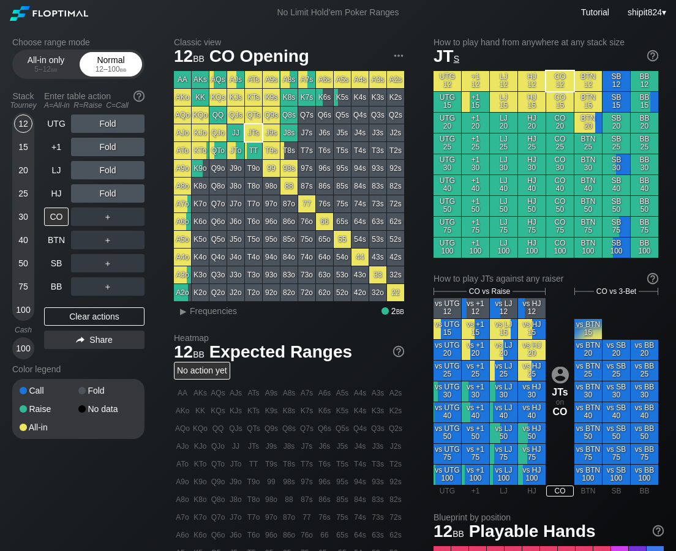
click at [100, 68] on div "12 – 100 bb" at bounding box center [110, 69] width 51 height 9
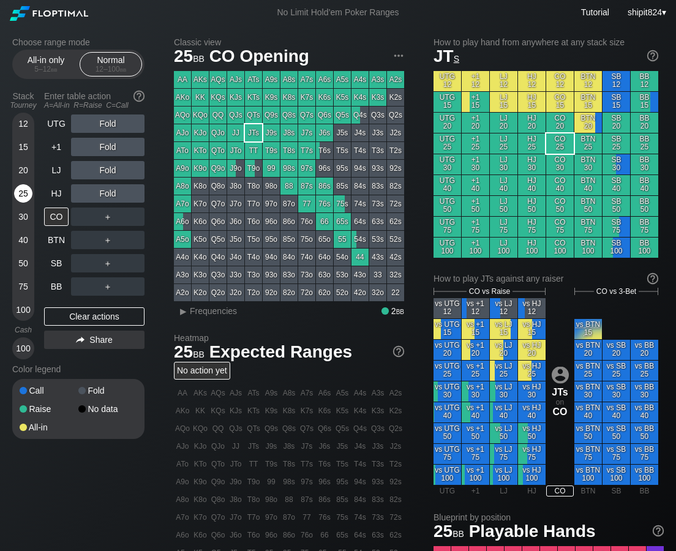
click at [24, 201] on div "25" at bounding box center [23, 193] width 18 height 18
click at [97, 308] on div "Clear actions" at bounding box center [94, 316] width 100 height 18
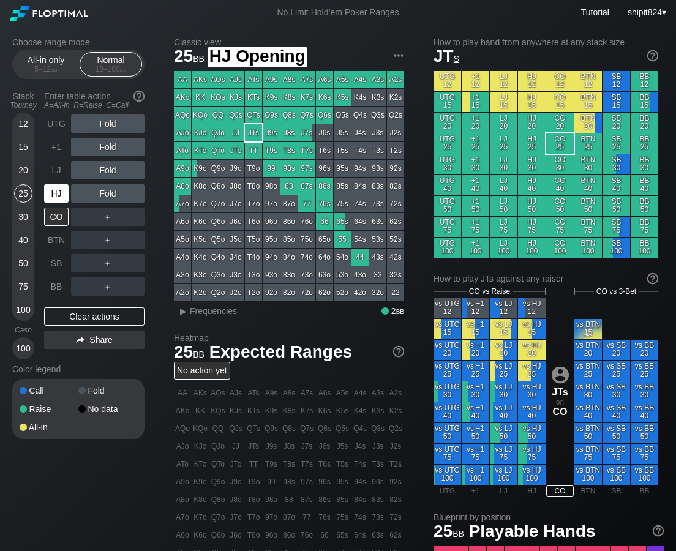
click at [54, 183] on div "HJ" at bounding box center [57, 193] width 27 height 23
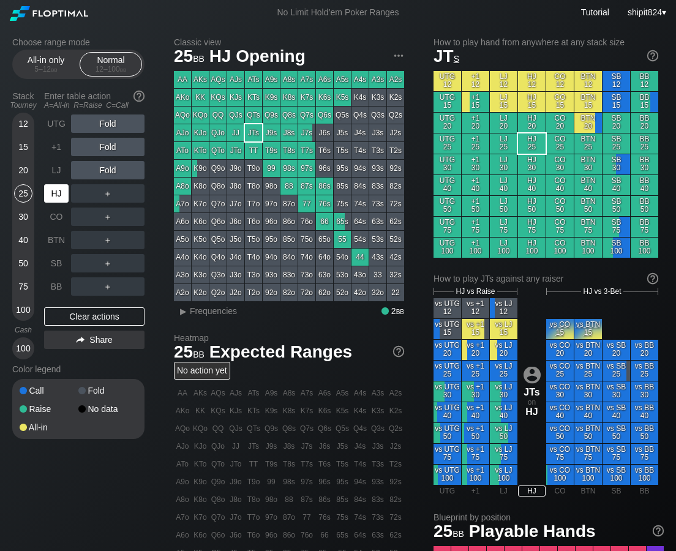
click at [54, 183] on div "HJ" at bounding box center [57, 193] width 27 height 23
click at [89, 313] on div "Clear actions" at bounding box center [94, 316] width 100 height 18
click at [88, 313] on div "Clear actions" at bounding box center [94, 316] width 100 height 18
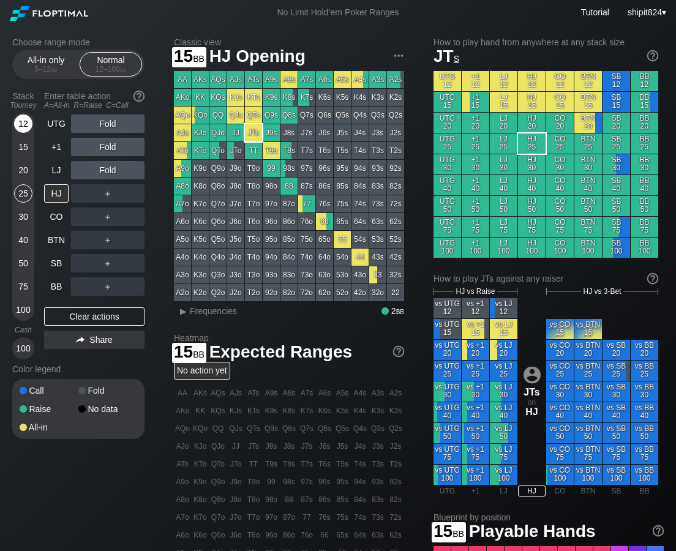
click at [24, 130] on div "12" at bounding box center [23, 123] width 18 height 18
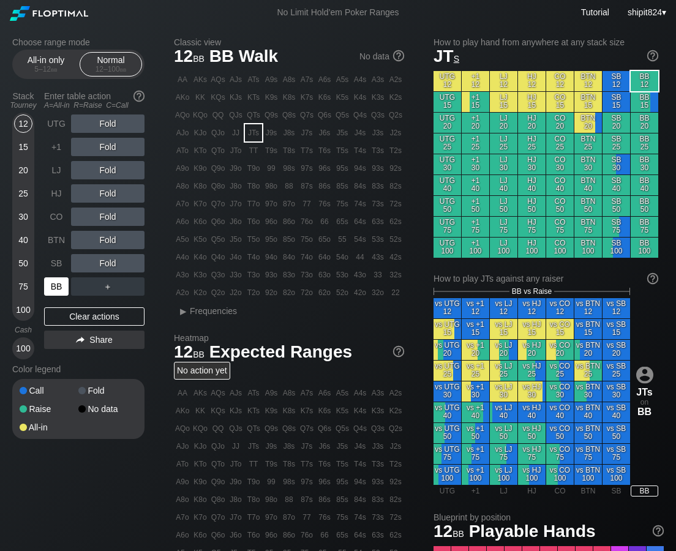
click at [54, 291] on div "BB" at bounding box center [56, 286] width 24 height 18
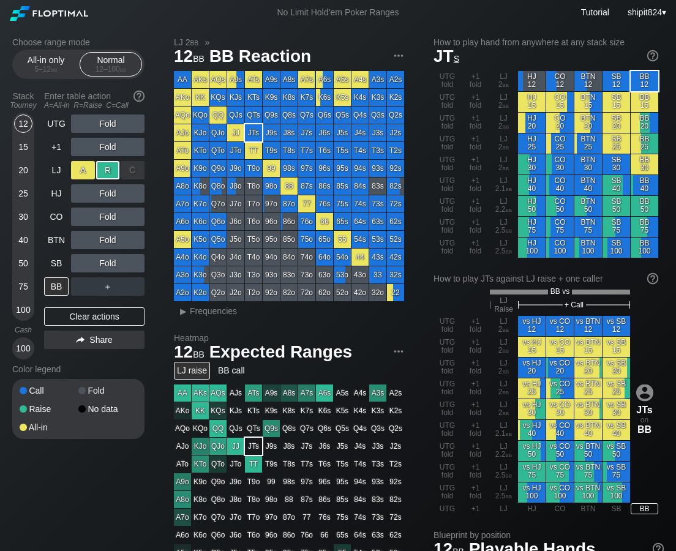
click at [74, 163] on div "A ✕" at bounding box center [83, 170] width 24 height 18
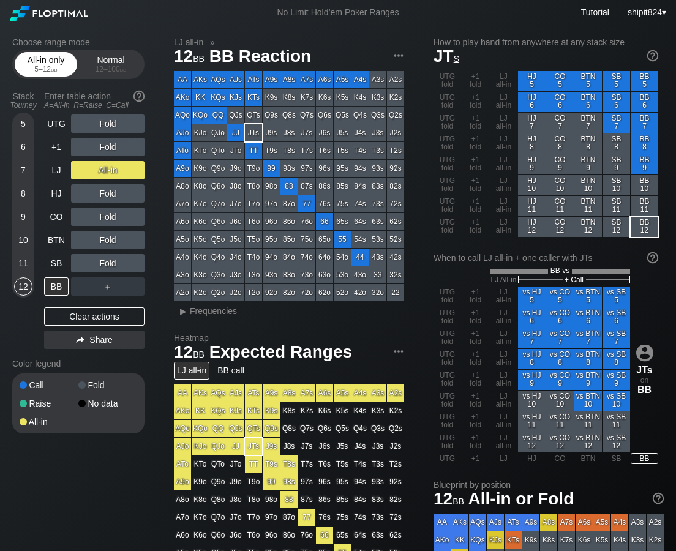
click at [39, 73] on div "5 – 12 bb" at bounding box center [45, 69] width 51 height 9
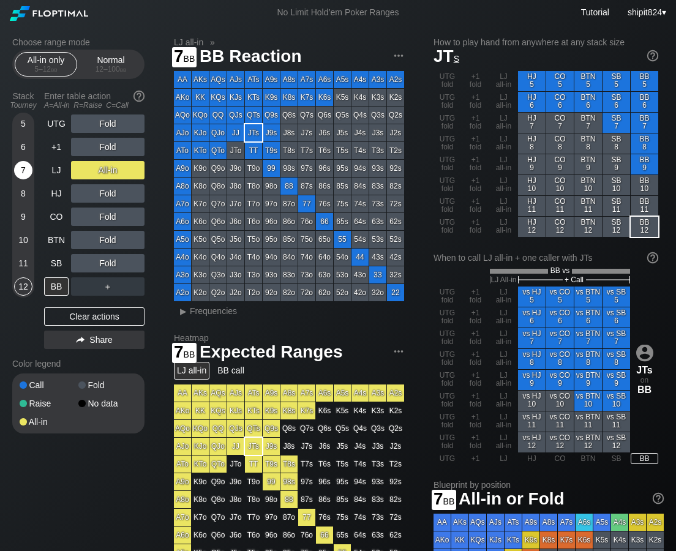
click at [23, 173] on div "7" at bounding box center [23, 170] width 18 height 18
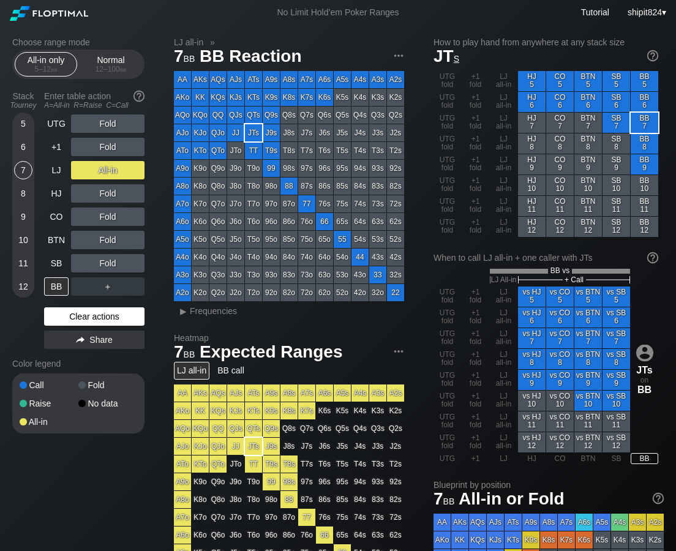
click at [58, 311] on div "Clear actions" at bounding box center [94, 316] width 100 height 18
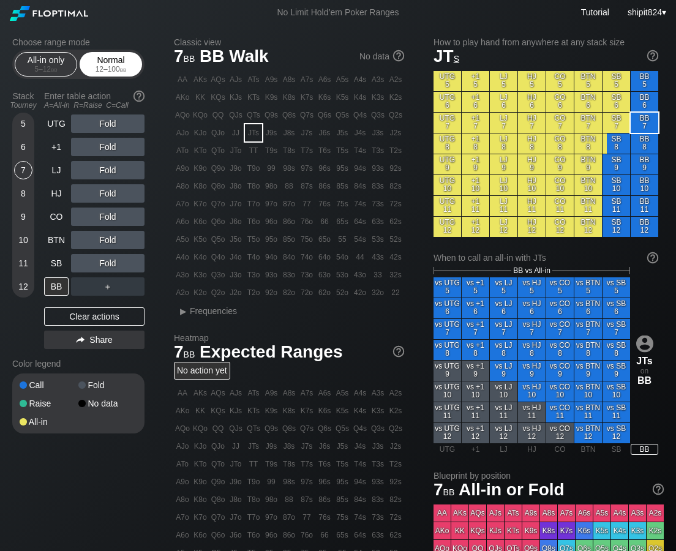
click at [99, 72] on div "12 – 100 bb" at bounding box center [110, 69] width 51 height 9
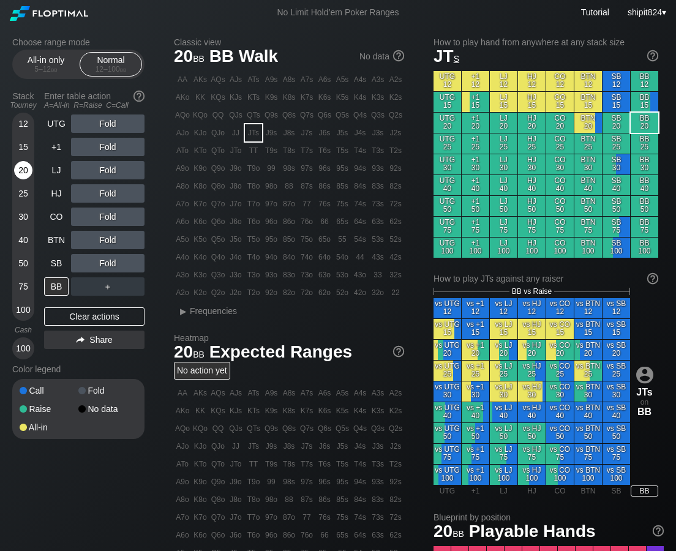
click at [21, 175] on div "20" at bounding box center [23, 170] width 18 height 18
click at [62, 283] on div "BB" at bounding box center [56, 286] width 24 height 18
click at [99, 127] on div "R ✕" at bounding box center [108, 123] width 24 height 18
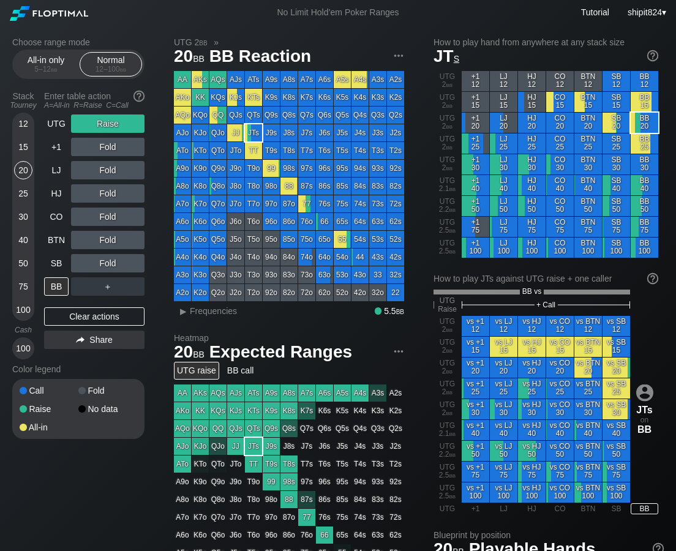
click at [18, 149] on div "15" at bounding box center [23, 147] width 18 height 18
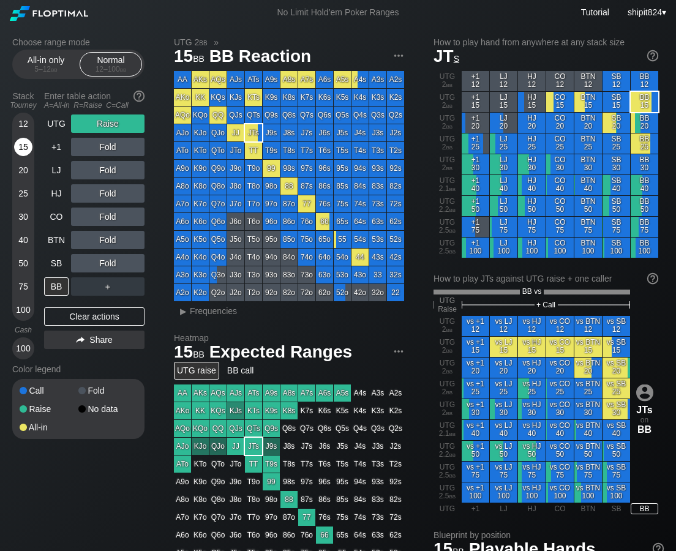
click at [18, 150] on div "15" at bounding box center [23, 147] width 18 height 18
click at [75, 308] on div "Clear actions" at bounding box center [94, 316] width 100 height 18
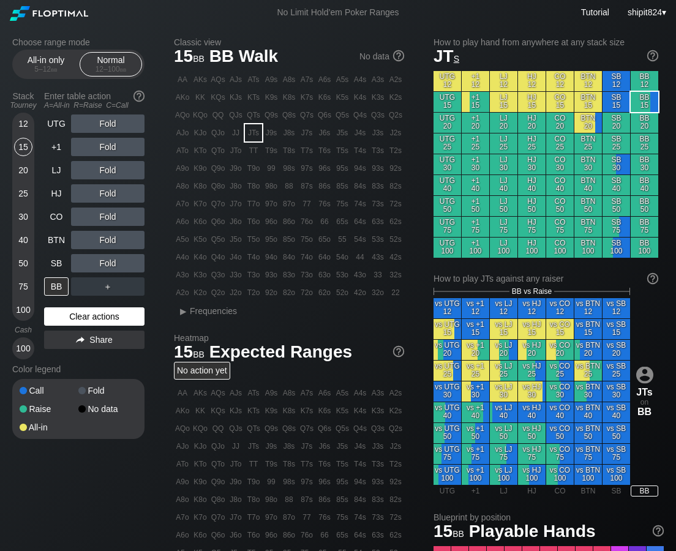
click at [76, 314] on div "Clear actions" at bounding box center [94, 316] width 100 height 18
click at [76, 313] on div "Clear actions" at bounding box center [94, 316] width 100 height 18
click at [75, 311] on div "Clear actions" at bounding box center [94, 316] width 100 height 18
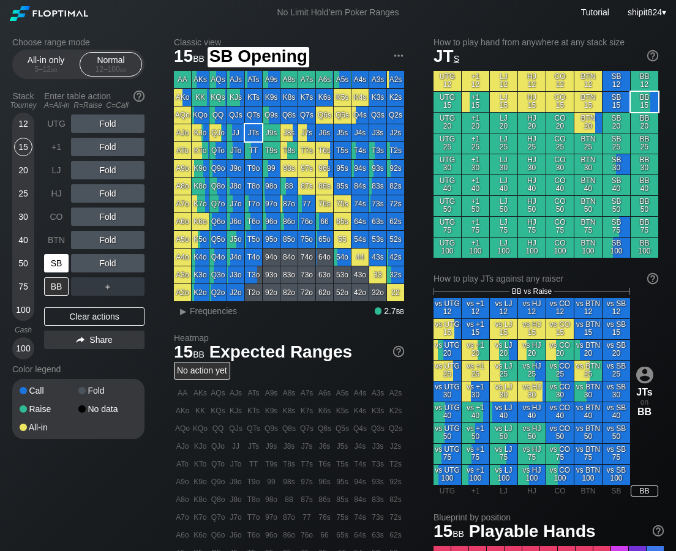
click at [62, 260] on div "SB" at bounding box center [56, 263] width 24 height 18
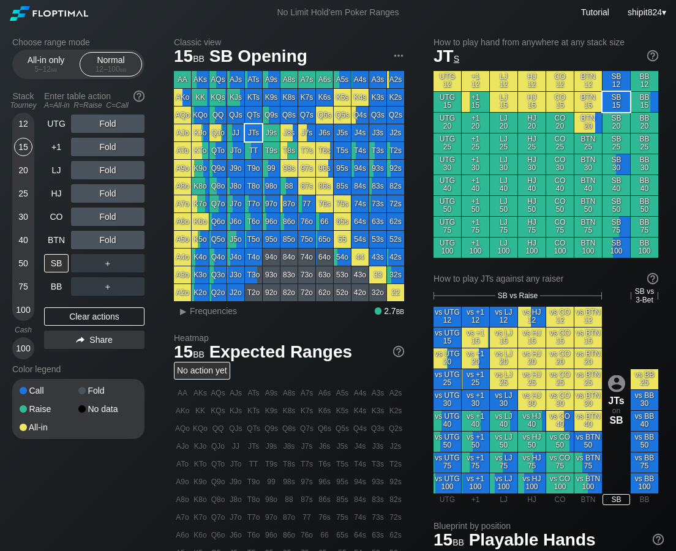
click at [108, 167] on div "Fold" at bounding box center [107, 170] width 73 height 18
click at [105, 168] on div "R ✕" at bounding box center [108, 170] width 24 height 18
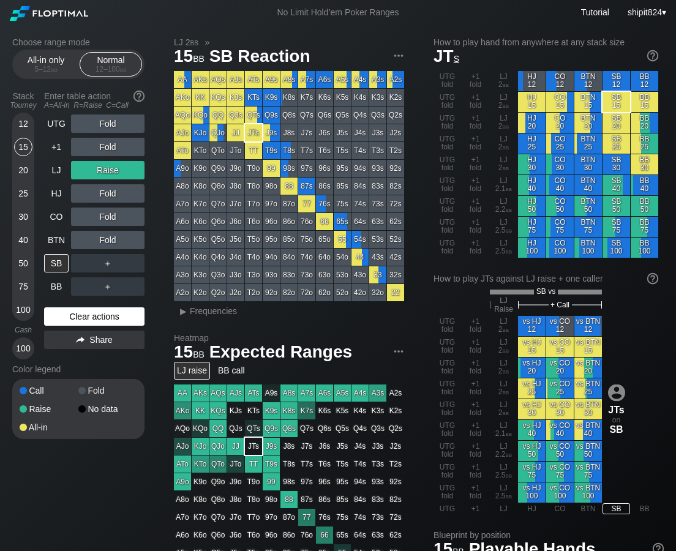
click at [113, 315] on div "Clear actions" at bounding box center [94, 316] width 100 height 18
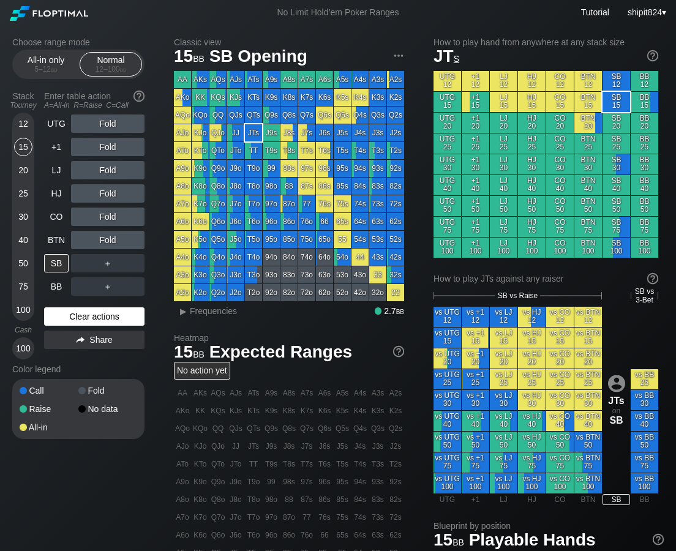
click at [117, 312] on div "Clear actions" at bounding box center [94, 316] width 100 height 18
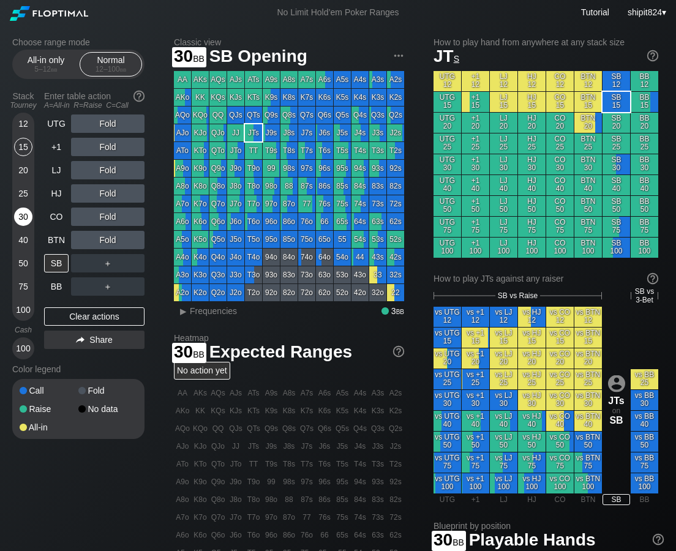
click at [26, 209] on div "30" at bounding box center [23, 216] width 18 height 18
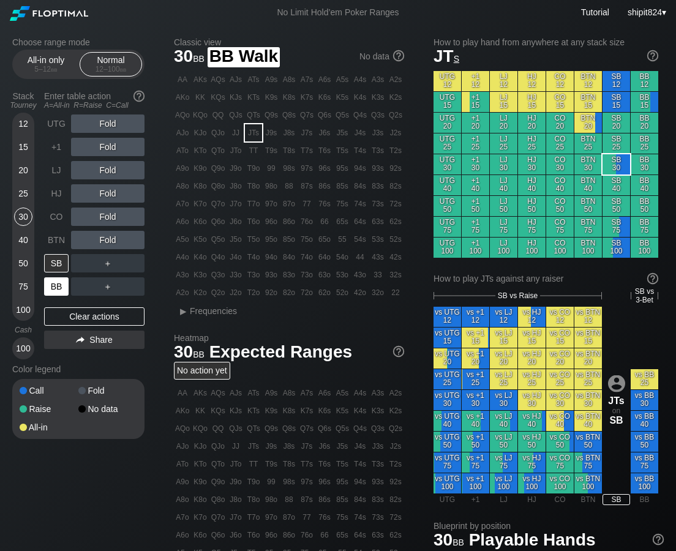
click at [59, 282] on div "BB" at bounding box center [56, 286] width 24 height 18
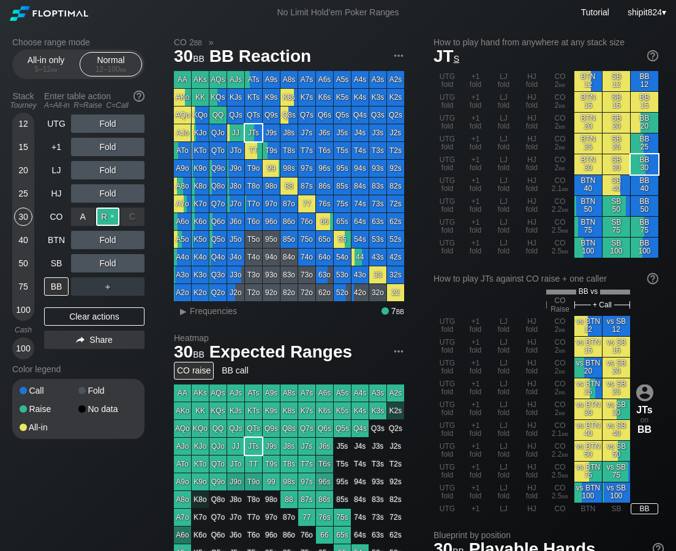
click at [107, 223] on div "R ✕" at bounding box center [108, 216] width 24 height 18
click at [122, 322] on div "Clear actions" at bounding box center [94, 316] width 100 height 18
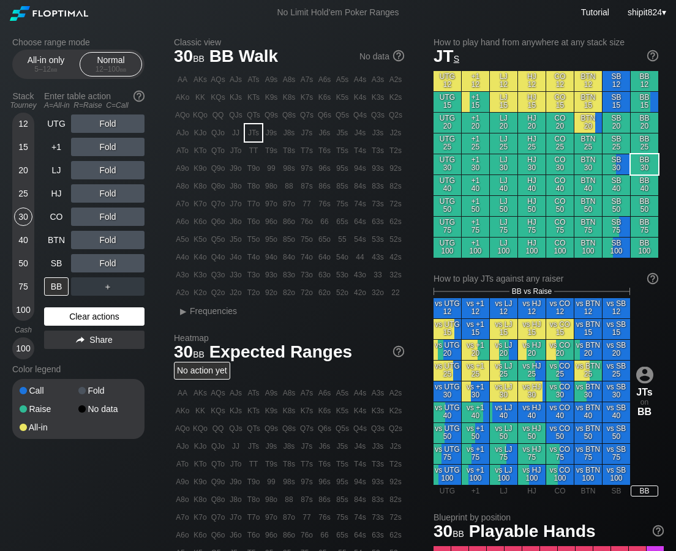
click at [76, 317] on div "Clear actions" at bounding box center [94, 316] width 100 height 18
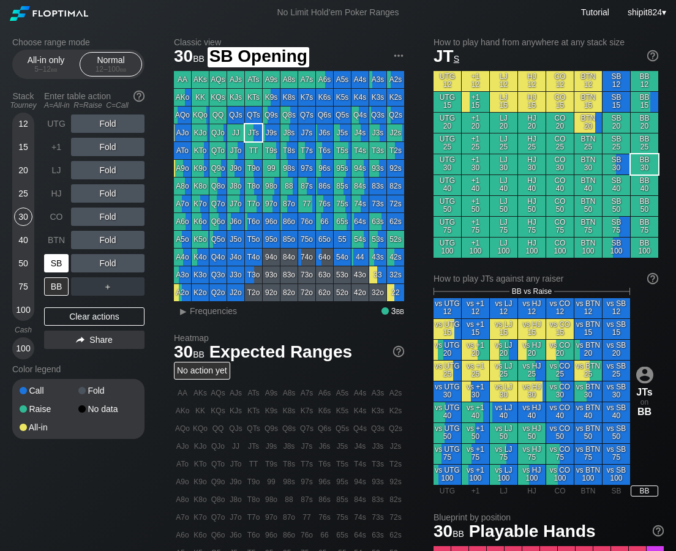
click at [68, 262] on div "SB" at bounding box center [56, 263] width 24 height 18
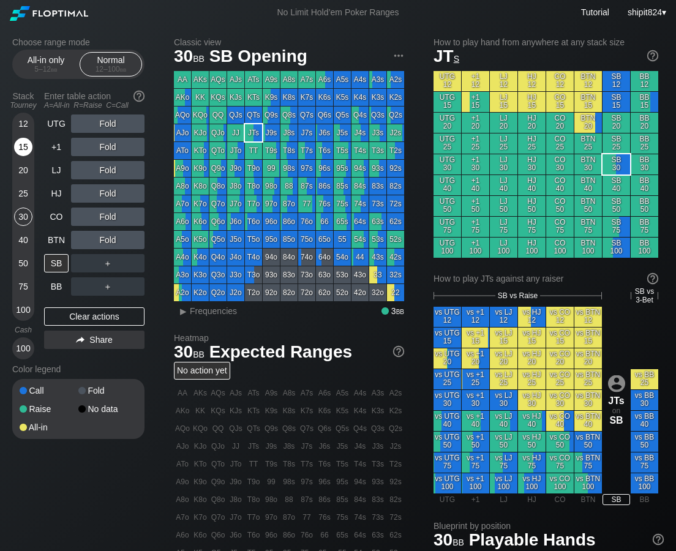
click at [29, 144] on div "15" at bounding box center [23, 147] width 18 height 18
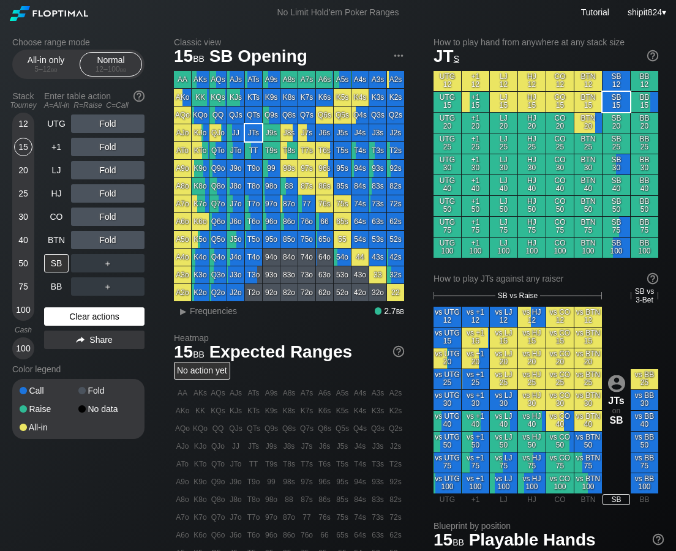
click at [92, 316] on div "Clear actions" at bounding box center [94, 316] width 100 height 18
click at [98, 315] on div "Clear actions" at bounding box center [94, 316] width 100 height 18
click at [89, 308] on div "Clear actions" at bounding box center [94, 316] width 100 height 18
click at [149, 311] on div "Choose range mode All-in only 5 – 12 bb Normal 12 – 100 bb Stack Tourney Enter …" at bounding box center [88, 245] width 152 height 417
click at [128, 312] on div "Clear actions" at bounding box center [94, 316] width 100 height 18
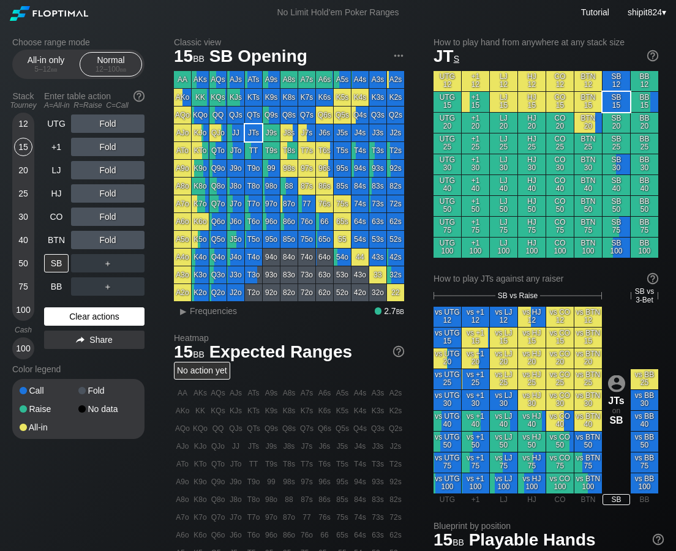
click at [125, 315] on div "Clear actions" at bounding box center [94, 316] width 100 height 18
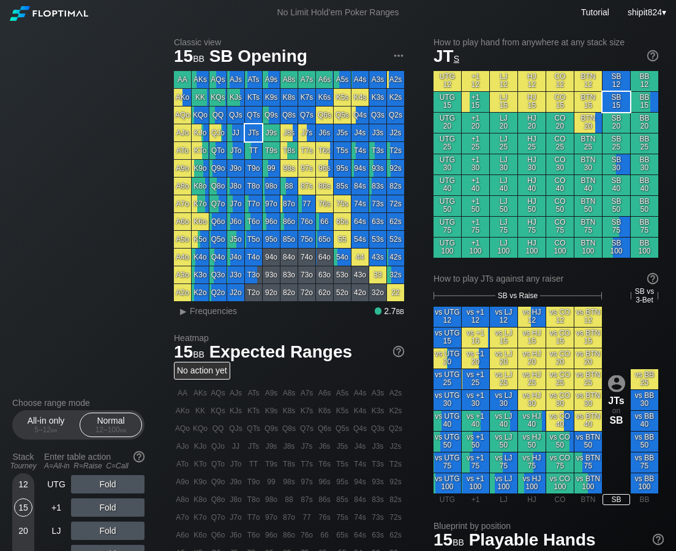
scroll to position [376, 0]
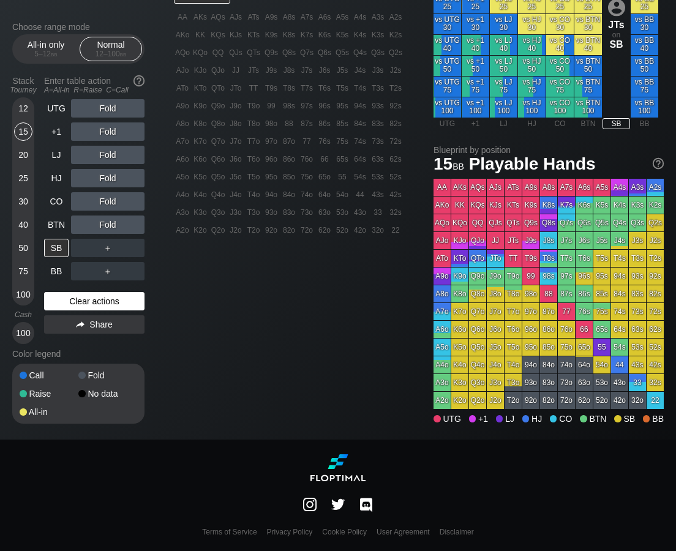
click at [83, 307] on div "Clear actions" at bounding box center [94, 301] width 100 height 18
click at [62, 239] on div "SB" at bounding box center [56, 248] width 24 height 18
click at [63, 242] on div "SB" at bounding box center [56, 248] width 24 height 18
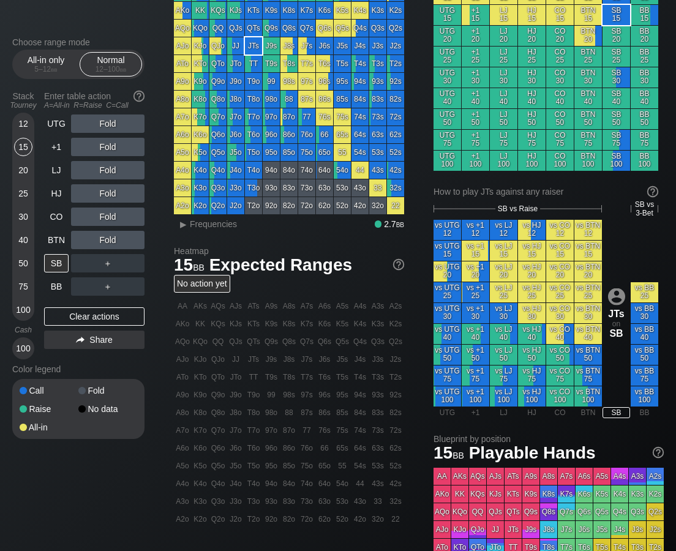
scroll to position [0, 0]
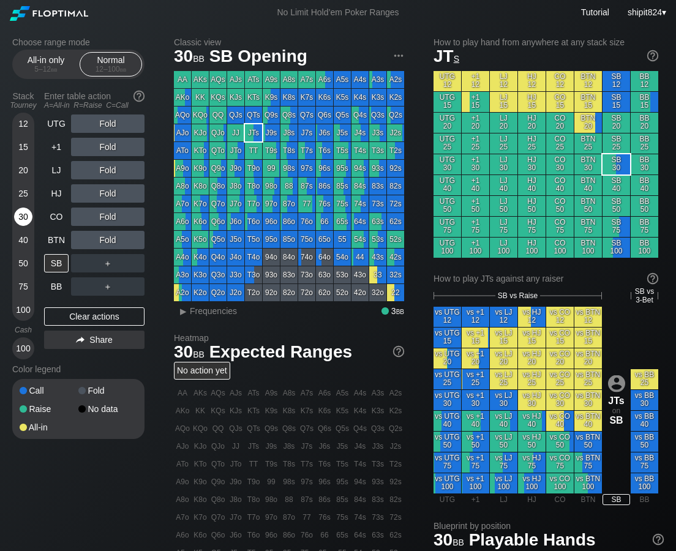
click at [16, 220] on div "30" at bounding box center [23, 216] width 18 height 18
click at [18, 217] on div "30" at bounding box center [23, 216] width 18 height 18
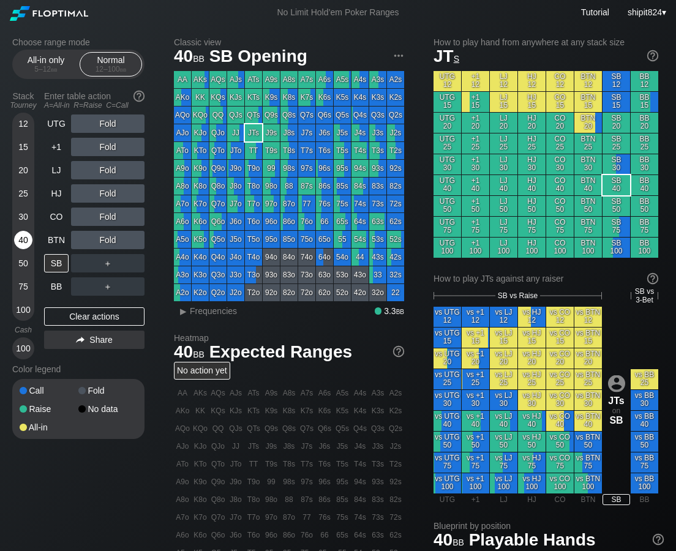
click at [24, 236] on div "40" at bounding box center [23, 240] width 18 height 18
click at [72, 319] on div "Clear actions" at bounding box center [94, 316] width 100 height 18
click at [71, 317] on div "Clear actions" at bounding box center [94, 316] width 100 height 18
click at [104, 319] on div "Clear actions" at bounding box center [94, 316] width 100 height 18
click at [103, 322] on div "Clear actions" at bounding box center [94, 316] width 100 height 18
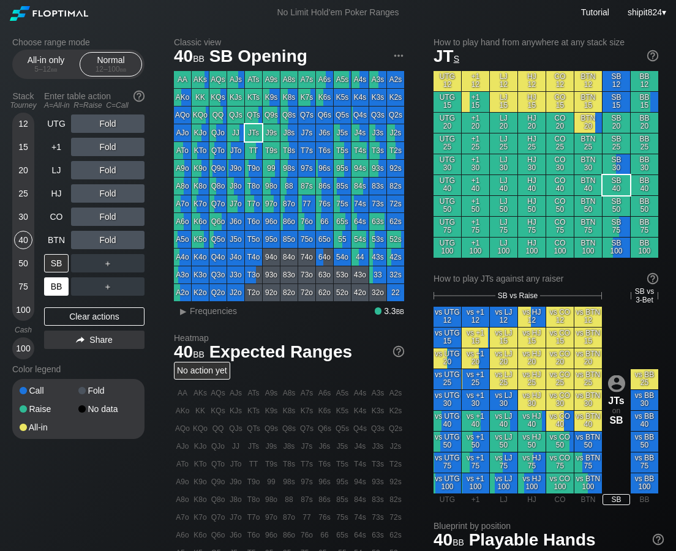
click at [52, 289] on div "BB" at bounding box center [56, 286] width 24 height 18
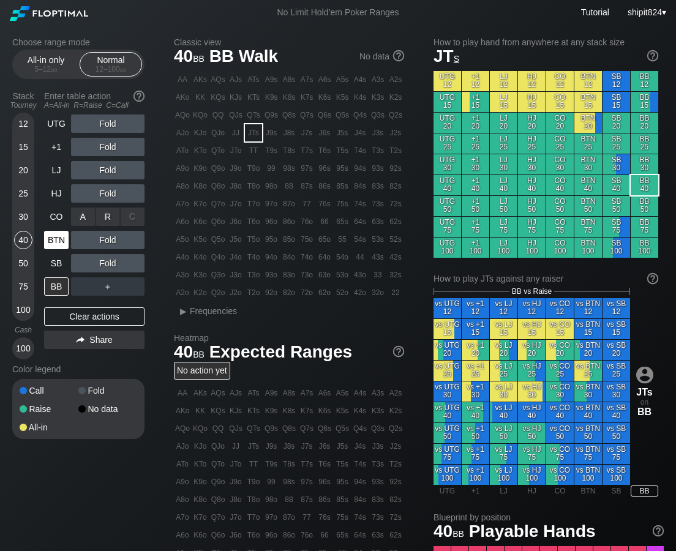
drag, startPoint x: 102, startPoint y: 218, endPoint x: 67, endPoint y: 231, distance: 36.6
click at [102, 217] on div "R ✕" at bounding box center [108, 216] width 24 height 18
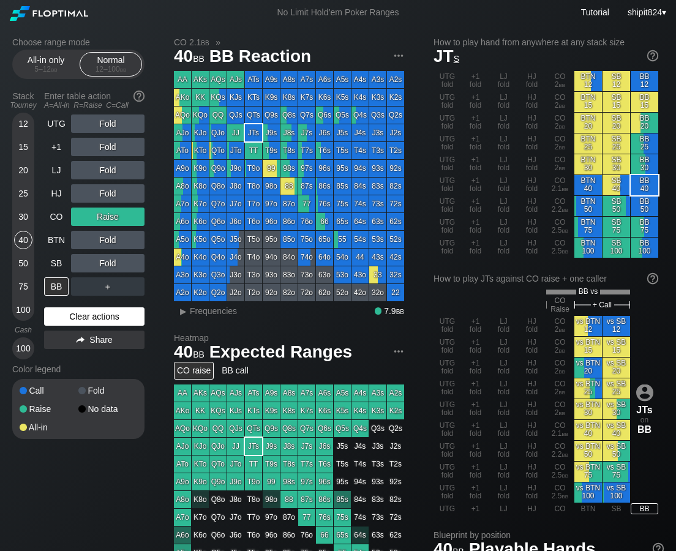
click at [108, 324] on div "Clear actions" at bounding box center [94, 316] width 100 height 18
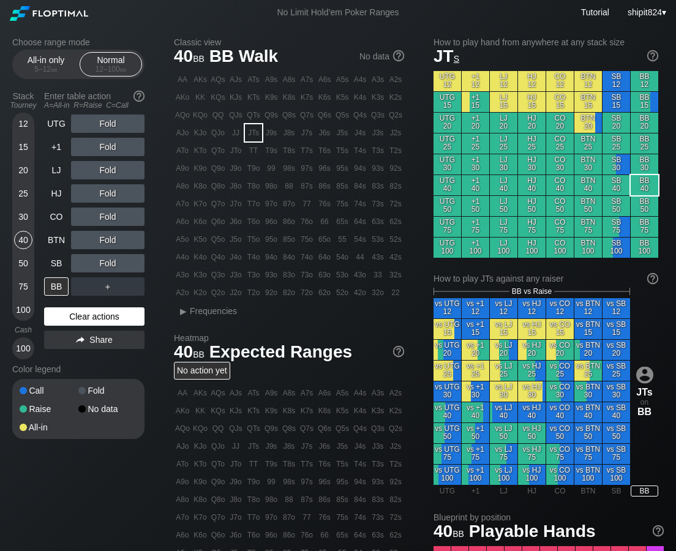
click at [120, 321] on div "Clear actions" at bounding box center [94, 316] width 100 height 18
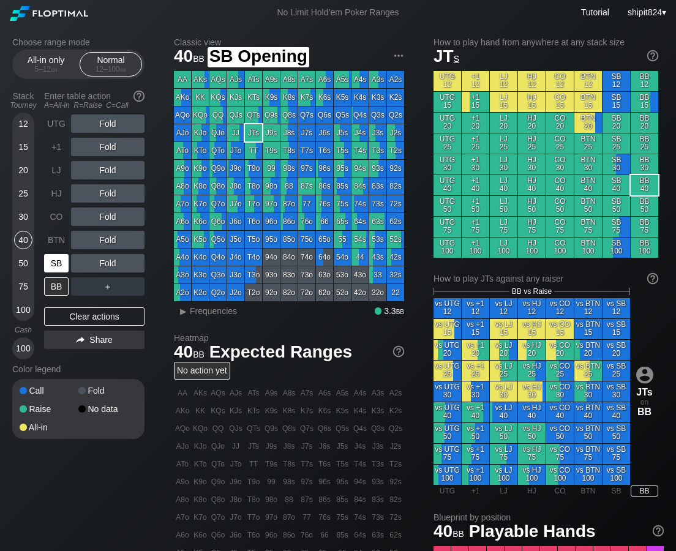
click at [69, 259] on div "SB" at bounding box center [57, 263] width 27 height 23
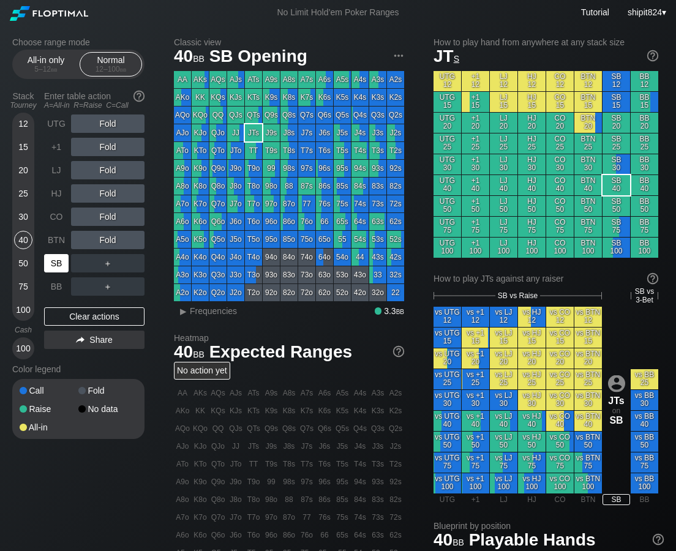
drag, startPoint x: 64, startPoint y: 261, endPoint x: 4, endPoint y: 270, distance: 60.7
click at [64, 261] on div "SB" at bounding box center [56, 263] width 24 height 18
click at [69, 324] on div "Clear actions" at bounding box center [94, 316] width 100 height 18
click at [68, 311] on div "Clear actions" at bounding box center [94, 316] width 100 height 18
drag, startPoint x: 79, startPoint y: 321, endPoint x: 75, endPoint y: 326, distance: 6.5
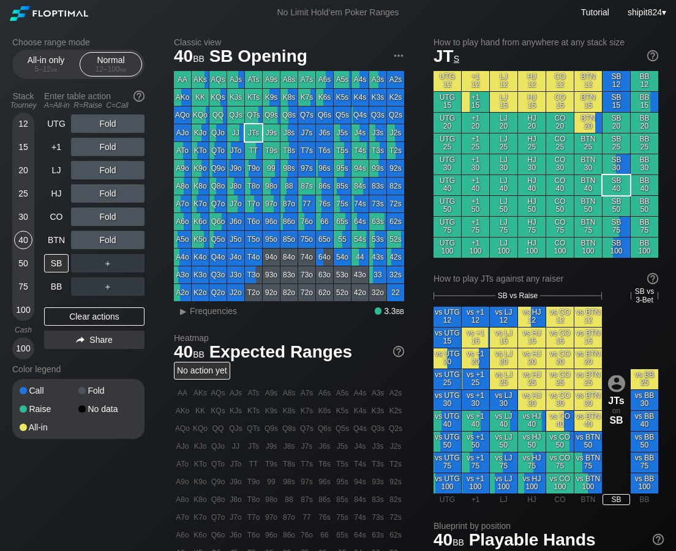
click at [79, 321] on div "Clear actions" at bounding box center [94, 316] width 100 height 18
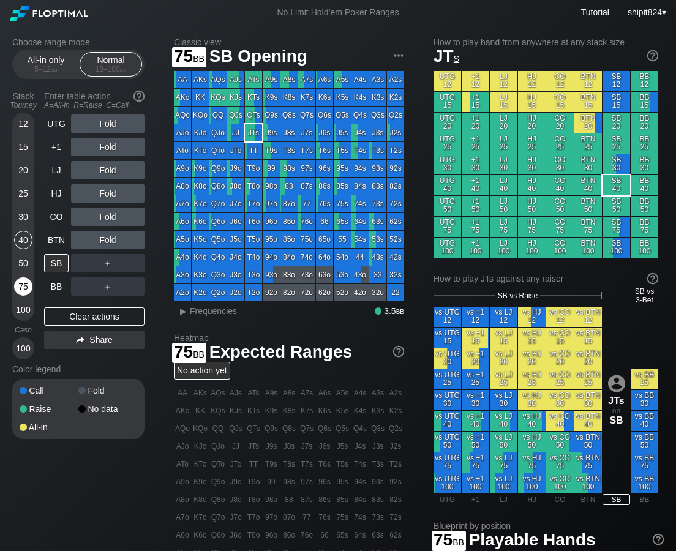
click at [16, 285] on div "75" at bounding box center [23, 286] width 18 height 18
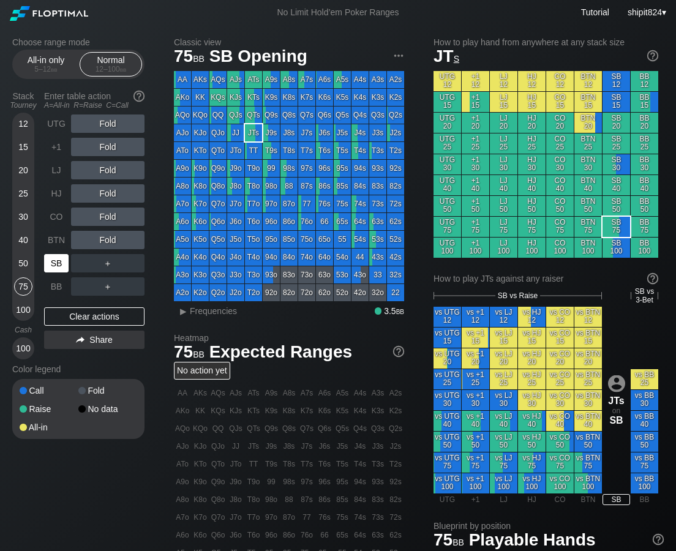
click at [47, 261] on div "SB" at bounding box center [56, 263] width 24 height 18
click at [54, 243] on div "BTN" at bounding box center [56, 240] width 24 height 18
click at [56, 245] on div "BTN" at bounding box center [56, 240] width 24 height 18
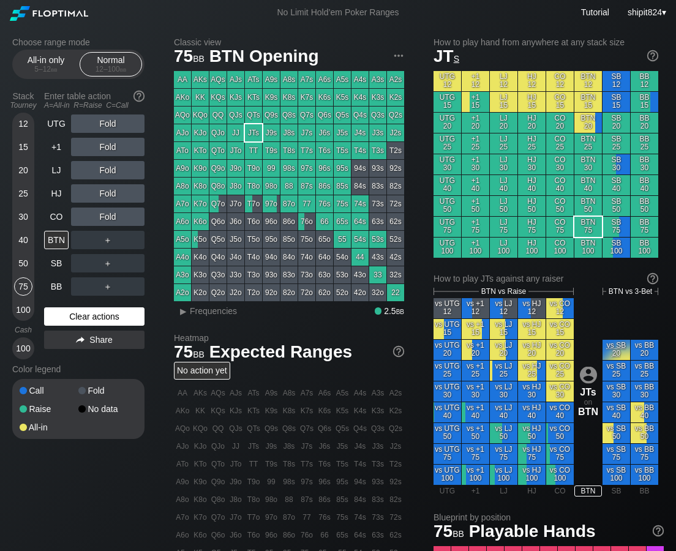
click at [89, 310] on div "Clear actions" at bounding box center [94, 316] width 100 height 18
click at [42, 289] on div "Stack Tourney Enter table action A=All-in R=Raise C=Call 12 15 20 25 30 40 50 7…" at bounding box center [78, 222] width 132 height 273
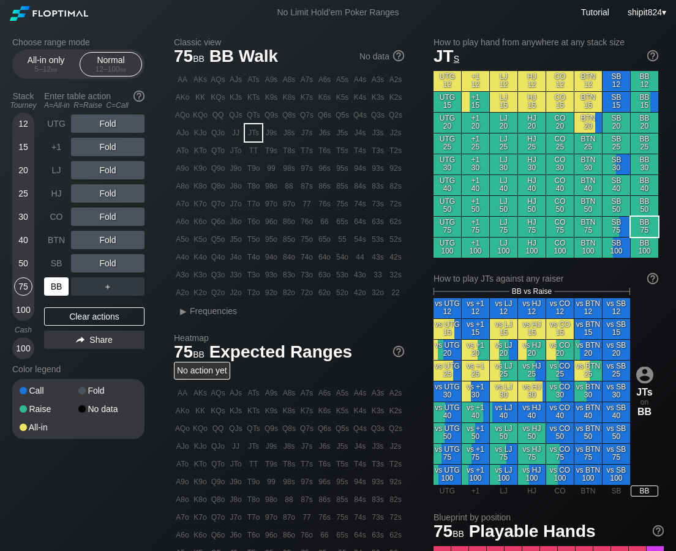
click at [49, 287] on div "BB" at bounding box center [56, 286] width 24 height 18
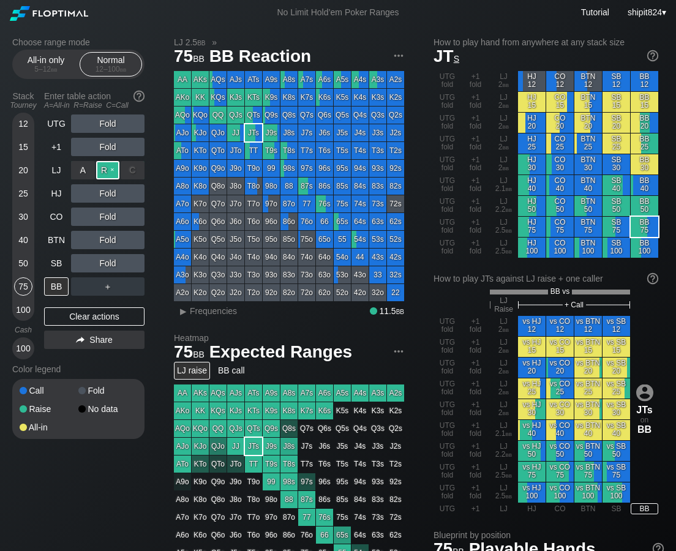
click at [106, 173] on div "R ✕" at bounding box center [108, 170] width 24 height 18
click at [106, 318] on div "Clear actions" at bounding box center [94, 316] width 100 height 18
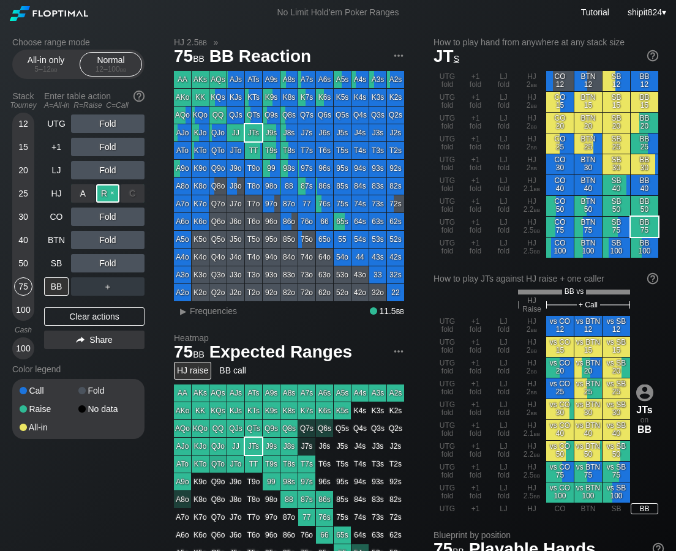
click at [112, 193] on div "R ✕" at bounding box center [108, 193] width 24 height 18
click at [86, 322] on div "Clear actions" at bounding box center [94, 316] width 100 height 18
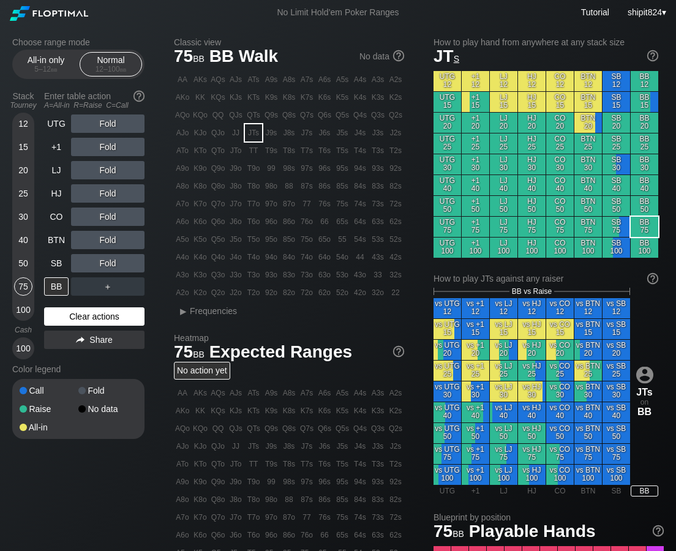
click at [83, 311] on div "Clear actions" at bounding box center [94, 316] width 100 height 18
click at [81, 319] on div "Clear actions" at bounding box center [94, 316] width 100 height 18
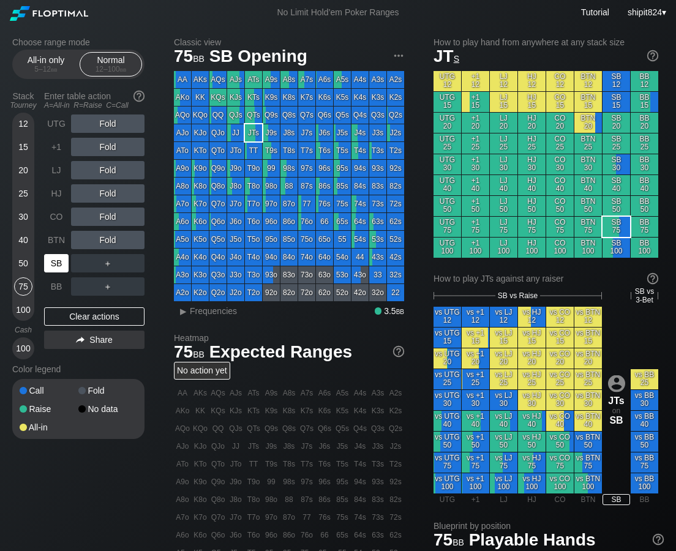
click at [59, 259] on div "SB" at bounding box center [56, 263] width 24 height 18
click at [56, 258] on div "SB" at bounding box center [56, 263] width 24 height 18
click at [62, 212] on div "CO" at bounding box center [56, 216] width 24 height 18
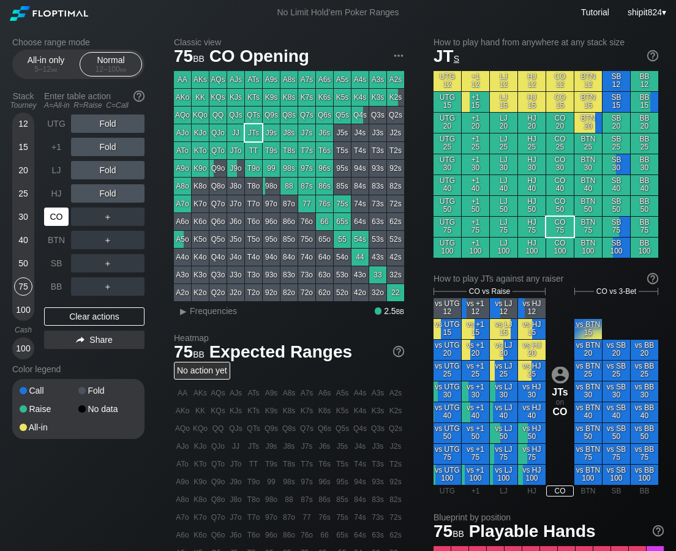
click at [63, 213] on div "CO" at bounding box center [56, 216] width 24 height 18
click at [111, 316] on div "Clear actions" at bounding box center [94, 316] width 100 height 18
click at [110, 316] on div "Clear actions" at bounding box center [94, 316] width 100 height 18
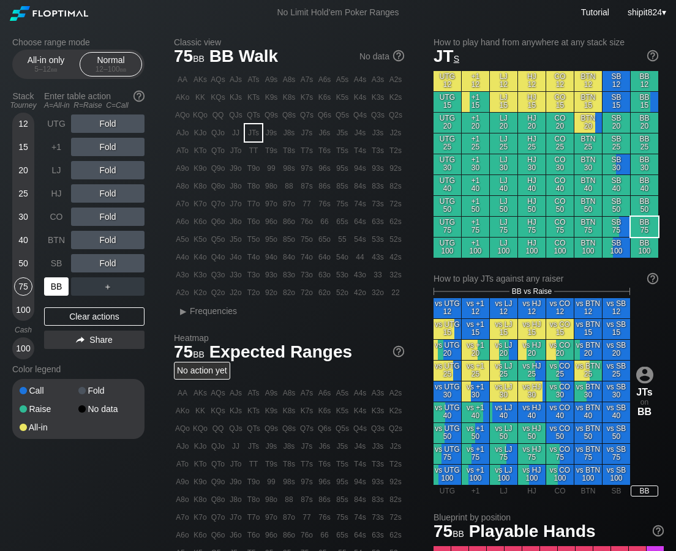
click at [53, 291] on div "BB" at bounding box center [56, 286] width 24 height 18
click at [101, 193] on div "R ✕" at bounding box center [108, 193] width 24 height 18
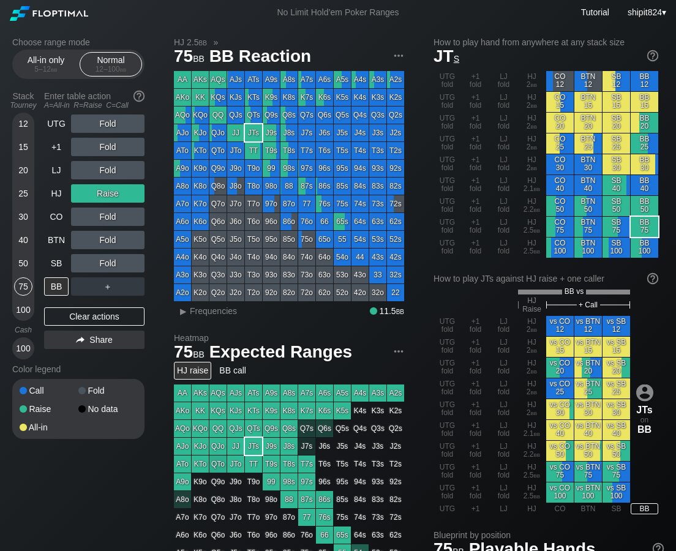
click at [28, 263] on div "50" at bounding box center [23, 263] width 18 height 18
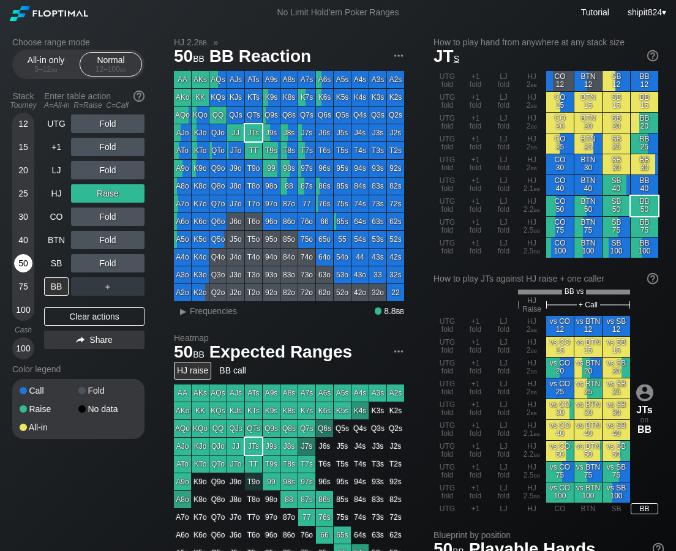
click at [25, 264] on div "50" at bounding box center [23, 263] width 18 height 18
drag, startPoint x: 61, startPoint y: 322, endPoint x: 59, endPoint y: 310, distance: 11.9
click at [61, 321] on div "Clear actions" at bounding box center [94, 316] width 100 height 18
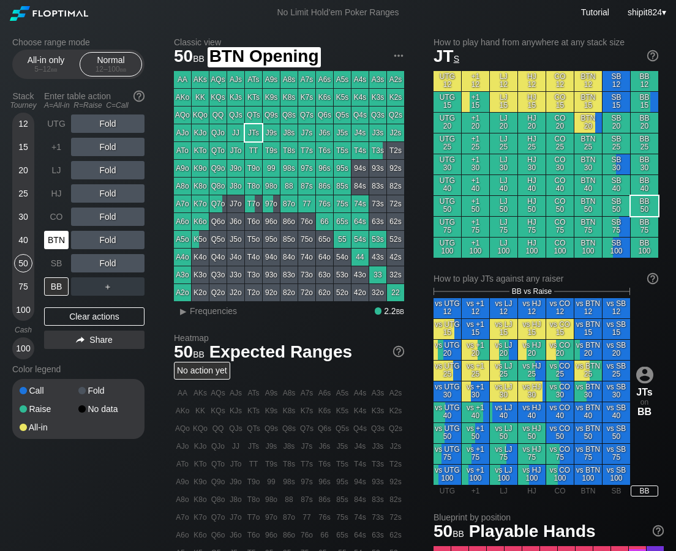
drag, startPoint x: 59, startPoint y: 245, endPoint x: 49, endPoint y: 242, distance: 10.3
click at [59, 245] on div "BTN" at bounding box center [56, 240] width 24 height 18
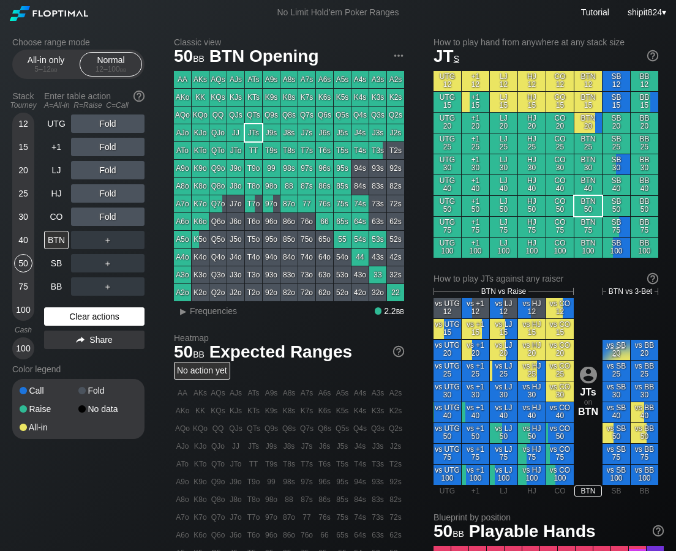
click at [83, 311] on div "Clear actions" at bounding box center [94, 316] width 100 height 18
drag, startPoint x: 83, startPoint y: 311, endPoint x: 59, endPoint y: 300, distance: 26.3
click at [83, 311] on div "Clear actions" at bounding box center [94, 316] width 100 height 18
click at [93, 316] on div "Clear actions" at bounding box center [94, 316] width 100 height 18
click at [93, 317] on div "Clear actions" at bounding box center [94, 316] width 100 height 18
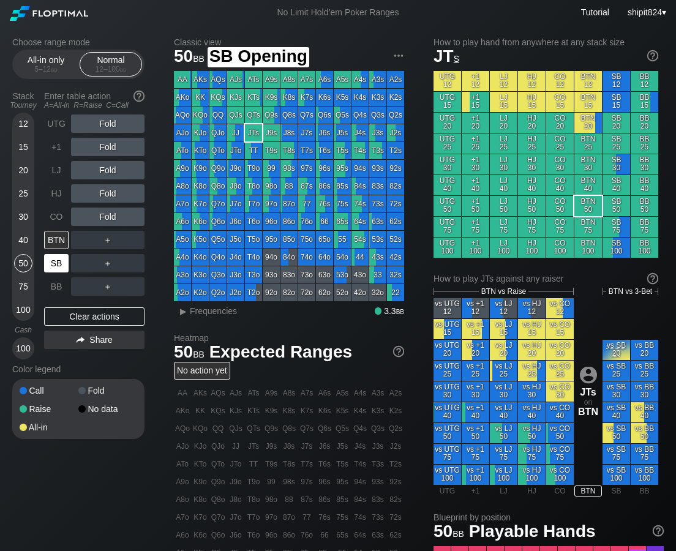
click at [58, 271] on div "SB" at bounding box center [56, 263] width 24 height 18
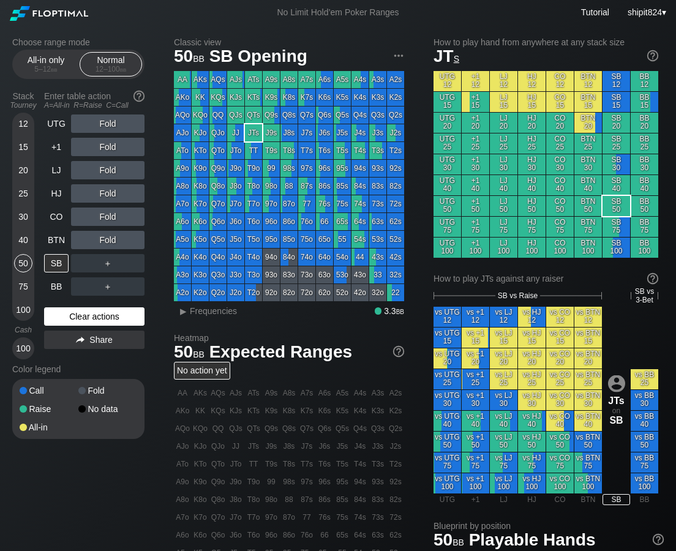
click at [67, 311] on div "Clear actions" at bounding box center [94, 316] width 100 height 18
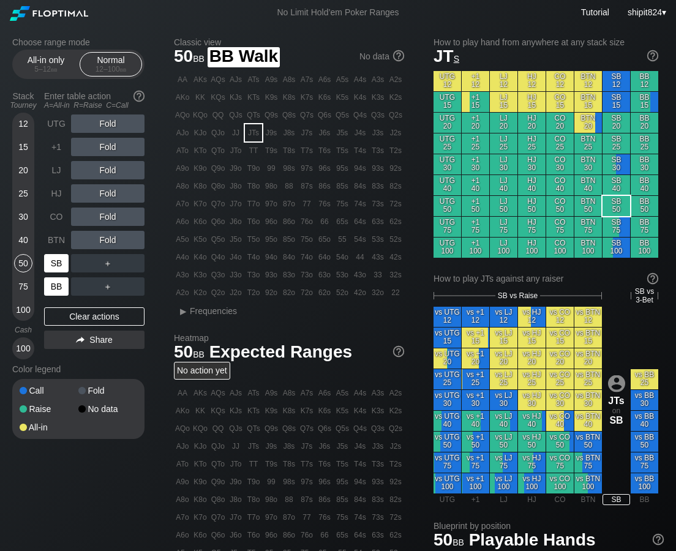
click at [55, 267] on div "SB" at bounding box center [56, 263] width 24 height 18
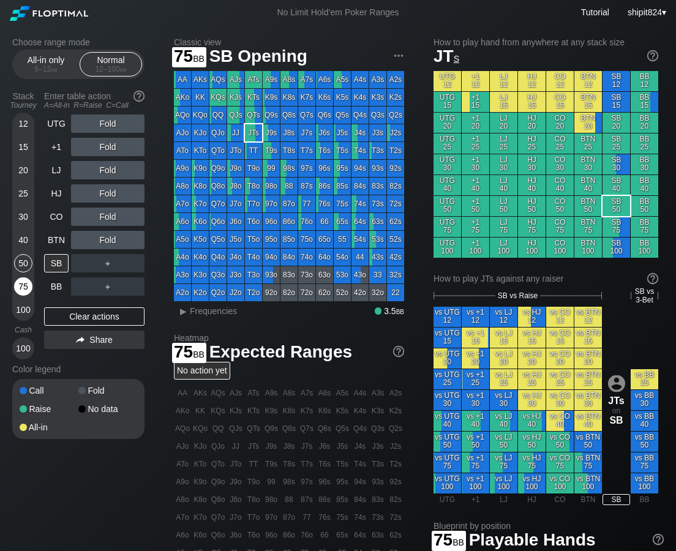
click at [23, 283] on div "75" at bounding box center [23, 286] width 18 height 18
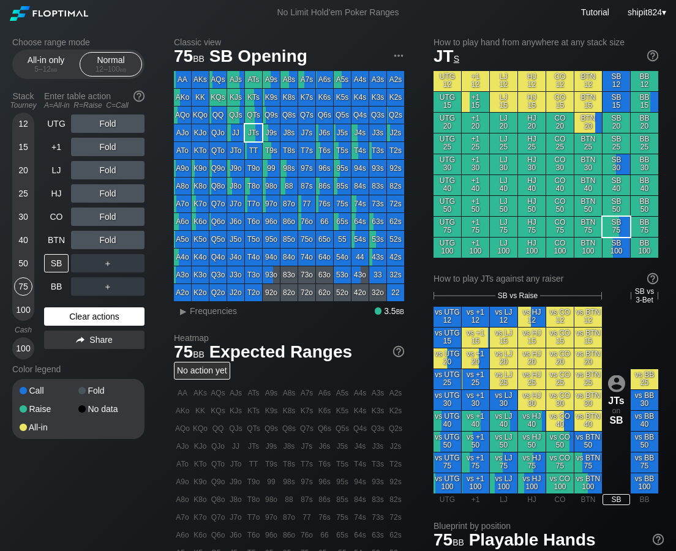
click at [69, 319] on div "Clear actions" at bounding box center [94, 316] width 100 height 18
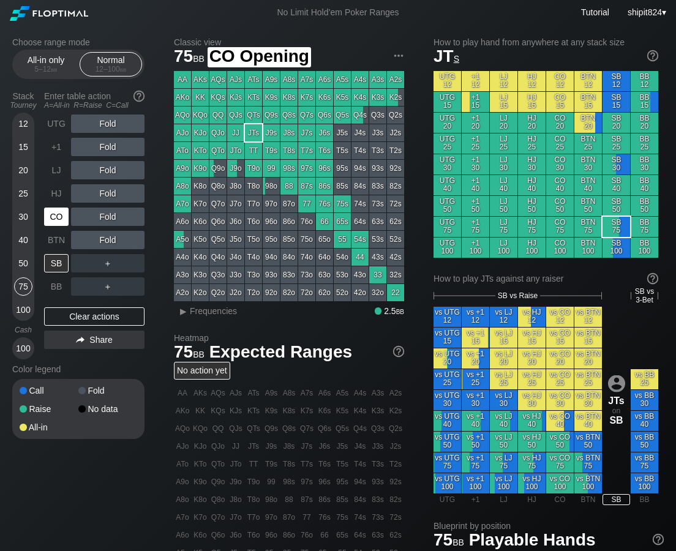
click at [54, 220] on div "CO" at bounding box center [56, 216] width 24 height 18
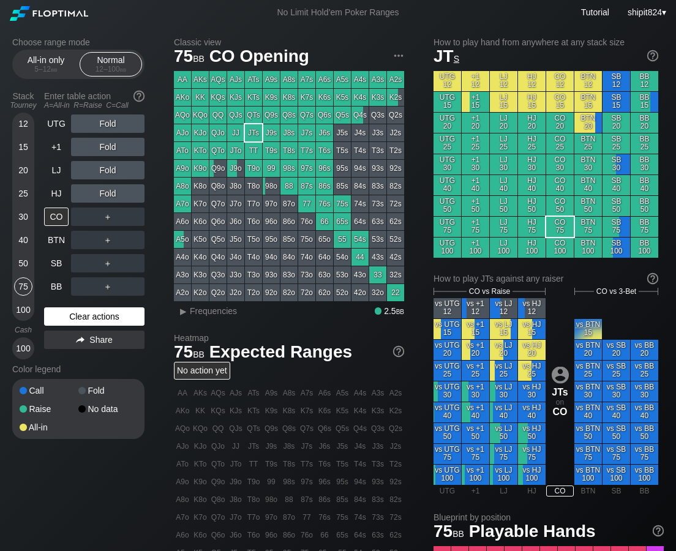
click at [83, 309] on div "Clear actions" at bounding box center [94, 316] width 100 height 18
click at [106, 319] on div "Clear actions" at bounding box center [94, 316] width 100 height 18
drag, startPoint x: 106, startPoint y: 319, endPoint x: 50, endPoint y: 303, distance: 58.1
click at [106, 319] on div "Clear actions" at bounding box center [94, 316] width 100 height 18
click at [32, 218] on div "12 15 20 25 30 40 50 75 100" at bounding box center [23, 217] width 22 height 208
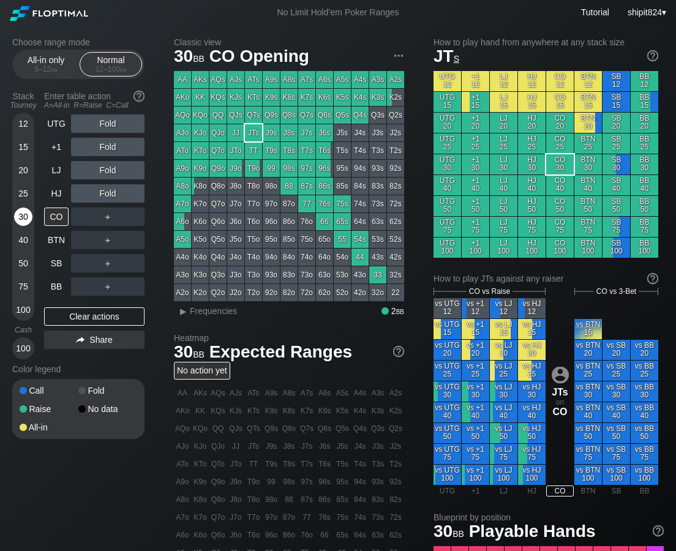
click at [25, 217] on div "30" at bounding box center [23, 216] width 18 height 18
click at [26, 218] on div "30" at bounding box center [23, 216] width 18 height 18
drag, startPoint x: 25, startPoint y: 219, endPoint x: 2, endPoint y: 210, distance: 25.0
click at [25, 220] on div "30" at bounding box center [23, 216] width 18 height 18
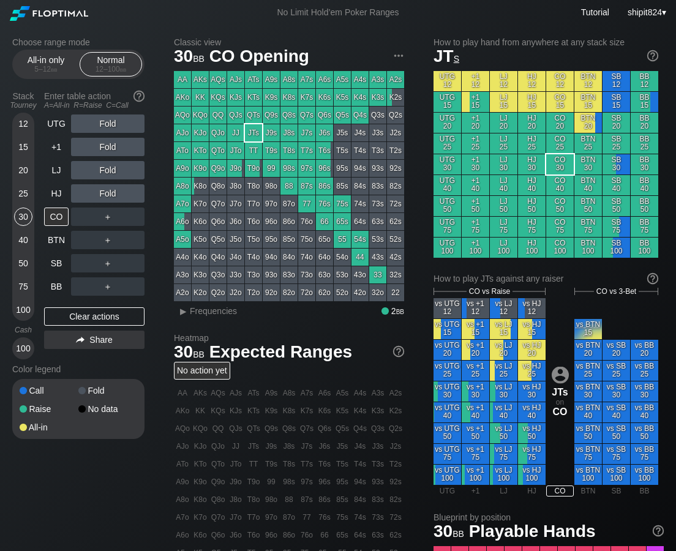
click at [100, 212] on div "＋" at bounding box center [107, 216] width 73 height 18
click at [103, 212] on div "R ✕" at bounding box center [108, 216] width 24 height 18
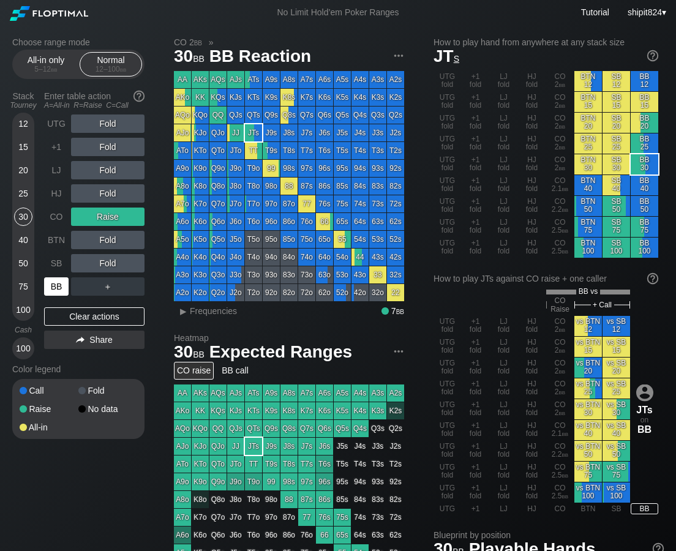
click at [60, 285] on div "BB" at bounding box center [56, 286] width 24 height 18
click at [95, 311] on div "Clear actions" at bounding box center [94, 316] width 100 height 18
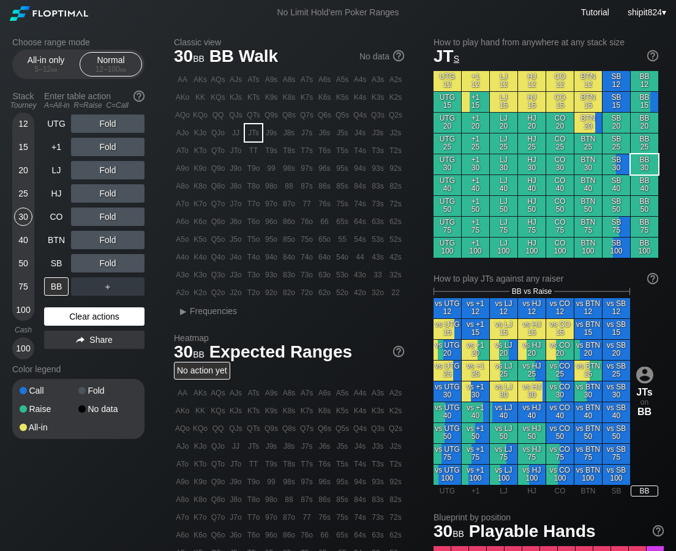
click at [59, 310] on div "Clear actions" at bounding box center [94, 316] width 100 height 18
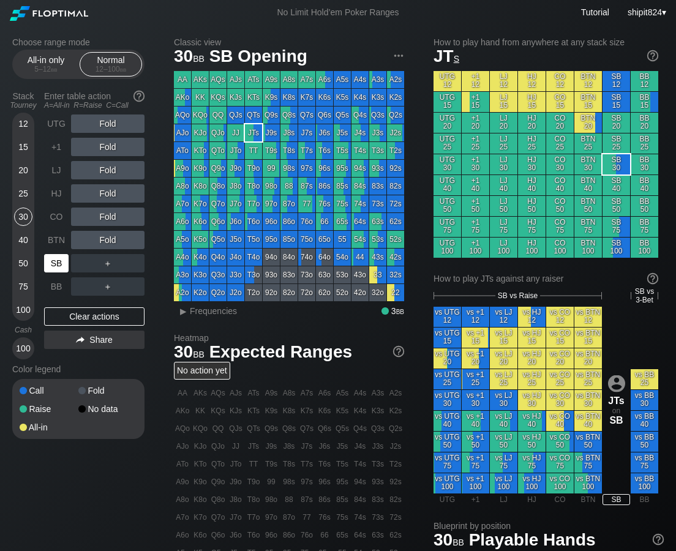
click at [59, 261] on div "SB" at bounding box center [56, 263] width 24 height 18
click at [59, 262] on div "SB" at bounding box center [56, 263] width 24 height 18
click at [59, 263] on div "SB" at bounding box center [56, 263] width 24 height 18
click at [132, 264] on div "C ✕" at bounding box center [133, 263] width 24 height 18
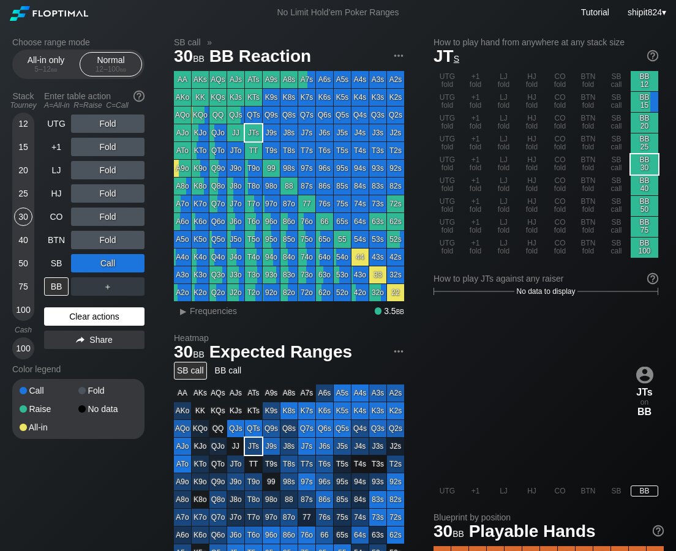
click at [82, 314] on div "Clear actions" at bounding box center [94, 316] width 100 height 18
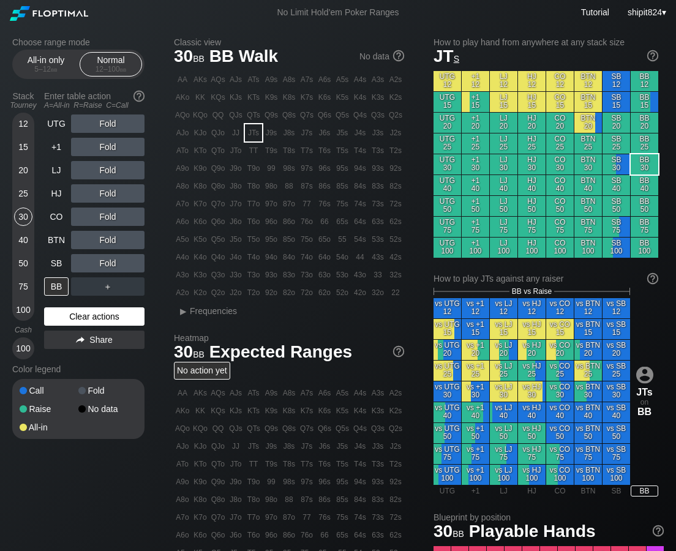
click at [82, 314] on div "Clear actions" at bounding box center [94, 316] width 100 height 18
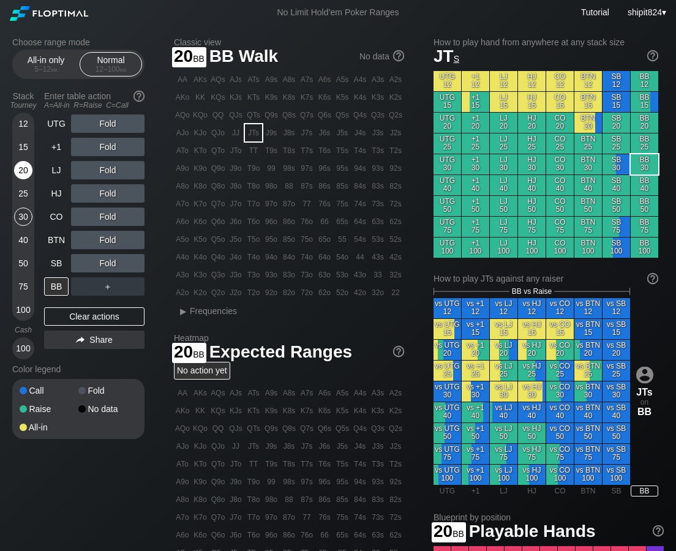
click at [23, 167] on div "20" at bounding box center [23, 170] width 18 height 18
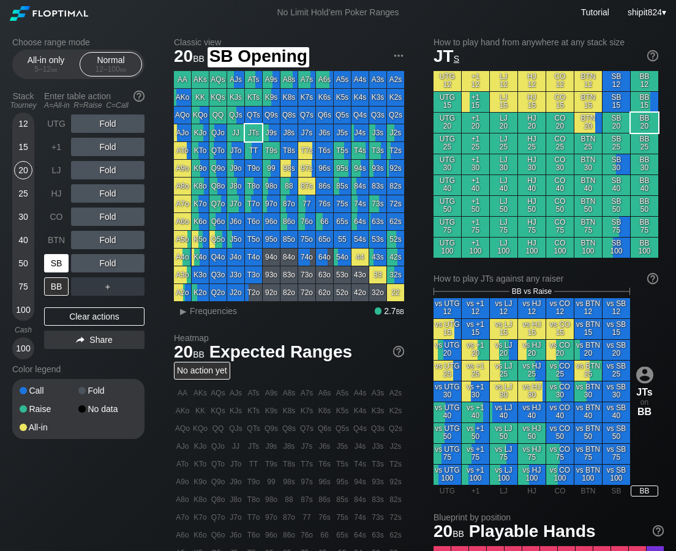
click at [57, 261] on div "SB" at bounding box center [56, 263] width 24 height 18
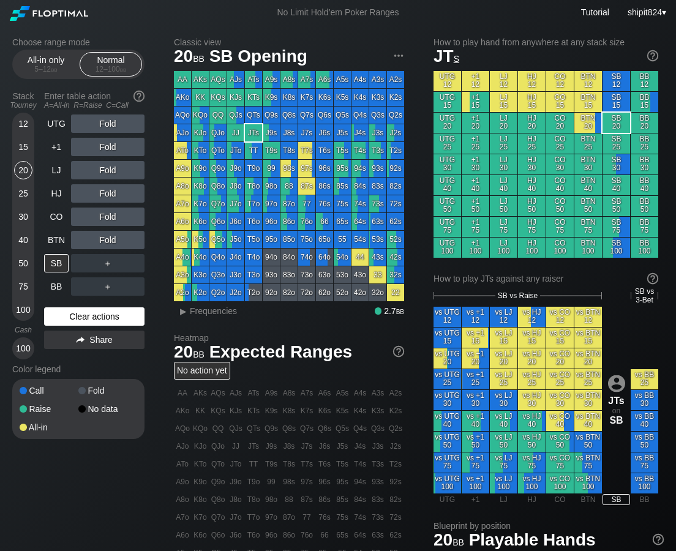
click at [104, 319] on div "Clear actions" at bounding box center [94, 316] width 100 height 18
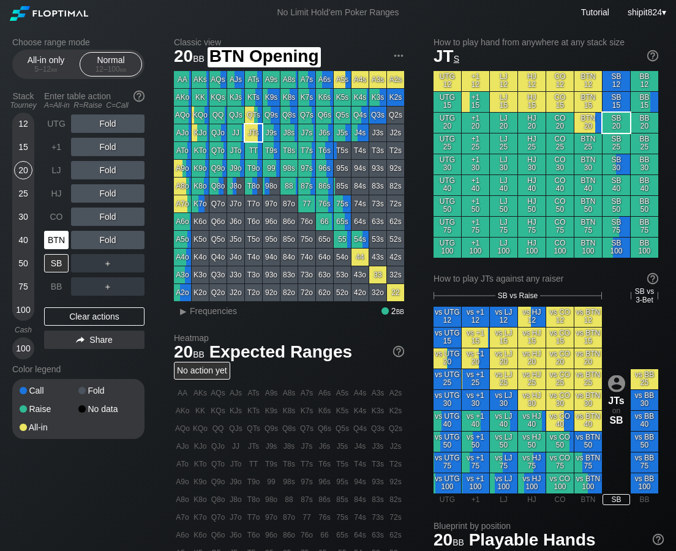
click at [65, 241] on div "BTN" at bounding box center [56, 240] width 24 height 18
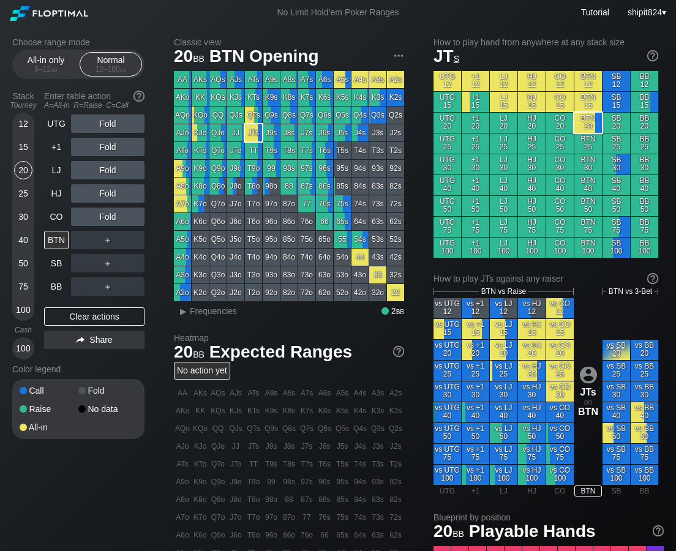
click at [24, 189] on div "25" at bounding box center [23, 193] width 18 height 18
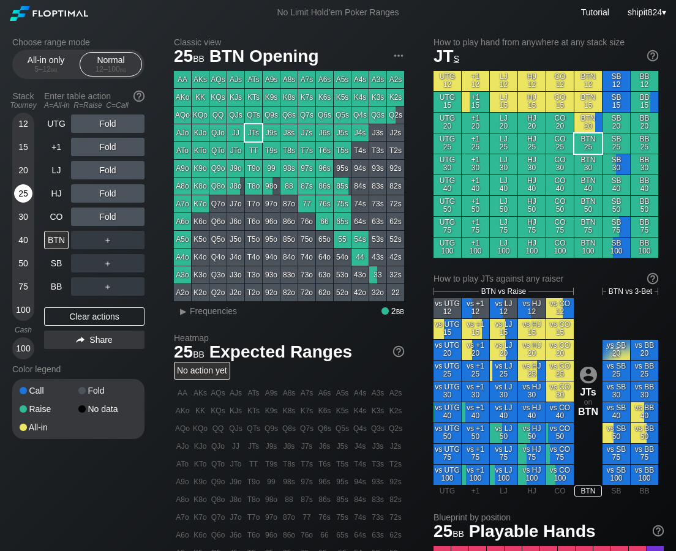
click at [22, 188] on div "25" at bounding box center [23, 193] width 18 height 18
click at [21, 189] on div "25" at bounding box center [23, 193] width 18 height 18
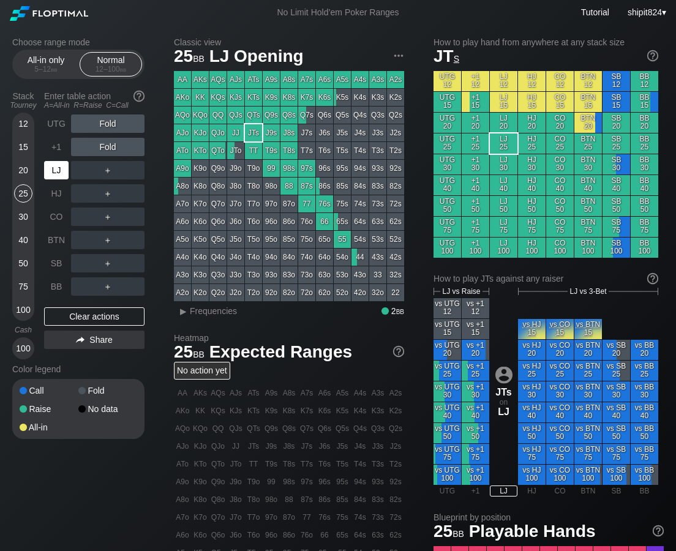
click at [58, 177] on div "LJ" at bounding box center [56, 170] width 24 height 18
click at [57, 176] on div "LJ" at bounding box center [56, 170] width 24 height 18
click at [56, 177] on div "LJ" at bounding box center [56, 170] width 24 height 18
click at [56, 176] on div "LJ" at bounding box center [56, 170] width 24 height 18
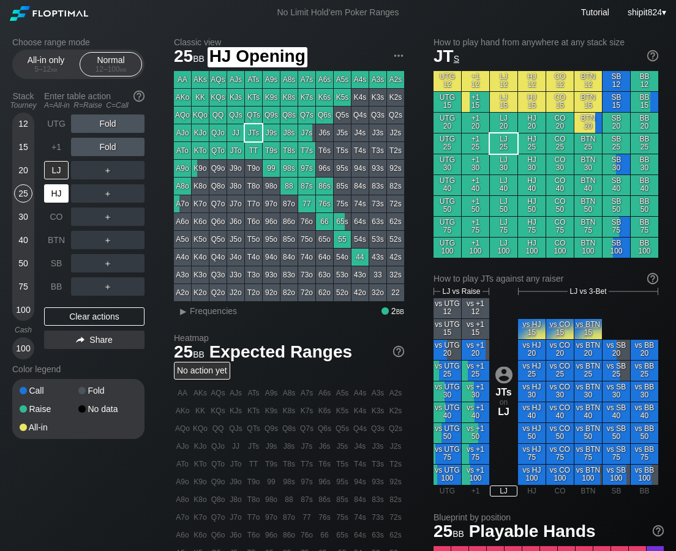
click at [57, 196] on div "HJ" at bounding box center [56, 193] width 24 height 18
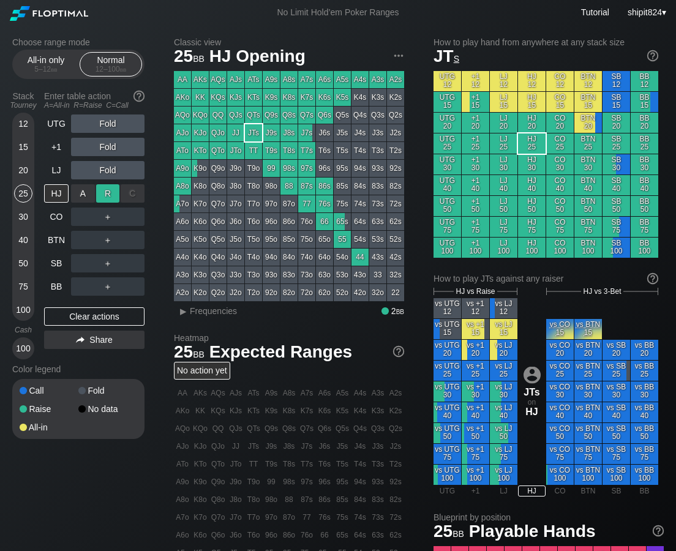
click at [113, 188] on div "R ✕" at bounding box center [108, 193] width 24 height 18
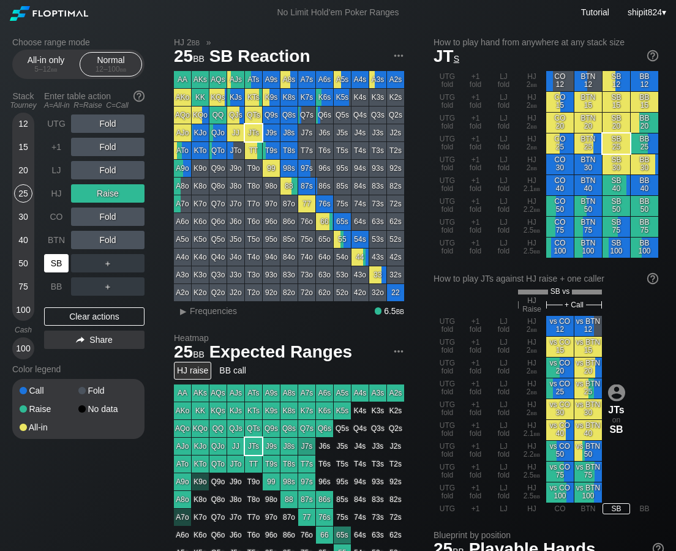
drag, startPoint x: 48, startPoint y: 263, endPoint x: 75, endPoint y: 261, distance: 27.0
click at [48, 263] on div "SB" at bounding box center [56, 263] width 24 height 18
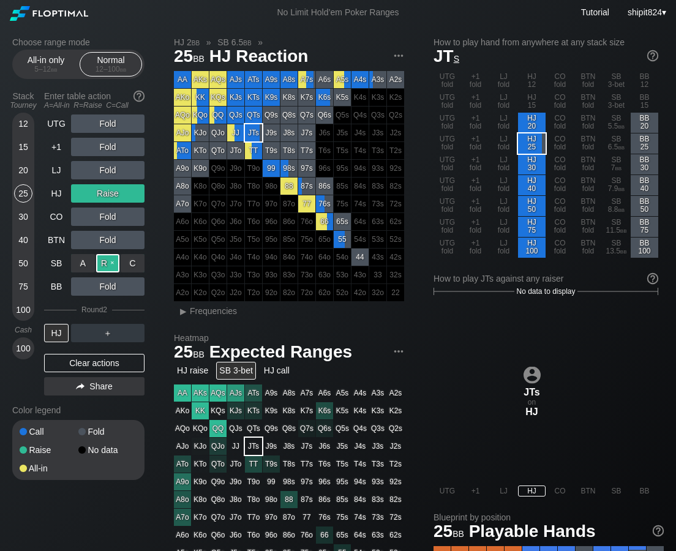
click at [102, 262] on div "R ✕" at bounding box center [108, 263] width 24 height 18
drag, startPoint x: 106, startPoint y: 362, endPoint x: 100, endPoint y: 362, distance: 6.1
click at [105, 363] on div "Clear actions" at bounding box center [94, 363] width 100 height 18
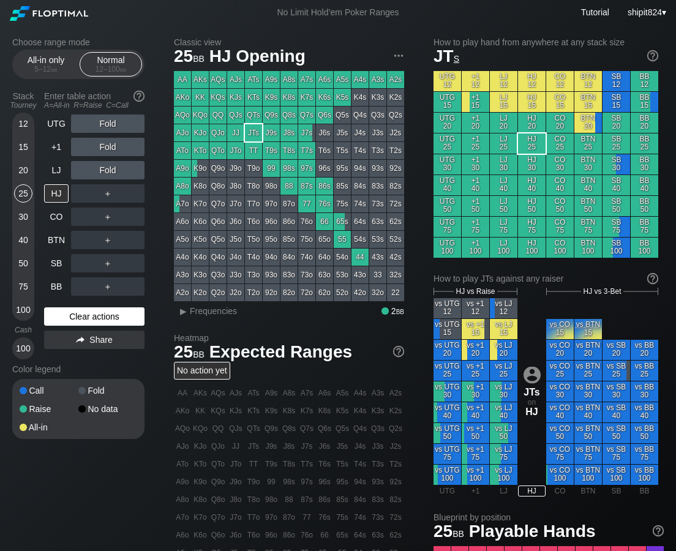
click at [99, 317] on div "Clear actions" at bounding box center [94, 316] width 100 height 18
drag, startPoint x: 99, startPoint y: 317, endPoint x: 86, endPoint y: 294, distance: 26.6
click at [99, 316] on div "Clear actions" at bounding box center [94, 316] width 100 height 18
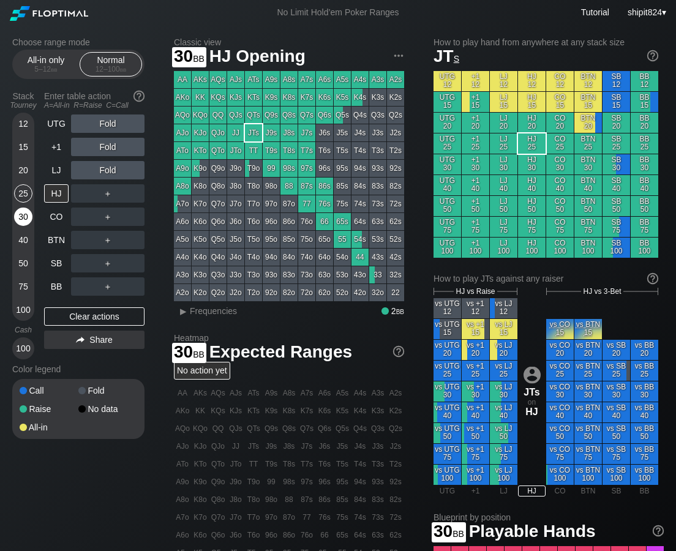
click at [22, 216] on div "30" at bounding box center [23, 216] width 18 height 18
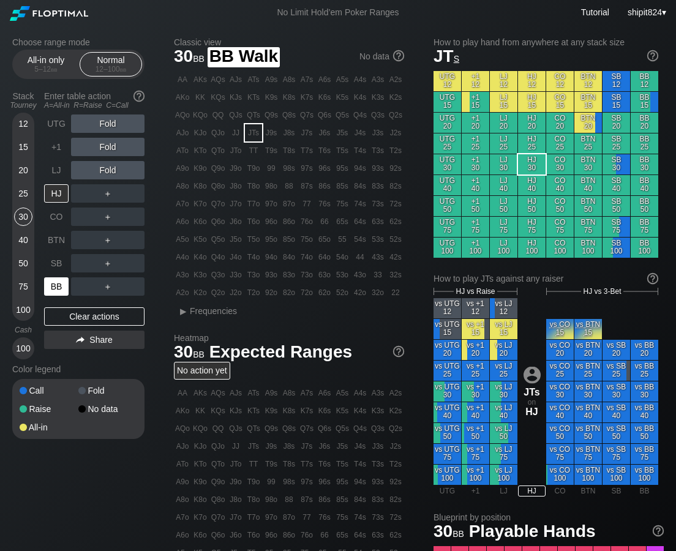
click at [61, 289] on div "BB" at bounding box center [56, 286] width 24 height 18
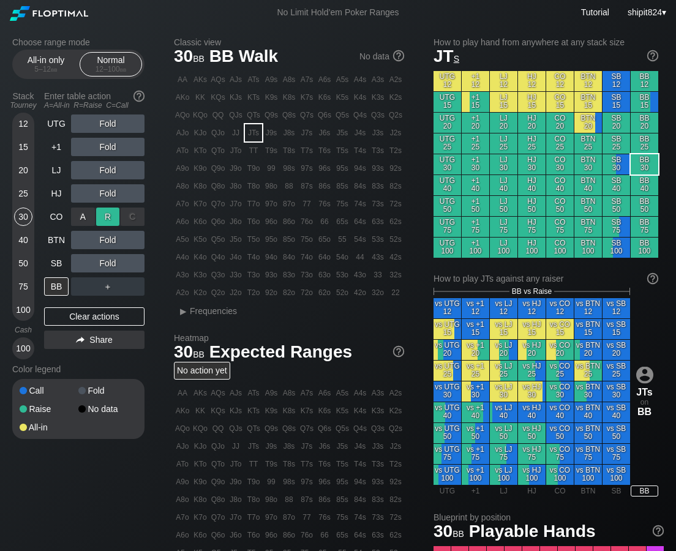
click at [100, 213] on div "R ✕" at bounding box center [108, 216] width 24 height 18
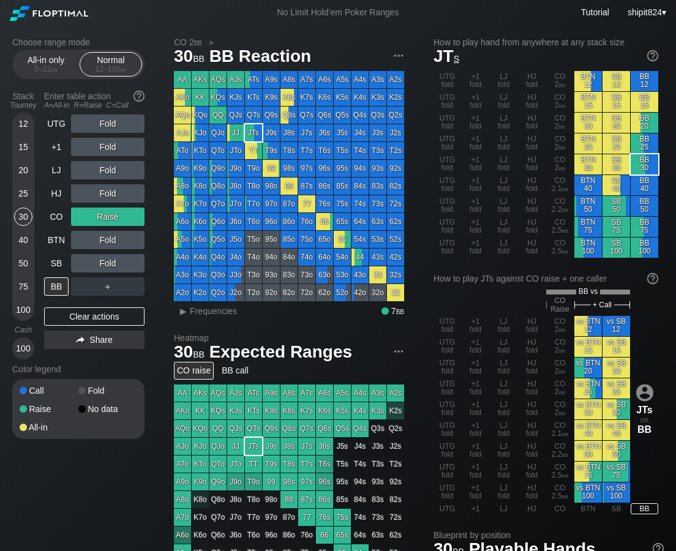
drag, startPoint x: 119, startPoint y: 317, endPoint x: 108, endPoint y: 305, distance: 16.9
click at [119, 317] on div "Clear actions" at bounding box center [94, 316] width 100 height 18
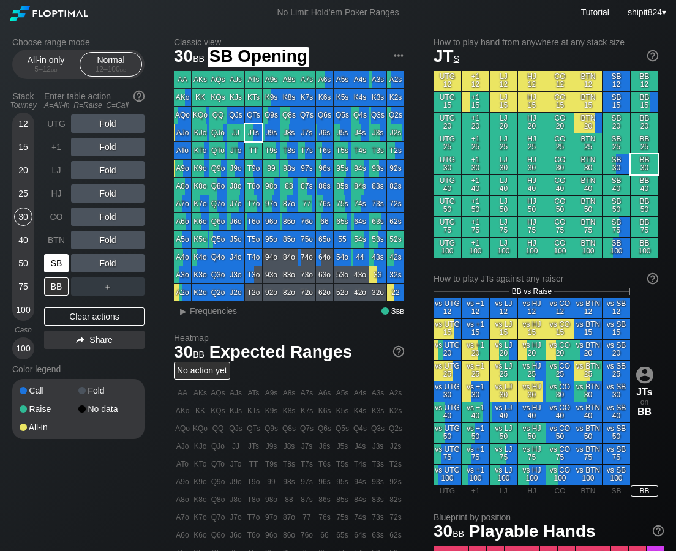
click at [50, 268] on div "SB" at bounding box center [56, 263] width 24 height 18
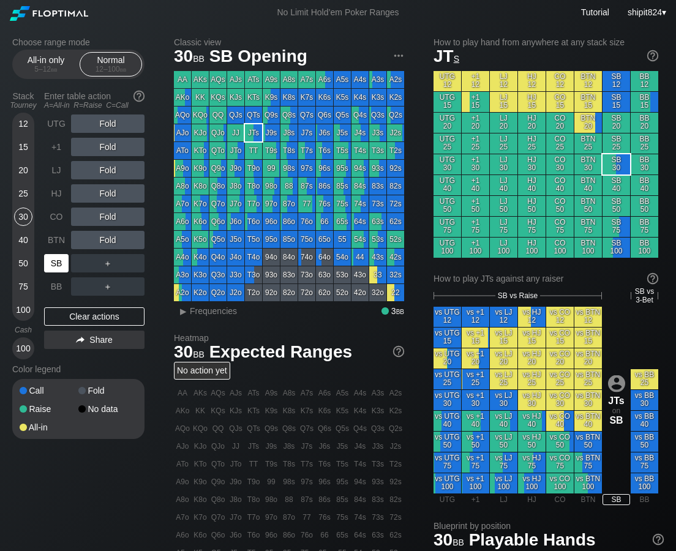
click at [50, 268] on div "SB" at bounding box center [56, 263] width 24 height 18
click at [51, 270] on div "SB" at bounding box center [56, 263] width 24 height 18
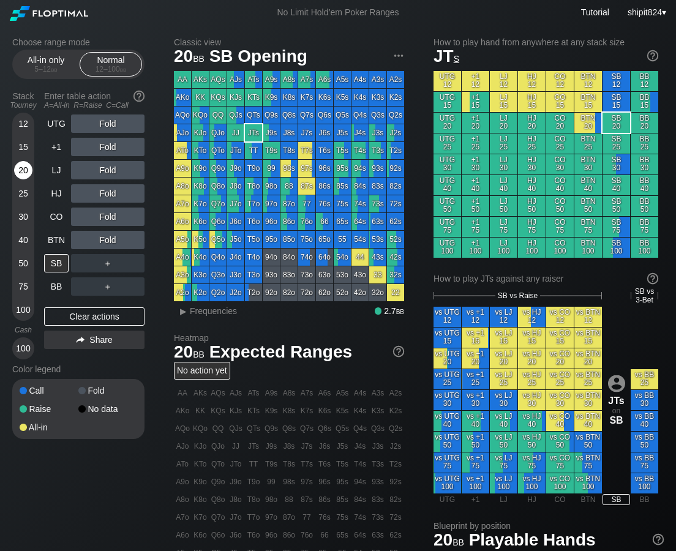
click at [20, 177] on div "20" at bounding box center [23, 170] width 18 height 18
click at [71, 315] on div "Clear actions" at bounding box center [94, 316] width 100 height 18
click at [69, 313] on div "Clear actions" at bounding box center [94, 316] width 100 height 18
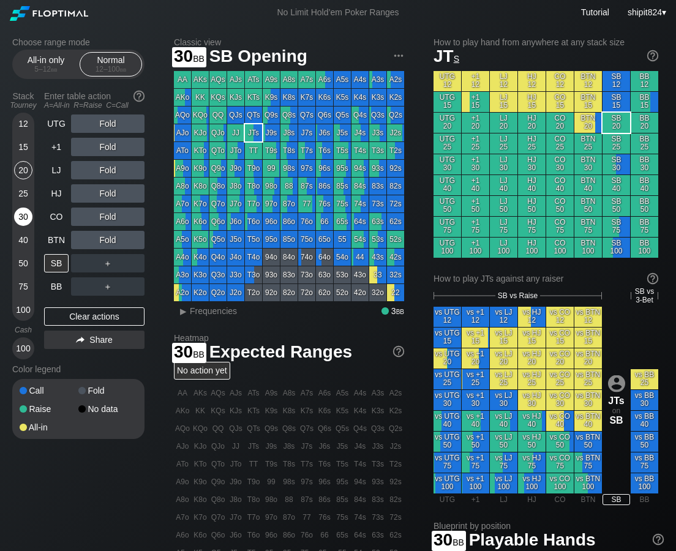
click at [24, 227] on div "30" at bounding box center [23, 218] width 18 height 23
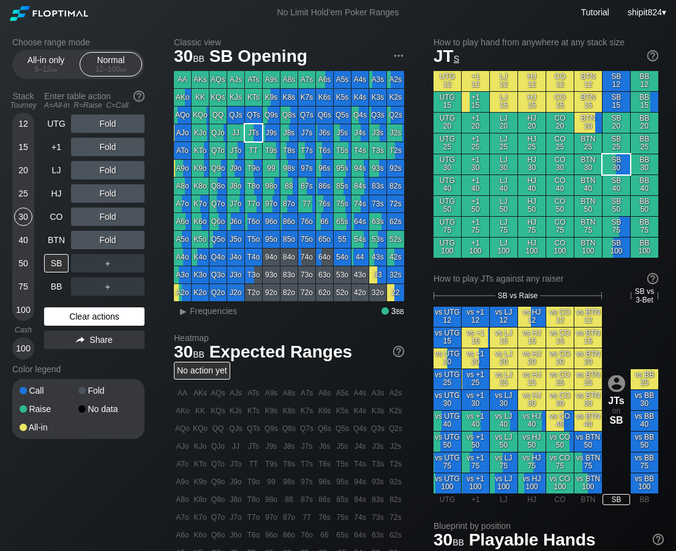
click at [61, 319] on div "Clear actions" at bounding box center [94, 316] width 100 height 18
drag, startPoint x: 61, startPoint y: 319, endPoint x: 61, endPoint y: 313, distance: 6.1
click at [61, 320] on div "Clear actions" at bounding box center [94, 316] width 100 height 18
click at [54, 237] on div "BTN" at bounding box center [56, 240] width 24 height 18
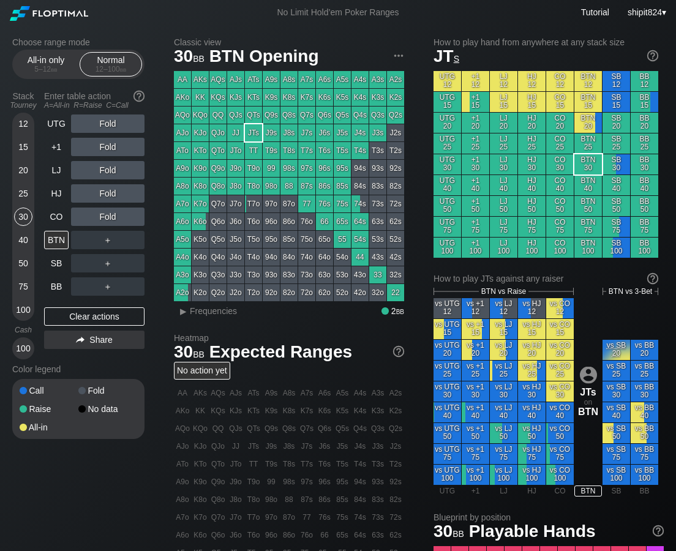
drag, startPoint x: 63, startPoint y: 313, endPoint x: 56, endPoint y: 300, distance: 14.3
click at [62, 313] on div "Clear actions" at bounding box center [94, 316] width 100 height 18
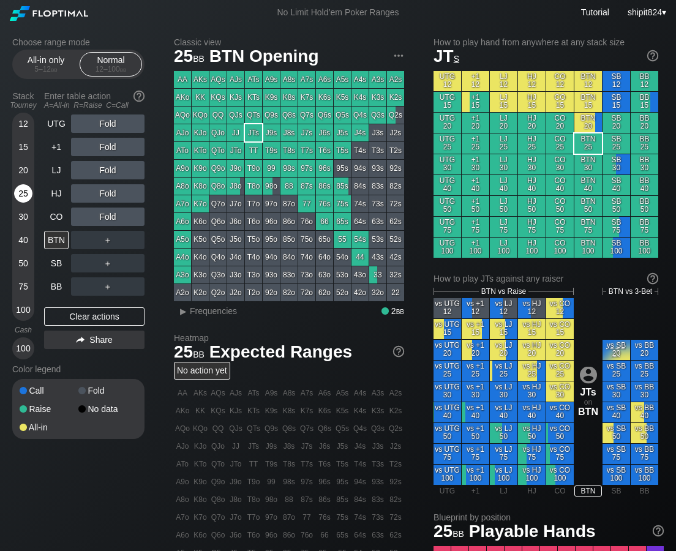
click at [21, 194] on div "25" at bounding box center [23, 193] width 18 height 18
click at [76, 317] on div "Clear actions" at bounding box center [94, 316] width 100 height 18
drag, startPoint x: 103, startPoint y: 317, endPoint x: 92, endPoint y: 303, distance: 17.9
click at [103, 316] on div "Clear actions" at bounding box center [94, 316] width 100 height 18
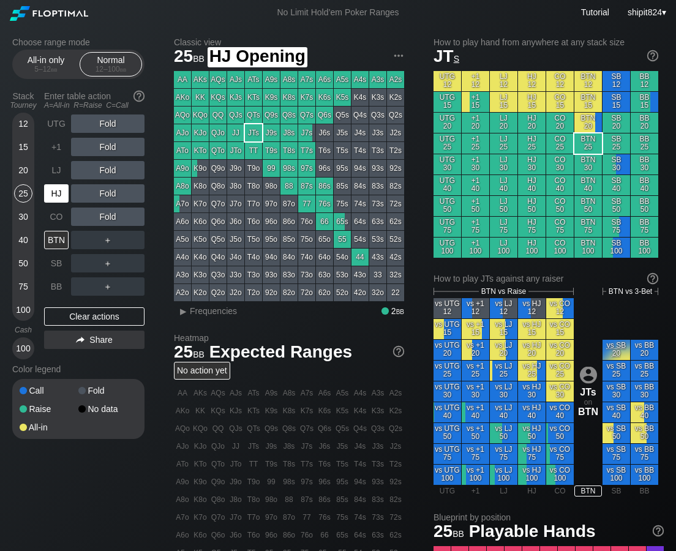
click at [59, 199] on div "HJ" at bounding box center [56, 193] width 24 height 18
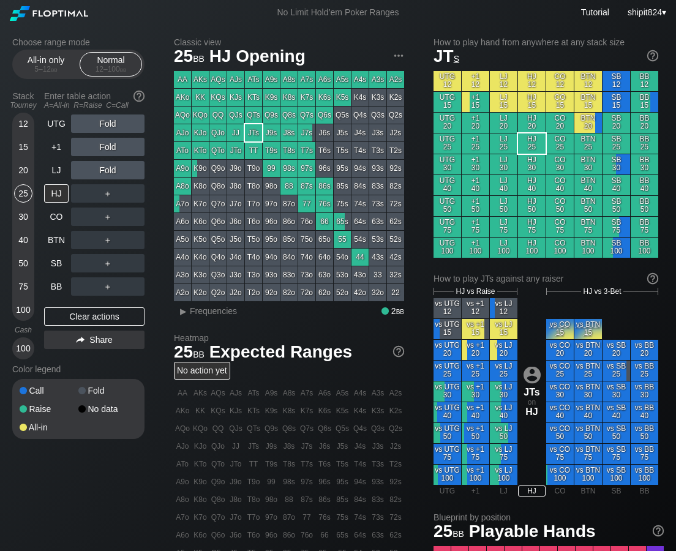
click at [107, 197] on div "＋" at bounding box center [107, 193] width 73 height 18
click at [107, 197] on div "R ✕" at bounding box center [108, 193] width 24 height 18
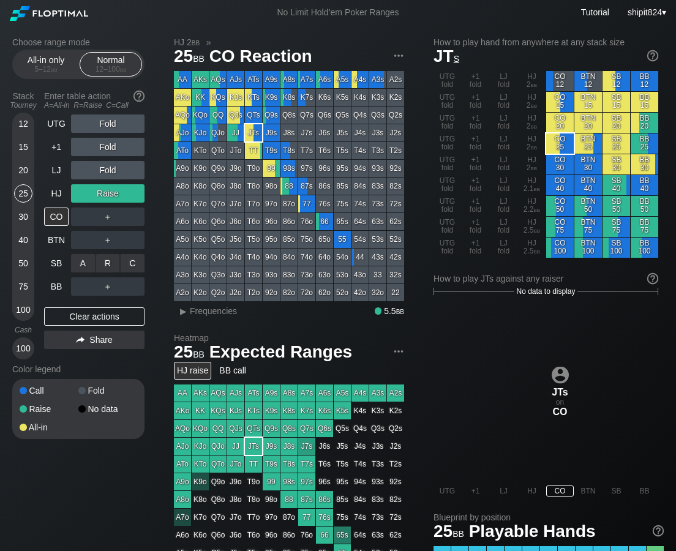
click at [78, 267] on div "A ✕" at bounding box center [83, 263] width 24 height 18
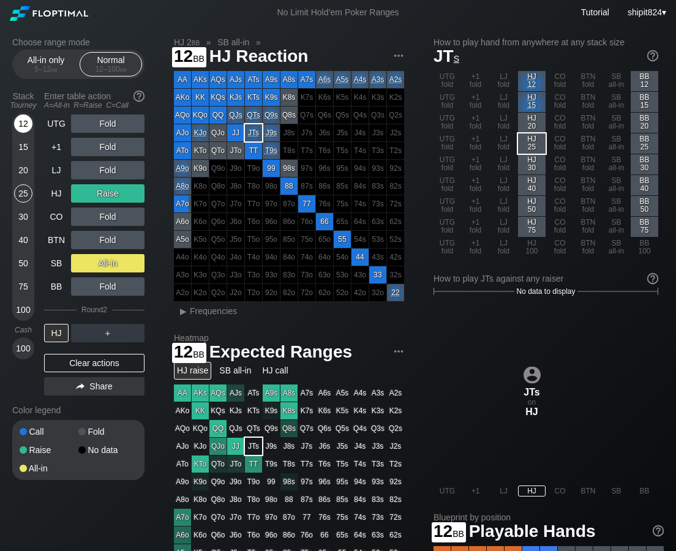
click at [27, 133] on div "12" at bounding box center [23, 125] width 18 height 23
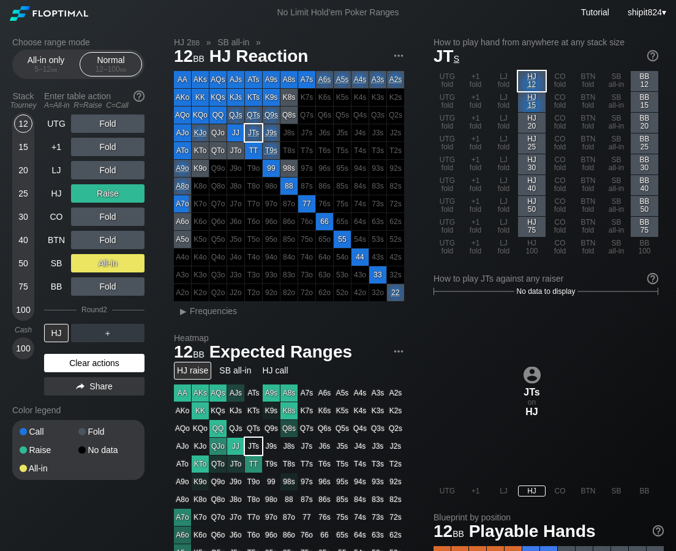
click at [83, 362] on div "Clear actions" at bounding box center [94, 363] width 100 height 18
click at [83, 400] on div "Color legend" at bounding box center [78, 410] width 132 height 20
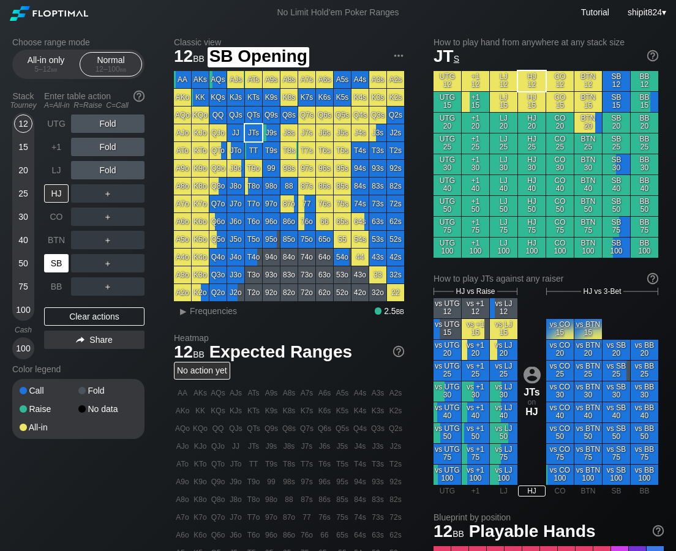
click at [52, 270] on div "SB" at bounding box center [56, 263] width 24 height 18
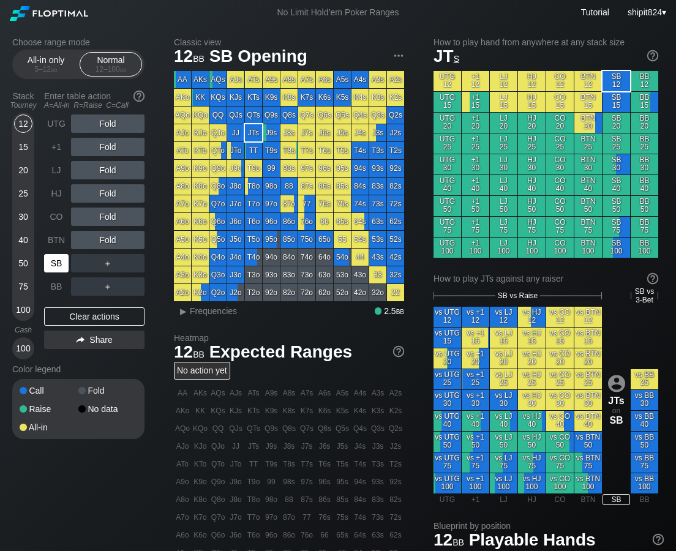
click at [52, 269] on div "SB" at bounding box center [56, 263] width 24 height 18
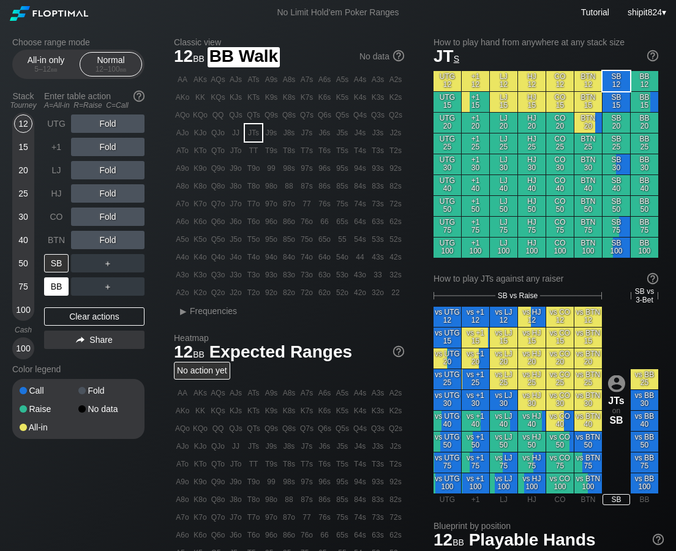
click at [53, 292] on div "BB" at bounding box center [56, 286] width 24 height 18
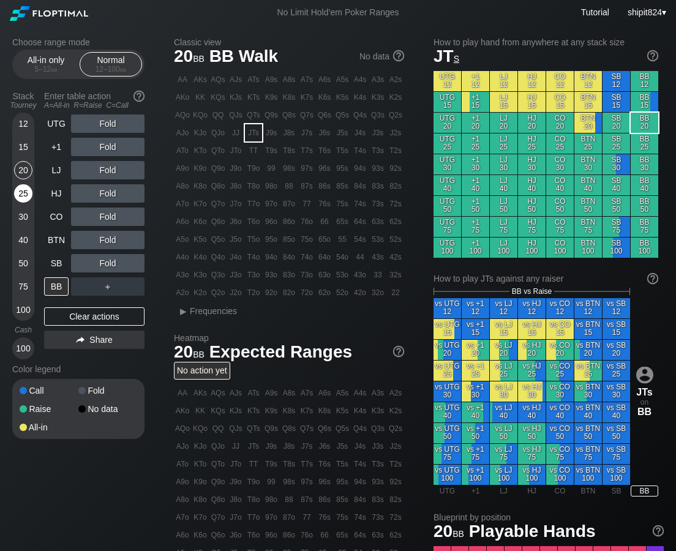
click at [25, 184] on div "12 15 20 25 30 40 50 75 100" at bounding box center [23, 217] width 22 height 208
click at [24, 197] on div "25" at bounding box center [23, 193] width 18 height 18
click at [61, 291] on div "BB" at bounding box center [56, 286] width 24 height 18
click at [109, 191] on div "R ✕" at bounding box center [108, 193] width 24 height 18
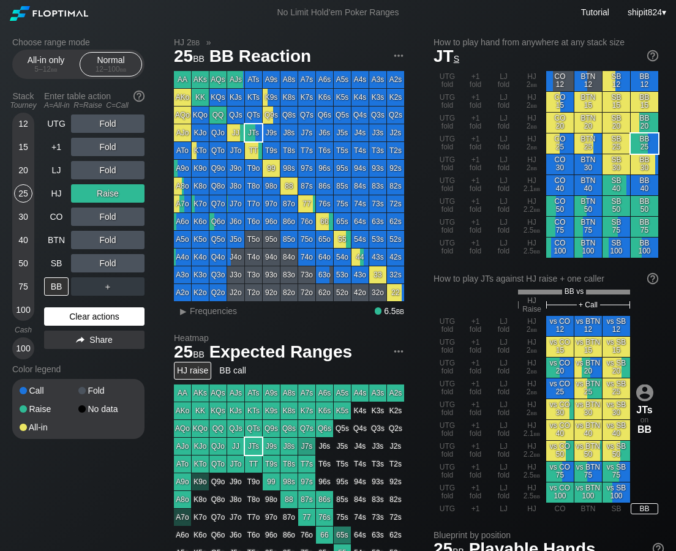
click at [47, 310] on div "Clear actions" at bounding box center [94, 316] width 100 height 18
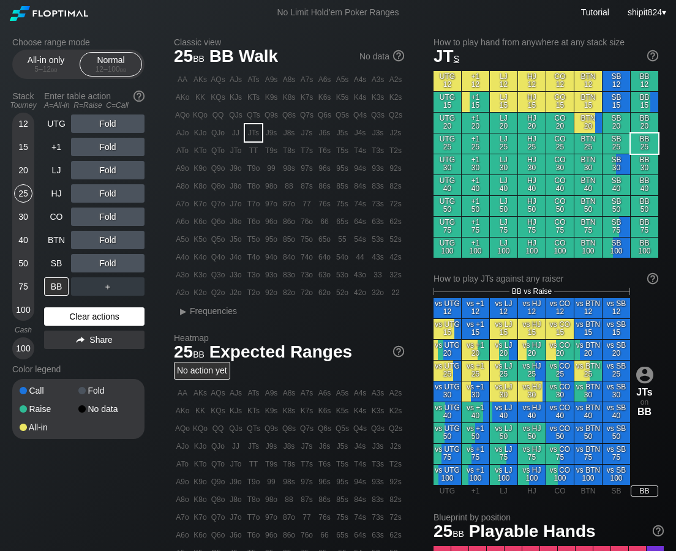
click at [47, 310] on div "Clear actions" at bounding box center [94, 316] width 100 height 18
click at [40, 313] on div "Stack Tourney Enter table action A=All-in R=Raise C=Call [PHONE_NUMBER] [PHONE_…" at bounding box center [78, 222] width 132 height 273
drag, startPoint x: 42, startPoint y: 267, endPoint x: 45, endPoint y: 258, distance: 10.3
click at [42, 267] on div "Stack Tourney Enter table action A=All-in R=Raise C=Call [PHONE_NUMBER] [PHONE_…" at bounding box center [78, 222] width 132 height 273
click at [45, 256] on div "SB" at bounding box center [56, 263] width 24 height 18
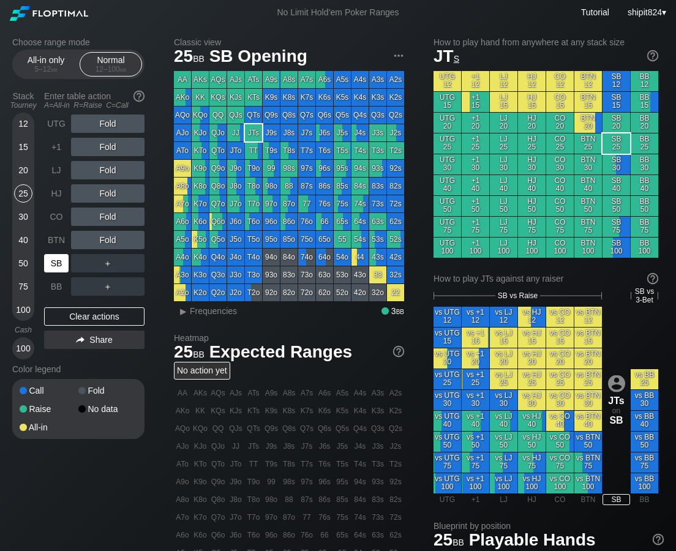
click at [45, 256] on div "SB" at bounding box center [56, 263] width 24 height 18
drag, startPoint x: 45, startPoint y: 256, endPoint x: 42, endPoint y: 241, distance: 15.1
click at [45, 256] on div "SB" at bounding box center [56, 263] width 24 height 18
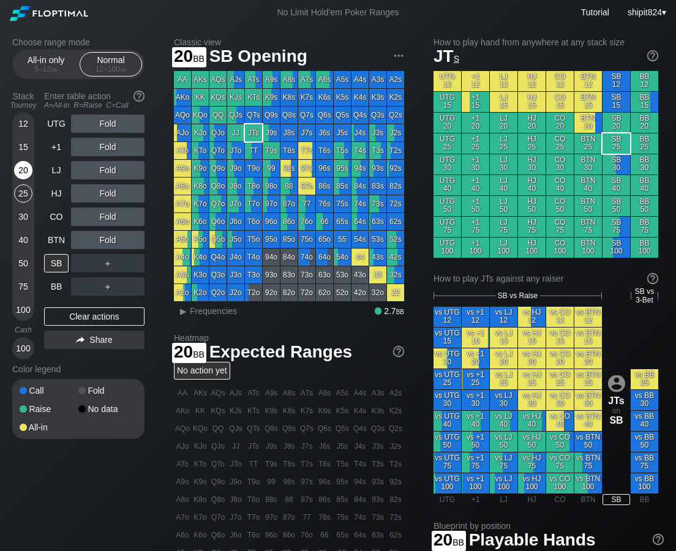
click at [17, 172] on div "20" at bounding box center [23, 170] width 18 height 18
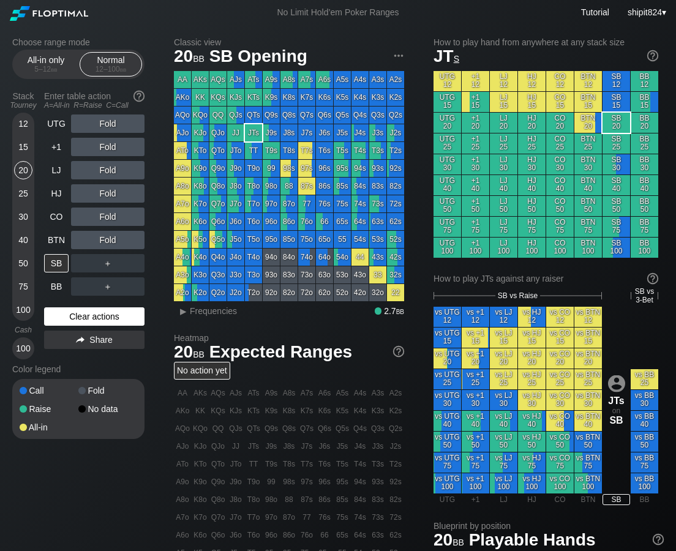
click at [65, 316] on div "Clear actions" at bounding box center [94, 316] width 100 height 18
click at [59, 283] on div "BB" at bounding box center [56, 286] width 24 height 18
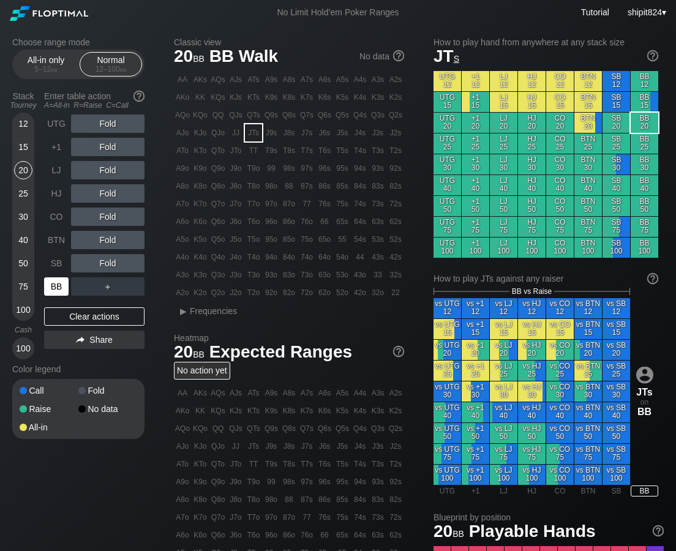
click at [59, 283] on div "BB" at bounding box center [56, 286] width 24 height 18
click at [108, 240] on div "R ✕" at bounding box center [108, 240] width 24 height 18
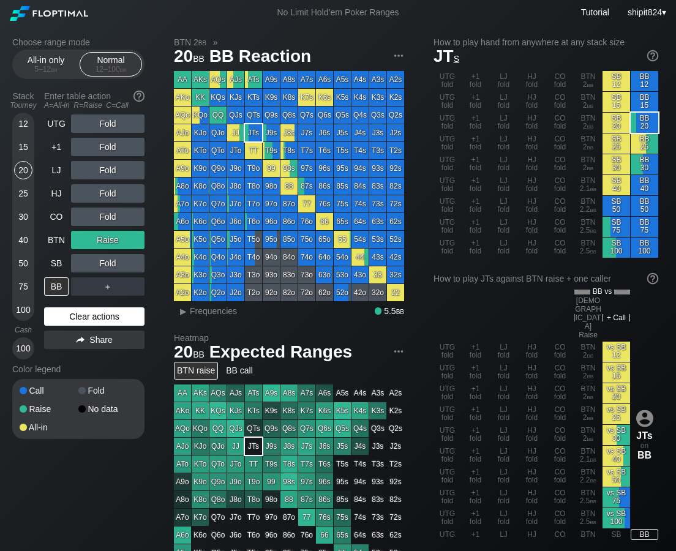
click at [81, 312] on div "Clear actions" at bounding box center [94, 316] width 100 height 18
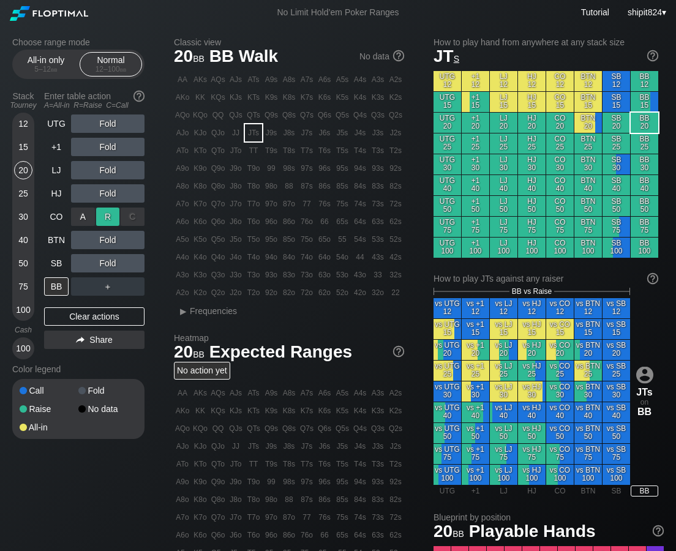
click at [104, 217] on div "R ✕" at bounding box center [108, 216] width 24 height 18
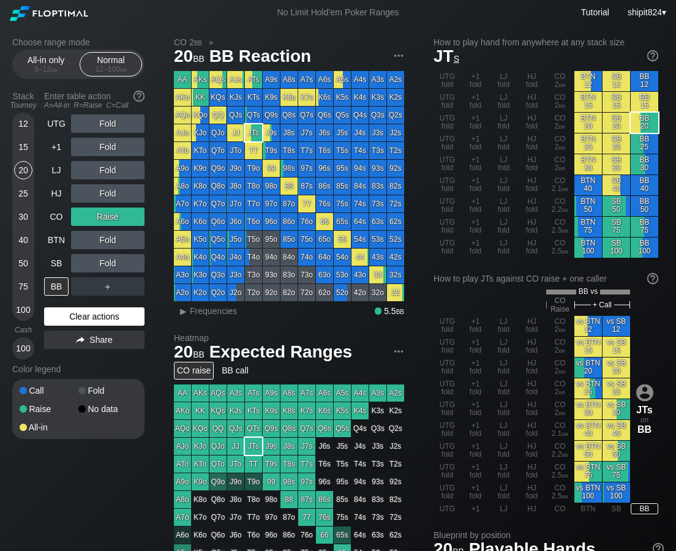
click at [91, 314] on div "Clear actions" at bounding box center [94, 316] width 100 height 18
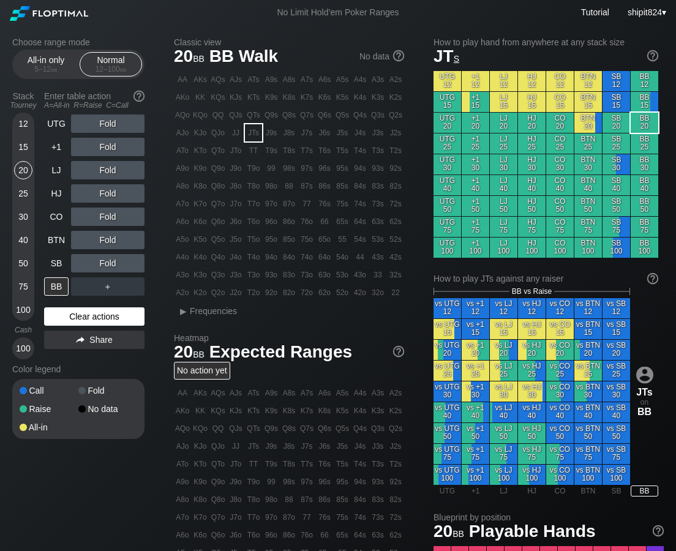
click at [89, 311] on div "Clear actions" at bounding box center [94, 316] width 100 height 18
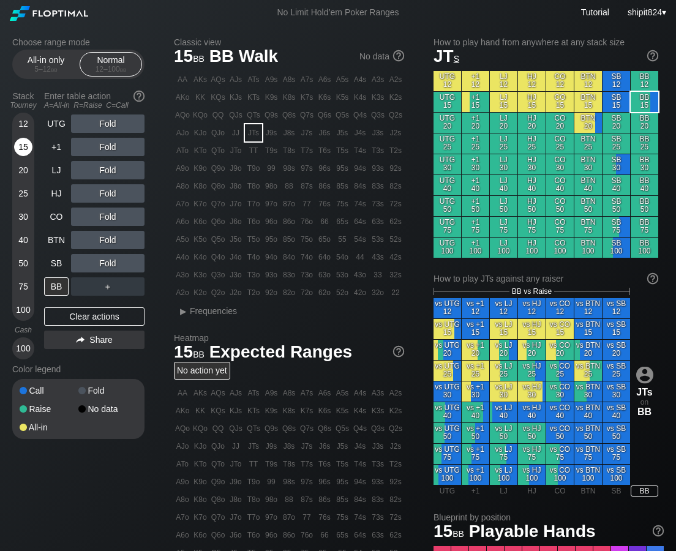
click at [26, 150] on div "15" at bounding box center [23, 147] width 18 height 18
click at [26, 149] on div "15" at bounding box center [23, 147] width 18 height 18
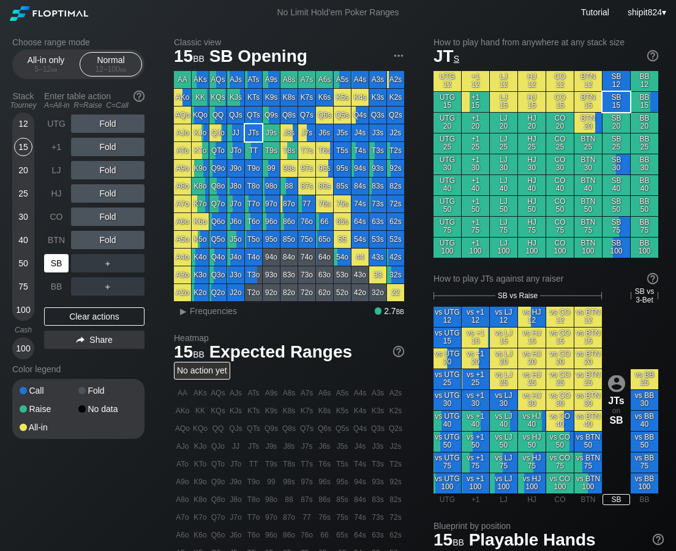
click at [49, 254] on div "SB" at bounding box center [56, 263] width 24 height 18
click at [98, 315] on div "Clear actions" at bounding box center [94, 316] width 100 height 18
click at [79, 316] on div "Clear actions" at bounding box center [94, 316] width 100 height 18
click at [67, 313] on div "Clear actions" at bounding box center [94, 316] width 100 height 18
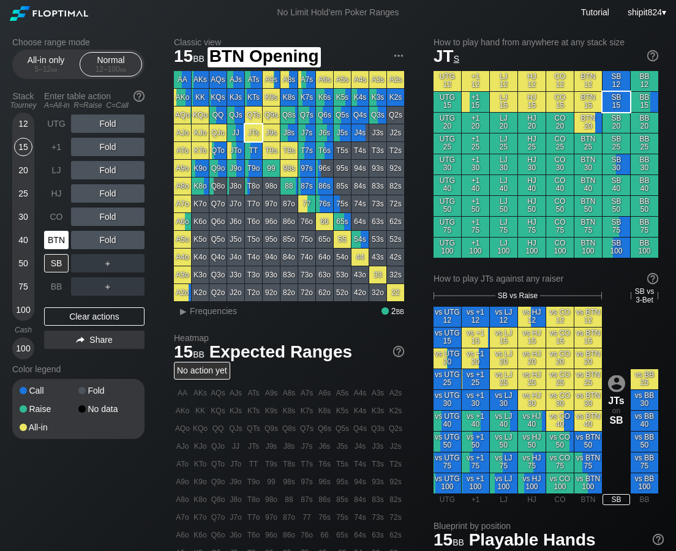
drag, startPoint x: 53, startPoint y: 238, endPoint x: 9, endPoint y: 228, distance: 44.7
click at [49, 240] on div "BTN" at bounding box center [56, 240] width 24 height 18
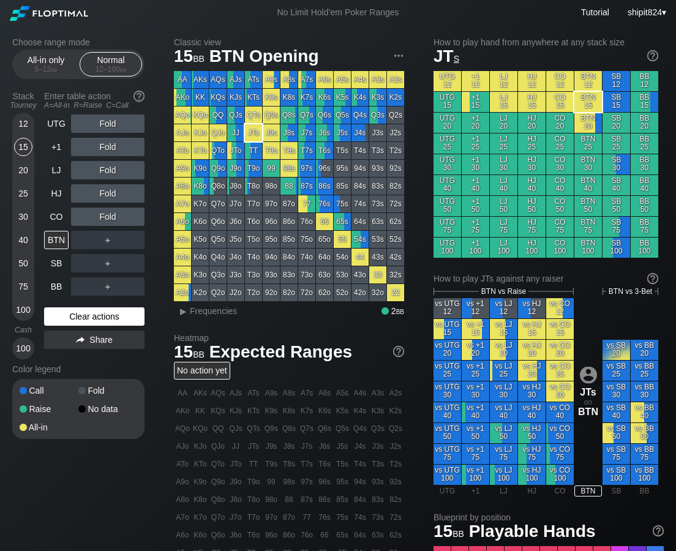
click at [86, 317] on div "Clear actions" at bounding box center [94, 316] width 100 height 18
click at [71, 319] on div "Clear actions" at bounding box center [94, 316] width 100 height 18
click at [72, 318] on div "Clear actions" at bounding box center [94, 316] width 100 height 18
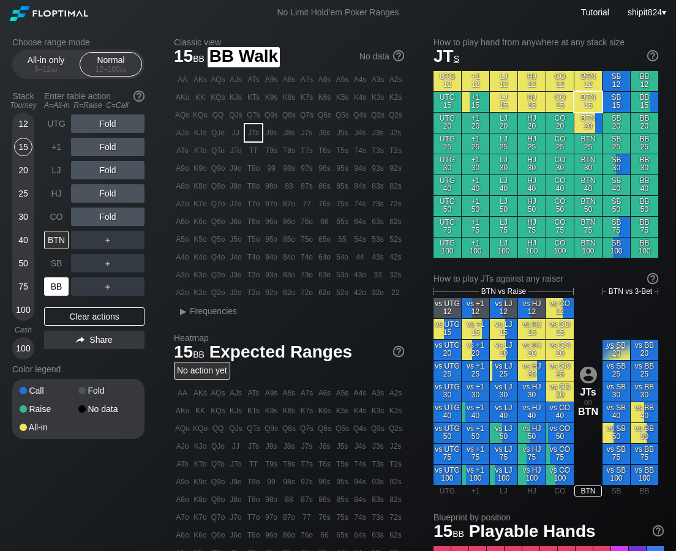
click at [61, 285] on div "BB" at bounding box center [56, 286] width 24 height 18
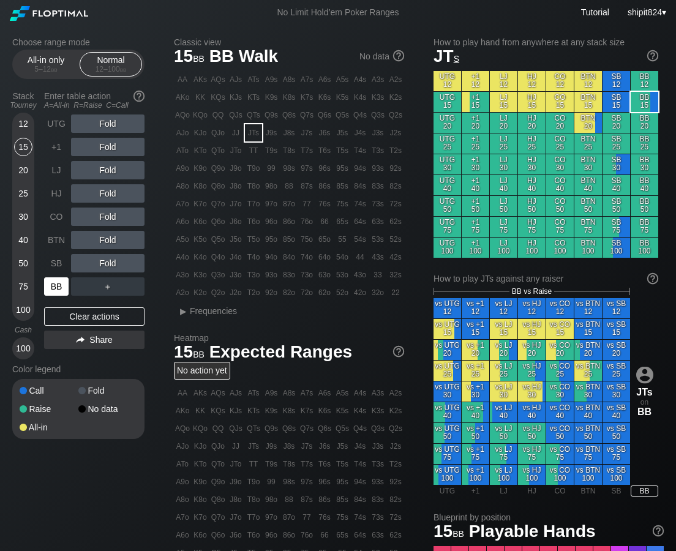
click at [65, 281] on div "BB" at bounding box center [56, 286] width 24 height 18
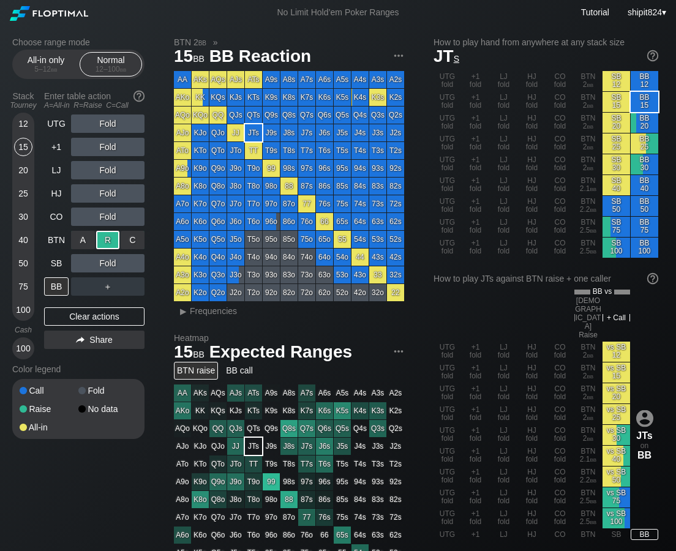
drag, startPoint x: 106, startPoint y: 237, endPoint x: 1, endPoint y: 234, distance: 105.3
click at [106, 238] on div "R ✕" at bounding box center [108, 240] width 24 height 18
click at [68, 308] on div "Clear actions" at bounding box center [94, 316] width 100 height 18
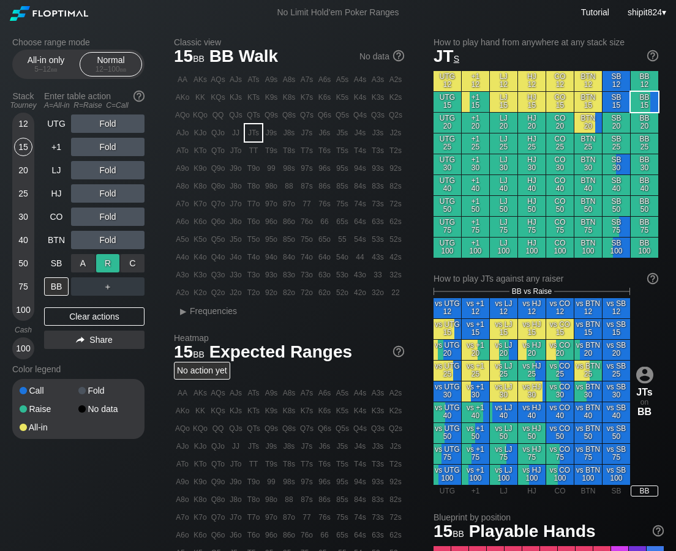
click at [105, 255] on div "A ✕ R ✕ C ✕ Fold" at bounding box center [107, 263] width 73 height 28
click at [106, 263] on div "R ✕" at bounding box center [108, 263] width 24 height 18
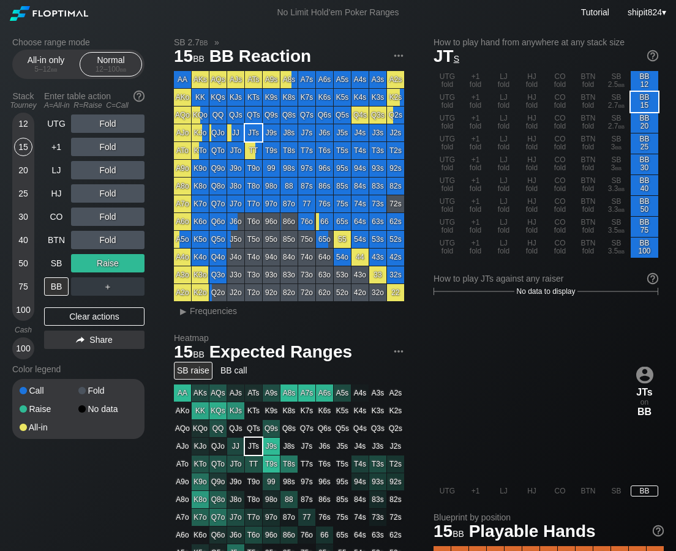
click at [88, 307] on div "UTG Fold +1 Fold LJ Fold HJ Fold CO Fold BTN Fold SB Raise BB ＋ Clear actions S…" at bounding box center [94, 236] width 100 height 245
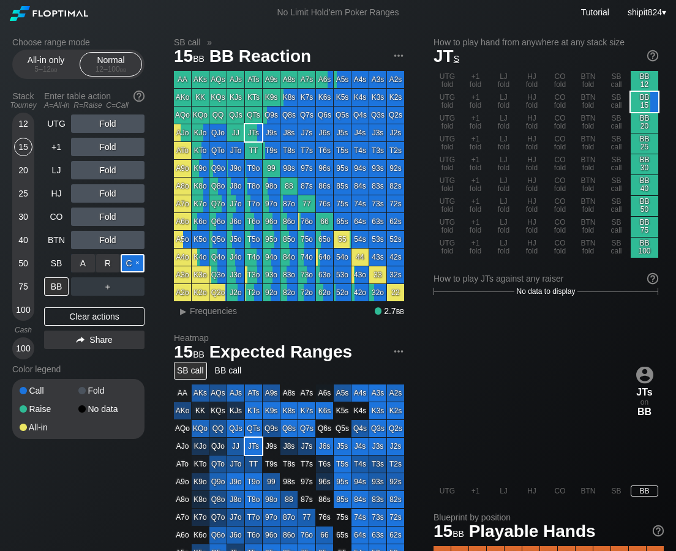
click at [123, 258] on div "C ✕" at bounding box center [133, 263] width 24 height 18
drag, startPoint x: 72, startPoint y: 311, endPoint x: 70, endPoint y: 296, distance: 15.4
click at [73, 311] on div "Clear actions" at bounding box center [94, 316] width 100 height 18
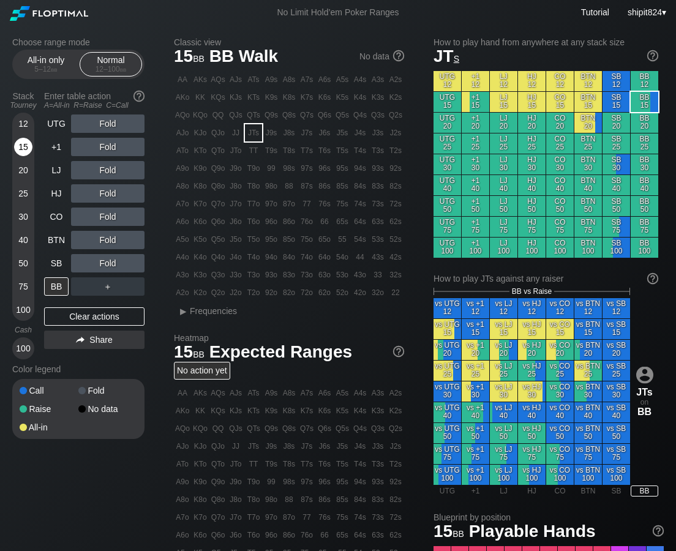
click at [24, 149] on div "15" at bounding box center [23, 147] width 18 height 18
click at [82, 268] on div "A ✕" at bounding box center [83, 263] width 24 height 18
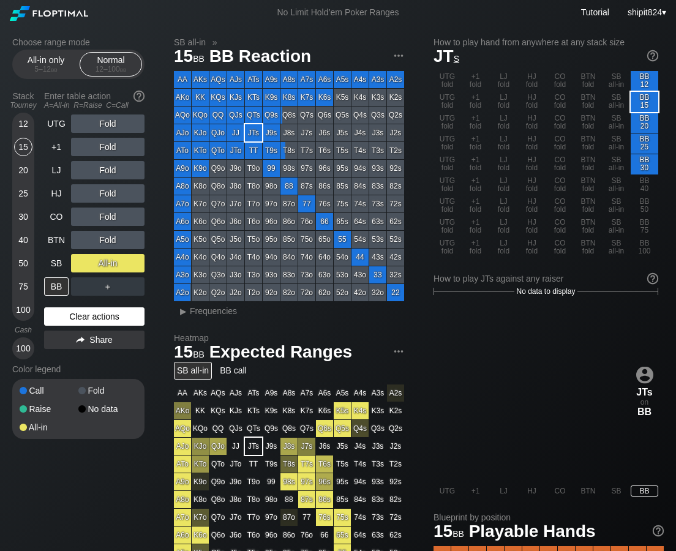
drag, startPoint x: 70, startPoint y: 323, endPoint x: 65, endPoint y: 305, distance: 18.4
click at [70, 322] on div "Clear actions" at bounding box center [94, 316] width 100 height 18
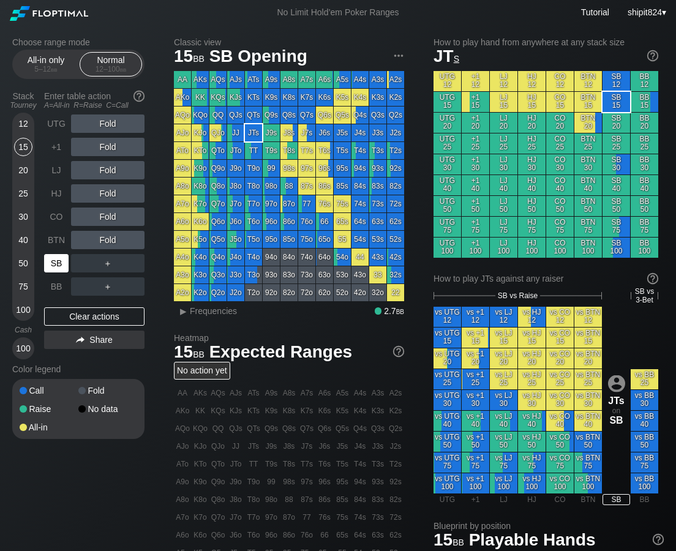
click at [60, 266] on div "SB" at bounding box center [56, 263] width 24 height 18
click at [59, 220] on div "CO" at bounding box center [56, 216] width 24 height 18
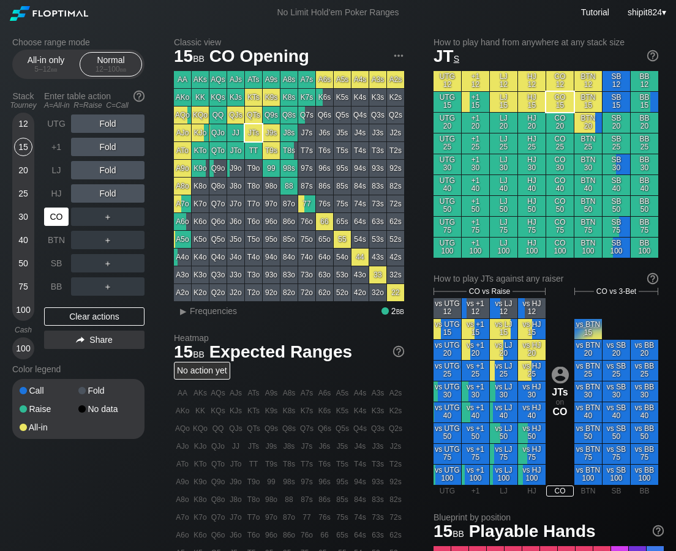
click at [59, 220] on div "CO" at bounding box center [56, 216] width 24 height 18
click at [58, 220] on div "CO" at bounding box center [56, 216] width 24 height 18
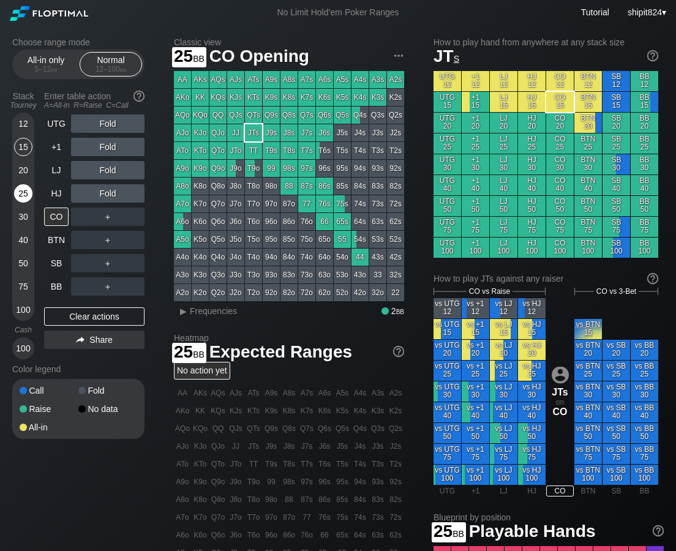
click at [21, 196] on div "25" at bounding box center [23, 193] width 18 height 18
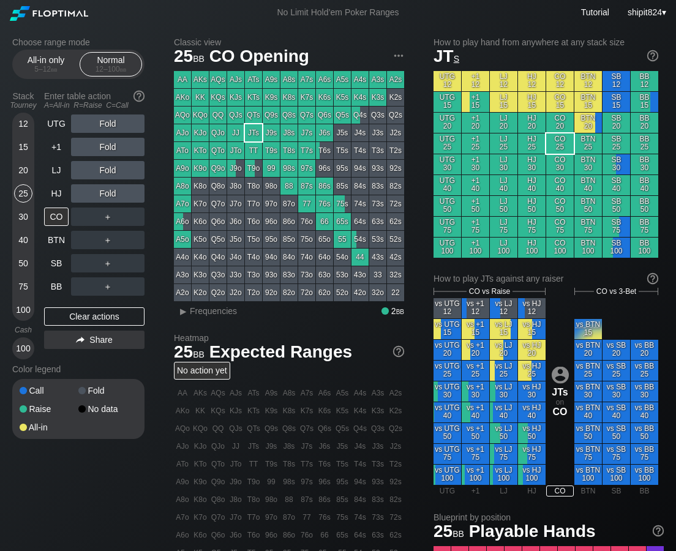
click at [66, 311] on div "Clear actions" at bounding box center [94, 316] width 100 height 18
click at [77, 318] on div "Clear actions" at bounding box center [94, 316] width 100 height 18
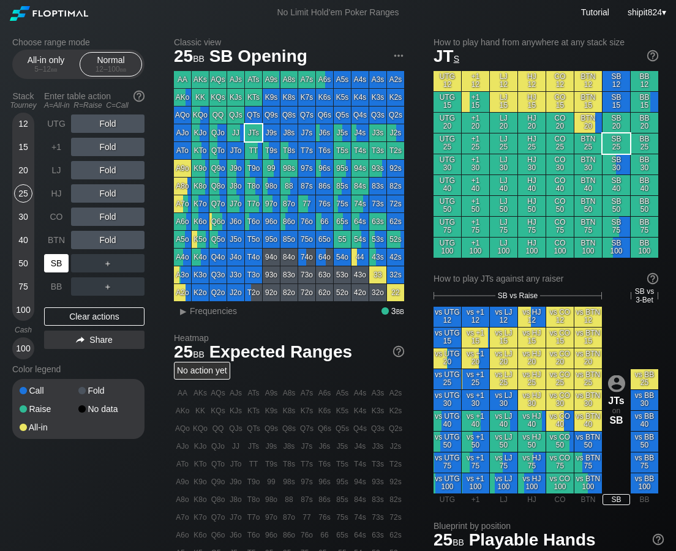
click at [50, 272] on div "SB" at bounding box center [57, 263] width 27 height 23
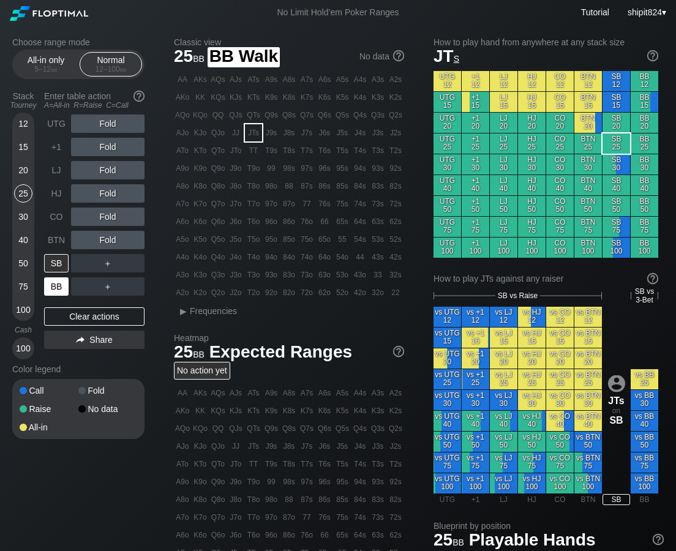
click at [52, 281] on div "BB" at bounding box center [56, 286] width 24 height 18
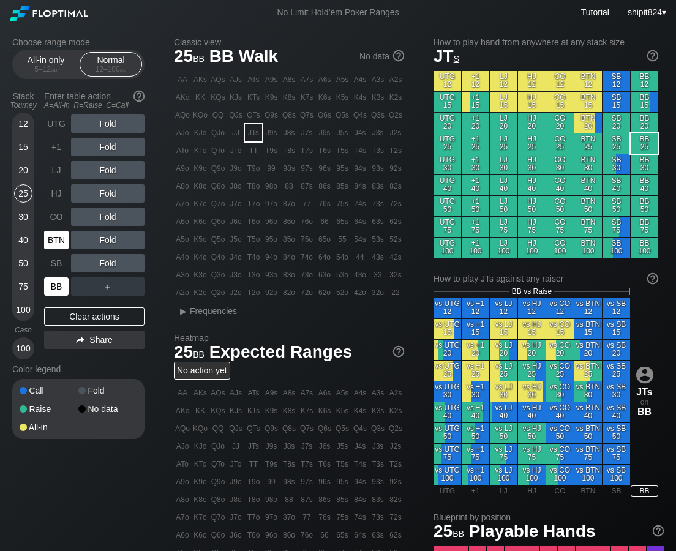
drag, startPoint x: 52, startPoint y: 281, endPoint x: 54, endPoint y: 245, distance: 36.2
click at [52, 280] on div "BB" at bounding box center [56, 286] width 24 height 18
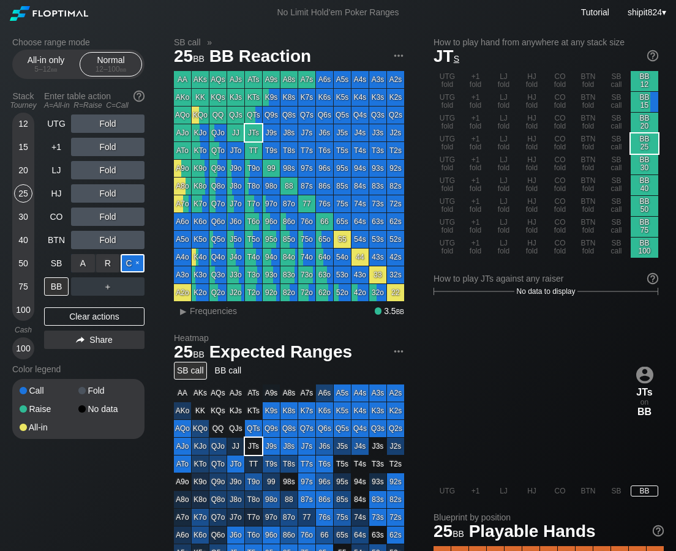
click at [131, 268] on div "C ✕" at bounding box center [133, 263] width 24 height 18
click at [76, 319] on div "Clear actions" at bounding box center [94, 316] width 100 height 18
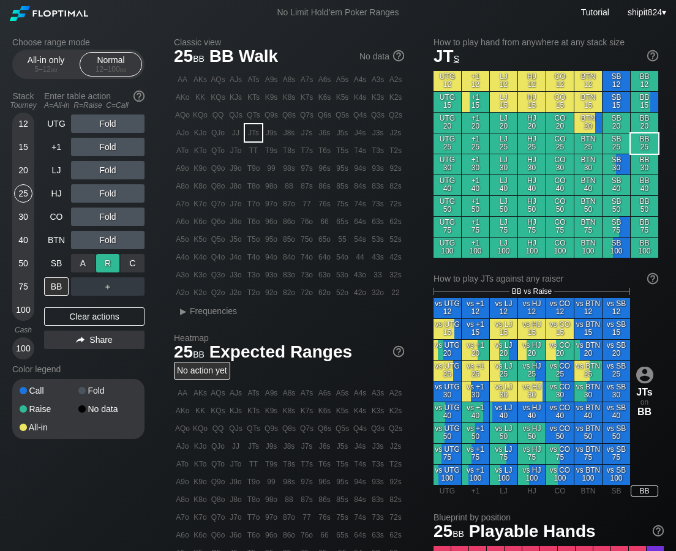
click at [105, 259] on div "R ✕" at bounding box center [108, 263] width 24 height 18
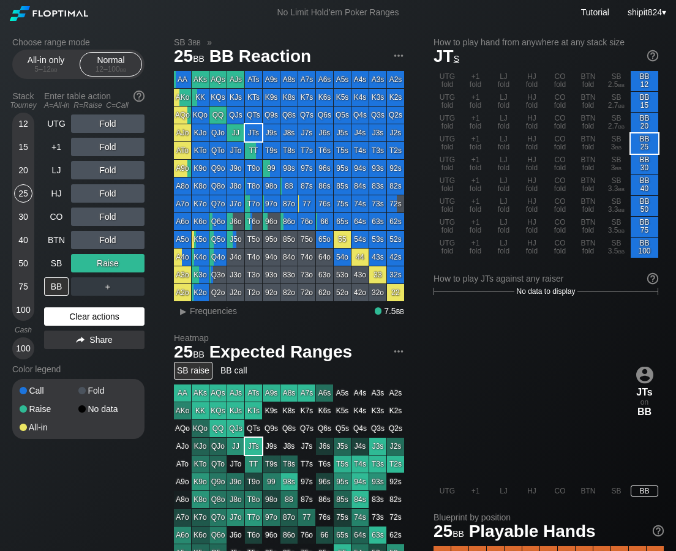
click at [94, 311] on div "Clear actions" at bounding box center [94, 316] width 100 height 18
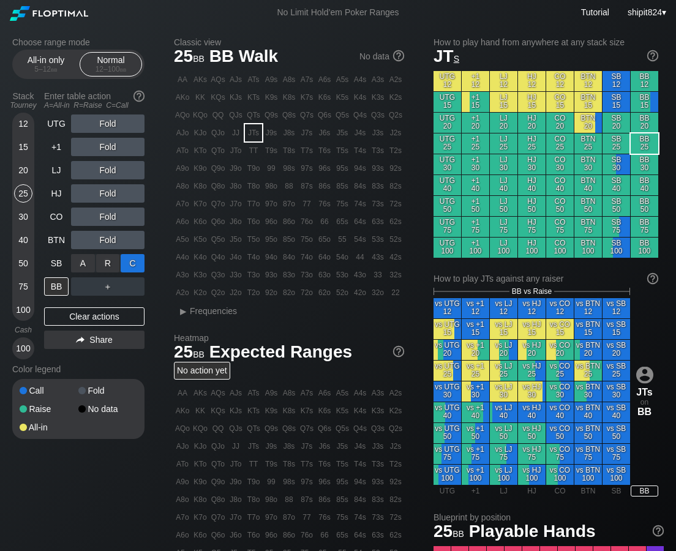
click at [134, 258] on div "C ✕" at bounding box center [133, 263] width 24 height 18
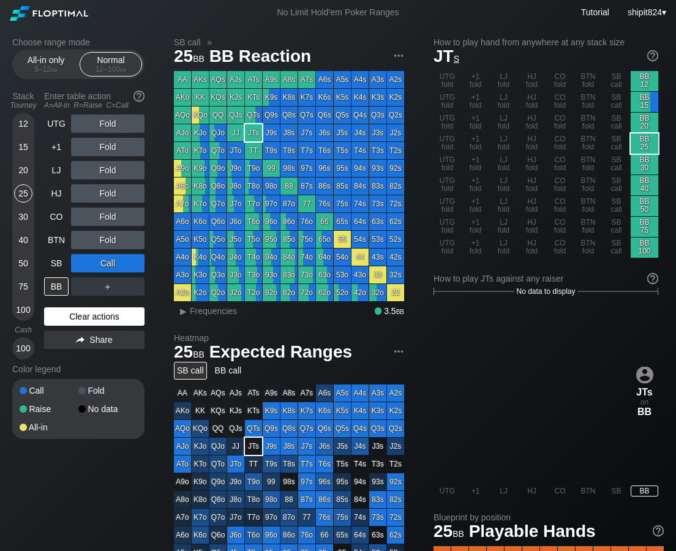
click at [62, 315] on div "Clear actions" at bounding box center [94, 316] width 100 height 18
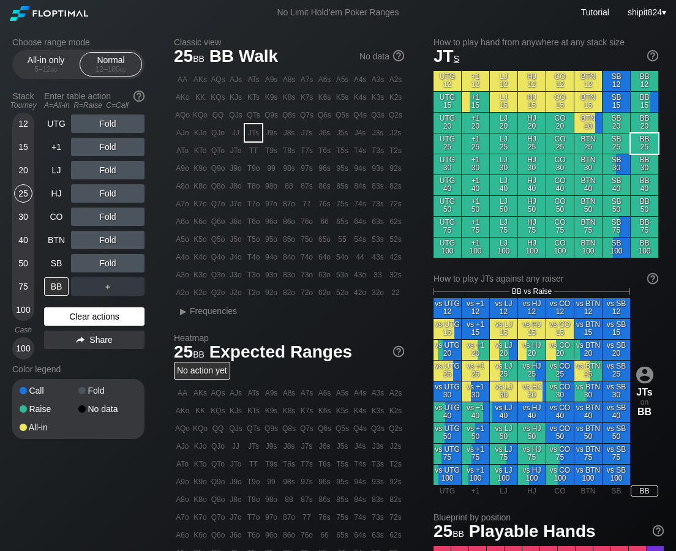
click at [84, 315] on div "Clear actions" at bounding box center [94, 316] width 100 height 18
click at [84, 316] on div "Clear actions" at bounding box center [94, 316] width 100 height 18
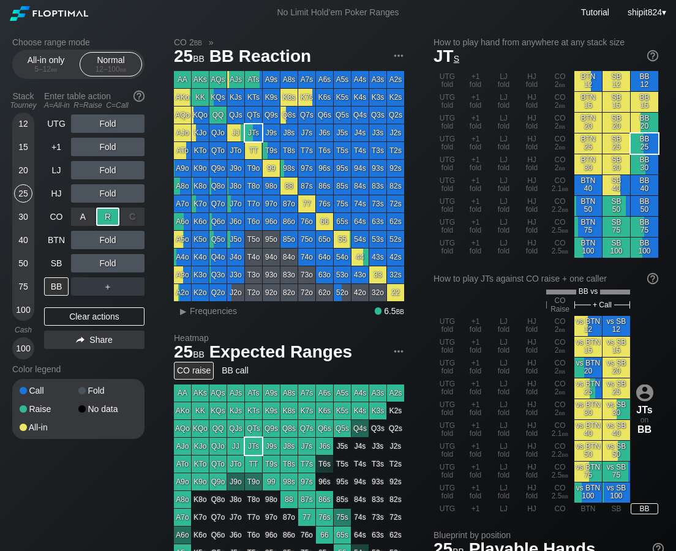
click at [105, 216] on div "R ✕" at bounding box center [108, 216] width 24 height 18
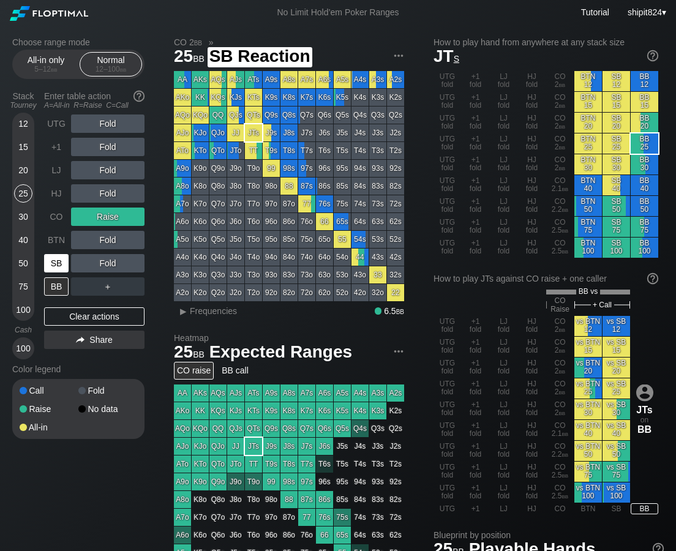
click at [63, 271] on div "SB" at bounding box center [56, 263] width 24 height 18
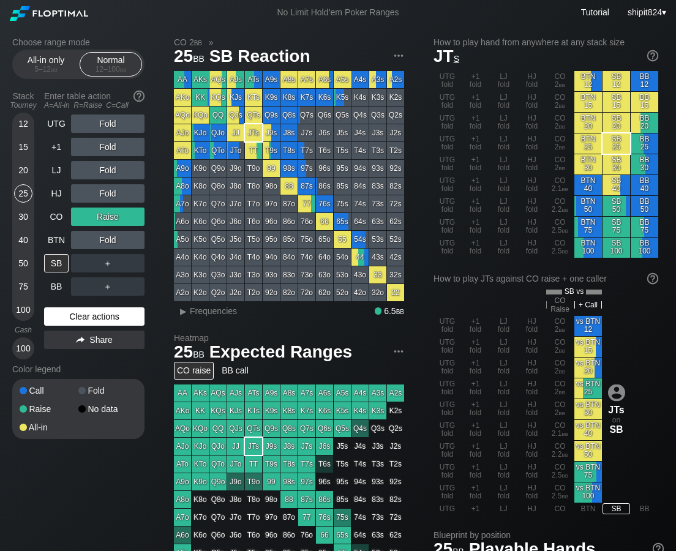
click at [103, 322] on div "Clear actions" at bounding box center [94, 316] width 100 height 18
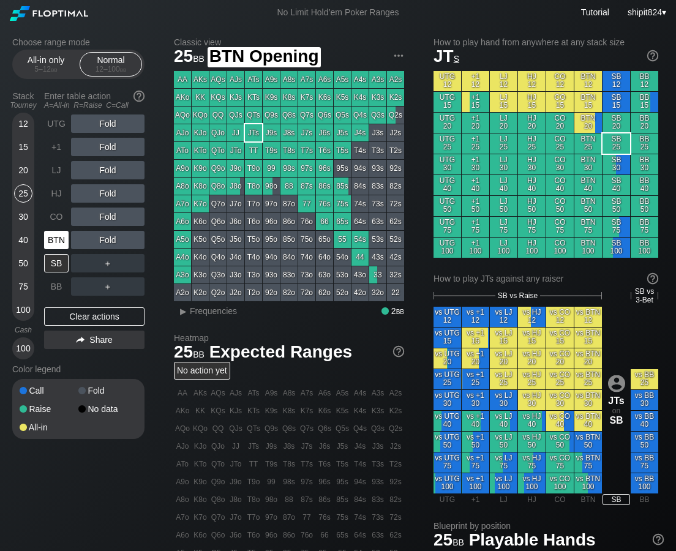
click at [53, 234] on div "BTN" at bounding box center [56, 240] width 24 height 18
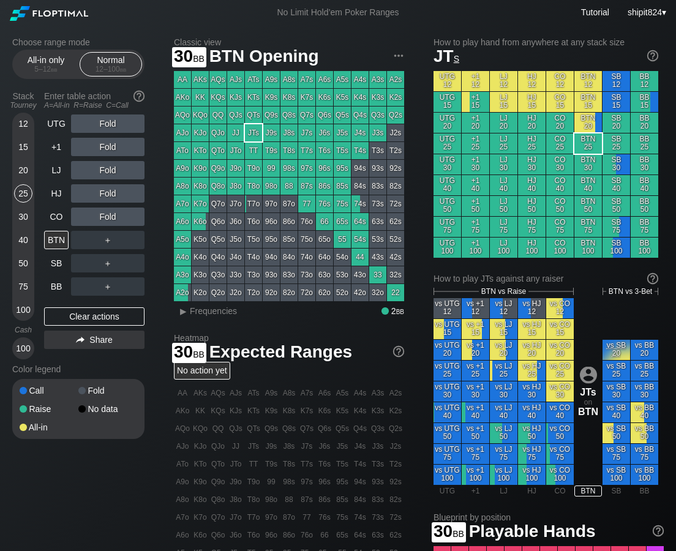
drag, startPoint x: 22, startPoint y: 214, endPoint x: 9, endPoint y: 212, distance: 13.0
click at [23, 213] on div "30" at bounding box center [23, 216] width 18 height 18
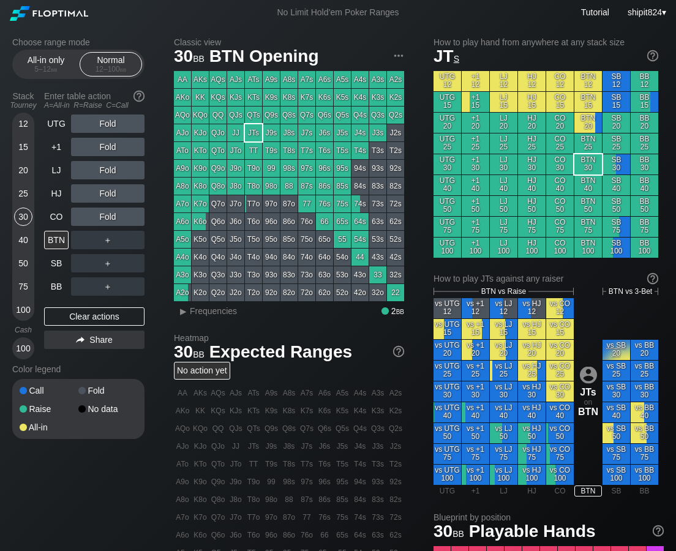
scroll to position [367, 0]
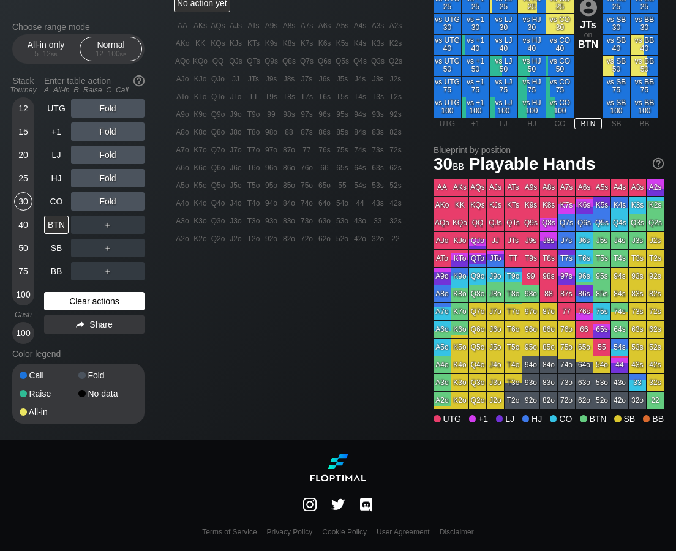
click at [88, 299] on div "Clear actions" at bounding box center [94, 301] width 100 height 18
click at [60, 201] on div "CO" at bounding box center [56, 201] width 24 height 18
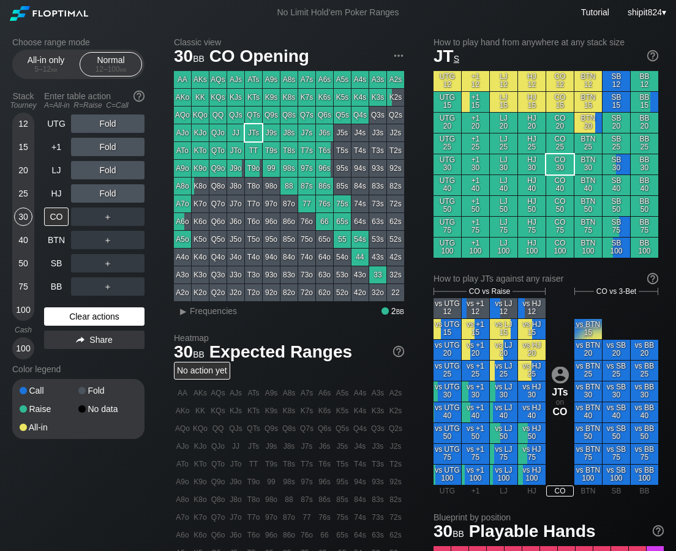
click at [58, 319] on div "Clear actions" at bounding box center [94, 316] width 100 height 18
click at [95, 322] on div "Clear actions" at bounding box center [94, 316] width 100 height 18
click at [96, 321] on div "Clear actions" at bounding box center [94, 316] width 100 height 18
click at [96, 320] on div "Clear actions" at bounding box center [94, 316] width 100 height 18
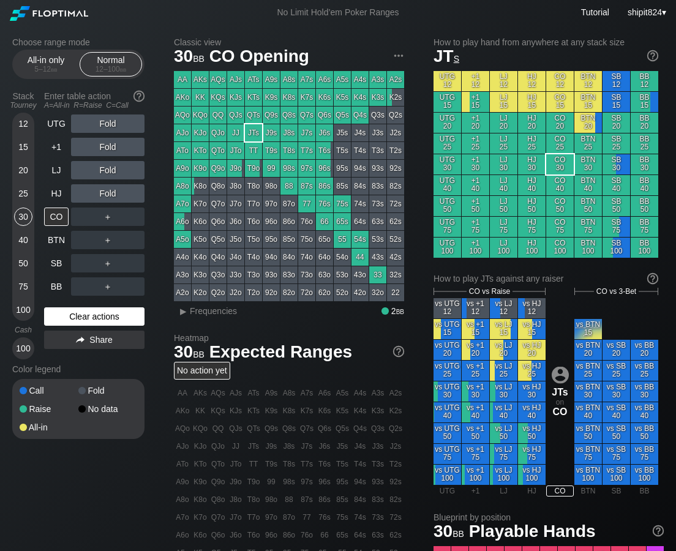
click at [95, 318] on div "Clear actions" at bounding box center [94, 316] width 100 height 18
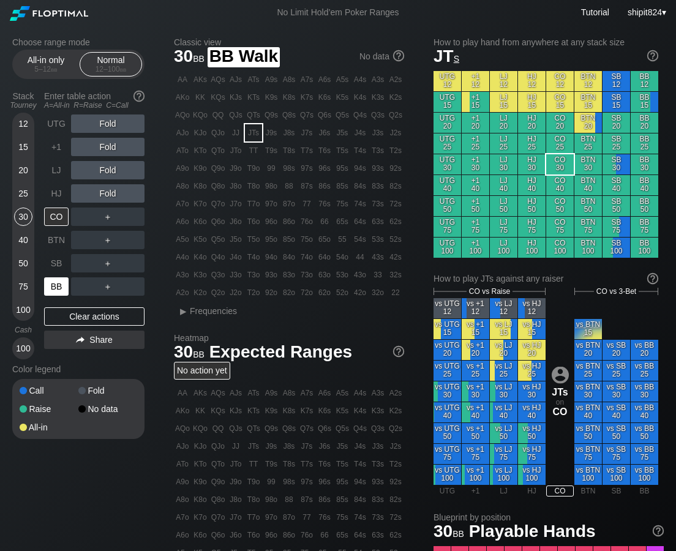
click at [56, 286] on div "BB" at bounding box center [56, 286] width 24 height 18
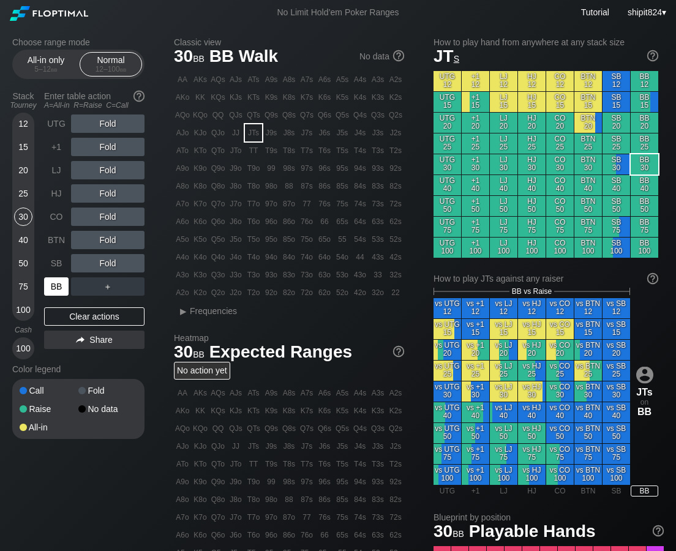
click at [61, 286] on div "BB" at bounding box center [56, 286] width 24 height 18
drag, startPoint x: 97, startPoint y: 313, endPoint x: 92, endPoint y: 307, distance: 7.8
click at [97, 313] on div "Clear actions" at bounding box center [94, 316] width 100 height 18
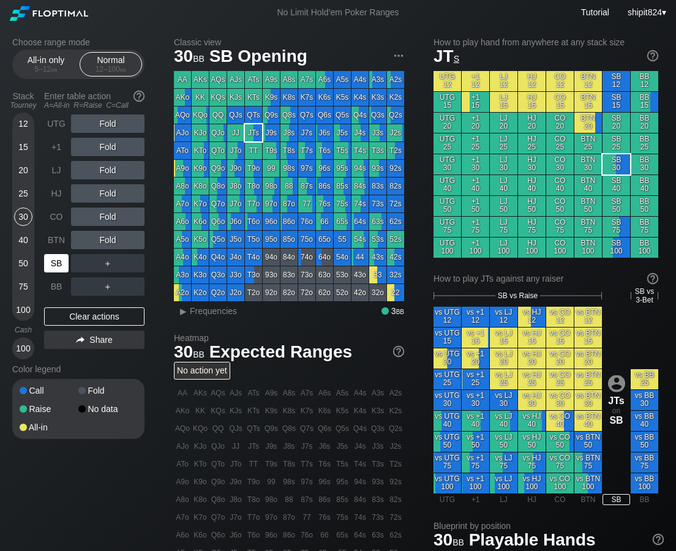
click at [55, 264] on div "SB" at bounding box center [56, 263] width 24 height 18
click at [61, 231] on div "BTN" at bounding box center [56, 240] width 24 height 18
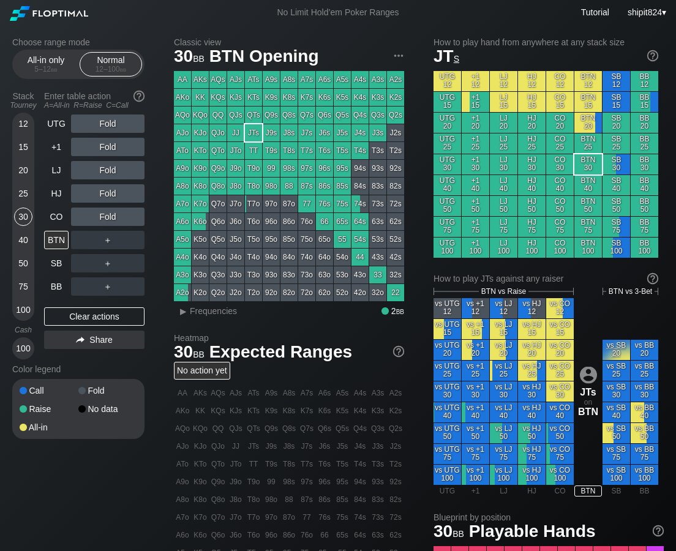
scroll to position [367, 0]
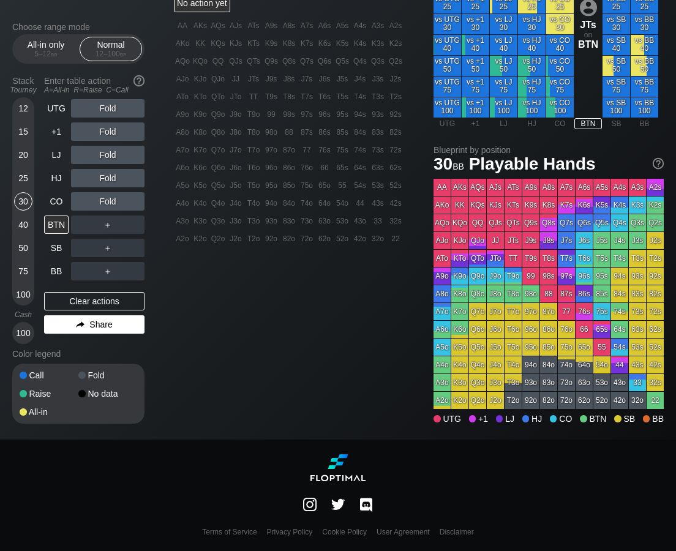
click at [56, 316] on div "Share" at bounding box center [94, 324] width 100 height 18
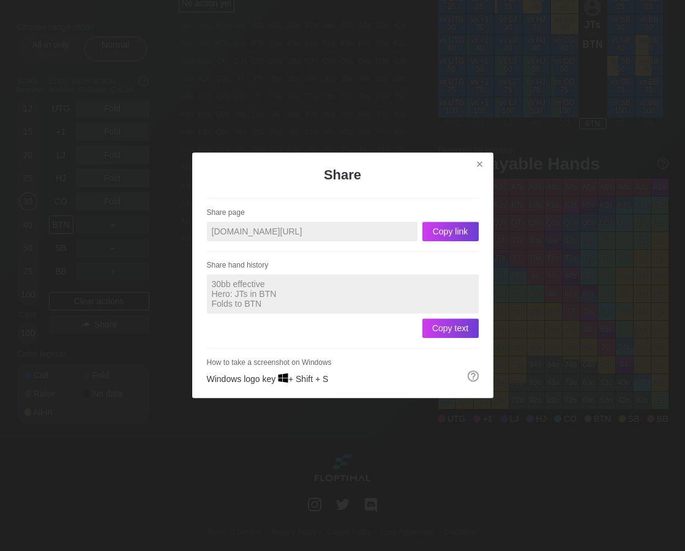
click at [608, 100] on div at bounding box center [342, 275] width 685 height 551
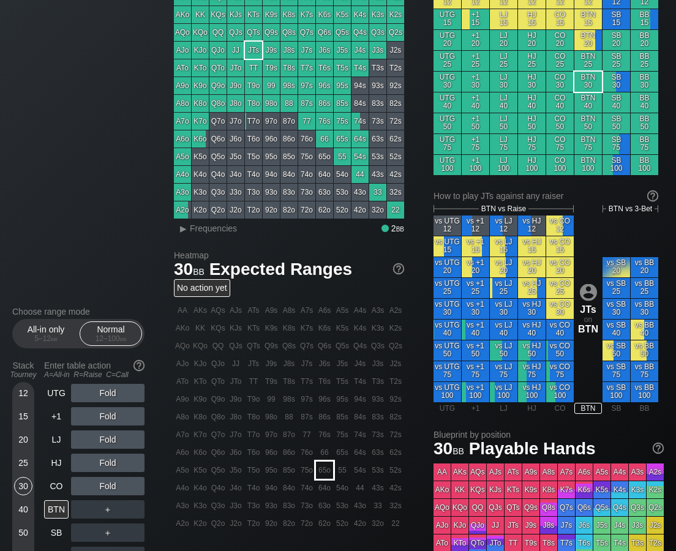
scroll to position [0, 0]
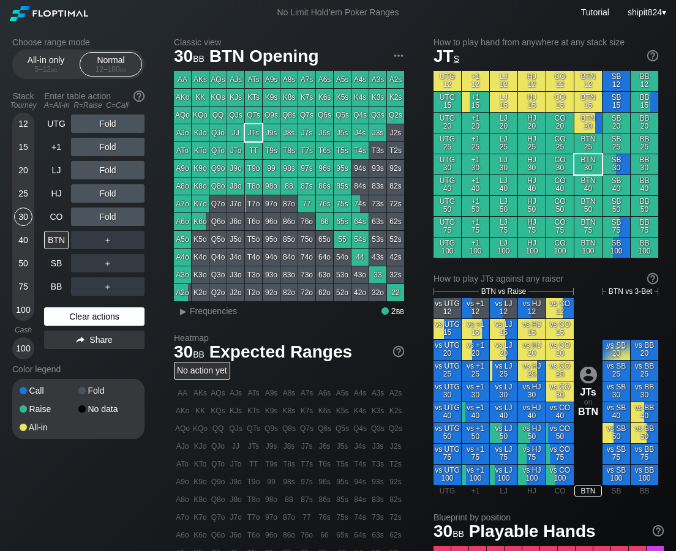
click at [121, 322] on div "Clear actions" at bounding box center [94, 316] width 100 height 18
click at [119, 322] on div "Clear actions" at bounding box center [94, 316] width 100 height 18
click at [119, 321] on div "Clear actions" at bounding box center [94, 316] width 100 height 18
click at [54, 239] on div "BTN" at bounding box center [56, 240] width 24 height 18
click at [54, 238] on div "BTN" at bounding box center [56, 240] width 24 height 18
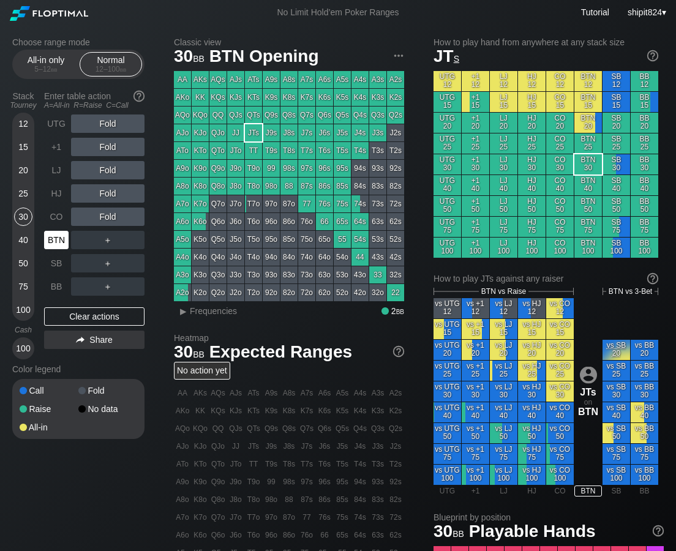
click at [54, 239] on div "BTN" at bounding box center [56, 240] width 24 height 18
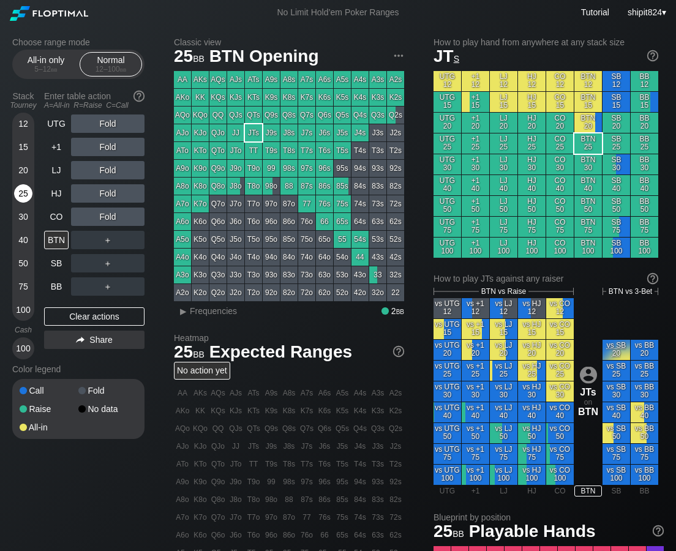
click at [26, 193] on div "25" at bounding box center [23, 193] width 18 height 18
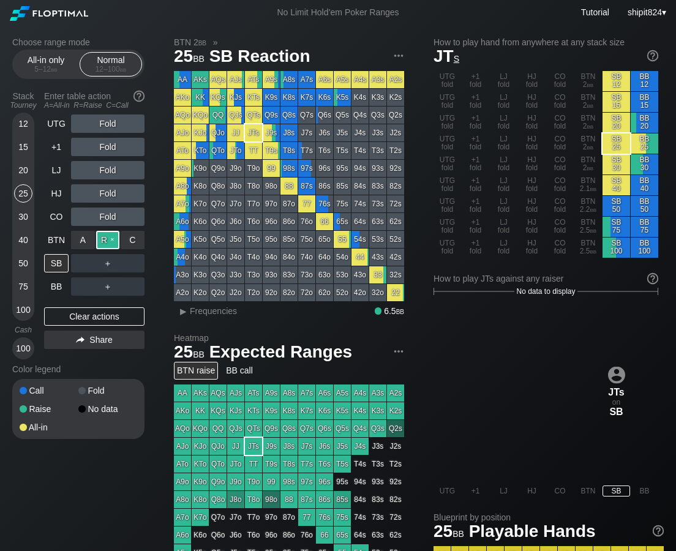
click at [109, 239] on div "R ✕" at bounding box center [108, 240] width 24 height 18
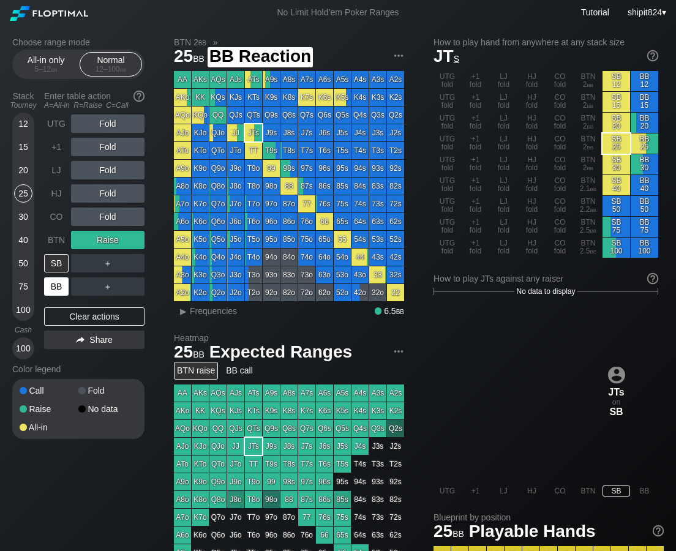
drag, startPoint x: 58, startPoint y: 285, endPoint x: 40, endPoint y: 234, distance: 53.8
click at [59, 285] on div "BB" at bounding box center [56, 286] width 24 height 18
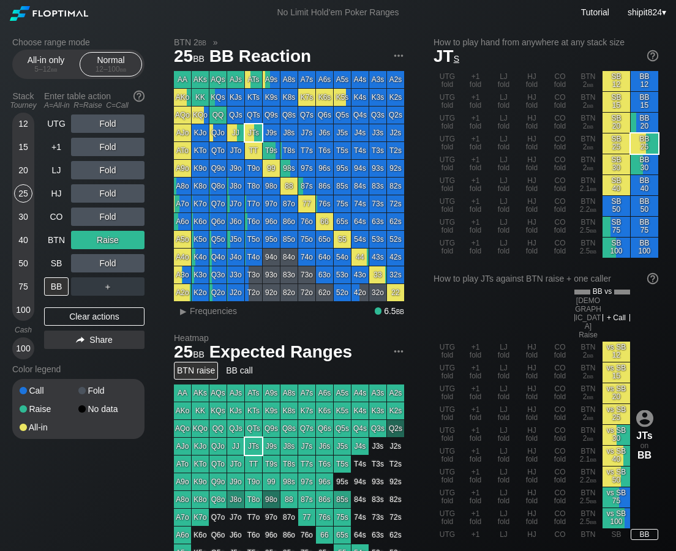
drag, startPoint x: 151, startPoint y: 359, endPoint x: 160, endPoint y: 329, distance: 31.5
click at [152, 359] on div "Choose range mode All-in only 5 – 12 bb Normal 12 – 100 bb Stack Tourney Enter …" at bounding box center [88, 245] width 152 height 417
click at [83, 311] on div "Clear actions" at bounding box center [94, 316] width 100 height 18
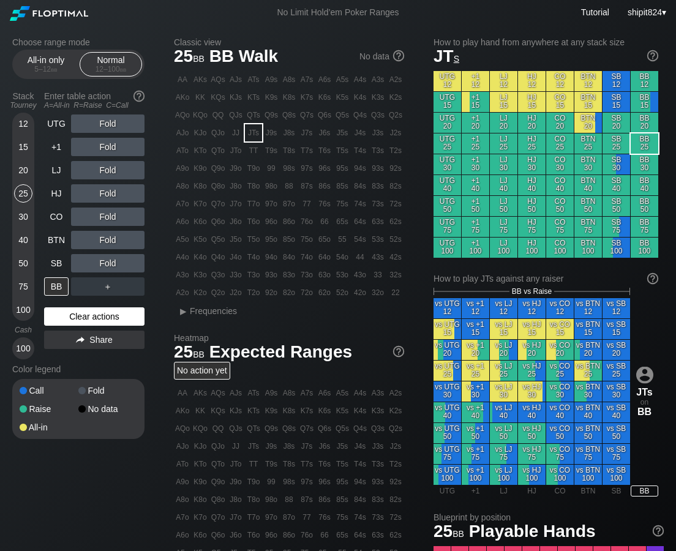
click at [83, 311] on div "Clear actions" at bounding box center [94, 316] width 100 height 18
drag, startPoint x: 82, startPoint y: 311, endPoint x: 81, endPoint y: 318, distance: 6.8
click at [81, 316] on div "Clear actions" at bounding box center [94, 316] width 100 height 18
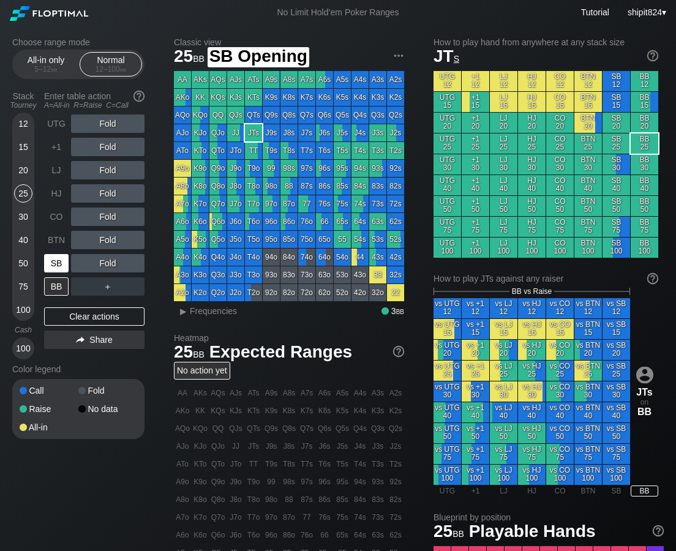
click at [59, 267] on div "SB" at bounding box center [56, 263] width 24 height 18
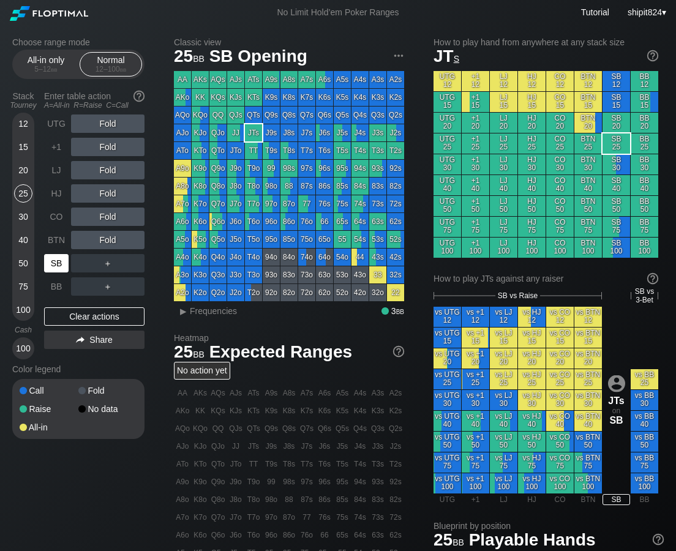
click at [59, 267] on div "SB" at bounding box center [56, 263] width 24 height 18
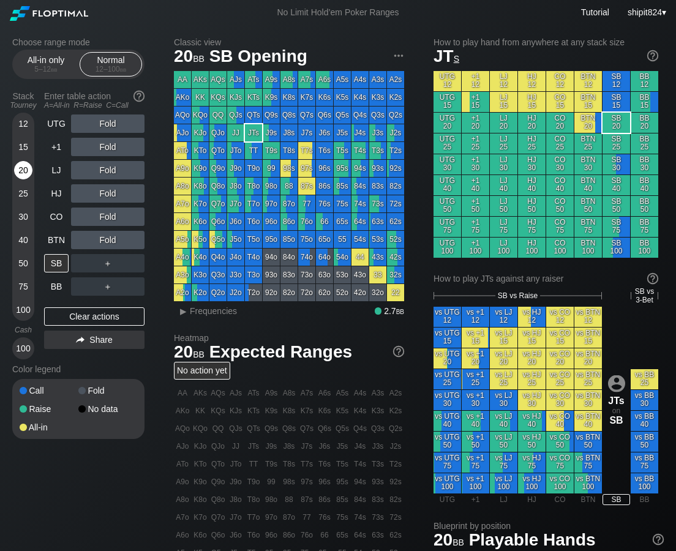
click at [20, 173] on div "20" at bounding box center [23, 170] width 18 height 18
click at [18, 174] on div "20" at bounding box center [23, 170] width 18 height 18
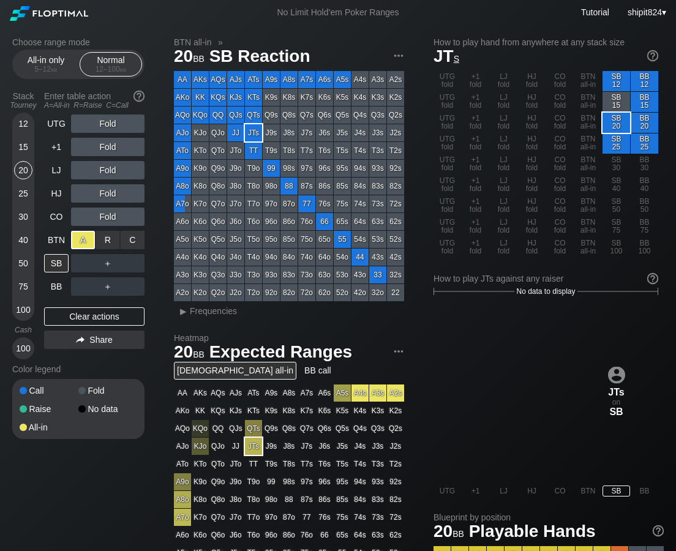
drag, startPoint x: 75, startPoint y: 242, endPoint x: 37, endPoint y: 216, distance: 45.7
click at [75, 242] on div "A ✕" at bounding box center [83, 240] width 24 height 18
click at [146, 365] on div "Choose range mode All-in only 5 – 12 bb Normal 12 – 100 bb Stack Tourney Enter …" at bounding box center [88, 245] width 152 height 417
drag, startPoint x: 114, startPoint y: 310, endPoint x: 173, endPoint y: 179, distance: 143.8
click at [114, 311] on div "Clear actions" at bounding box center [94, 316] width 100 height 18
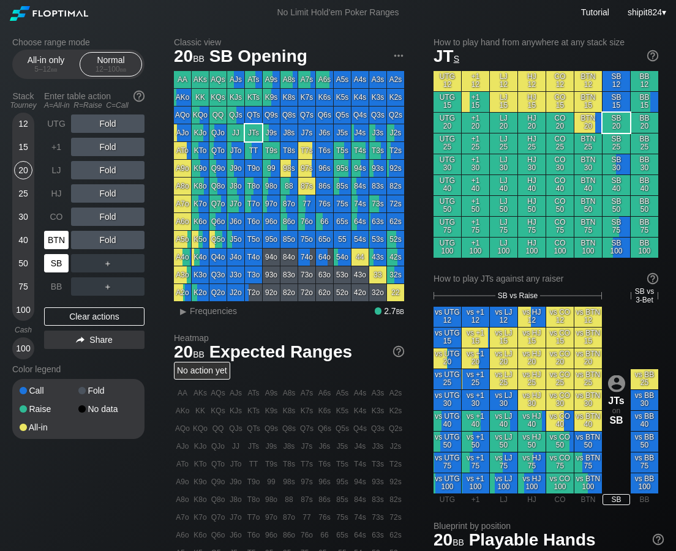
click at [51, 246] on div "BTN" at bounding box center [56, 240] width 24 height 18
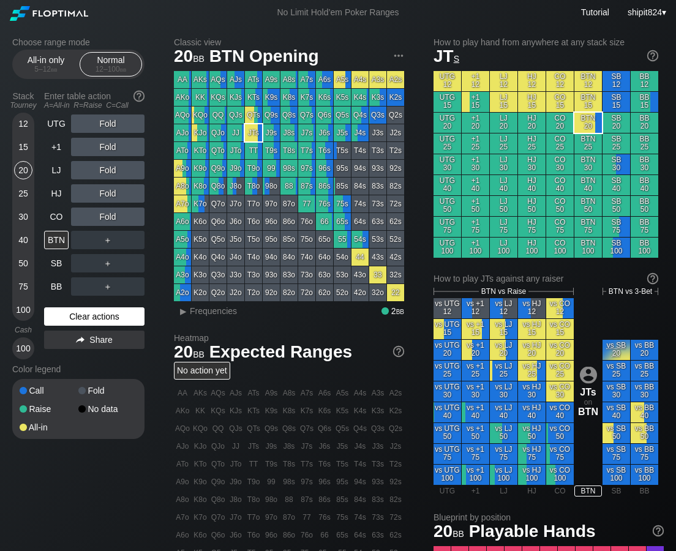
click at [67, 313] on div "Clear actions" at bounding box center [94, 316] width 100 height 18
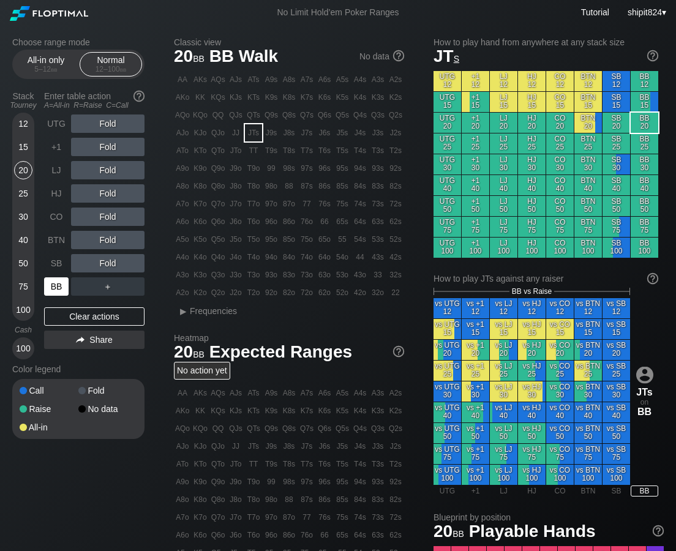
click at [51, 283] on div "BB" at bounding box center [56, 286] width 24 height 18
drag, startPoint x: 54, startPoint y: 257, endPoint x: 59, endPoint y: 245, distance: 12.9
click at [54, 257] on div "SB" at bounding box center [56, 263] width 24 height 18
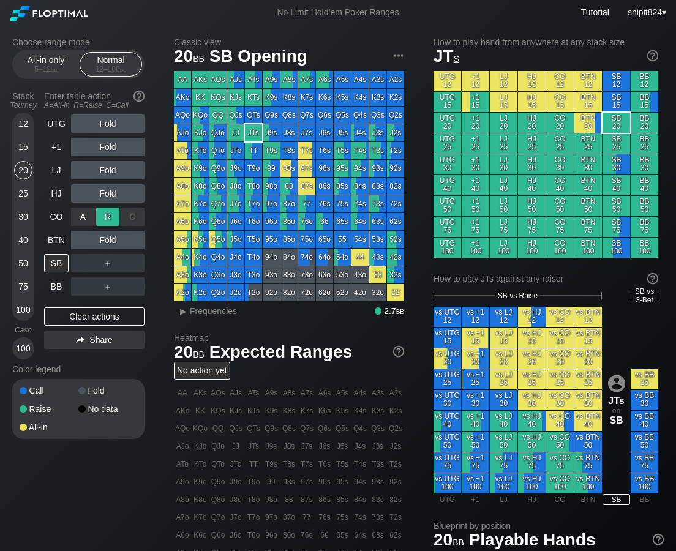
click at [101, 218] on div "R ✕" at bounding box center [108, 216] width 24 height 18
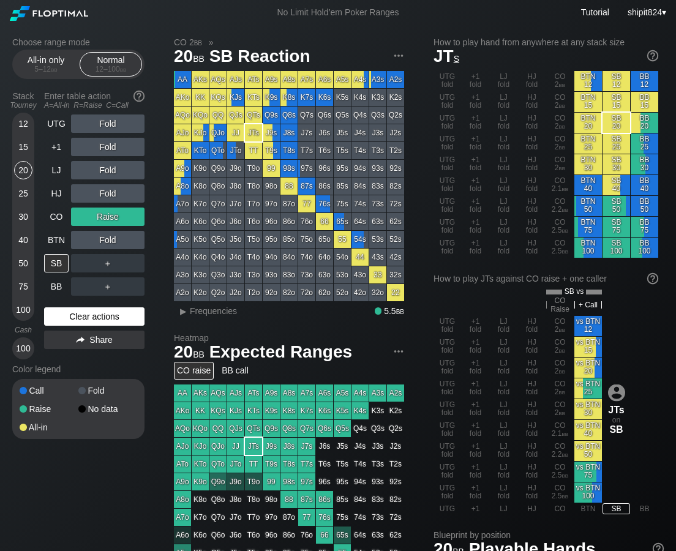
click at [76, 311] on div "Clear actions" at bounding box center [94, 316] width 100 height 18
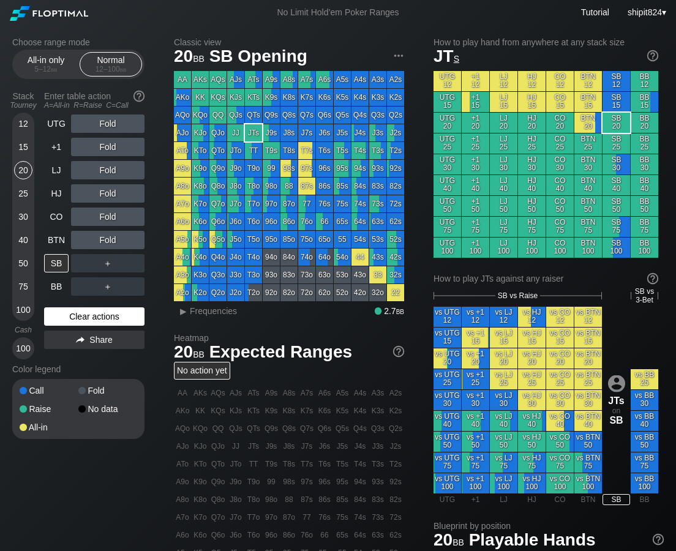
click at [65, 315] on div "Clear actions" at bounding box center [94, 316] width 100 height 18
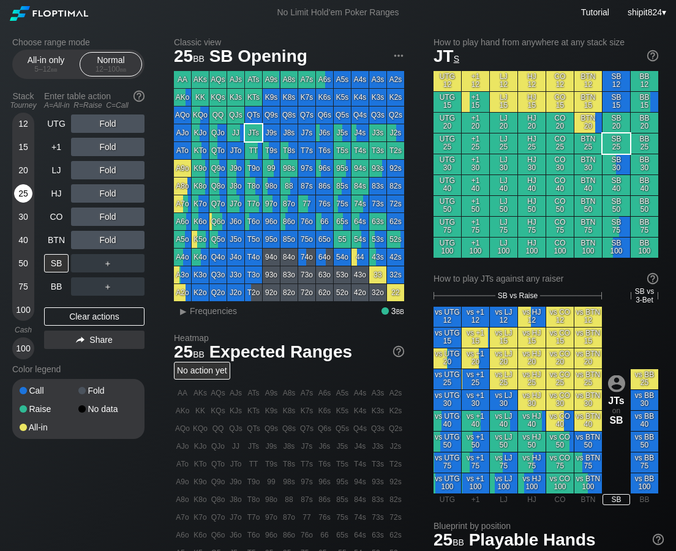
click at [22, 191] on div "25" at bounding box center [23, 193] width 18 height 18
click at [57, 284] on div "BB" at bounding box center [56, 286] width 24 height 18
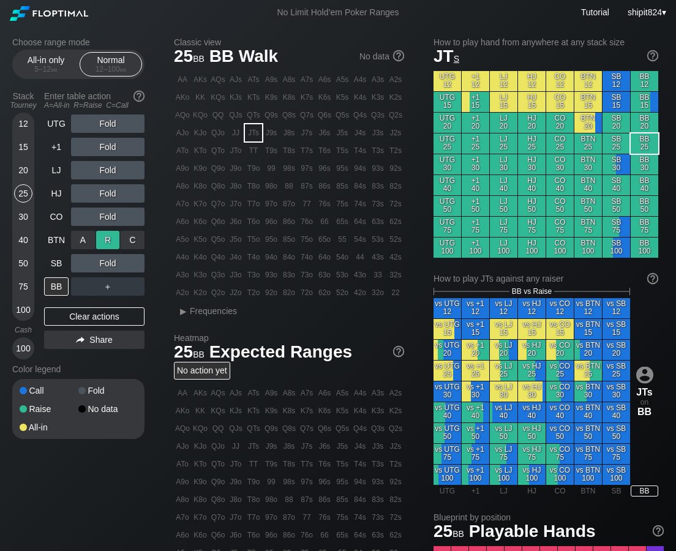
click at [110, 242] on div "R ✕" at bounding box center [108, 240] width 24 height 18
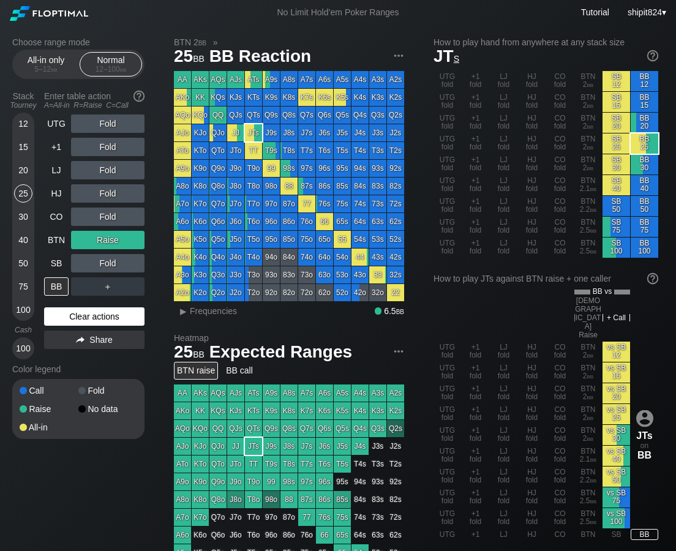
click at [70, 319] on div "Clear actions" at bounding box center [94, 316] width 100 height 18
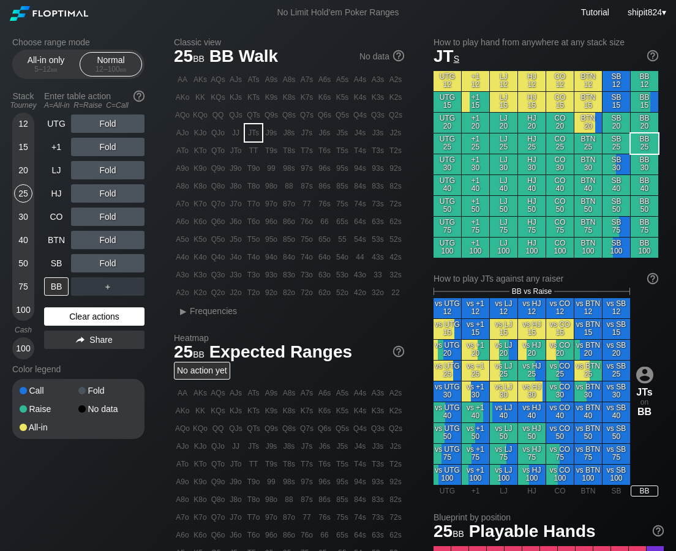
click at [83, 319] on div "Clear actions" at bounding box center [94, 316] width 100 height 18
click at [82, 318] on div "Clear actions" at bounding box center [94, 316] width 100 height 18
click at [73, 319] on div "Clear actions" at bounding box center [94, 316] width 100 height 18
click at [73, 317] on div "Clear actions" at bounding box center [94, 316] width 100 height 18
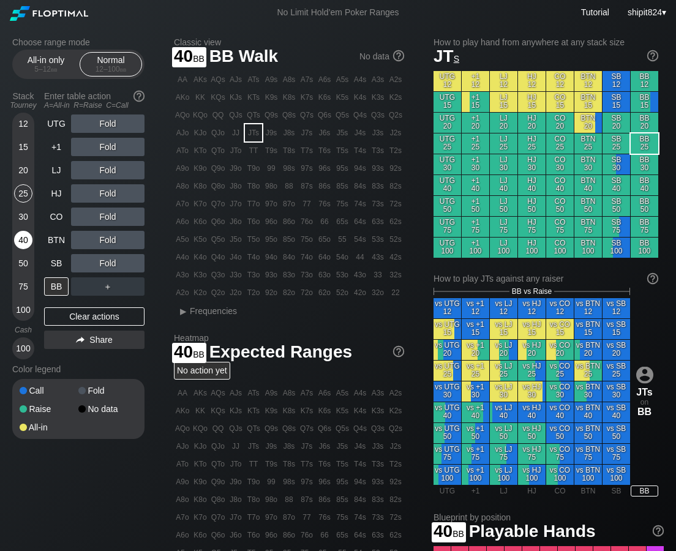
click at [21, 240] on div "40" at bounding box center [23, 240] width 18 height 18
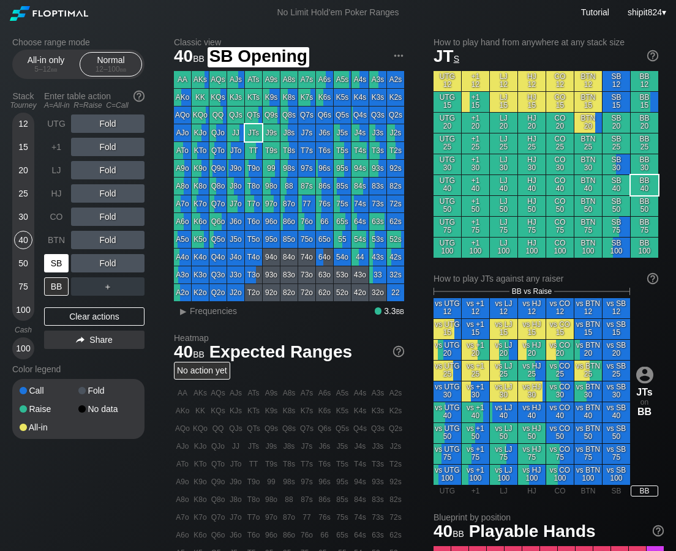
click at [65, 255] on div "SB" at bounding box center [56, 263] width 24 height 18
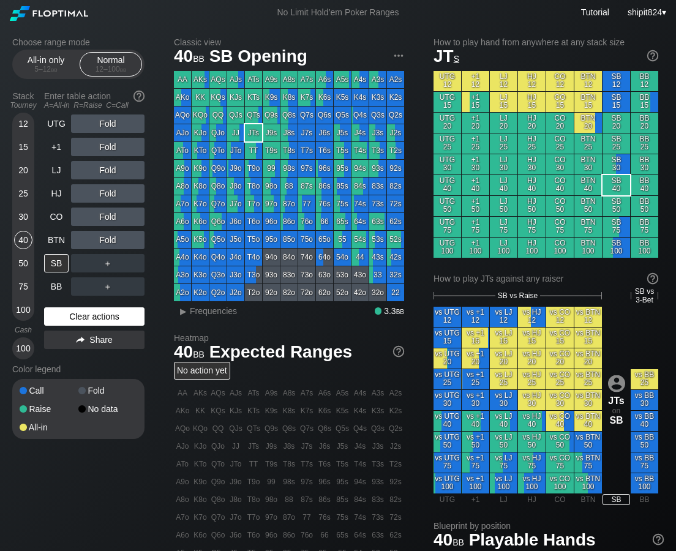
click at [114, 322] on div "Clear actions" at bounding box center [94, 316] width 100 height 18
click at [47, 309] on div "Clear actions" at bounding box center [94, 316] width 100 height 18
click at [81, 314] on div "Clear actions" at bounding box center [94, 316] width 100 height 18
click at [107, 263] on div "R ✕" at bounding box center [108, 263] width 24 height 18
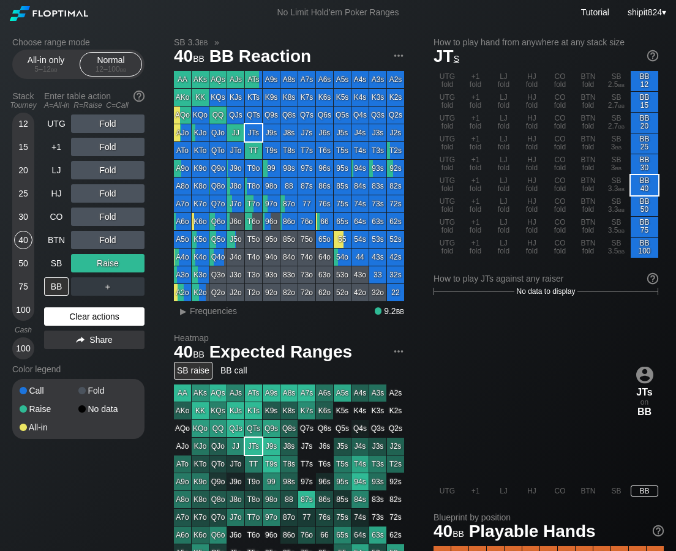
click at [105, 310] on div "Clear actions" at bounding box center [94, 316] width 100 height 18
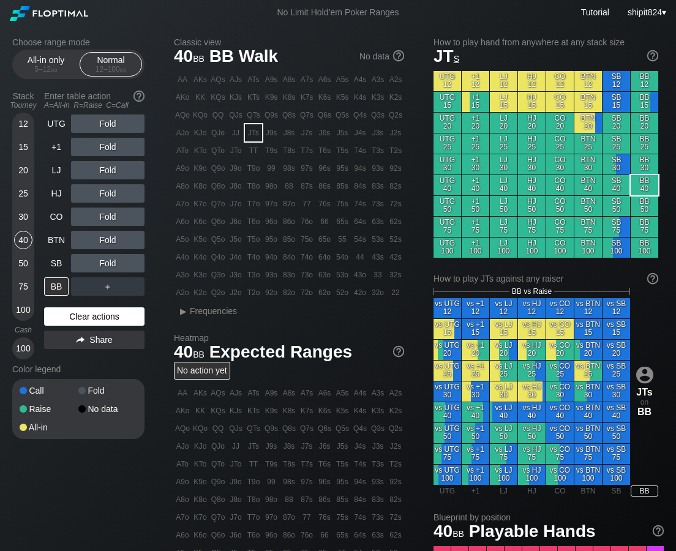
click at [118, 322] on div "Clear actions" at bounding box center [94, 316] width 100 height 18
click at [80, 318] on div "Clear actions" at bounding box center [94, 316] width 100 height 18
click at [102, 322] on div "Clear actions" at bounding box center [94, 316] width 100 height 18
click at [110, 267] on div "Fold" at bounding box center [107, 263] width 73 height 18
click at [105, 259] on div "R ✕" at bounding box center [108, 263] width 24 height 18
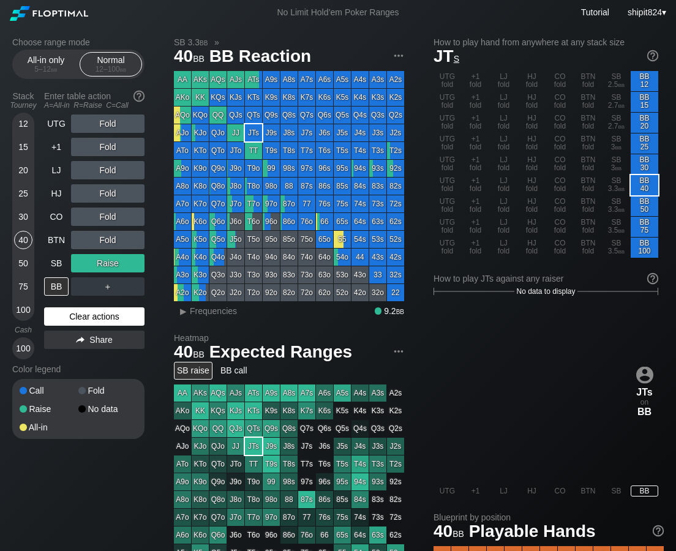
drag, startPoint x: 124, startPoint y: 313, endPoint x: 8, endPoint y: 250, distance: 132.3
click at [124, 313] on div "Clear actions" at bounding box center [94, 316] width 100 height 18
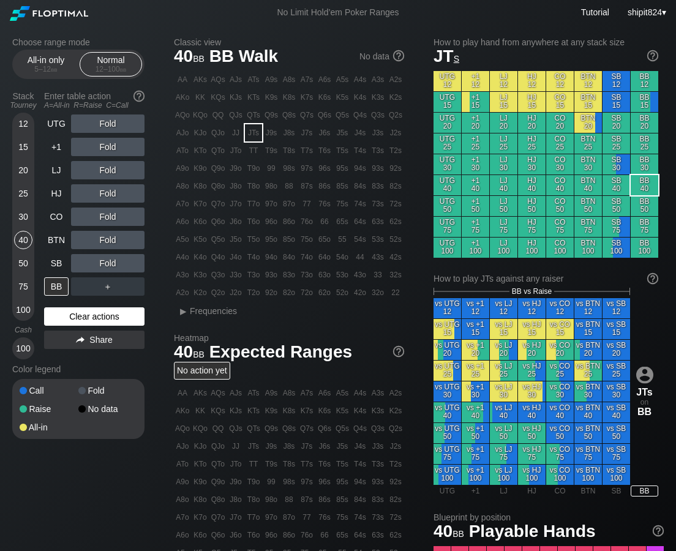
click at [97, 311] on div "Clear actions" at bounding box center [94, 316] width 100 height 18
click at [105, 321] on div "Clear actions" at bounding box center [94, 316] width 100 height 18
click at [75, 305] on div "UTG Fold +1 Fold LJ Fold HJ Fold CO Fold BTN Fold SB Fold BB ＋ Clear actions Sh…" at bounding box center [94, 236] width 100 height 245
click at [75, 310] on div "Clear actions" at bounding box center [94, 316] width 100 height 18
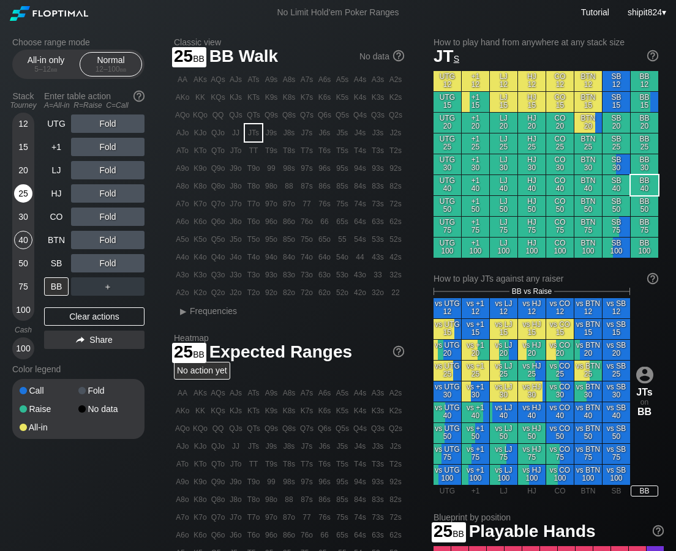
click at [24, 193] on div "25" at bounding box center [23, 193] width 18 height 18
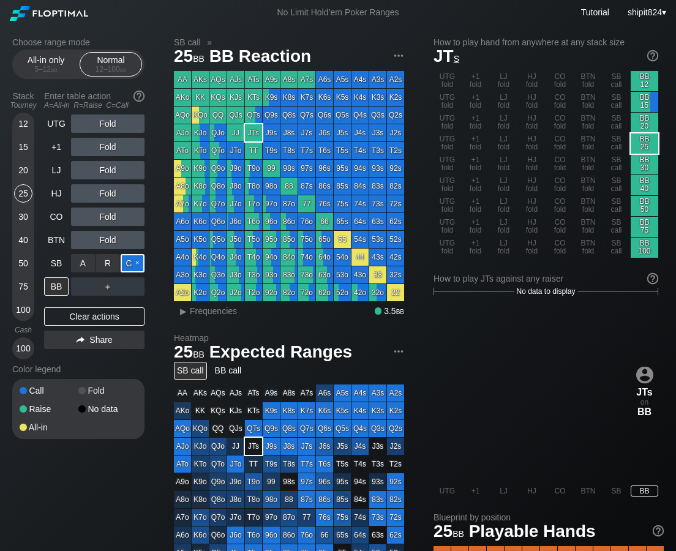
click at [125, 266] on div "C ✕" at bounding box center [133, 263] width 24 height 18
drag, startPoint x: 100, startPoint y: 311, endPoint x: 108, endPoint y: 300, distance: 14.0
click at [100, 311] on div "Clear actions" at bounding box center [94, 316] width 100 height 18
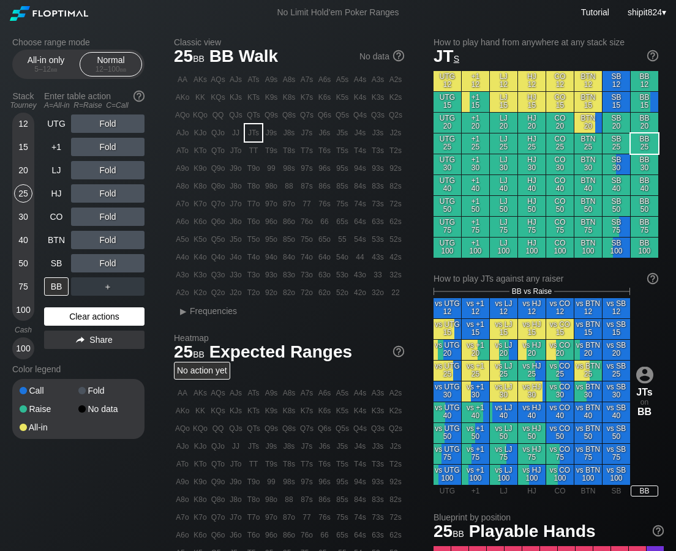
click at [128, 312] on div "Clear actions" at bounding box center [94, 316] width 100 height 18
click at [103, 317] on div "Clear actions" at bounding box center [94, 316] width 100 height 18
click at [129, 266] on div "C ✕" at bounding box center [133, 263] width 24 height 18
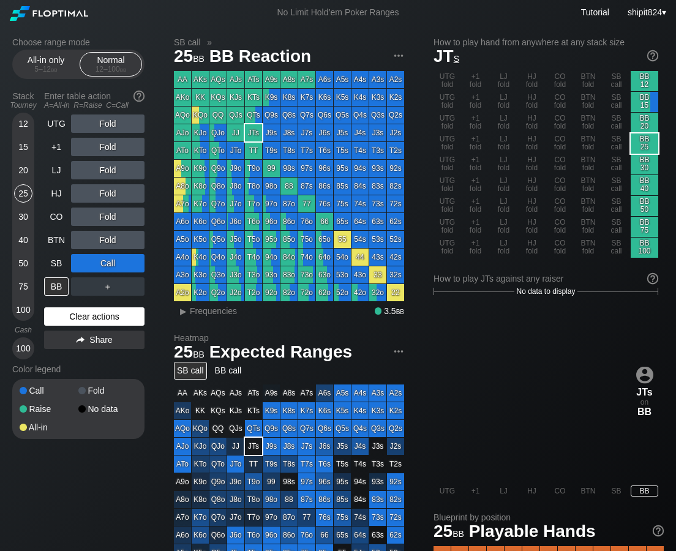
click at [107, 318] on div "Clear actions" at bounding box center [94, 316] width 100 height 18
